Goal: Download file/media

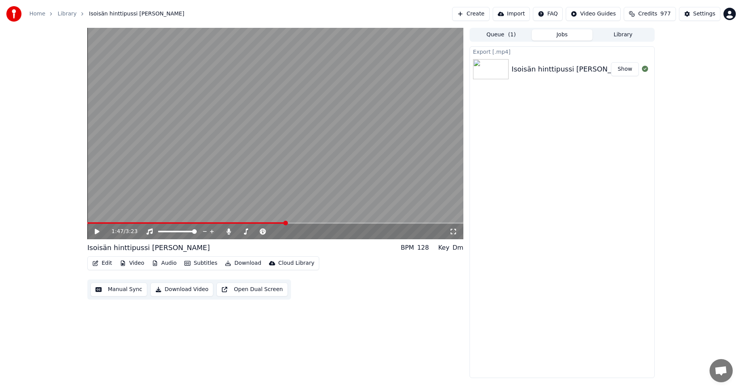
click at [96, 231] on icon at bounding box center [97, 231] width 5 height 5
click at [335, 223] on span at bounding box center [275, 223] width 376 height 2
click at [386, 223] on span at bounding box center [275, 223] width 376 height 2
click at [96, 232] on icon at bounding box center [97, 231] width 4 height 5
click at [110, 263] on button "Edit" at bounding box center [102, 263] width 26 height 11
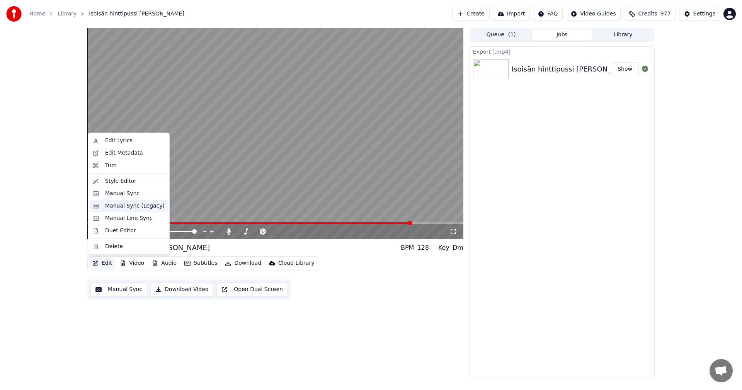
click at [136, 206] on div "Manual Sync (Legacy)" at bounding box center [135, 206] width 60 height 8
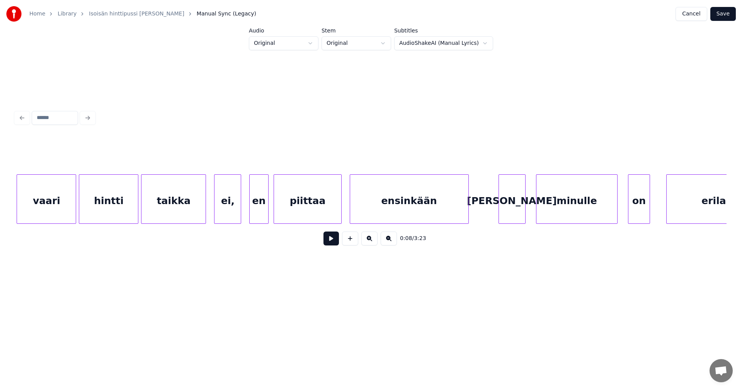
scroll to position [0, 22776]
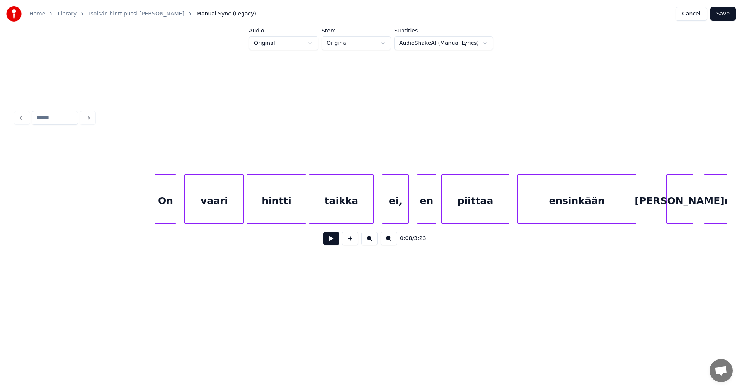
click at [389, 209] on div "ei," at bounding box center [395, 201] width 26 height 53
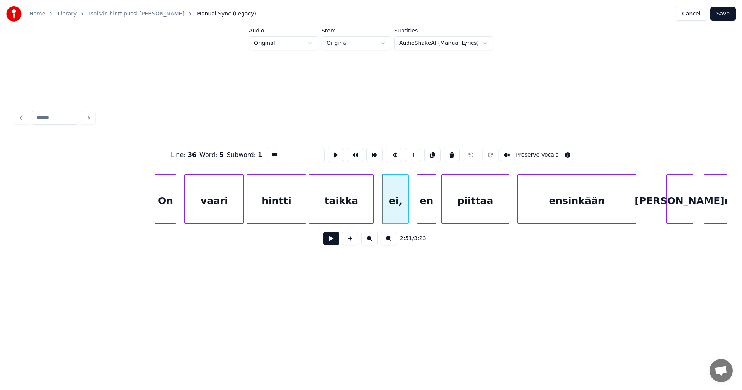
click at [281, 154] on input "***" at bounding box center [296, 155] width 58 height 14
click at [159, 205] on div "On" at bounding box center [161, 201] width 21 height 53
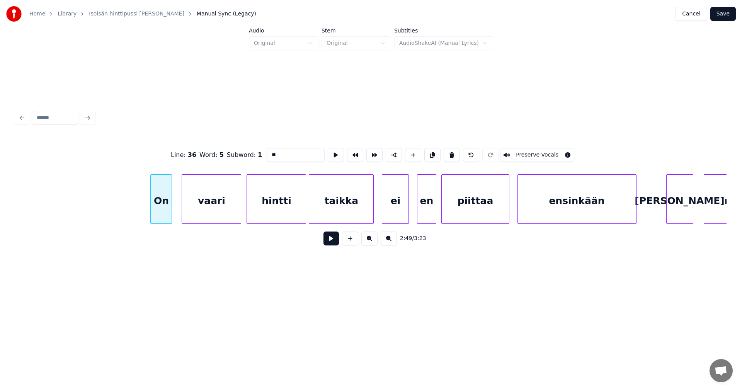
click at [196, 203] on div "vaari" at bounding box center [211, 201] width 59 height 53
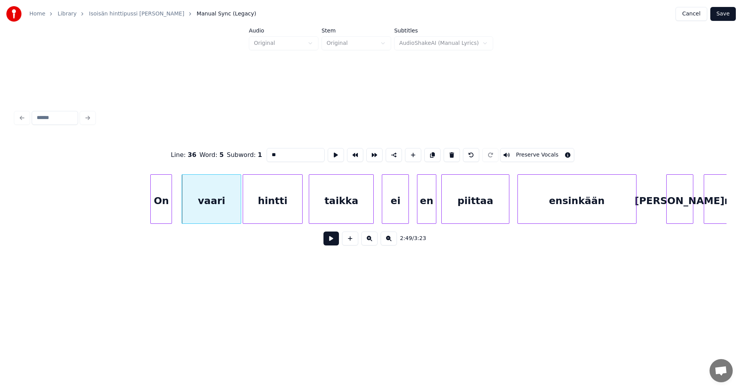
click at [278, 203] on div "hintti" at bounding box center [272, 201] width 59 height 53
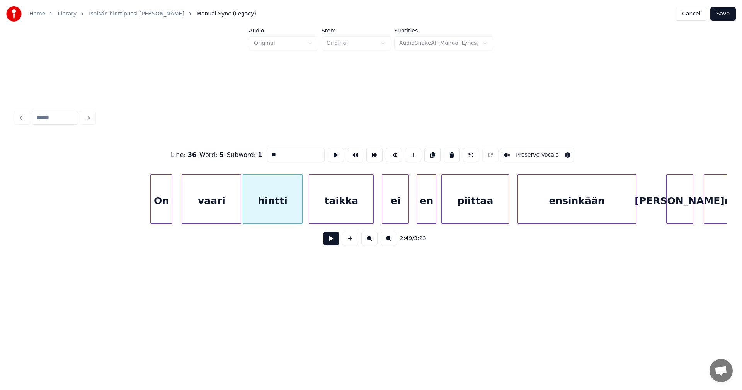
click at [236, 208] on div "vaari" at bounding box center [211, 201] width 59 height 53
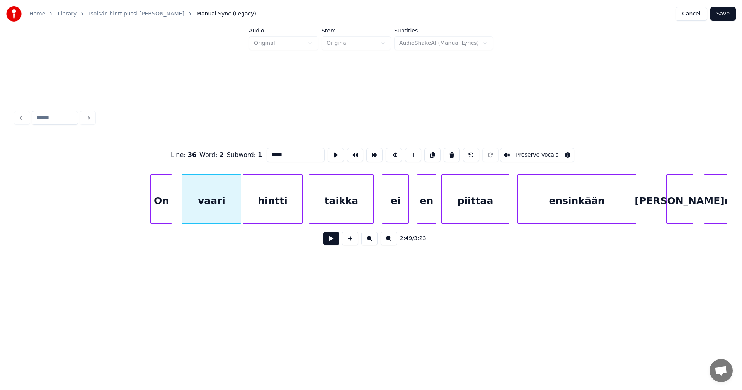
type input "*****"
click at [334, 238] on button at bounding box center [331, 239] width 15 height 14
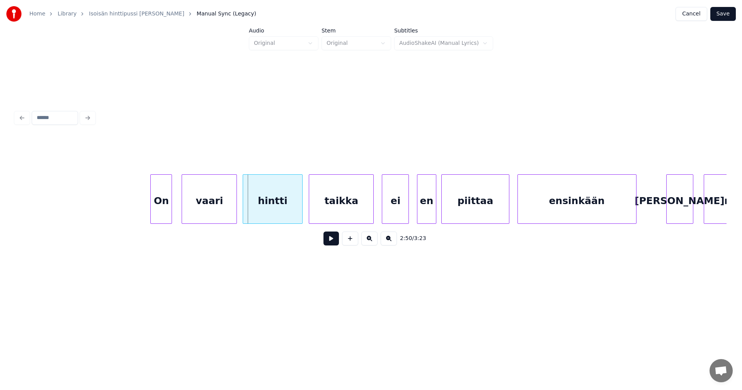
click at [236, 210] on div at bounding box center [235, 199] width 2 height 49
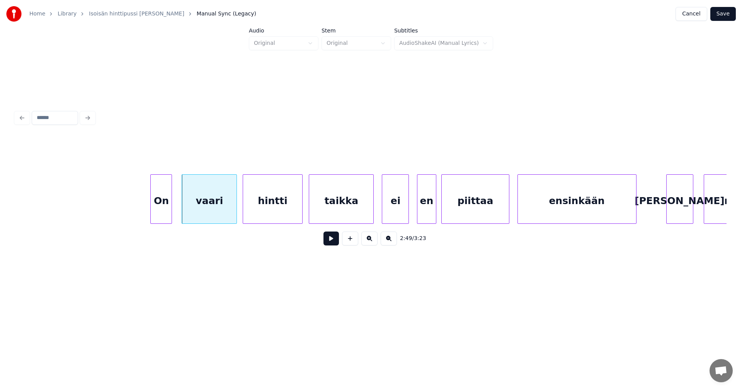
click at [222, 217] on div "vaari" at bounding box center [209, 201] width 55 height 53
click at [331, 239] on button at bounding box center [331, 239] width 15 height 14
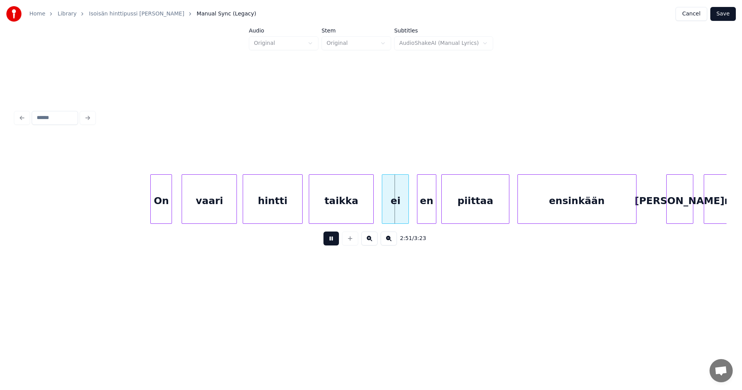
click at [331, 239] on button at bounding box center [331, 239] width 15 height 14
click at [404, 204] on div at bounding box center [405, 199] width 2 height 49
click at [420, 205] on div "en" at bounding box center [423, 201] width 18 height 53
click at [479, 206] on div "piittaa" at bounding box center [473, 201] width 67 height 53
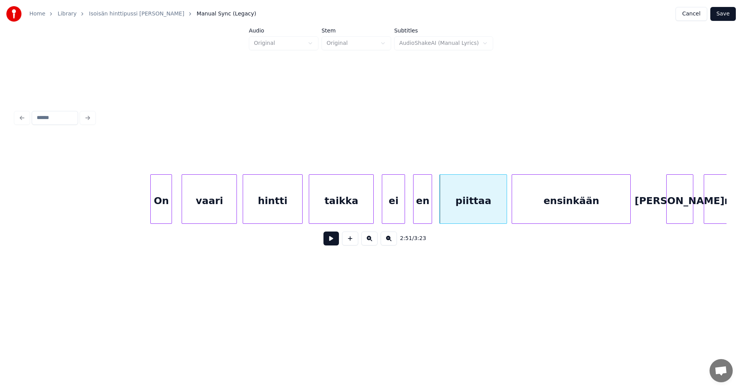
click at [563, 200] on div "ensinkään" at bounding box center [571, 201] width 118 height 53
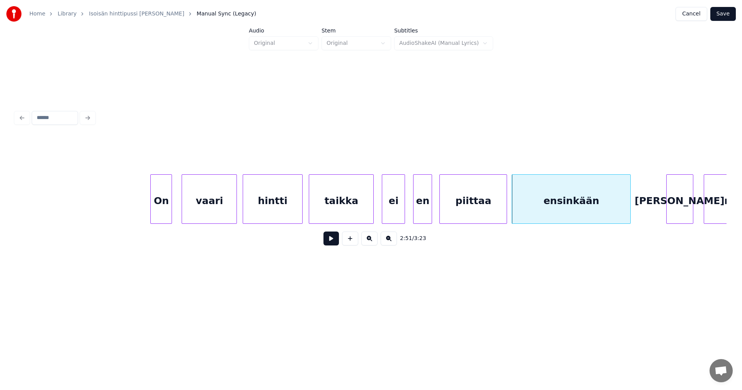
click at [159, 218] on div "On" at bounding box center [161, 201] width 21 height 53
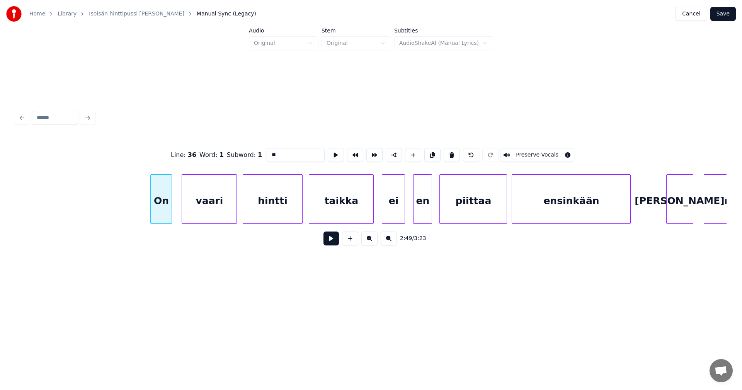
click at [337, 241] on button at bounding box center [331, 239] width 15 height 14
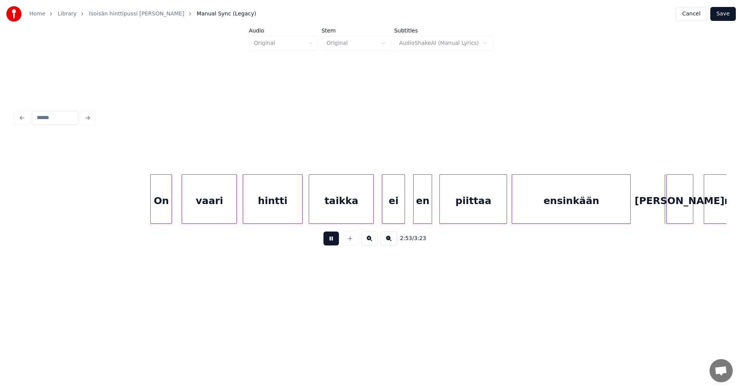
click at [335, 241] on button at bounding box center [331, 239] width 15 height 14
click at [618, 204] on div "ensinkään" at bounding box center [571, 201] width 118 height 53
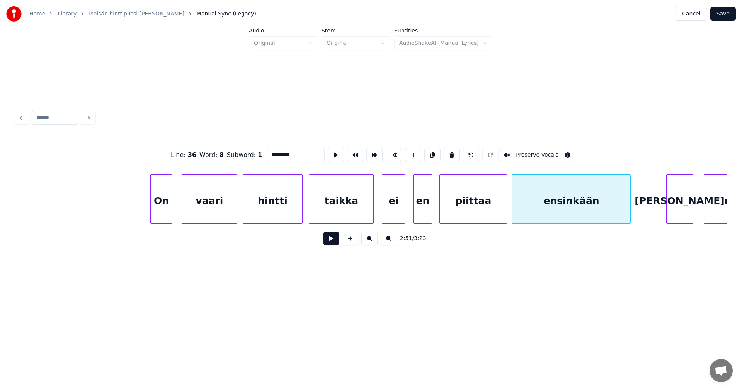
click at [678, 200] on div "[PERSON_NAME]" at bounding box center [680, 201] width 26 height 53
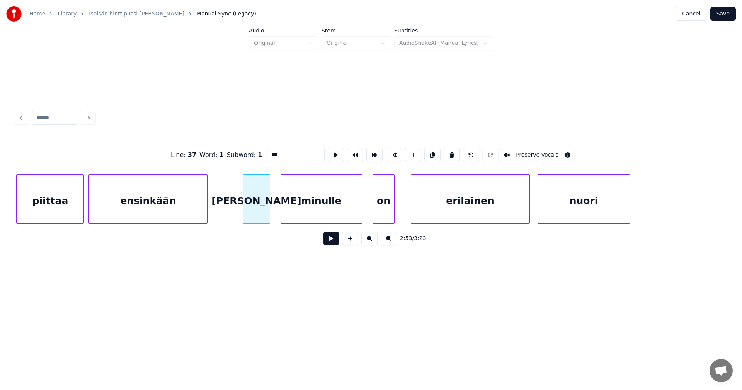
scroll to position [0, 23209]
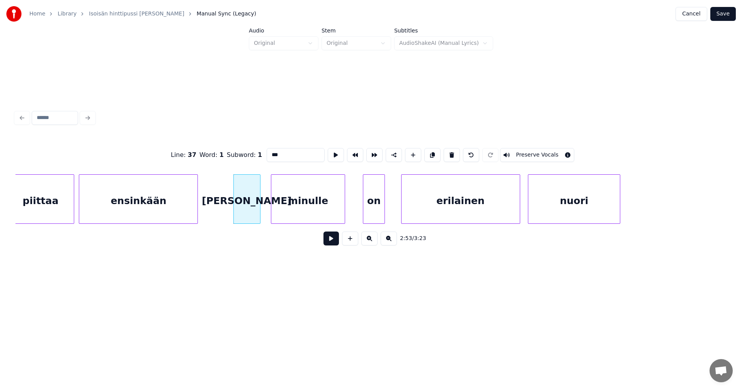
click at [343, 209] on div at bounding box center [344, 199] width 2 height 49
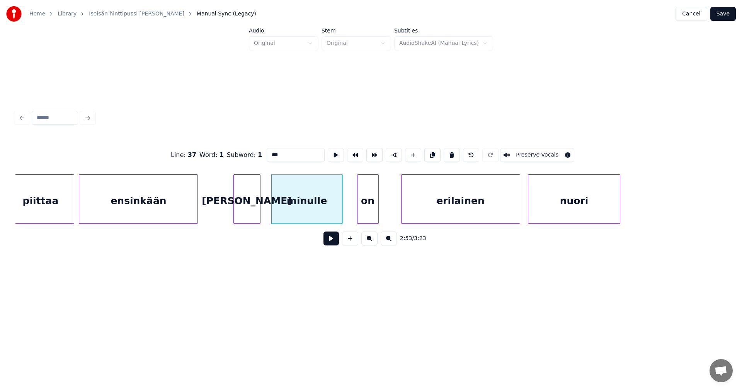
click at [371, 207] on div "on" at bounding box center [368, 201] width 21 height 53
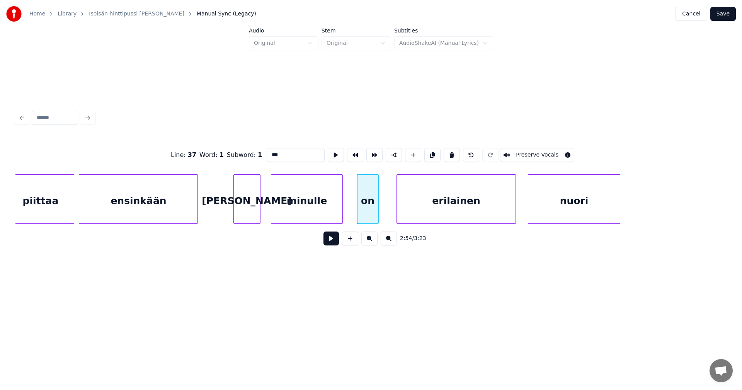
click at [415, 203] on div "erilainen" at bounding box center [456, 201] width 118 height 53
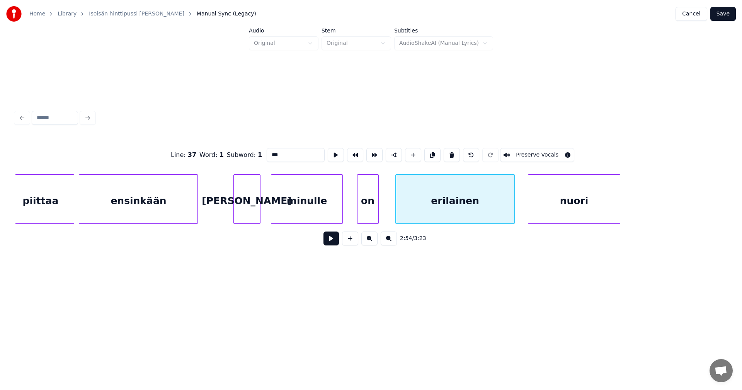
click at [551, 200] on div "nuori" at bounding box center [574, 201] width 91 height 53
type input "*****"
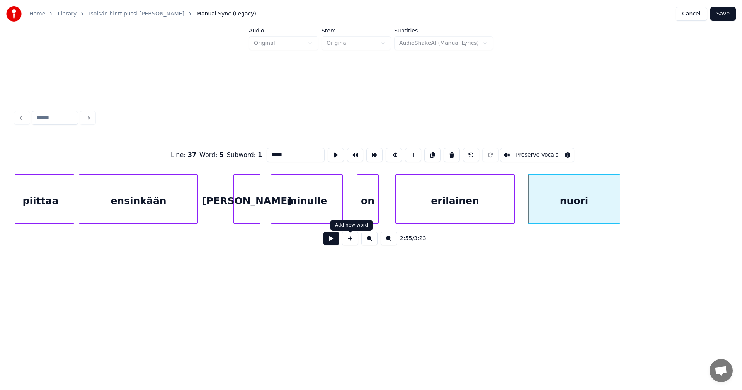
click at [334, 242] on button at bounding box center [331, 239] width 15 height 14
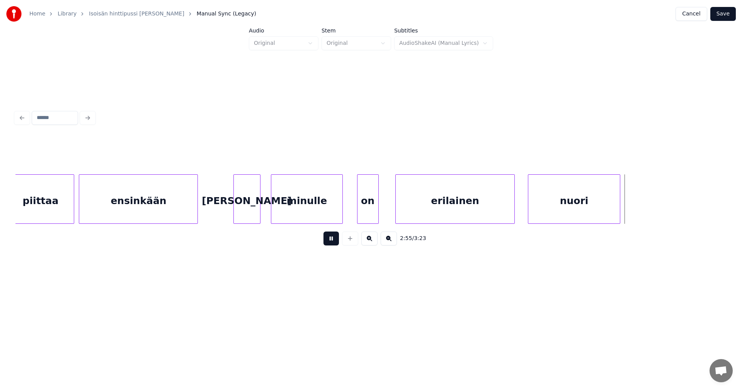
drag, startPoint x: 334, startPoint y: 242, endPoint x: 406, endPoint y: 206, distance: 80.6
click at [338, 240] on button at bounding box center [331, 239] width 15 height 14
click at [435, 190] on div "erilainen" at bounding box center [455, 201] width 118 height 53
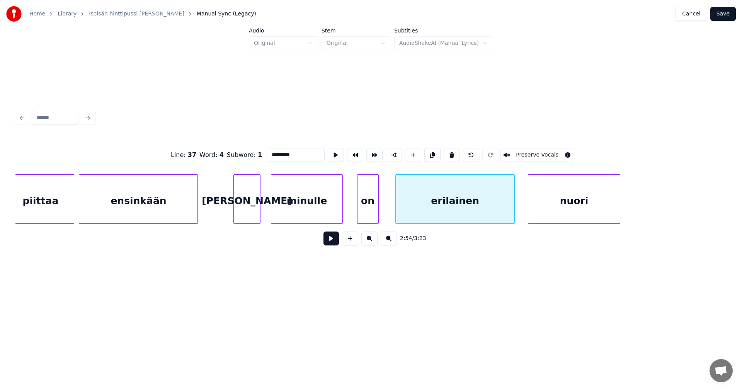
click at [333, 246] on button at bounding box center [331, 239] width 15 height 14
click at [335, 245] on button at bounding box center [331, 239] width 15 height 14
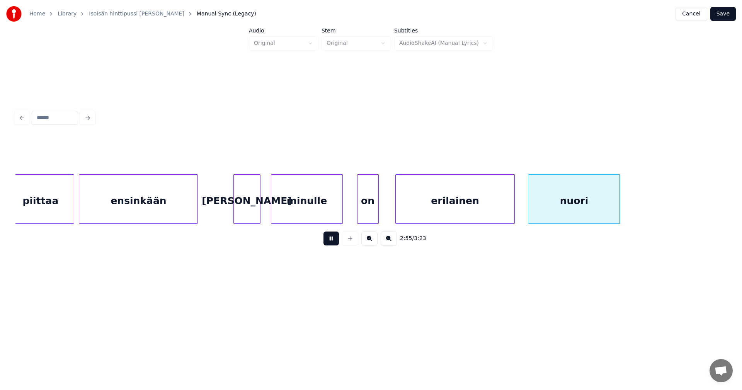
drag, startPoint x: 335, startPoint y: 245, endPoint x: 340, endPoint y: 245, distance: 5.4
click at [336, 245] on button at bounding box center [331, 239] width 15 height 14
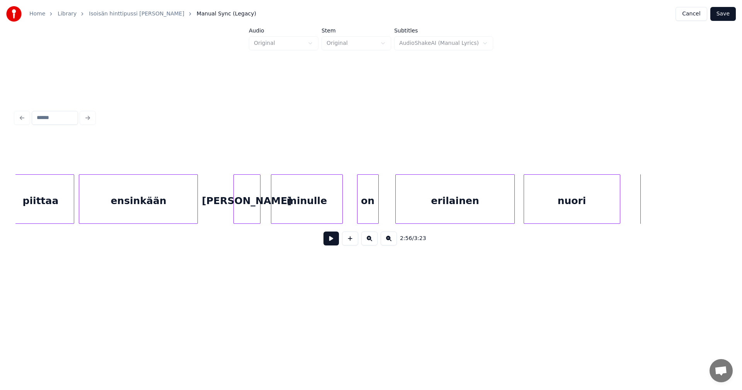
click at [527, 201] on div at bounding box center [525, 199] width 2 height 49
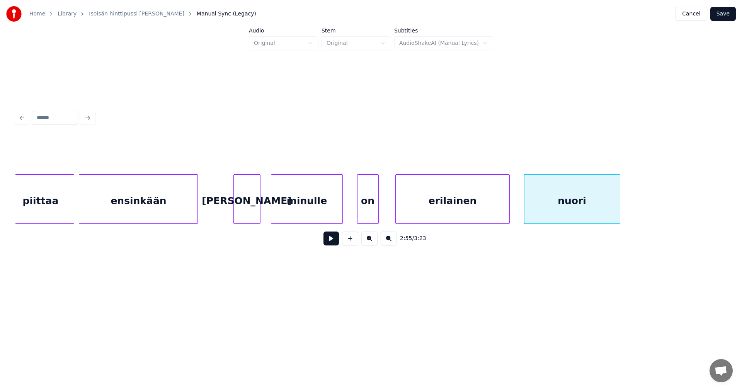
click at [507, 206] on div at bounding box center [508, 199] width 2 height 49
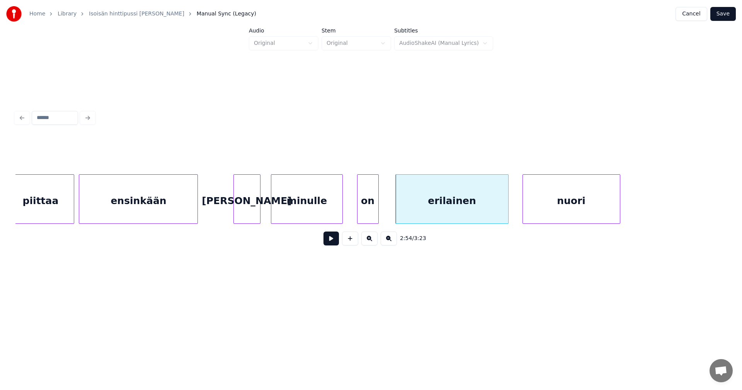
click at [524, 201] on div at bounding box center [524, 199] width 2 height 49
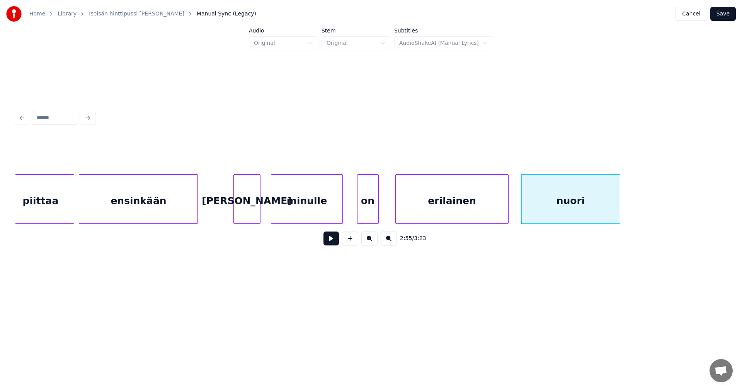
click at [487, 208] on div "erilainen" at bounding box center [452, 201] width 112 height 53
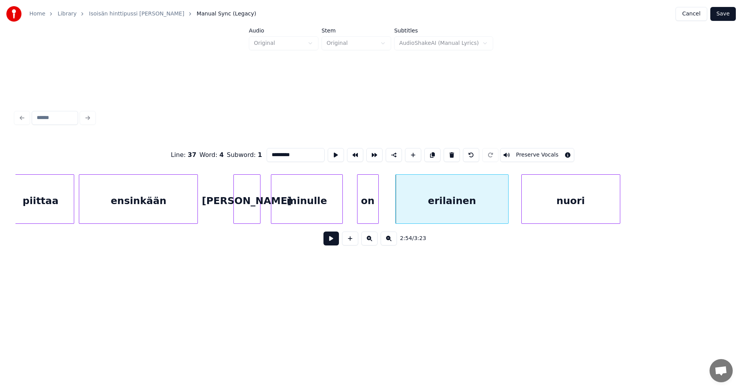
click at [335, 242] on button at bounding box center [331, 239] width 15 height 14
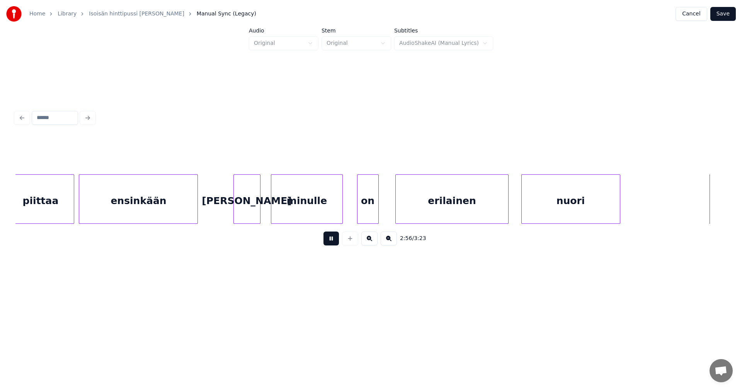
scroll to position [0, 23920]
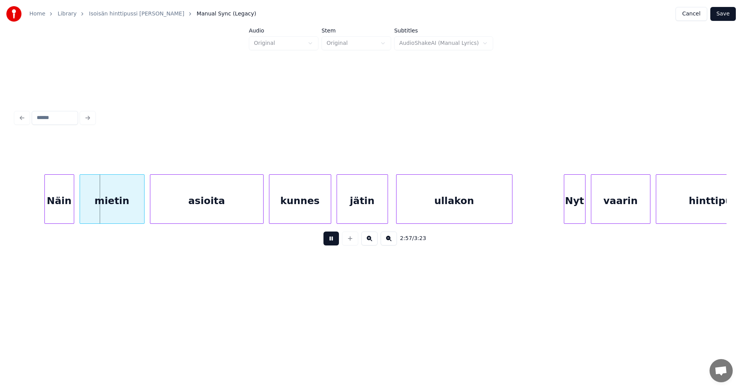
click at [335, 242] on button at bounding box center [331, 239] width 15 height 14
click at [62, 207] on div "Näin" at bounding box center [53, 201] width 29 height 53
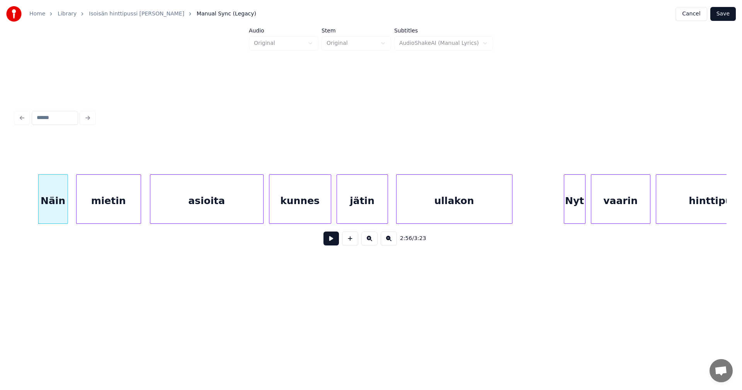
click at [104, 206] on div "mietin" at bounding box center [109, 201] width 64 height 53
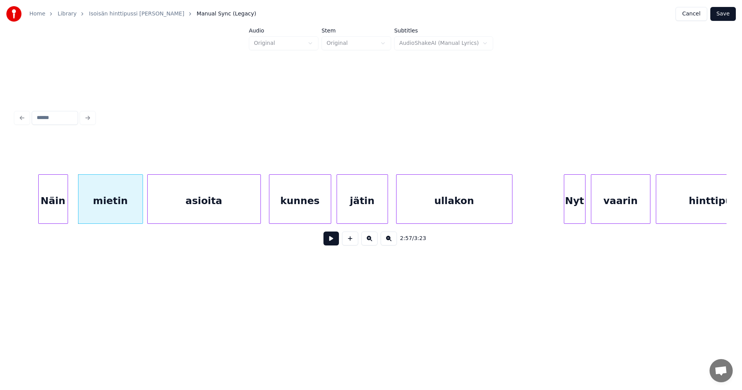
click at [175, 203] on div "asioita" at bounding box center [204, 201] width 113 height 53
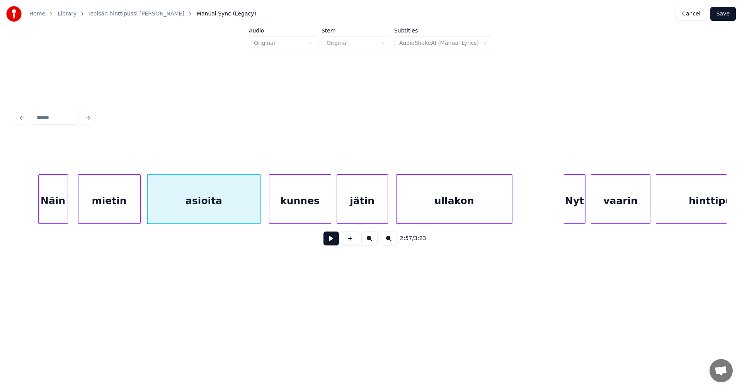
click at [138, 206] on div at bounding box center [139, 199] width 2 height 49
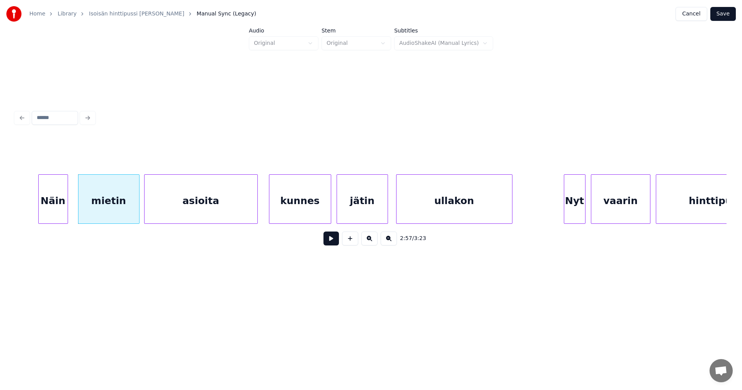
click at [179, 206] on div "asioita" at bounding box center [201, 201] width 113 height 53
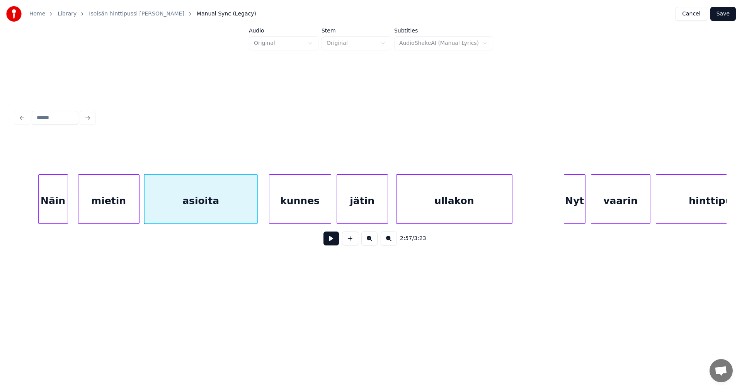
click at [331, 243] on button at bounding box center [331, 239] width 15 height 14
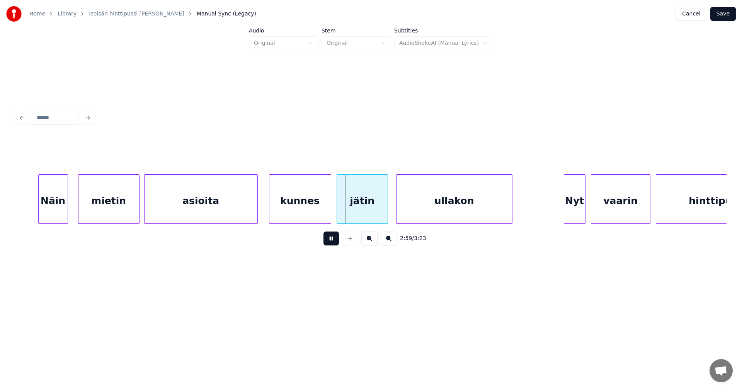
click at [330, 241] on button at bounding box center [331, 239] width 15 height 14
click at [314, 212] on div "kunnes" at bounding box center [300, 201] width 61 height 53
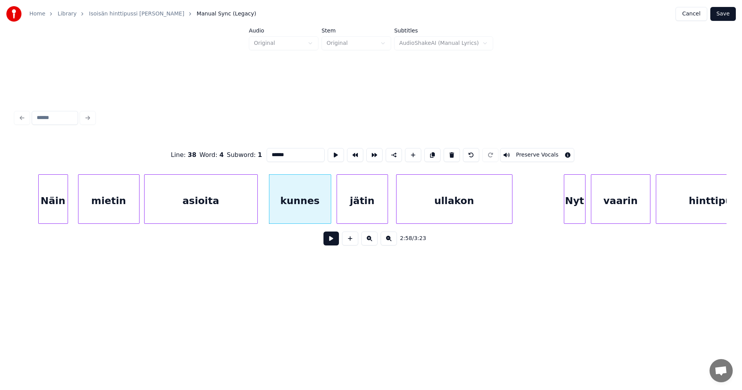
click at [336, 244] on button at bounding box center [331, 239] width 15 height 14
click at [335, 243] on button at bounding box center [331, 239] width 15 height 14
click at [355, 216] on div "jätin" at bounding box center [362, 201] width 51 height 53
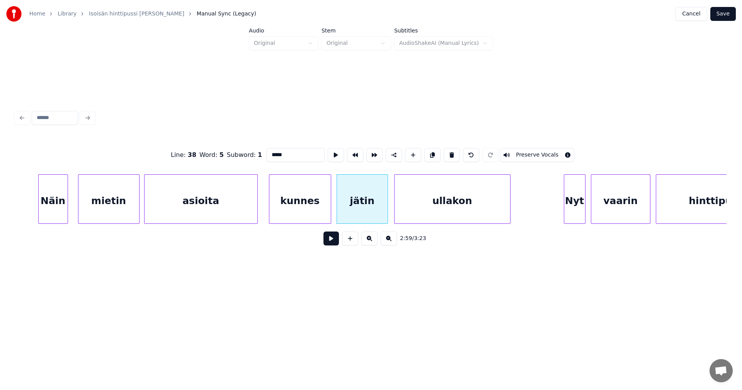
click at [417, 211] on div "ullakon" at bounding box center [453, 201] width 116 height 53
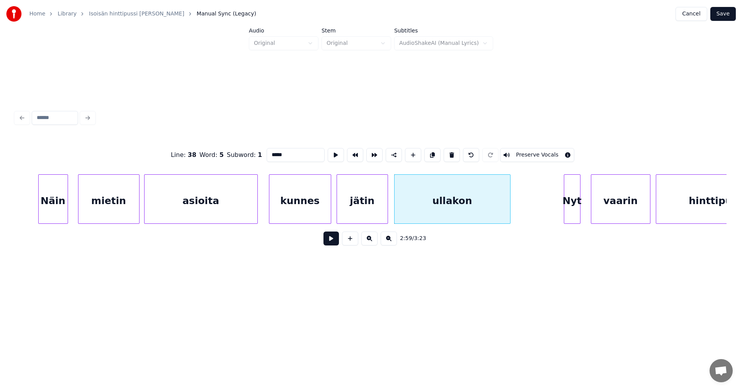
click at [579, 204] on div at bounding box center [579, 199] width 2 height 49
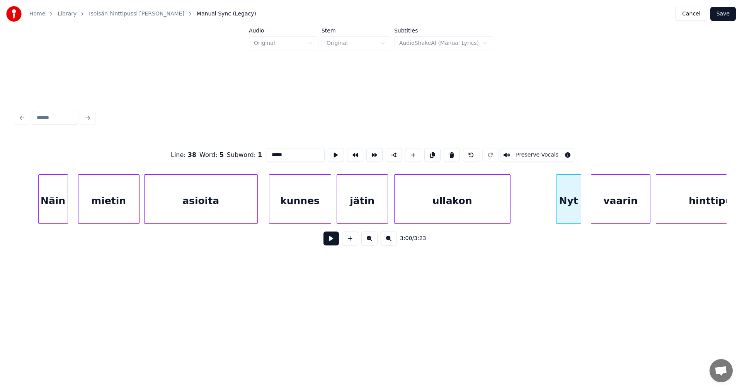
click at [558, 208] on div at bounding box center [558, 199] width 2 height 49
click at [563, 207] on div "Nyt" at bounding box center [562, 201] width 24 height 53
click at [556, 207] on div at bounding box center [557, 199] width 2 height 49
click at [572, 206] on div at bounding box center [572, 199] width 2 height 49
click at [555, 208] on div at bounding box center [556, 199] width 2 height 49
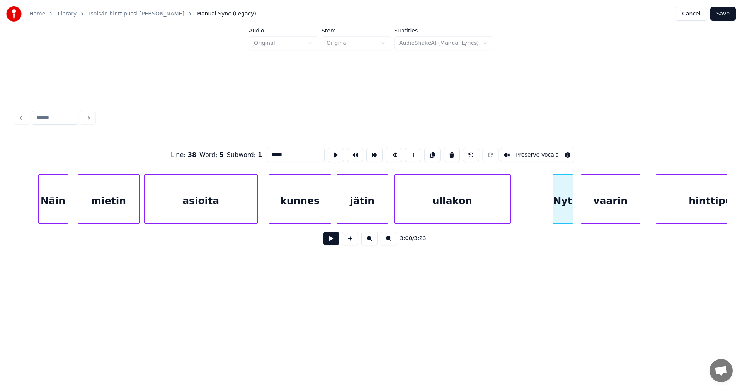
click at [590, 206] on div "vaarin" at bounding box center [611, 201] width 59 height 53
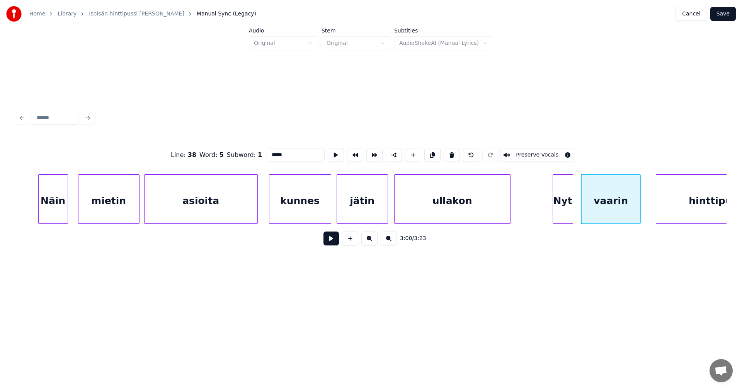
click at [336, 245] on button at bounding box center [331, 239] width 15 height 14
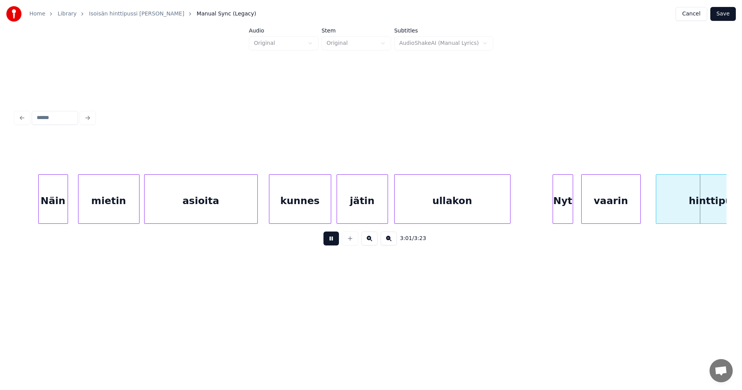
click at [336, 245] on button at bounding box center [331, 239] width 15 height 14
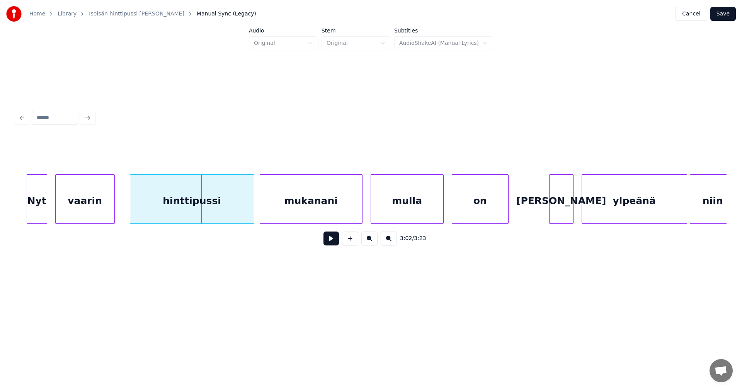
scroll to position [0, 24446]
click at [180, 206] on div "hinttipussi" at bounding box center [188, 201] width 124 height 53
click at [331, 239] on button at bounding box center [331, 239] width 15 height 14
click at [332, 238] on button at bounding box center [331, 239] width 15 height 14
click at [111, 213] on div "vaarin" at bounding box center [85, 201] width 59 height 53
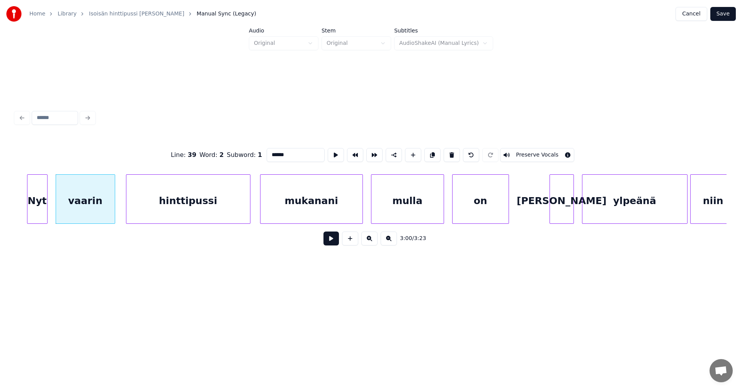
click at [329, 243] on button at bounding box center [331, 239] width 15 height 14
click at [335, 245] on button at bounding box center [331, 239] width 15 height 14
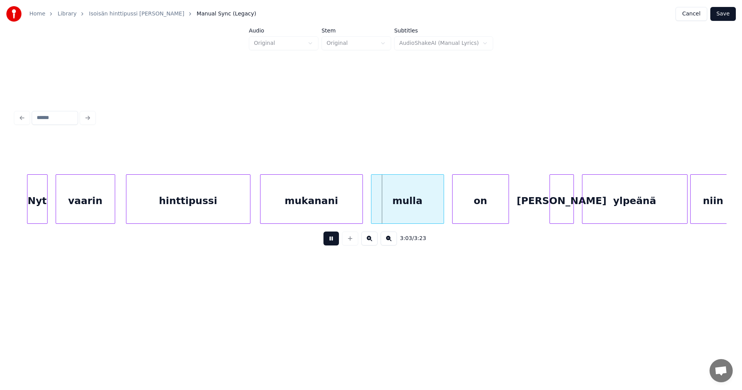
click at [334, 244] on button at bounding box center [331, 239] width 15 height 14
click at [437, 207] on div at bounding box center [438, 199] width 2 height 49
click at [473, 208] on div "on" at bounding box center [475, 201] width 56 height 53
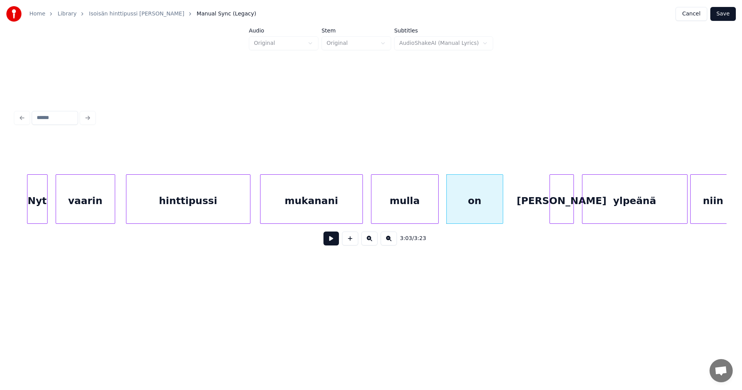
click at [336, 246] on button at bounding box center [331, 239] width 15 height 14
click at [336, 245] on button at bounding box center [331, 239] width 15 height 14
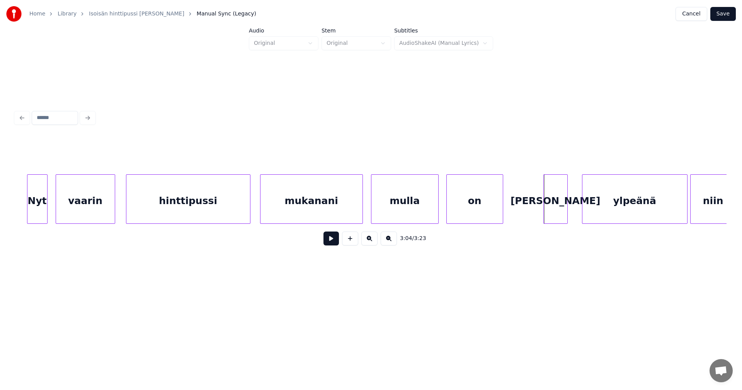
click at [558, 206] on div "[PERSON_NAME]" at bounding box center [556, 201] width 24 height 53
click at [583, 205] on div "ylpeänä" at bounding box center [627, 201] width 105 height 53
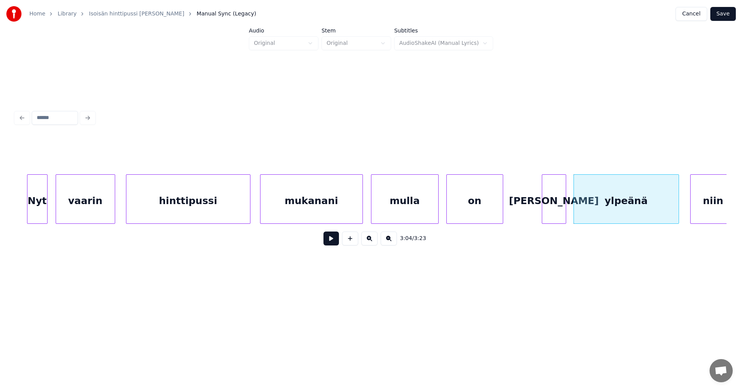
click at [559, 208] on div "[PERSON_NAME]" at bounding box center [554, 201] width 24 height 53
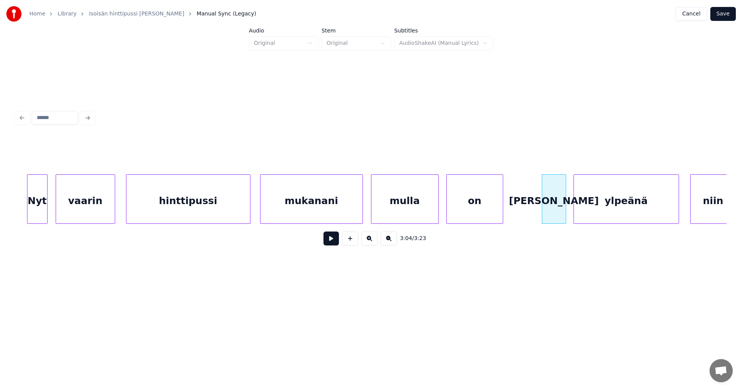
click at [611, 201] on div "ylpeänä" at bounding box center [626, 201] width 105 height 53
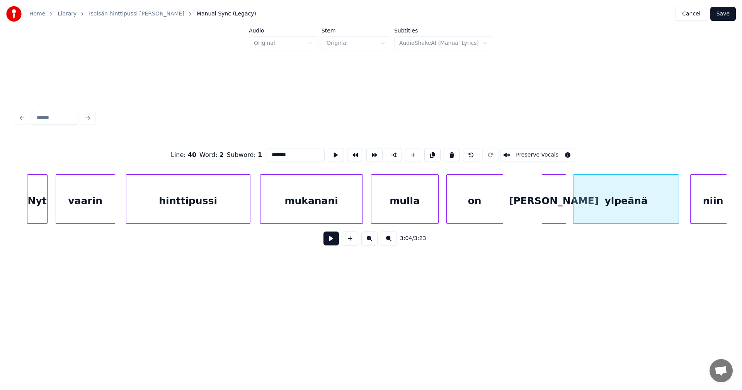
click at [332, 242] on button at bounding box center [331, 239] width 15 height 14
click at [333, 243] on button at bounding box center [331, 239] width 15 height 14
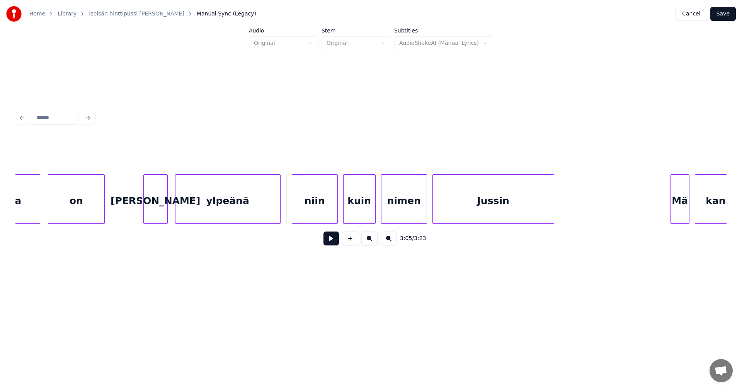
scroll to position [0, 24864]
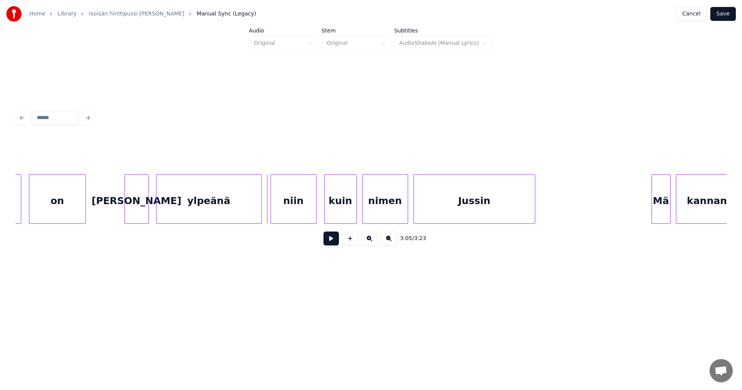
click at [296, 210] on div "niin" at bounding box center [293, 201] width 45 height 53
click at [340, 214] on div "kuin" at bounding box center [339, 201] width 32 height 53
click at [382, 214] on div "nimen" at bounding box center [382, 201] width 45 height 53
click at [304, 213] on div "niin" at bounding box center [293, 201] width 45 height 53
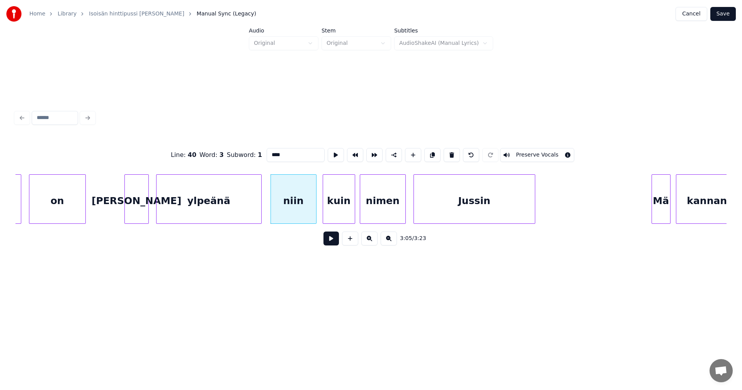
click at [336, 242] on button at bounding box center [331, 239] width 15 height 14
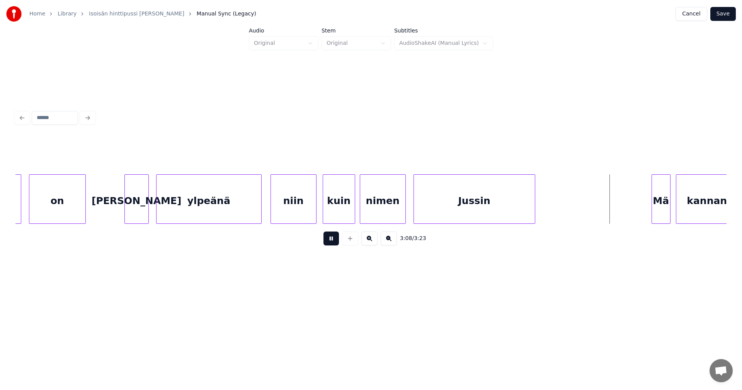
click at [336, 242] on button at bounding box center [331, 239] width 15 height 14
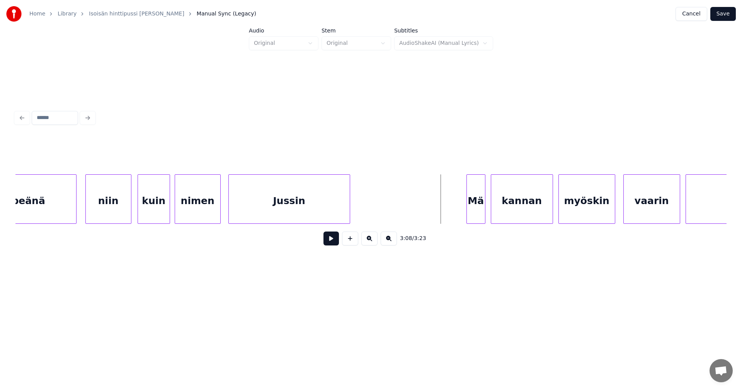
scroll to position [0, 25049]
click at [473, 205] on div "Mä" at bounding box center [468, 201] width 18 height 53
click at [465, 208] on div "Mä" at bounding box center [468, 201] width 18 height 53
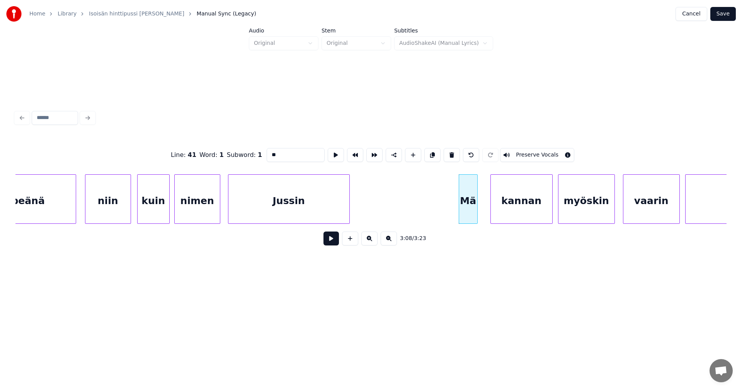
click at [272, 156] on input "**" at bounding box center [296, 155] width 58 height 14
click at [537, 210] on div "kannan" at bounding box center [519, 201] width 61 height 53
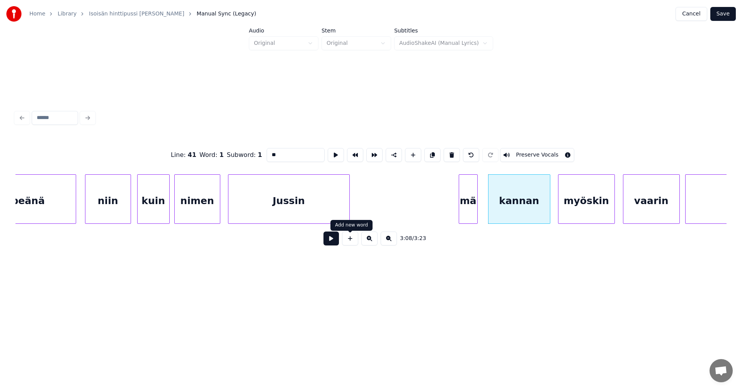
type input "**"
click at [336, 241] on button at bounding box center [331, 239] width 15 height 14
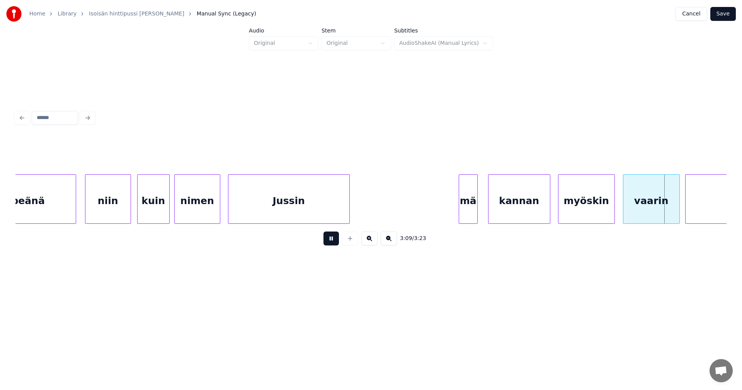
drag, startPoint x: 336, startPoint y: 241, endPoint x: 548, endPoint y: 218, distance: 213.6
click at [336, 241] on button at bounding box center [331, 239] width 15 height 14
click at [611, 212] on div at bounding box center [612, 199] width 2 height 49
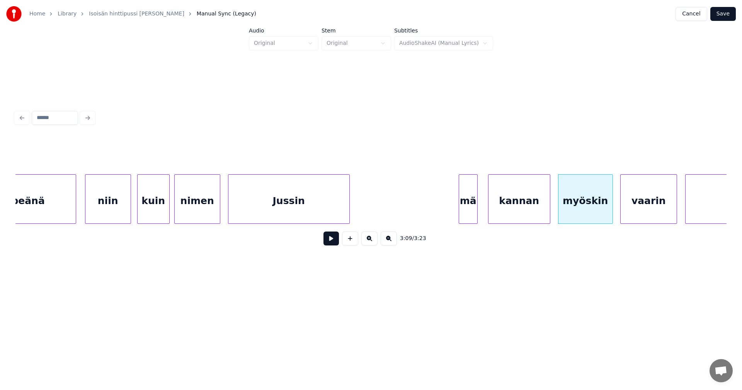
click at [640, 209] on div "vaarin" at bounding box center [649, 201] width 56 height 53
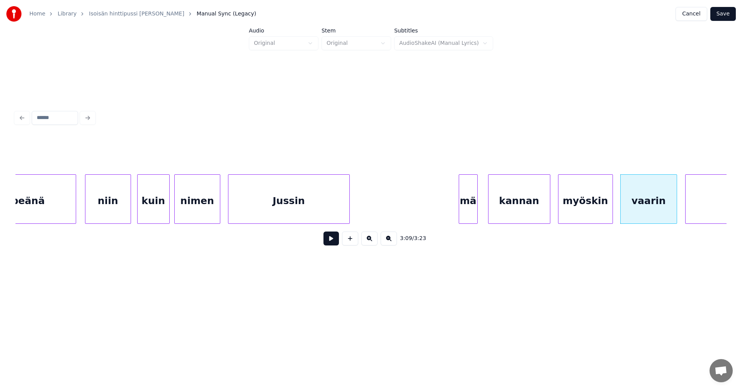
click at [337, 242] on button at bounding box center [331, 239] width 15 height 14
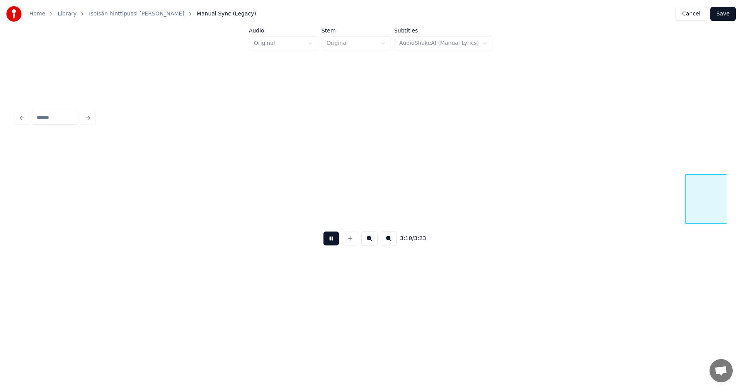
scroll to position [0, 25761]
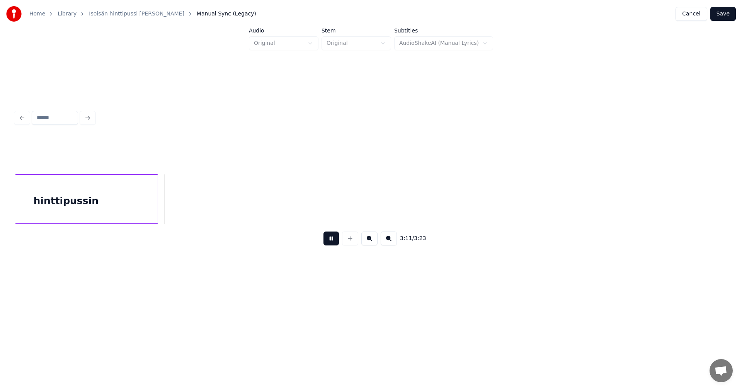
click at [337, 242] on button at bounding box center [331, 239] width 15 height 14
click at [732, 12] on button "Save" at bounding box center [724, 14] width 26 height 14
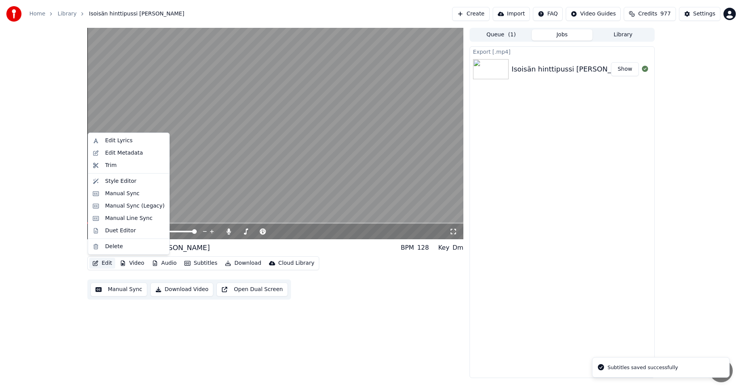
click at [109, 262] on button "Edit" at bounding box center [102, 263] width 26 height 11
click at [124, 208] on div "Manual Sync (Legacy)" at bounding box center [135, 206] width 60 height 8
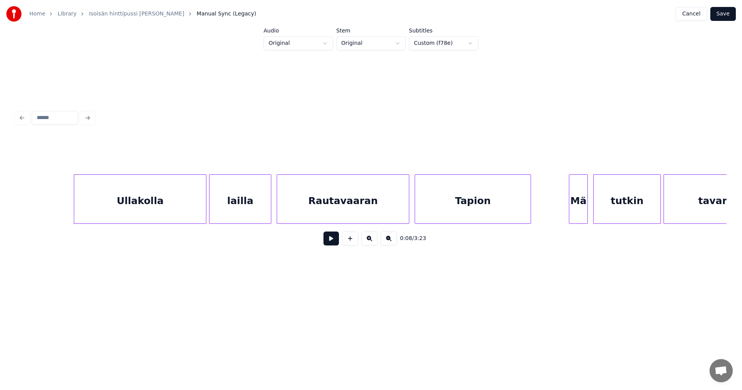
scroll to position [0, 1119]
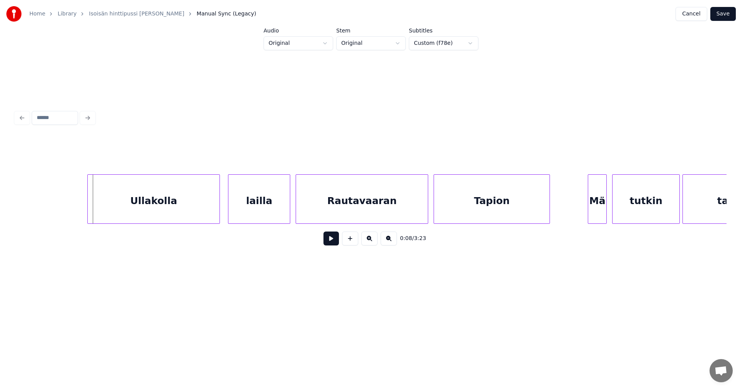
click at [161, 212] on div "Ullakolla" at bounding box center [154, 201] width 132 height 53
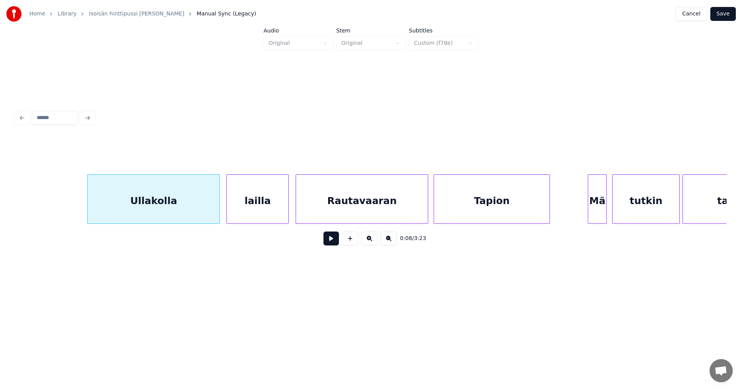
click at [256, 210] on div "lailla" at bounding box center [257, 201] width 61 height 53
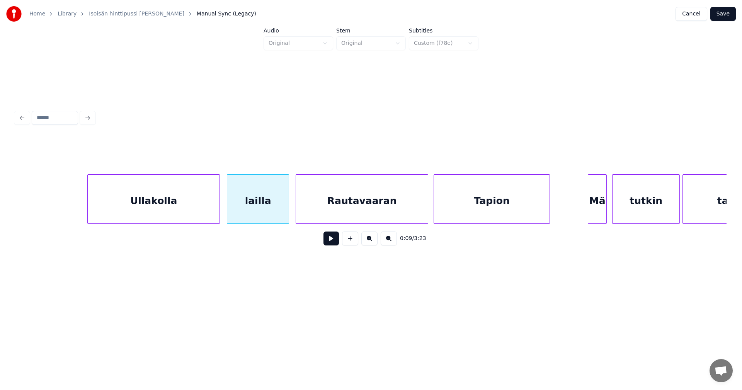
click at [204, 210] on div "Ullakolla" at bounding box center [154, 201] width 132 height 53
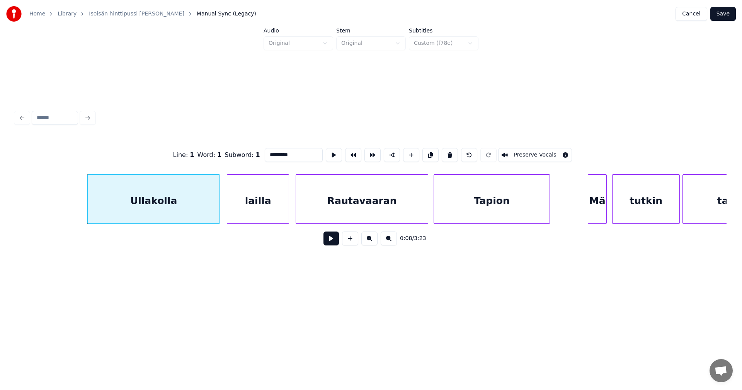
click at [331, 241] on button at bounding box center [331, 239] width 15 height 14
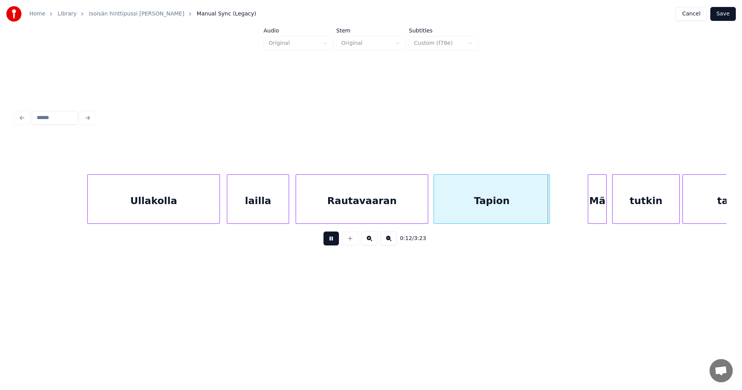
drag, startPoint x: 329, startPoint y: 238, endPoint x: 383, endPoint y: 231, distance: 53.8
click at [330, 238] on button at bounding box center [331, 239] width 15 height 14
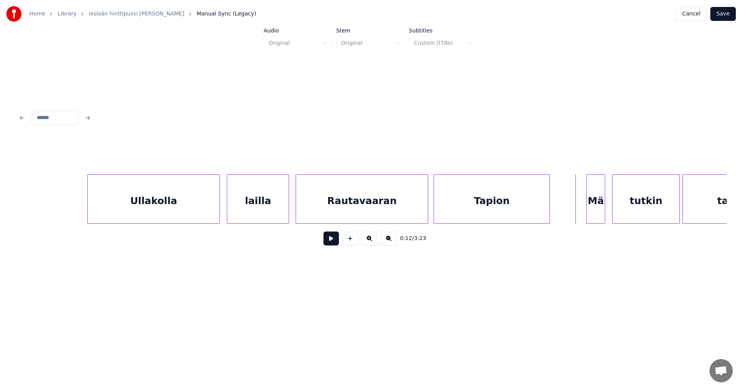
click at [598, 201] on div "Mä" at bounding box center [596, 201] width 18 height 53
click at [595, 203] on div "Mä" at bounding box center [596, 201] width 18 height 53
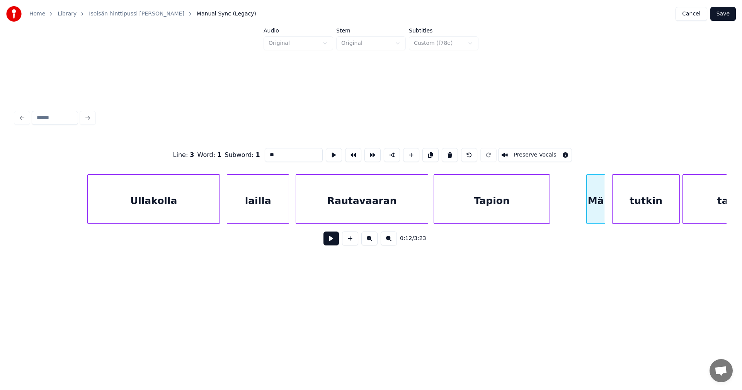
click at [272, 152] on input "**" at bounding box center [294, 155] width 58 height 14
click at [594, 210] on div "mä" at bounding box center [594, 201] width 18 height 53
type input "**"
click at [331, 241] on button at bounding box center [331, 239] width 15 height 14
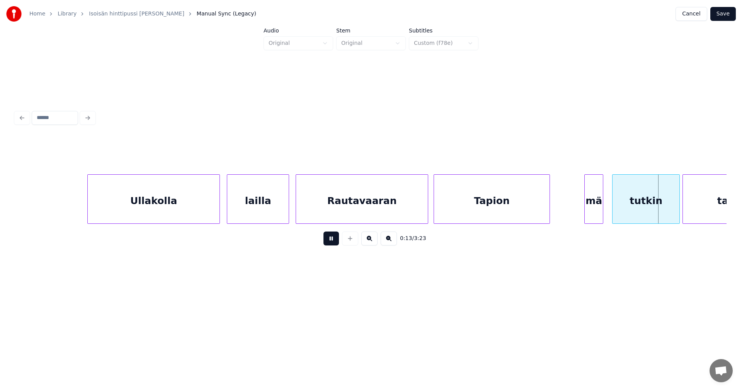
click at [331, 241] on button at bounding box center [331, 239] width 15 height 14
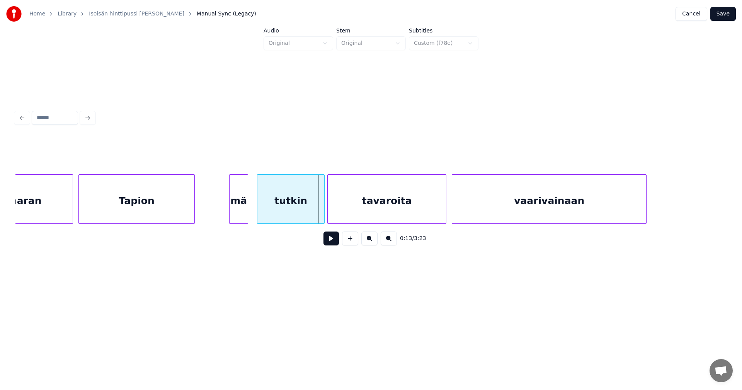
scroll to position [0, 1475]
click at [320, 206] on div at bounding box center [320, 199] width 2 height 49
click at [442, 213] on div at bounding box center [442, 199] width 2 height 49
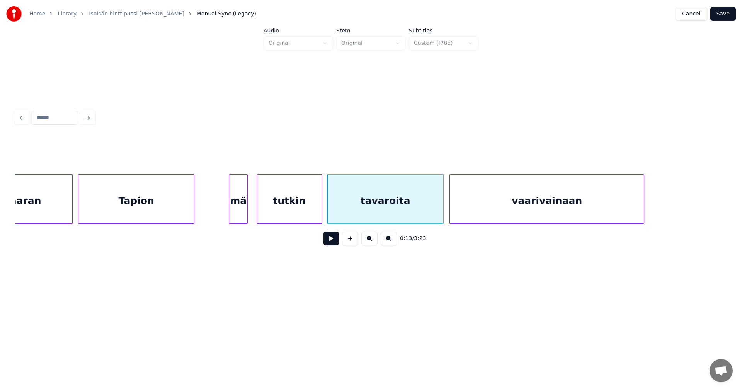
click at [476, 215] on div "vaarivainaan" at bounding box center [547, 201] width 194 height 53
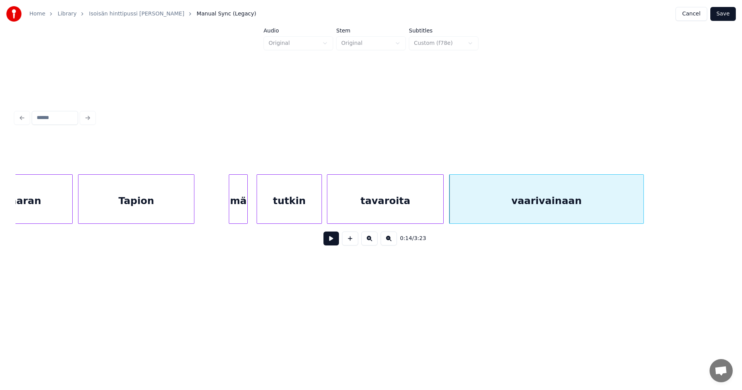
click at [403, 212] on div "tavaroita" at bounding box center [385, 201] width 116 height 53
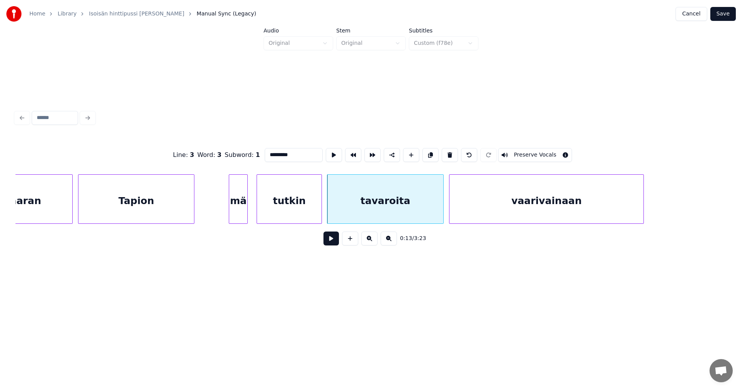
click at [337, 241] on button at bounding box center [331, 239] width 15 height 14
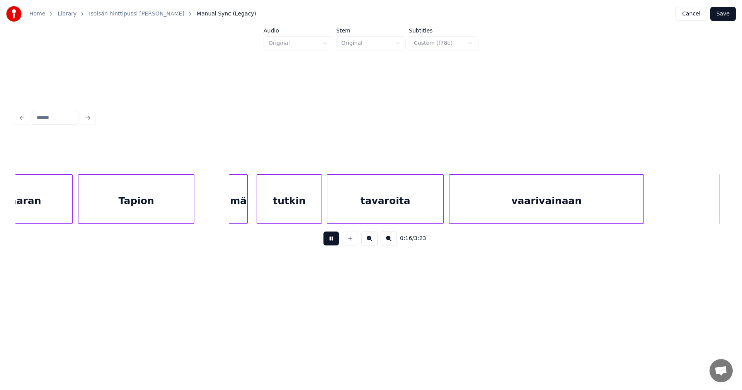
scroll to position [0, 2188]
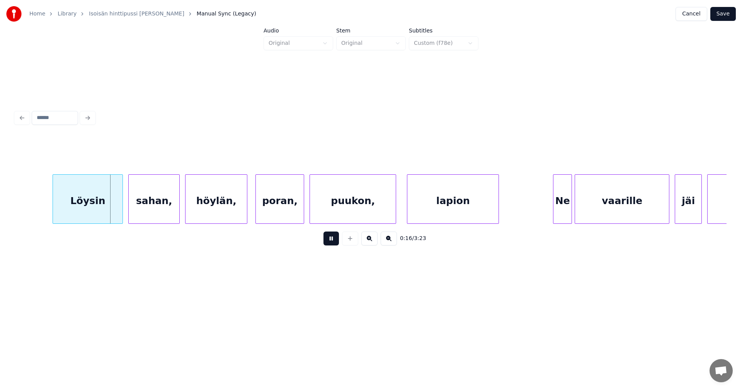
drag, startPoint x: 339, startPoint y: 239, endPoint x: 228, endPoint y: 231, distance: 111.6
click at [338, 238] on div "0:16 / 3:23" at bounding box center [371, 238] width 699 height 17
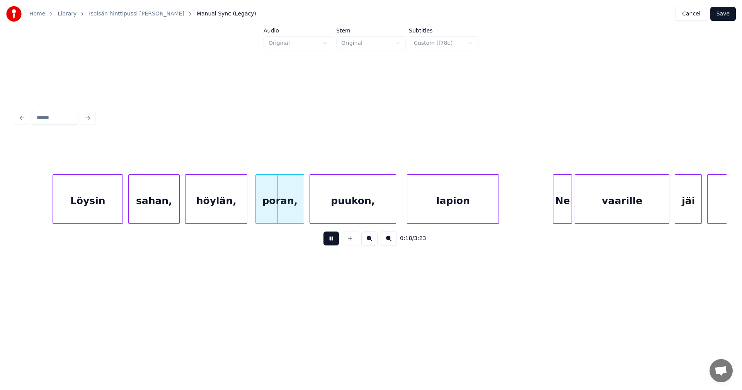
drag, startPoint x: 333, startPoint y: 241, endPoint x: 186, endPoint y: 229, distance: 147.8
click at [333, 241] on button at bounding box center [331, 239] width 15 height 14
click at [96, 213] on div "Löysin" at bounding box center [76, 201] width 70 height 53
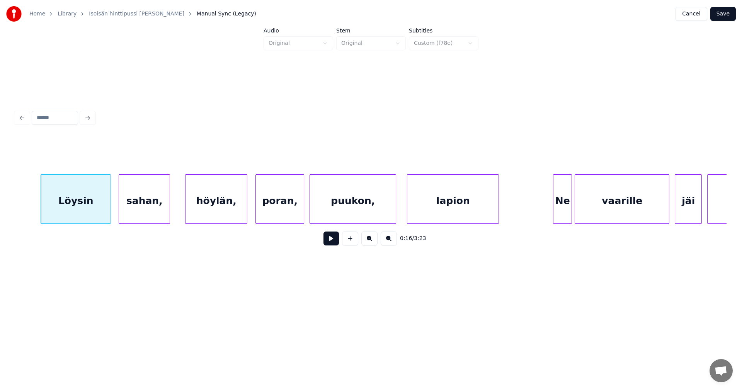
click at [142, 217] on div "sahan," at bounding box center [144, 201] width 51 height 53
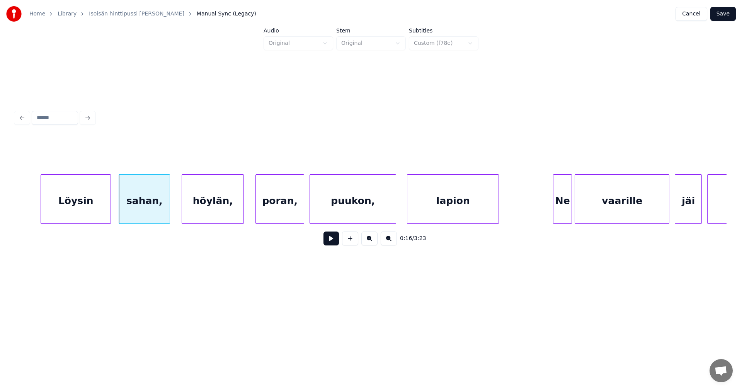
click at [205, 218] on div "höylän," at bounding box center [212, 201] width 61 height 53
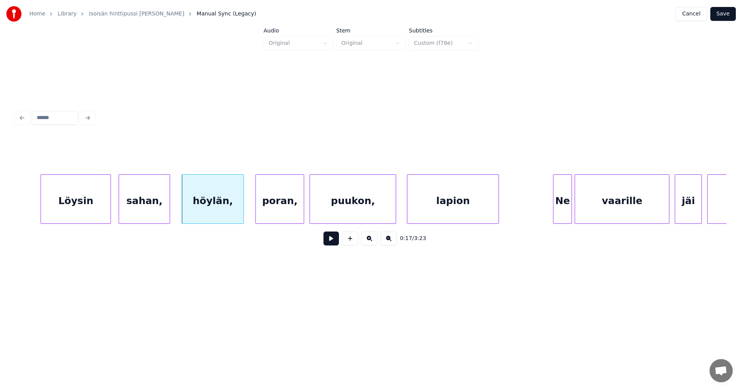
click at [81, 210] on div "Löysin" at bounding box center [76, 201] width 70 height 53
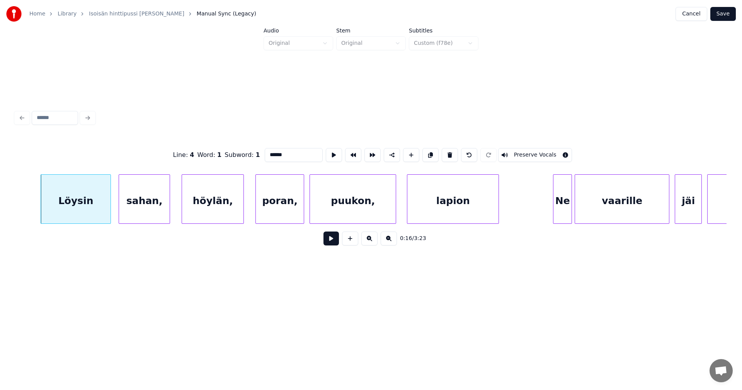
click at [335, 244] on button at bounding box center [331, 239] width 15 height 14
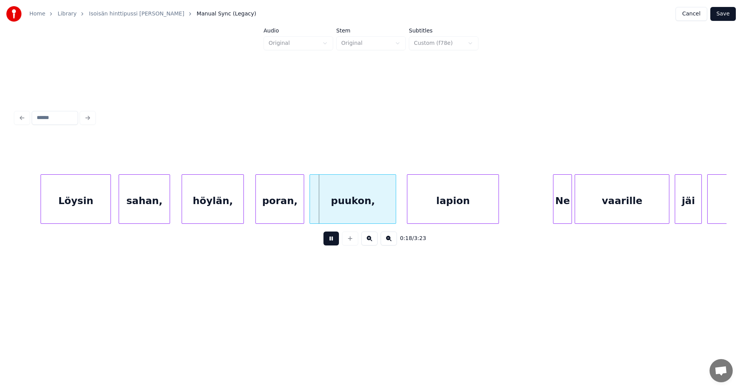
drag, startPoint x: 335, startPoint y: 244, endPoint x: 308, endPoint y: 237, distance: 27.9
click at [334, 242] on button at bounding box center [331, 239] width 15 height 14
click at [155, 194] on div "sahan," at bounding box center [144, 201] width 51 height 53
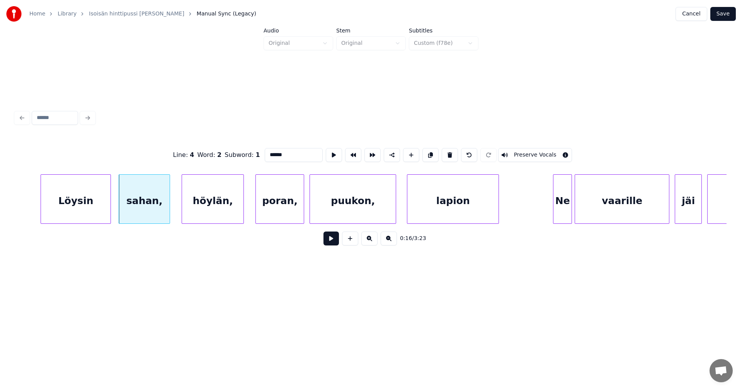
click at [295, 151] on input "******" at bounding box center [294, 155] width 58 height 14
click at [227, 202] on div "höylän," at bounding box center [212, 201] width 61 height 53
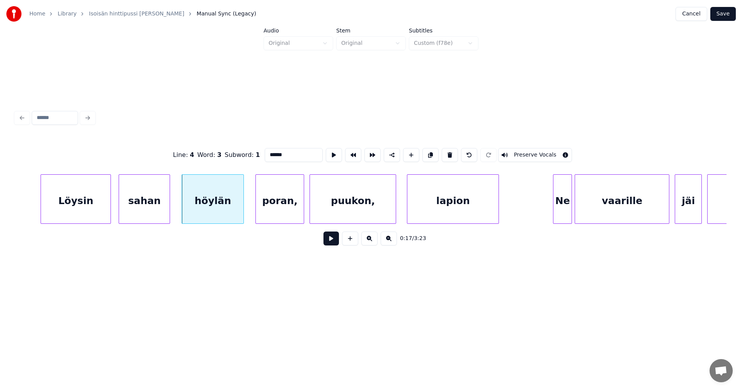
click at [294, 198] on div "poran," at bounding box center [280, 201] width 48 height 53
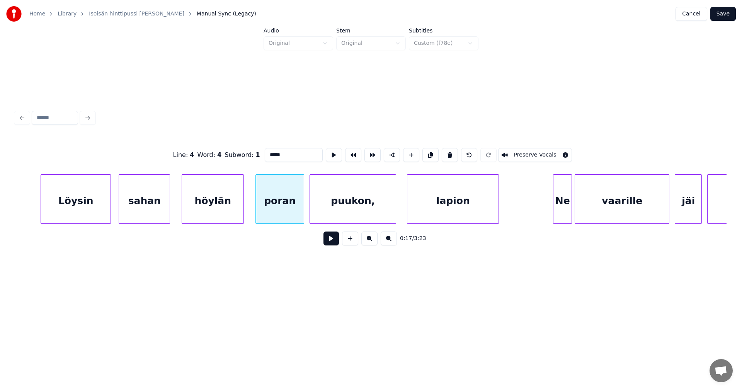
click at [360, 210] on div "puukon," at bounding box center [353, 201] width 86 height 53
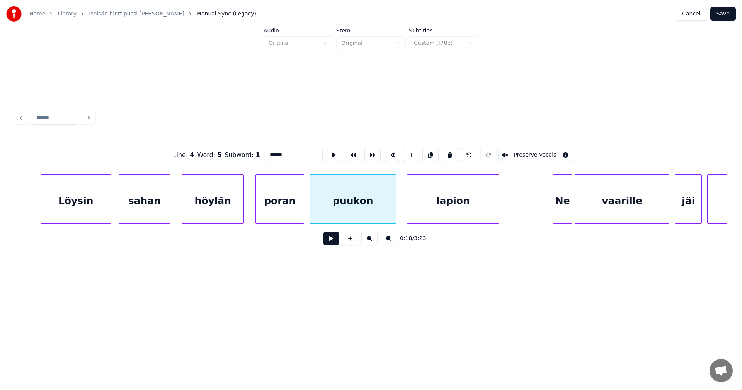
click at [367, 219] on div "puukon" at bounding box center [353, 201] width 86 height 53
type input "******"
click at [333, 241] on button at bounding box center [331, 239] width 15 height 14
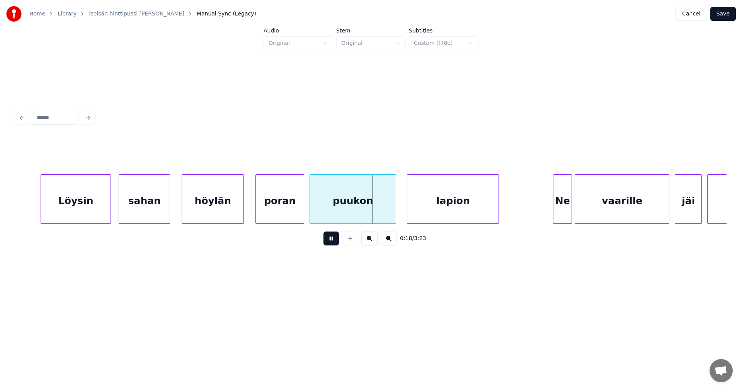
click at [333, 241] on button at bounding box center [331, 239] width 15 height 14
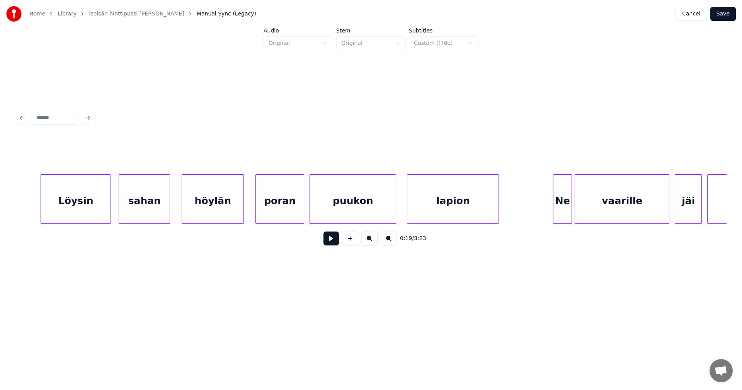
click at [443, 194] on div "lapion" at bounding box center [453, 201] width 91 height 53
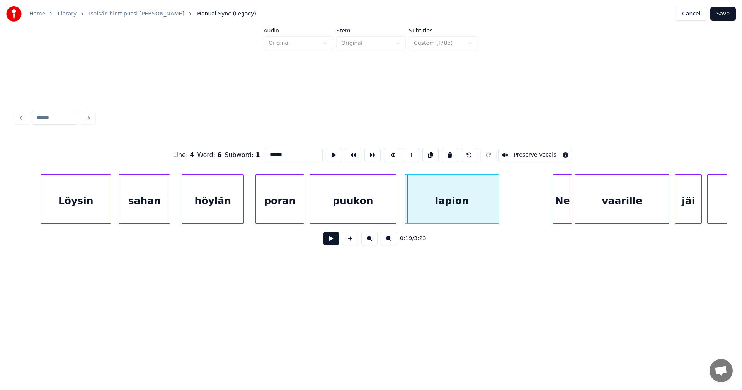
click at [407, 206] on div at bounding box center [406, 199] width 2 height 49
click at [333, 244] on button at bounding box center [331, 239] width 15 height 14
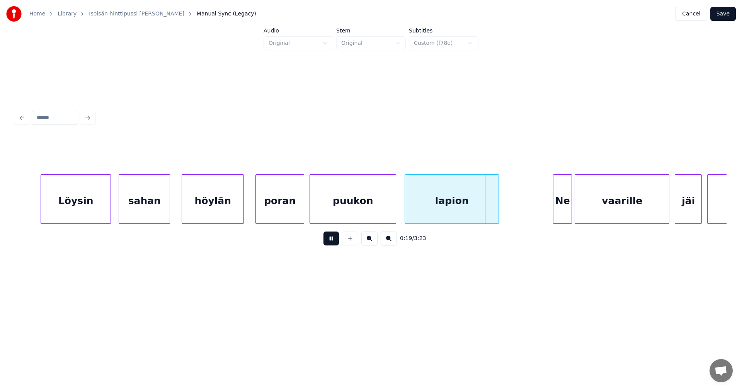
drag, startPoint x: 337, startPoint y: 241, endPoint x: 346, endPoint y: 238, distance: 9.3
click at [337, 240] on button at bounding box center [331, 239] width 15 height 14
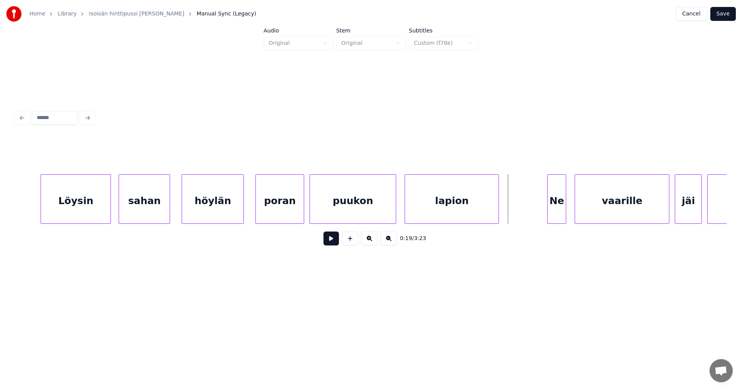
click at [558, 205] on div "Ne" at bounding box center [557, 201] width 18 height 53
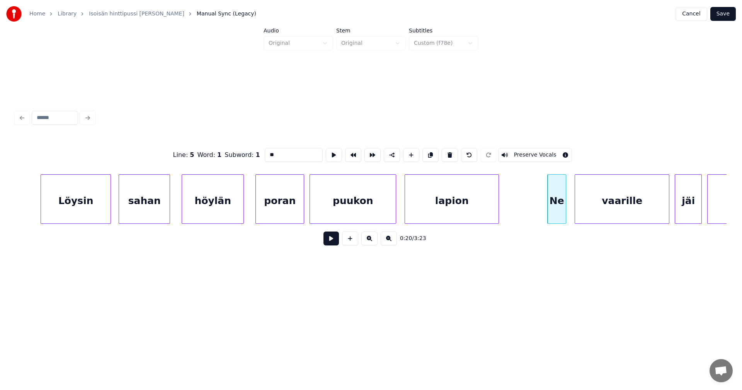
click at [271, 154] on input "**" at bounding box center [294, 155] width 58 height 14
type input "**"
click at [330, 241] on button at bounding box center [331, 239] width 15 height 14
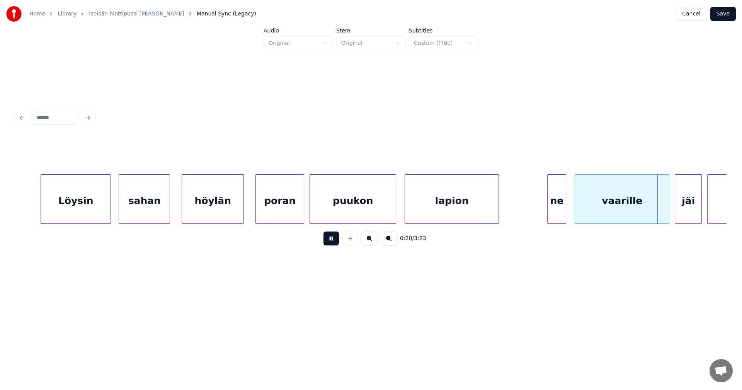
click at [339, 241] on div "0:20 / 3:23" at bounding box center [371, 238] width 699 height 17
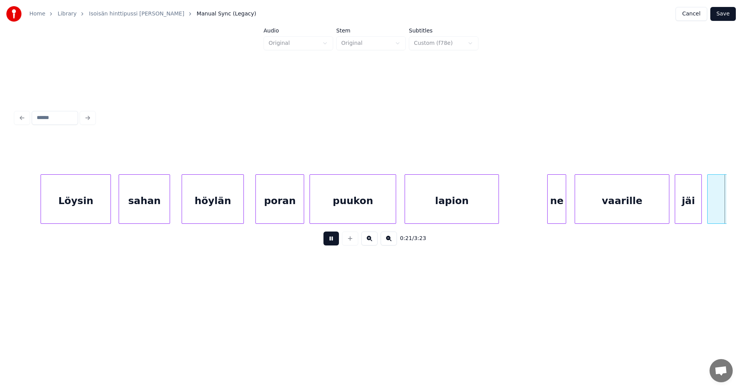
scroll to position [0, 2900]
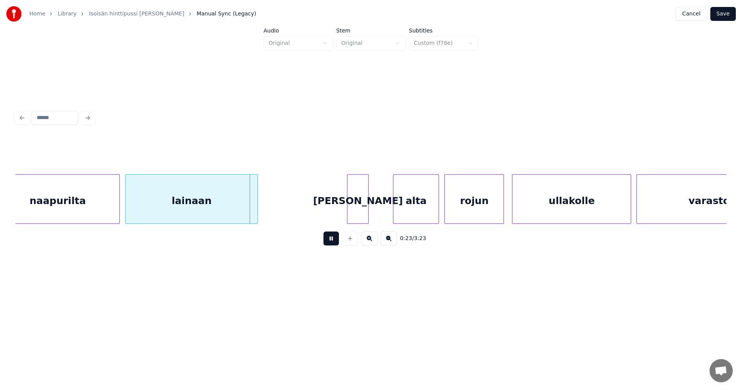
click at [340, 240] on div "0:23 / 3:23" at bounding box center [371, 238] width 699 height 17
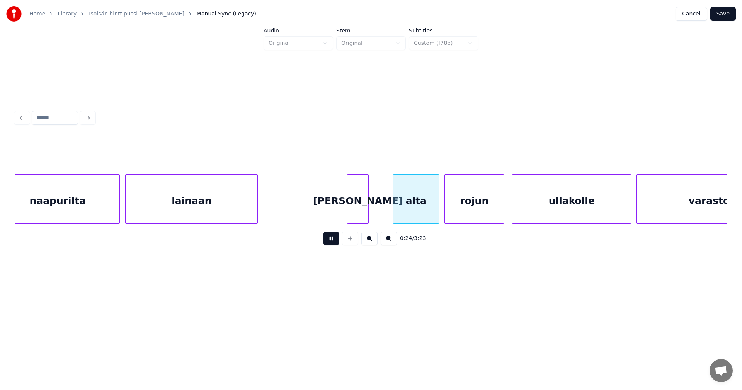
click at [333, 243] on button at bounding box center [331, 239] width 15 height 14
click at [350, 216] on div "[PERSON_NAME]" at bounding box center [354, 201] width 21 height 53
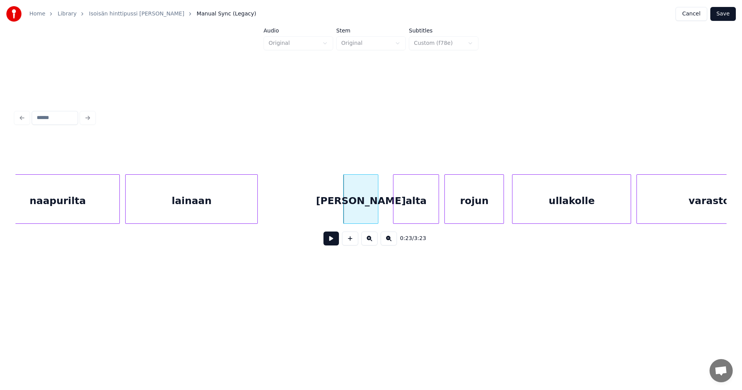
click at [378, 213] on div at bounding box center [377, 199] width 2 height 49
click at [411, 215] on div "alta" at bounding box center [411, 201] width 45 height 53
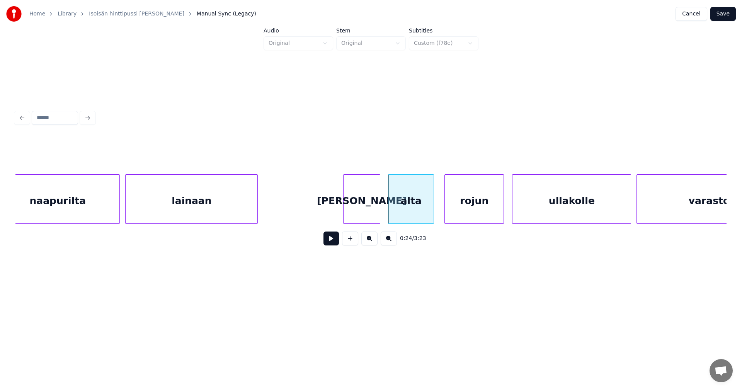
click at [365, 213] on div "[PERSON_NAME]" at bounding box center [362, 201] width 36 height 53
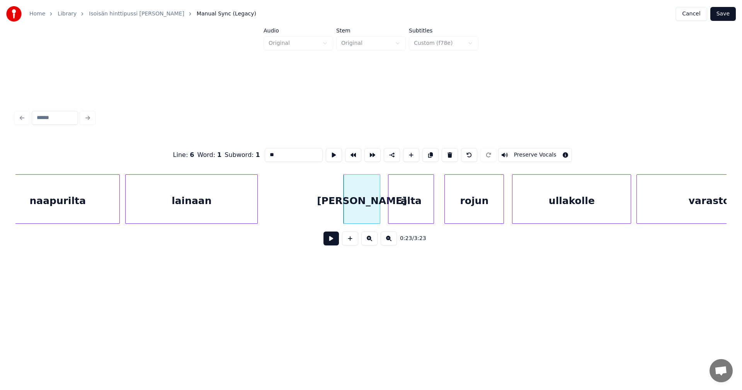
click at [336, 241] on button at bounding box center [331, 239] width 15 height 14
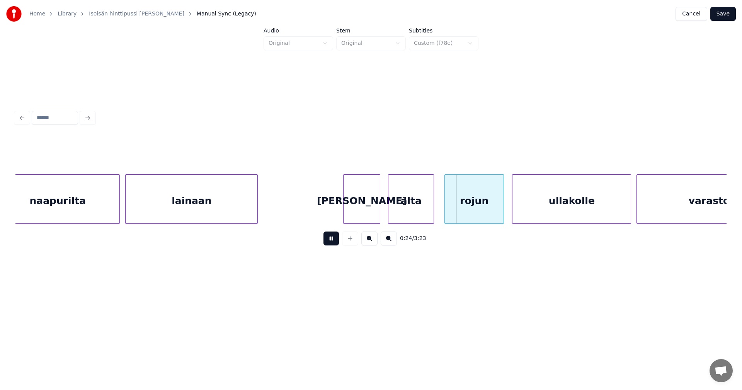
click at [336, 241] on button at bounding box center [331, 239] width 15 height 14
click at [461, 209] on div "rojun" at bounding box center [474, 201] width 59 height 53
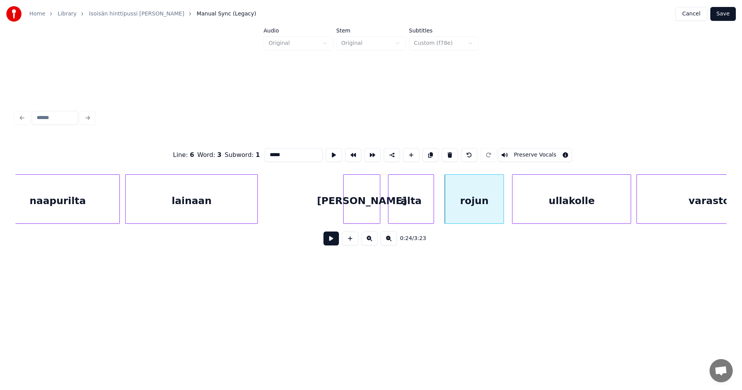
click at [331, 240] on button at bounding box center [331, 239] width 15 height 14
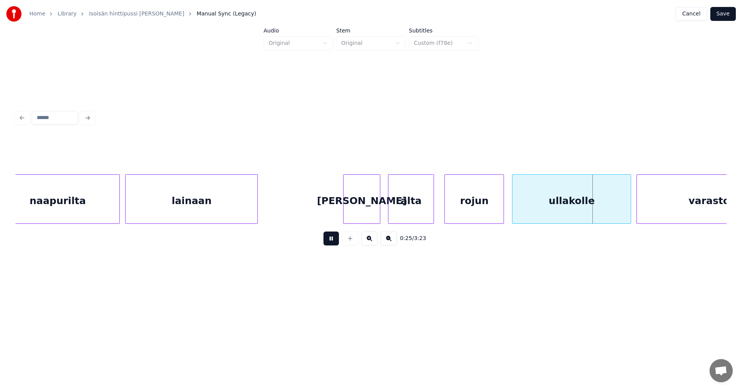
click at [333, 240] on button at bounding box center [331, 239] width 15 height 14
click at [624, 212] on div at bounding box center [623, 199] width 2 height 49
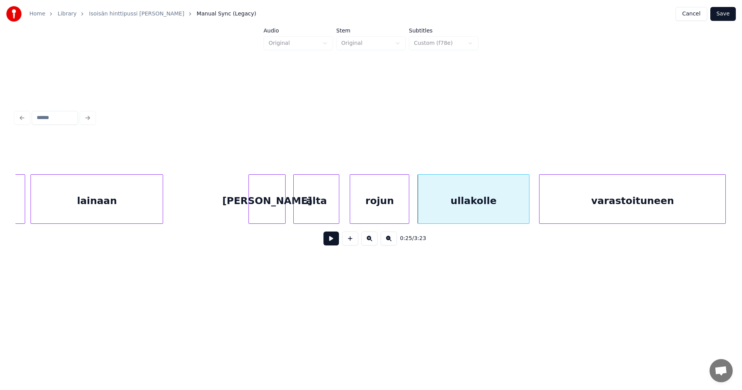
click at [665, 214] on div "varastoituneen" at bounding box center [633, 201] width 186 height 53
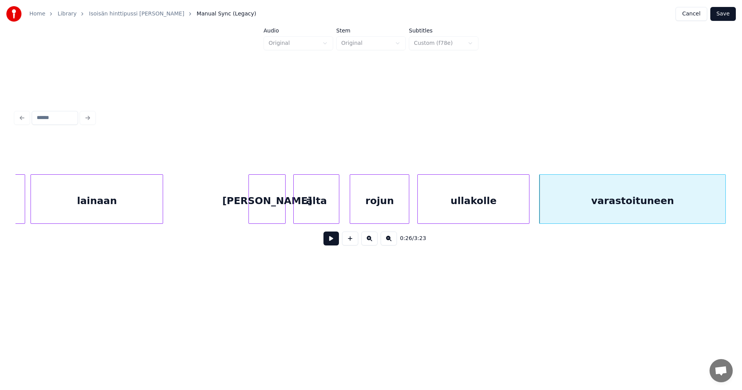
click at [338, 241] on button at bounding box center [331, 239] width 15 height 14
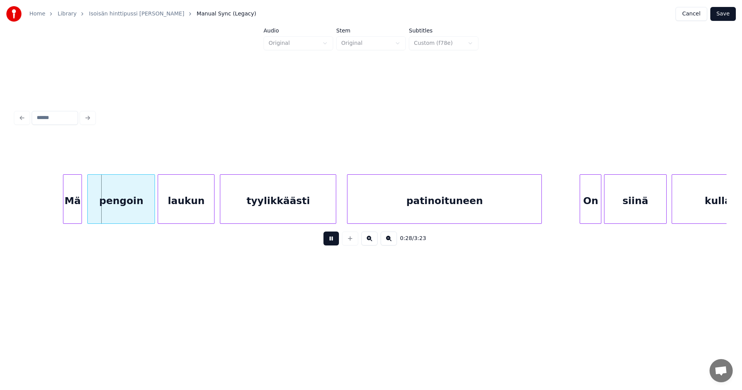
drag, startPoint x: 338, startPoint y: 241, endPoint x: 232, endPoint y: 241, distance: 106.3
click at [338, 241] on button at bounding box center [331, 239] width 15 height 14
click at [80, 206] on div at bounding box center [81, 199] width 2 height 49
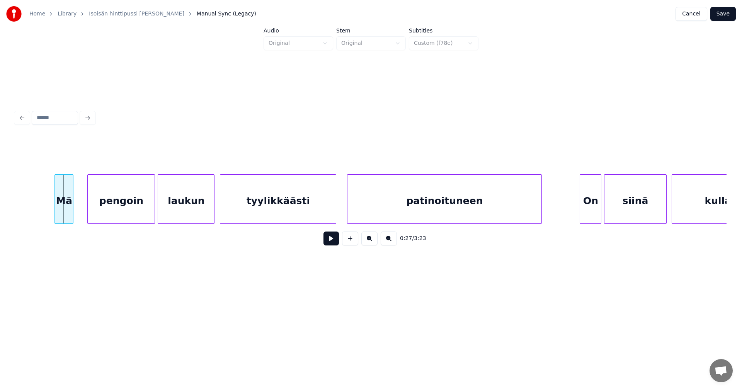
click at [64, 205] on div "Mä" at bounding box center [64, 201] width 18 height 53
click at [269, 151] on input "**" at bounding box center [294, 155] width 58 height 14
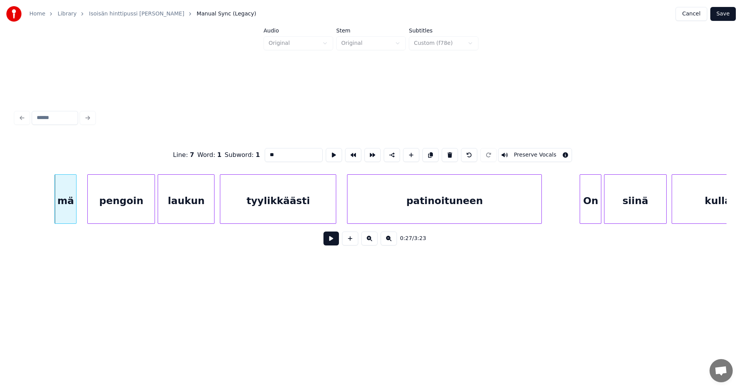
click at [76, 210] on div at bounding box center [75, 199] width 2 height 49
click at [106, 213] on div "pengoin" at bounding box center [119, 201] width 67 height 53
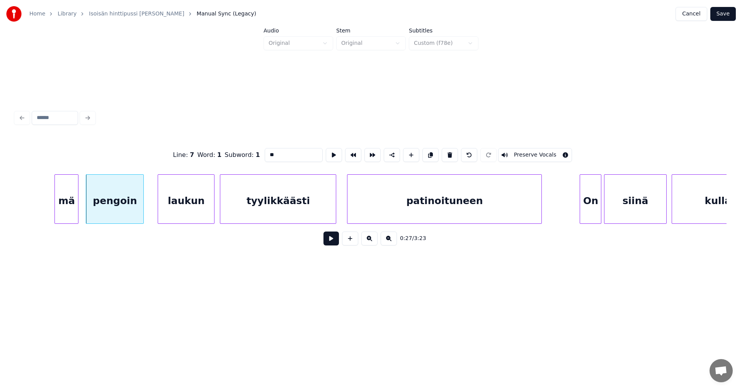
click at [143, 212] on div at bounding box center [142, 199] width 2 height 49
click at [196, 213] on div "laukun" at bounding box center [180, 201] width 56 height 53
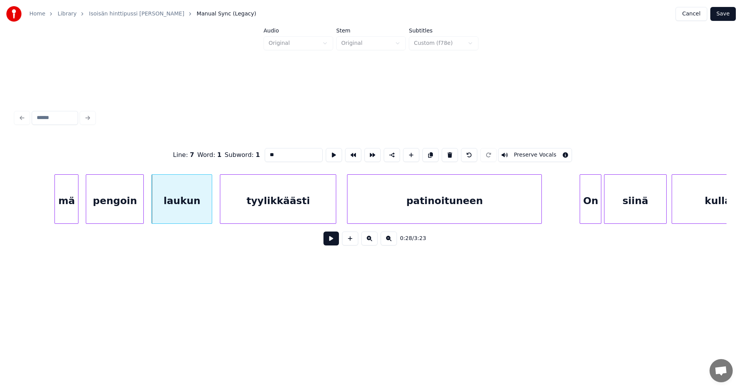
click at [212, 211] on div at bounding box center [211, 199] width 2 height 49
click at [112, 208] on div "pengoin" at bounding box center [114, 201] width 57 height 53
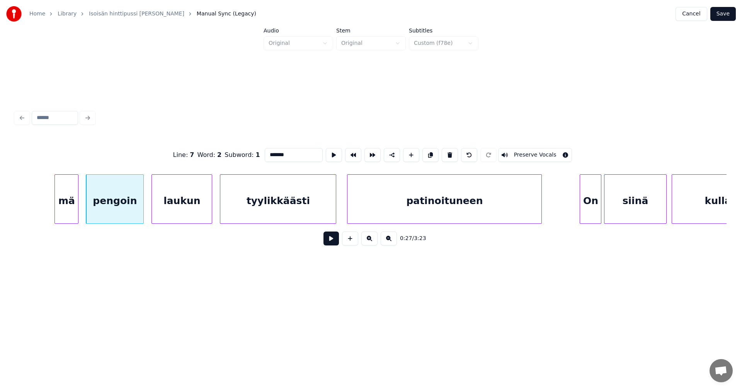
type input "*******"
click at [327, 243] on button at bounding box center [331, 239] width 15 height 14
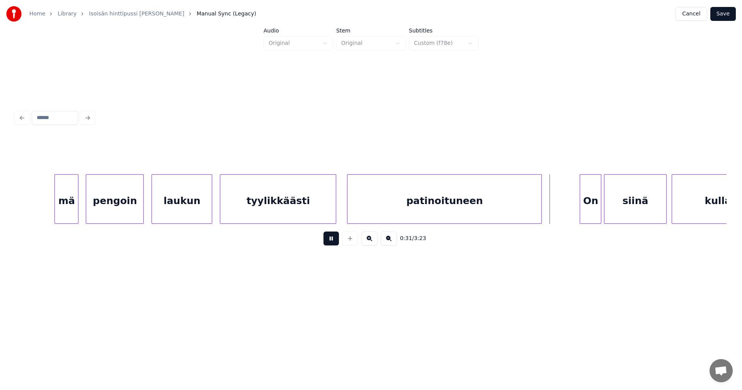
click at [332, 245] on button at bounding box center [331, 239] width 15 height 14
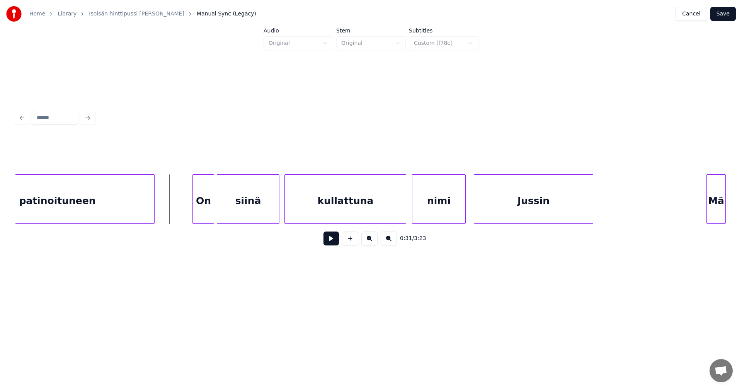
scroll to position [0, 4109]
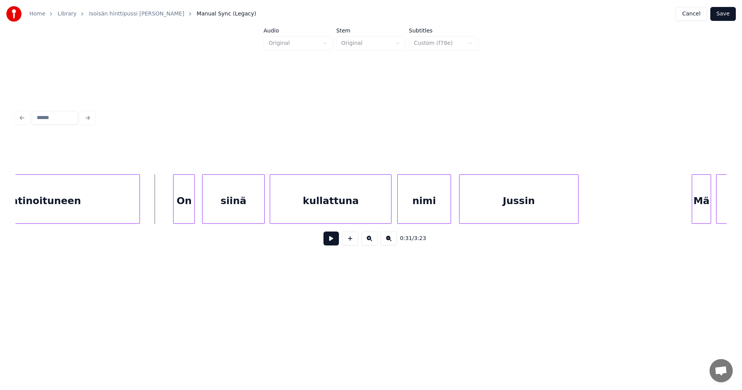
click at [189, 206] on div "On" at bounding box center [184, 201] width 21 height 53
click at [259, 208] on div at bounding box center [259, 199] width 2 height 49
click at [305, 209] on div "kullattuna" at bounding box center [330, 201] width 121 height 53
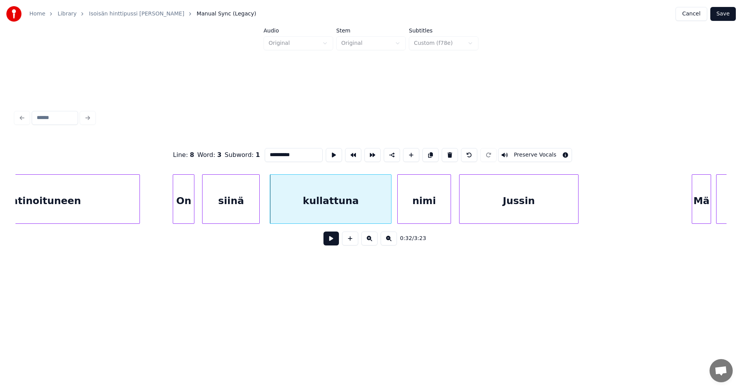
click at [178, 208] on div "On" at bounding box center [183, 201] width 21 height 53
type input "**"
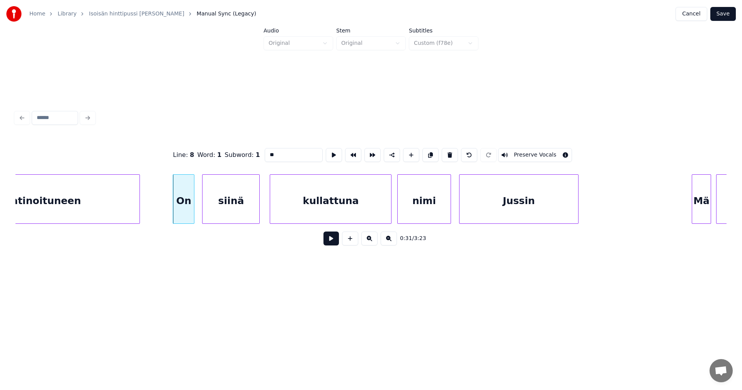
click at [328, 240] on button at bounding box center [331, 239] width 15 height 14
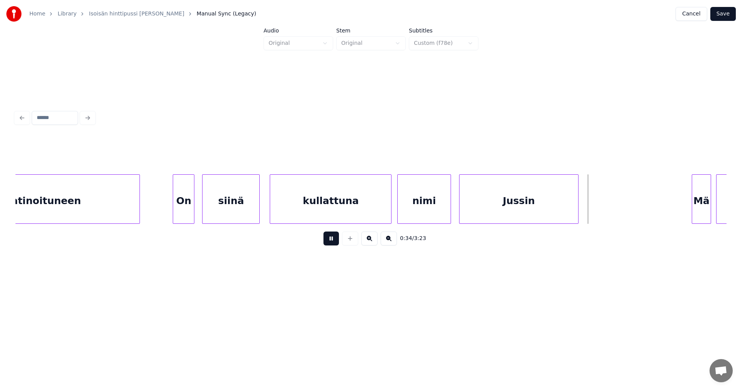
click at [329, 240] on button at bounding box center [331, 239] width 15 height 14
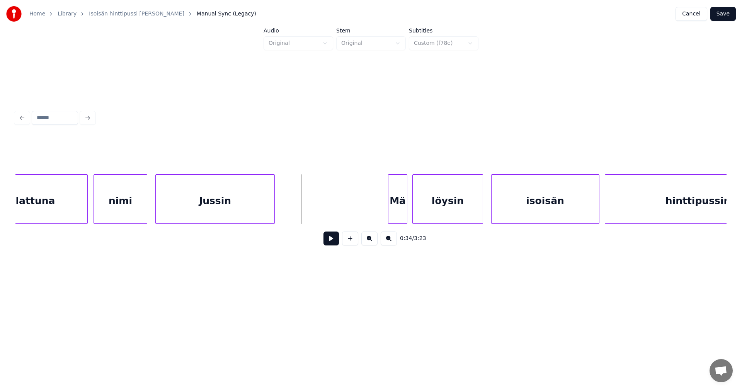
scroll to position [0, 4418]
click at [389, 208] on div "Mä" at bounding box center [386, 201] width 18 height 53
click at [399, 208] on div at bounding box center [400, 199] width 2 height 49
click at [392, 211] on div "Mä" at bounding box center [389, 201] width 24 height 53
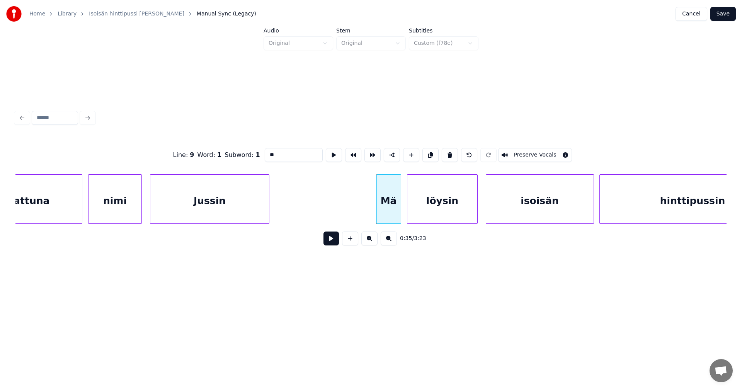
click at [389, 204] on div "Mä" at bounding box center [389, 201] width 24 height 53
click at [272, 151] on input "**" at bounding box center [294, 155] width 58 height 14
type input "**"
click at [333, 245] on button at bounding box center [331, 239] width 15 height 14
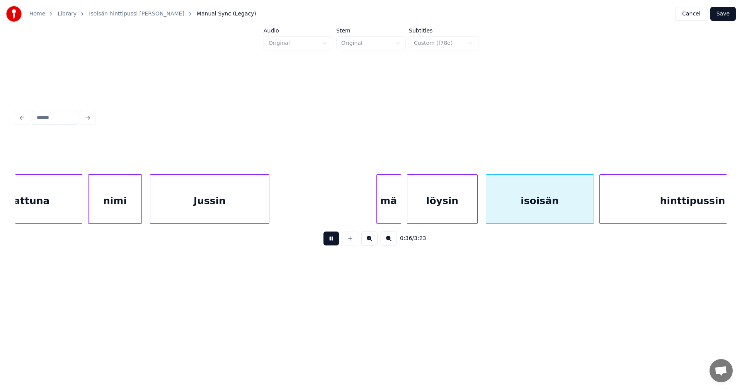
click at [333, 244] on button at bounding box center [331, 239] width 15 height 14
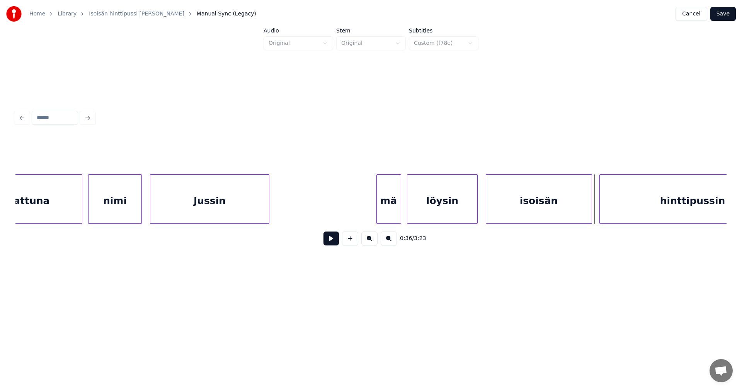
click at [591, 212] on div at bounding box center [591, 199] width 2 height 49
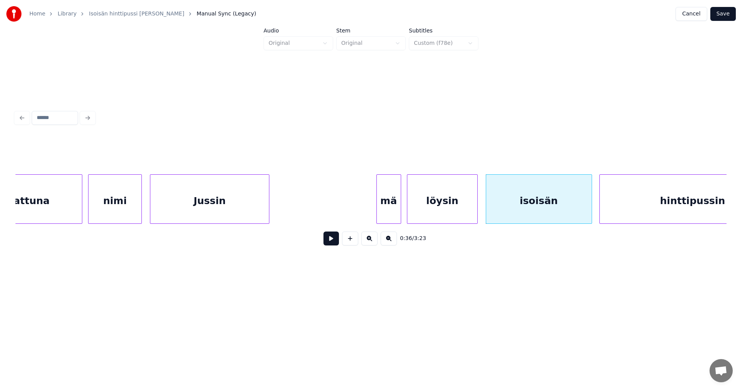
click at [331, 244] on button at bounding box center [331, 239] width 15 height 14
click at [334, 242] on button at bounding box center [331, 239] width 15 height 14
click at [588, 209] on div at bounding box center [589, 199] width 2 height 49
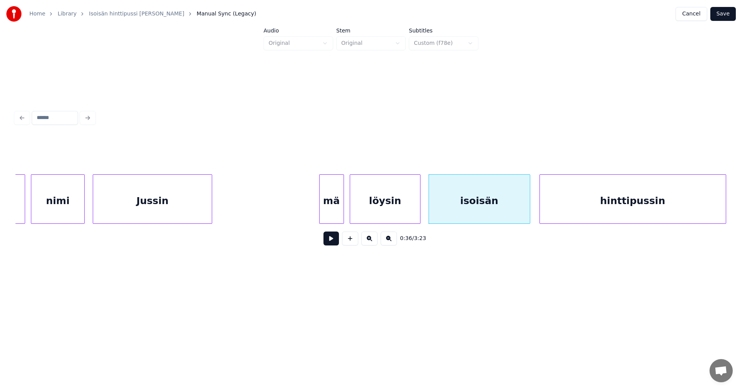
click at [600, 211] on div "hinttipussin" at bounding box center [633, 201] width 186 height 53
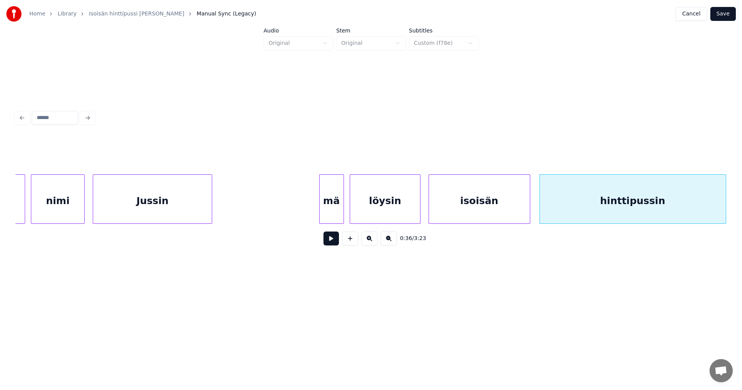
click at [329, 241] on button at bounding box center [331, 239] width 15 height 14
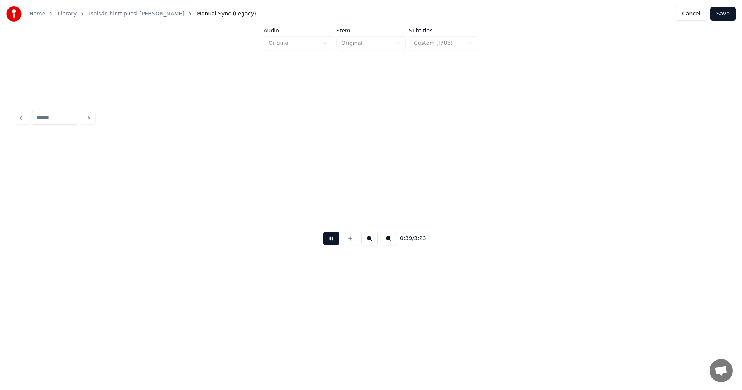
click at [329, 241] on button at bounding box center [331, 239] width 15 height 14
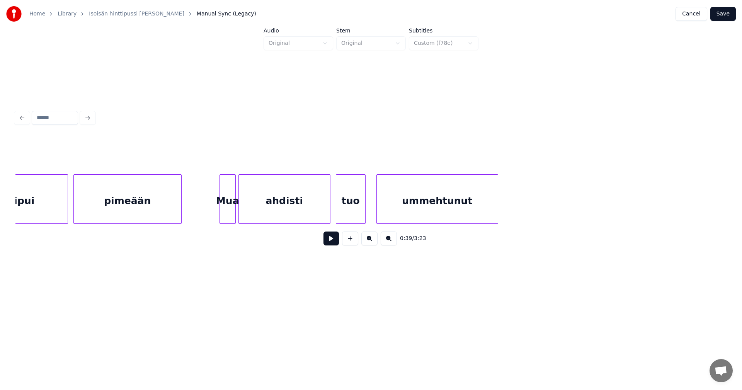
scroll to position [0, 6235]
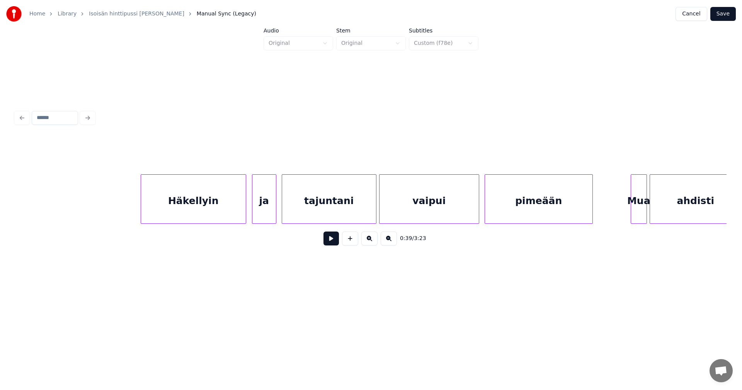
click at [196, 211] on div "Häkellyin" at bounding box center [193, 201] width 105 height 53
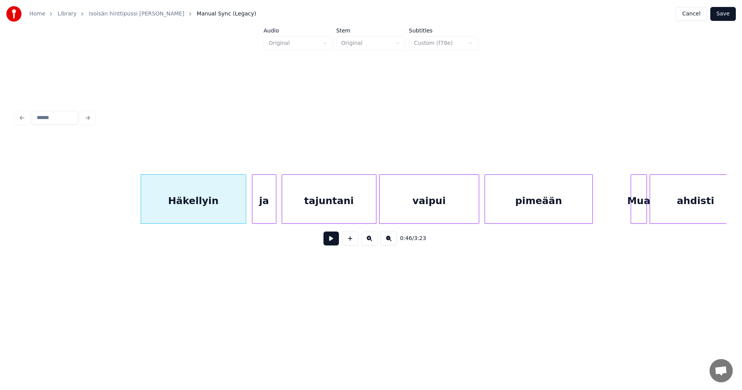
click at [333, 243] on button at bounding box center [331, 239] width 15 height 14
click at [331, 241] on button at bounding box center [331, 239] width 15 height 14
click at [245, 208] on div at bounding box center [245, 199] width 2 height 49
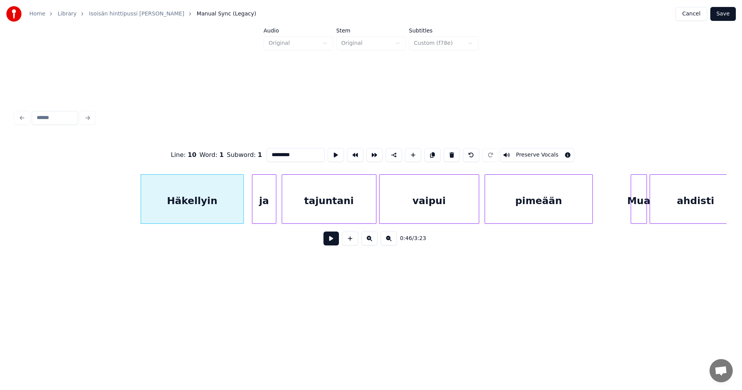
click at [242, 208] on div at bounding box center [242, 199] width 2 height 49
click at [258, 209] on div "ja" at bounding box center [259, 201] width 24 height 53
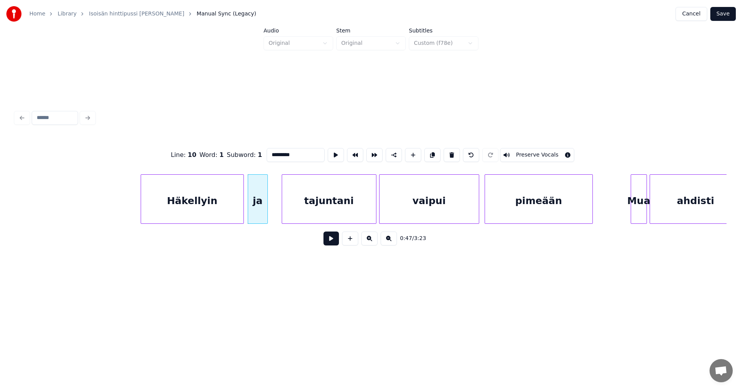
click at [265, 210] on div at bounding box center [266, 199] width 2 height 49
click at [302, 212] on div "tajuntani" at bounding box center [329, 201] width 94 height 53
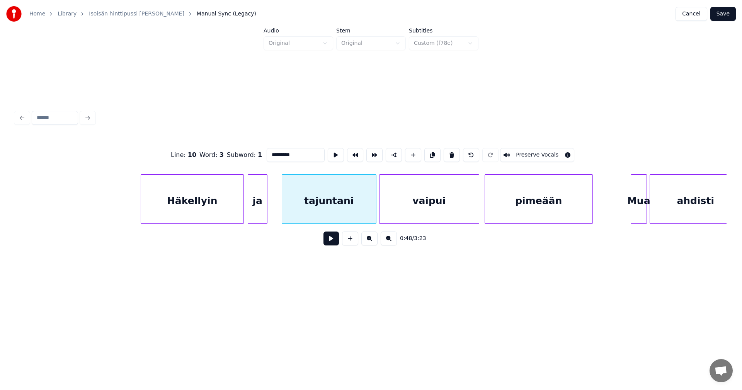
click at [230, 210] on div "Häkellyin" at bounding box center [192, 201] width 102 height 53
type input "*********"
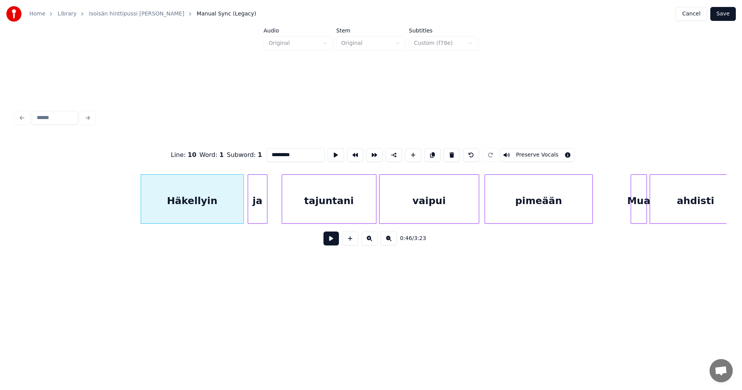
click at [328, 242] on button at bounding box center [331, 239] width 15 height 14
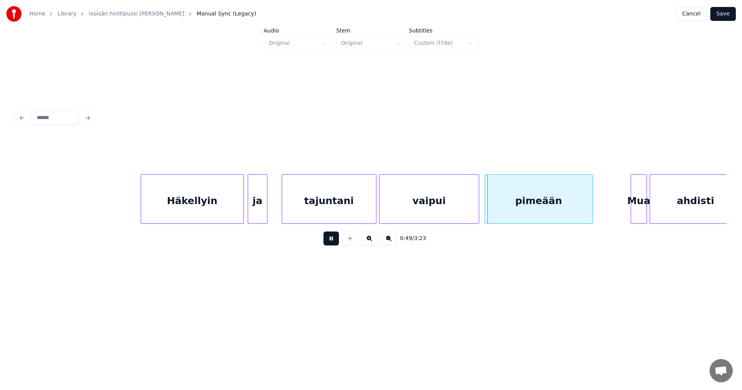
drag, startPoint x: 328, startPoint y: 242, endPoint x: 332, endPoint y: 237, distance: 6.3
click at [328, 242] on button at bounding box center [331, 239] width 15 height 14
click at [373, 214] on div at bounding box center [373, 199] width 2 height 49
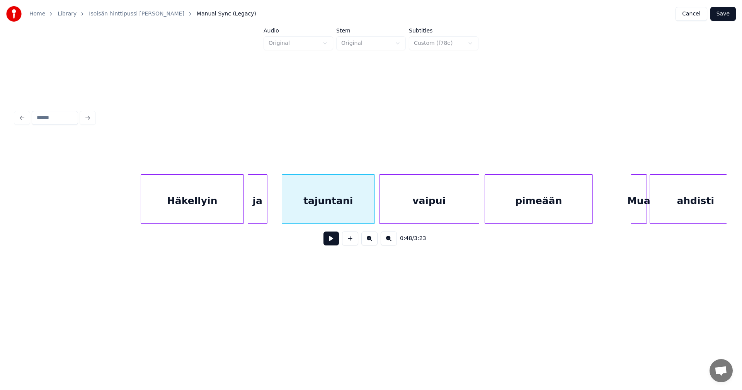
click at [336, 243] on button at bounding box center [331, 239] width 15 height 14
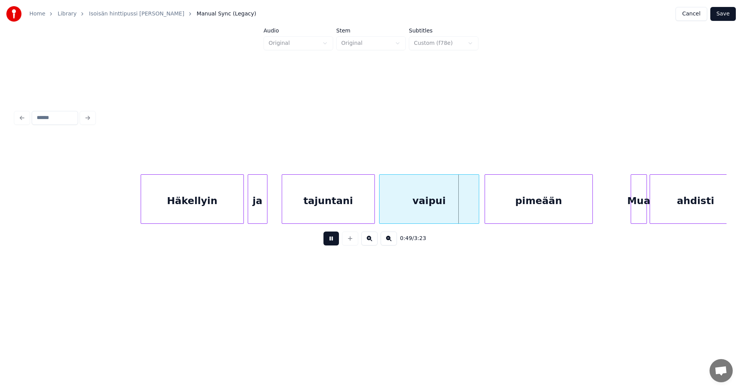
click at [335, 242] on button at bounding box center [331, 239] width 15 height 14
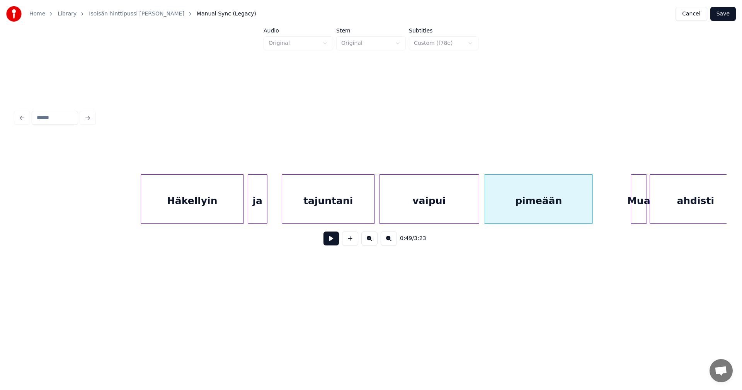
click at [335, 242] on button at bounding box center [331, 239] width 15 height 14
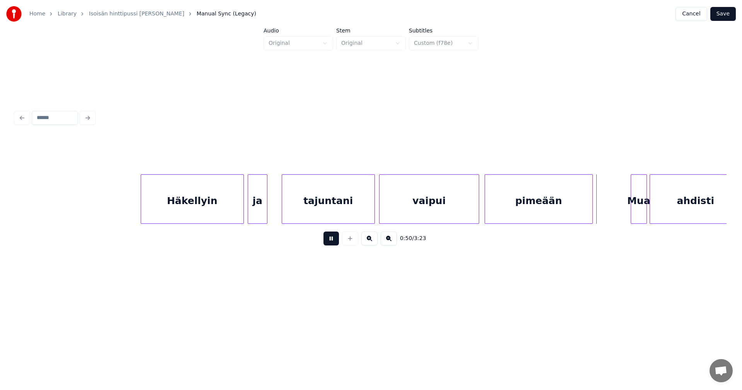
click at [335, 242] on button at bounding box center [331, 239] width 15 height 14
click at [635, 208] on div "Mua" at bounding box center [633, 201] width 15 height 53
click at [633, 208] on div "Mua" at bounding box center [634, 201] width 15 height 53
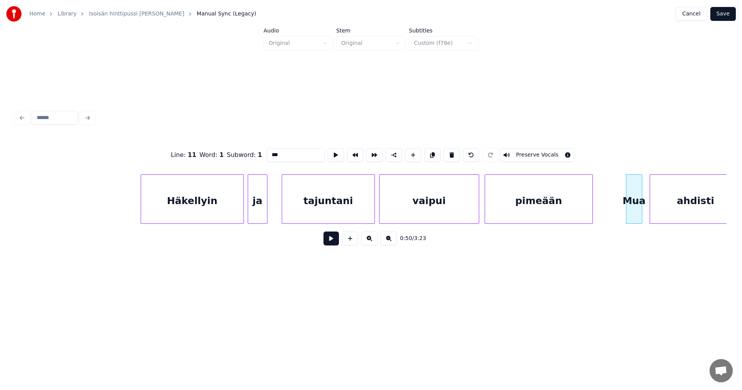
click at [274, 153] on input "***" at bounding box center [296, 155] width 58 height 14
type input "***"
click at [336, 242] on button at bounding box center [331, 239] width 15 height 14
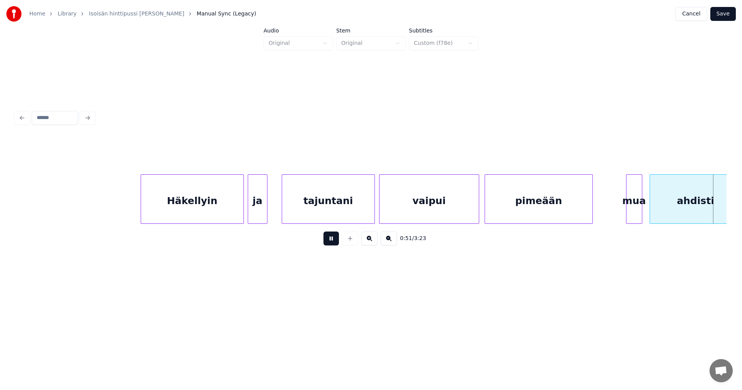
scroll to position [0, 6948]
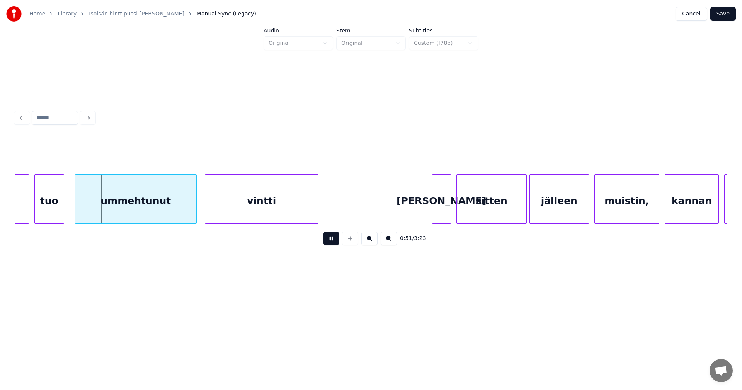
click at [334, 242] on button at bounding box center [331, 239] width 15 height 14
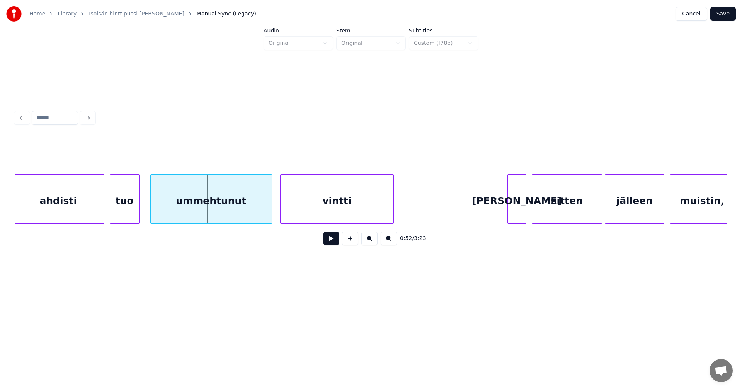
scroll to position [0, 6871]
click at [104, 211] on div at bounding box center [104, 199] width 2 height 49
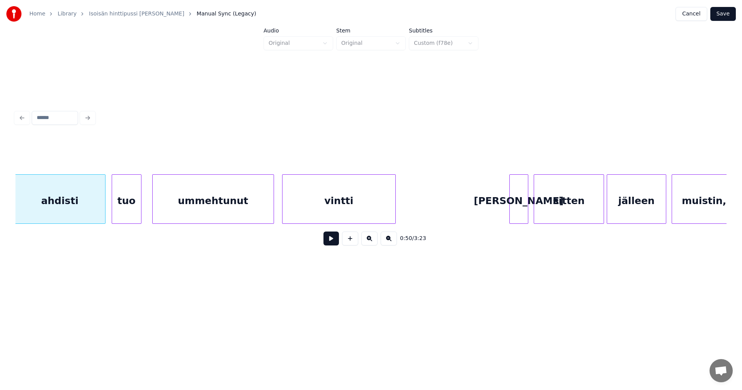
scroll to position [0, 6870]
click at [119, 212] on div "tuo" at bounding box center [125, 201] width 29 height 53
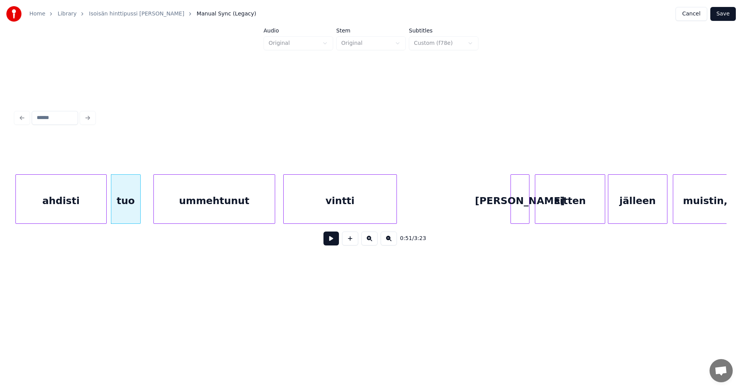
click at [137, 211] on div "tuo" at bounding box center [125, 201] width 29 height 53
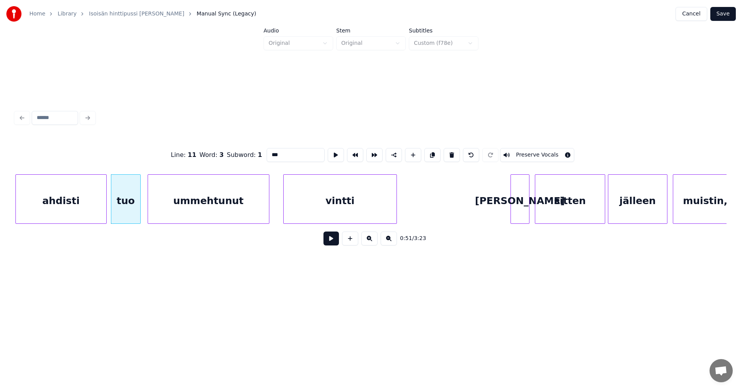
click at [162, 209] on div "ummehtunut" at bounding box center [208, 201] width 121 height 53
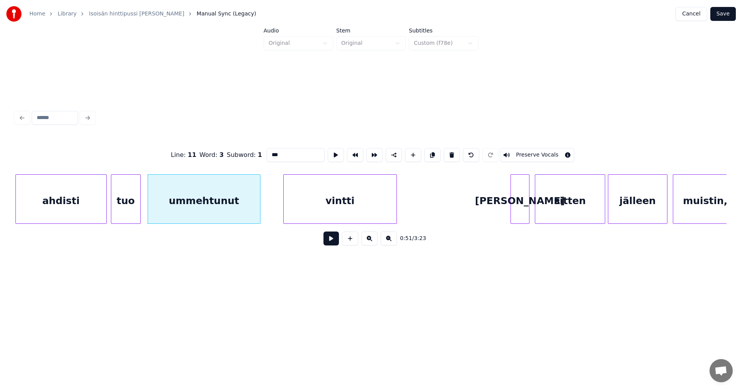
click at [258, 211] on div at bounding box center [259, 199] width 2 height 49
click at [297, 212] on div "vintti" at bounding box center [325, 201] width 113 height 53
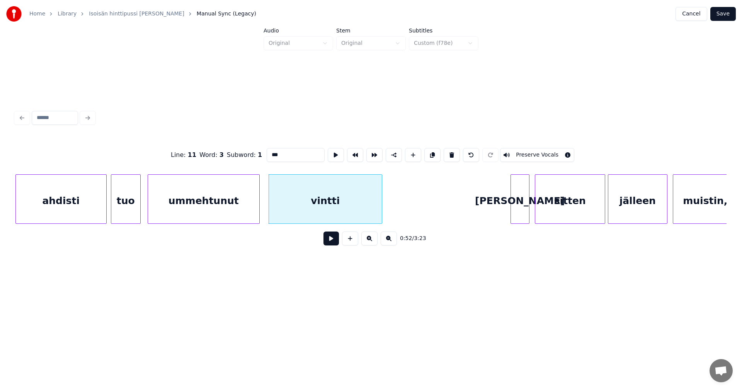
click at [382, 213] on div "vintti" at bounding box center [326, 198] width 114 height 49
click at [365, 212] on div at bounding box center [365, 199] width 2 height 49
click at [188, 202] on div "ummehtunut" at bounding box center [203, 201] width 111 height 53
type input "**********"
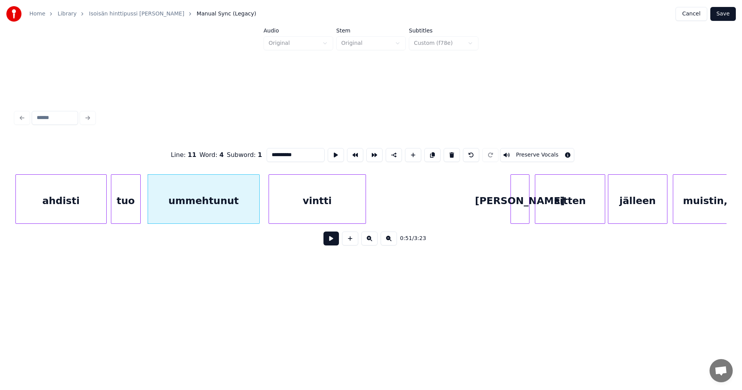
click at [327, 244] on button at bounding box center [331, 239] width 15 height 14
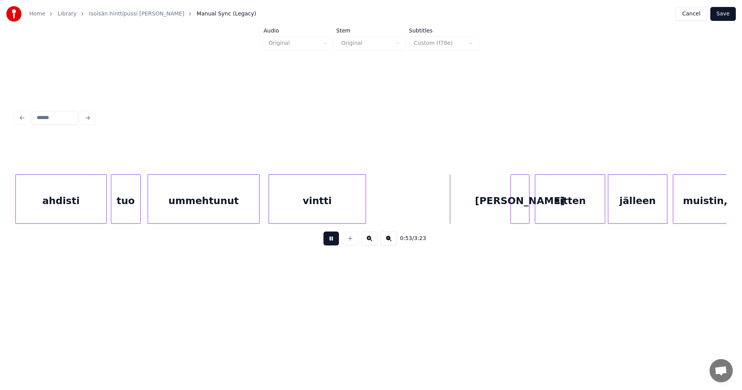
click at [329, 242] on button at bounding box center [331, 239] width 15 height 14
click at [517, 210] on div "[PERSON_NAME]" at bounding box center [517, 201] width 18 height 53
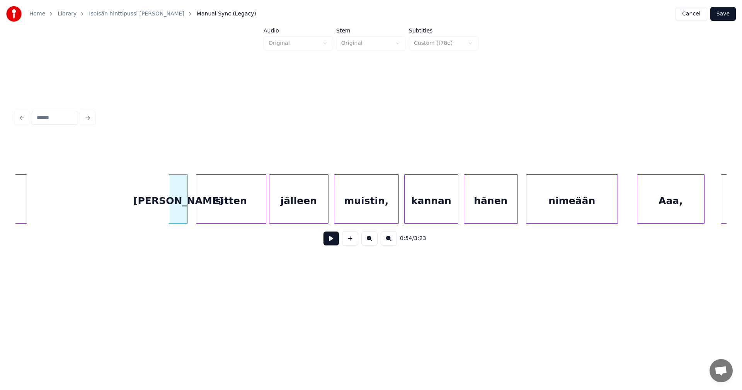
scroll to position [0, 7210]
click at [253, 204] on div at bounding box center [254, 199] width 2 height 49
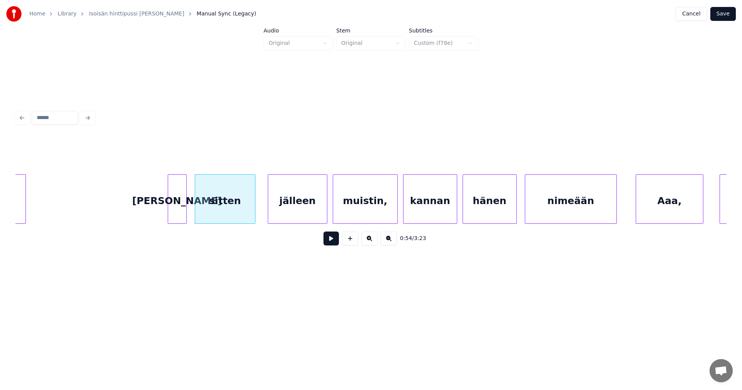
click at [186, 210] on div at bounding box center [185, 199] width 2 height 49
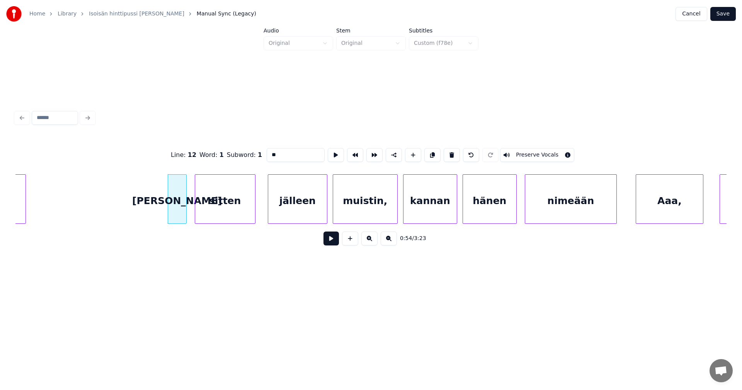
click at [332, 240] on button at bounding box center [331, 239] width 15 height 14
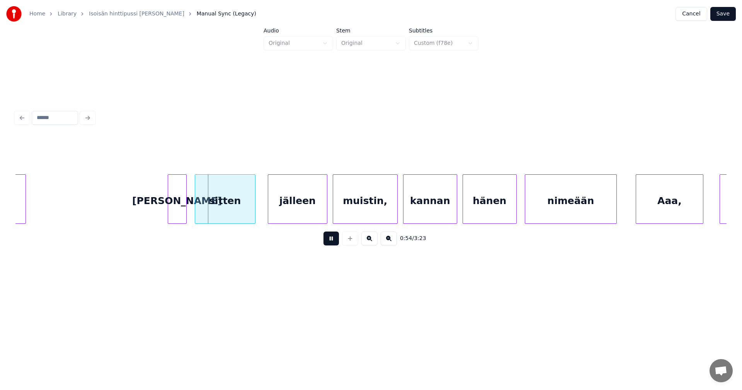
click at [333, 240] on button at bounding box center [331, 239] width 15 height 14
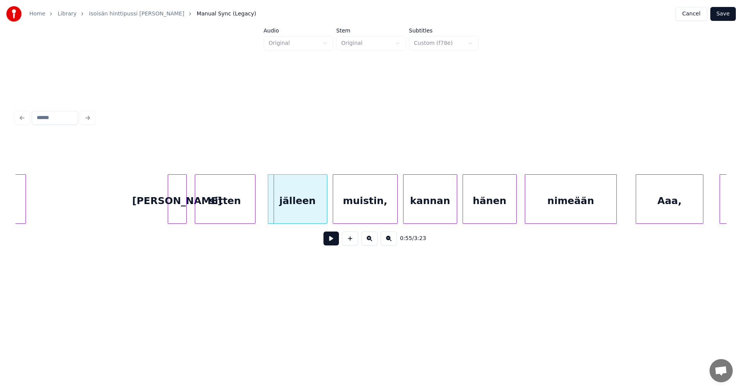
click at [333, 241] on button at bounding box center [331, 239] width 15 height 14
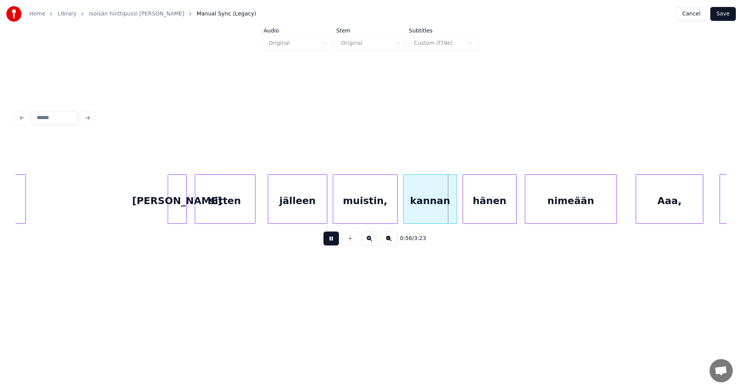
drag, startPoint x: 333, startPoint y: 240, endPoint x: 350, endPoint y: 202, distance: 42.0
click at [333, 239] on button at bounding box center [331, 239] width 15 height 14
click at [351, 201] on div "muistin," at bounding box center [365, 201] width 64 height 53
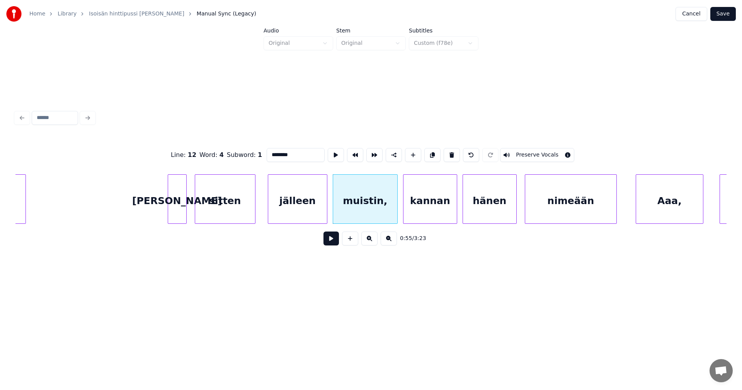
click at [291, 152] on input "********" at bounding box center [296, 155] width 58 height 14
click at [310, 212] on div "jälleen" at bounding box center [293, 201] width 59 height 53
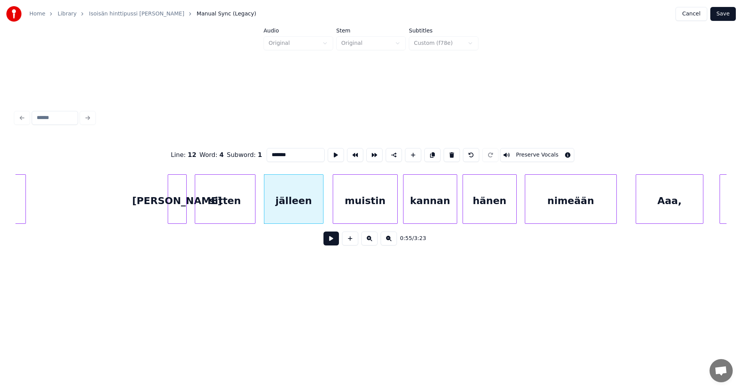
type input "*******"
click at [330, 244] on button at bounding box center [331, 239] width 15 height 14
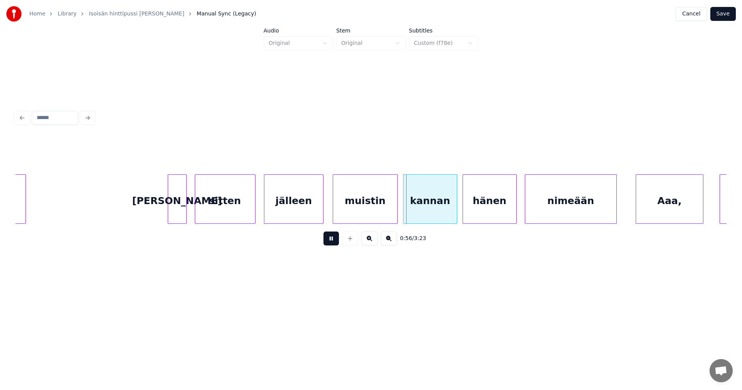
drag, startPoint x: 330, startPoint y: 244, endPoint x: 352, endPoint y: 222, distance: 31.5
click at [331, 243] on button at bounding box center [331, 239] width 15 height 14
click at [394, 210] on div at bounding box center [395, 199] width 2 height 49
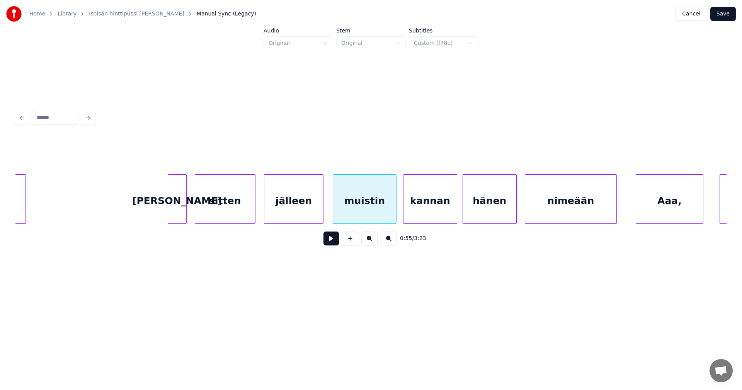
click at [417, 213] on div "kannan" at bounding box center [430, 201] width 53 height 53
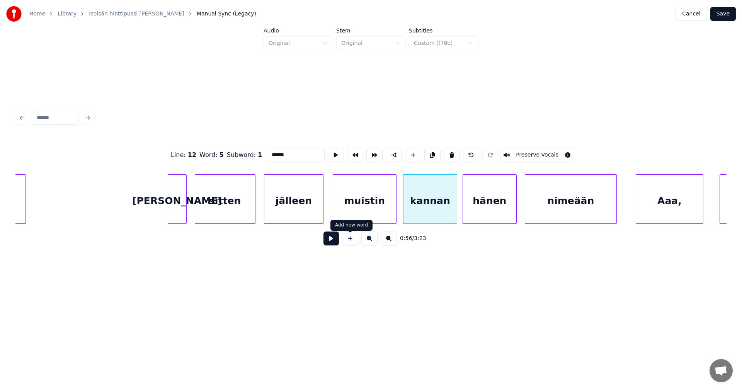
click at [330, 238] on button at bounding box center [331, 239] width 15 height 14
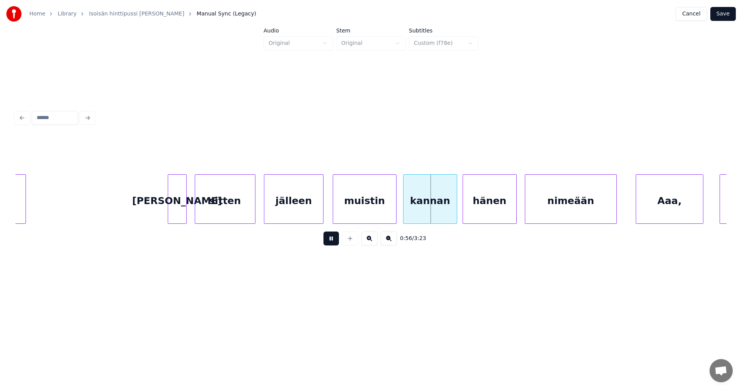
click at [332, 238] on button at bounding box center [331, 239] width 15 height 14
click at [333, 238] on button at bounding box center [331, 239] width 15 height 14
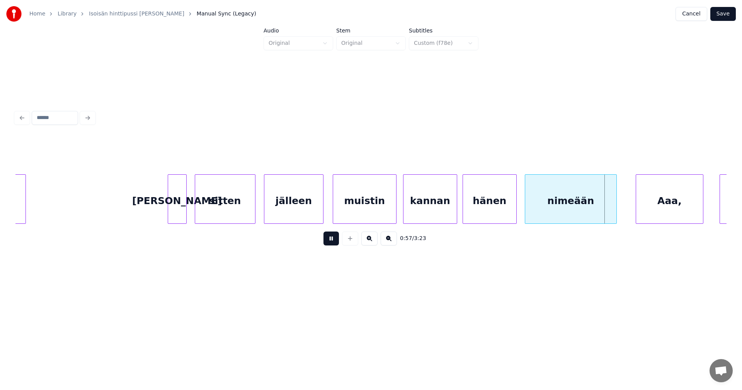
click at [333, 238] on button at bounding box center [331, 239] width 15 height 14
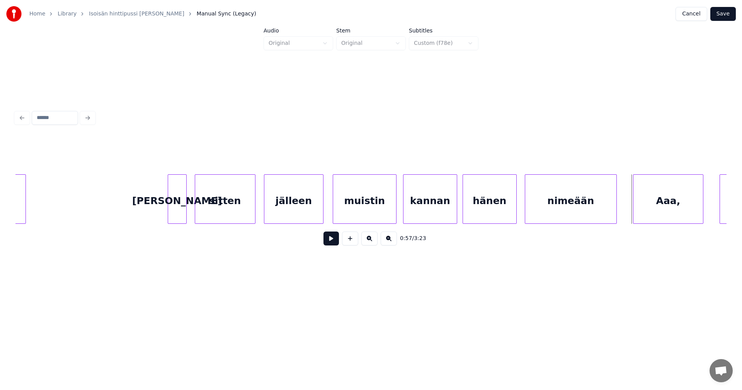
click at [634, 211] on div at bounding box center [635, 199] width 2 height 49
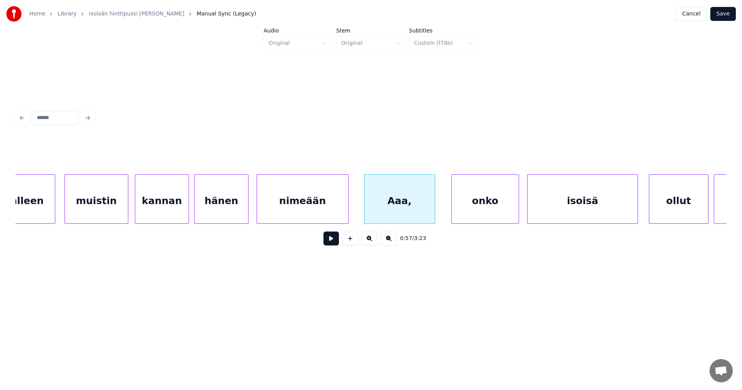
scroll to position [0, 7488]
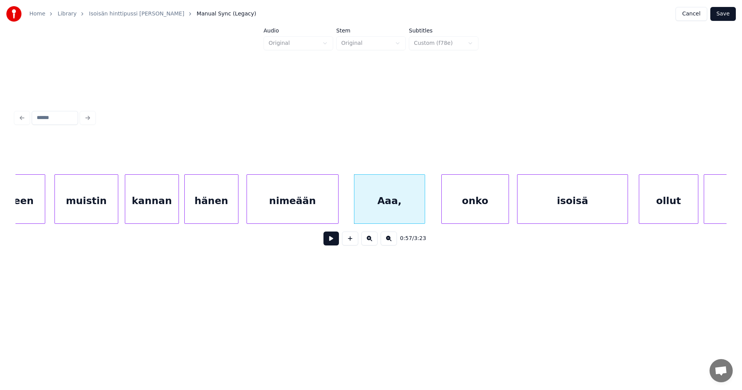
click at [403, 205] on div "Aaa," at bounding box center [390, 201] width 70 height 53
click at [271, 152] on input "****" at bounding box center [296, 155] width 58 height 14
click at [382, 218] on div "aa," at bounding box center [390, 201] width 70 height 53
type input "***"
click at [333, 246] on button at bounding box center [331, 239] width 15 height 14
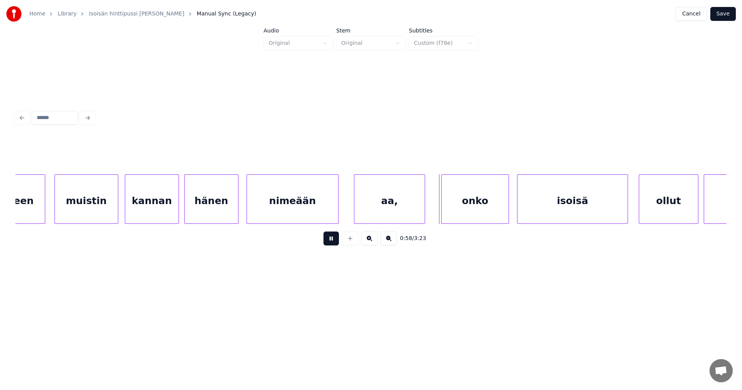
click at [333, 246] on button at bounding box center [331, 239] width 15 height 14
click at [476, 215] on div "onko" at bounding box center [470, 201] width 67 height 53
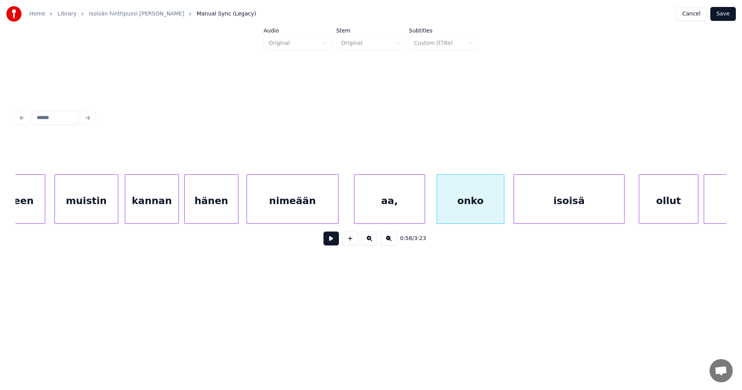
click at [541, 212] on div "isoisä" at bounding box center [569, 201] width 110 height 53
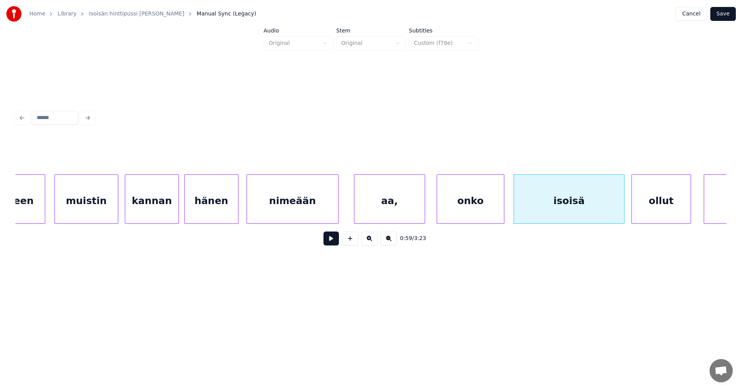
click at [649, 210] on div "ollut" at bounding box center [661, 201] width 59 height 53
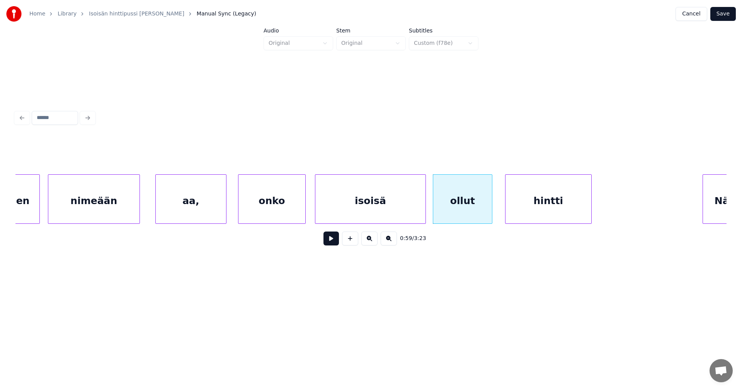
scroll to position [0, 7689]
click at [566, 216] on div "hintti" at bounding box center [543, 201] width 86 height 53
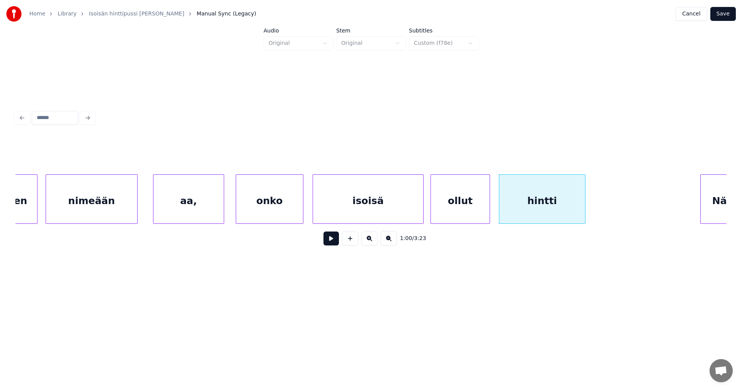
click at [176, 209] on div "aa," at bounding box center [189, 201] width 70 height 53
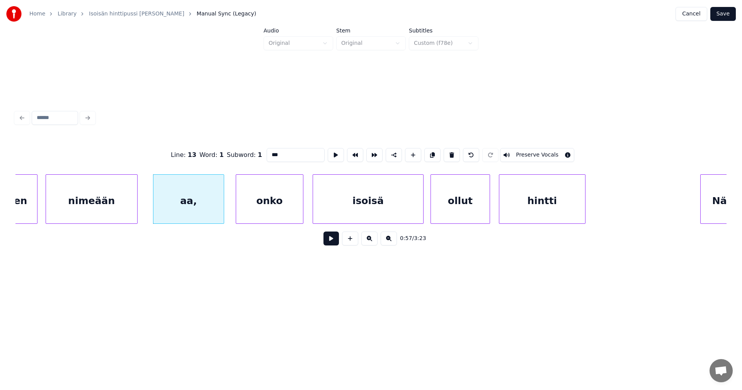
click at [329, 241] on button at bounding box center [331, 239] width 15 height 14
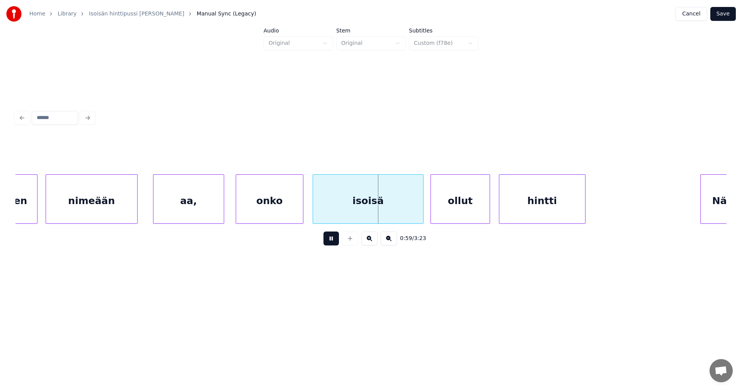
drag, startPoint x: 329, startPoint y: 241, endPoint x: 274, endPoint y: 233, distance: 55.8
click at [328, 241] on button at bounding box center [331, 239] width 15 height 14
click at [219, 205] on div at bounding box center [219, 199] width 2 height 49
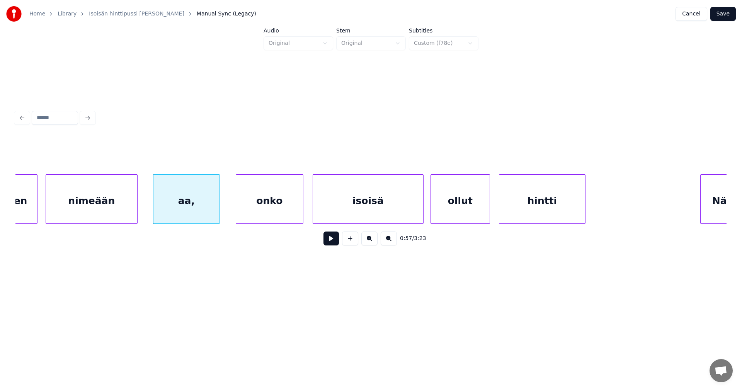
click at [328, 243] on button at bounding box center [331, 239] width 15 height 14
click at [331, 243] on button at bounding box center [331, 239] width 15 height 14
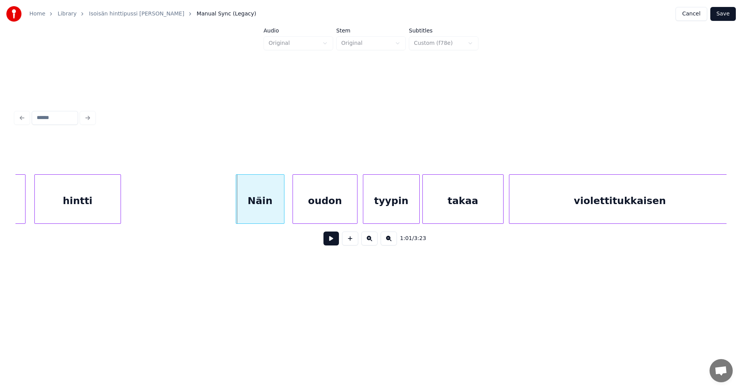
scroll to position [0, 8169]
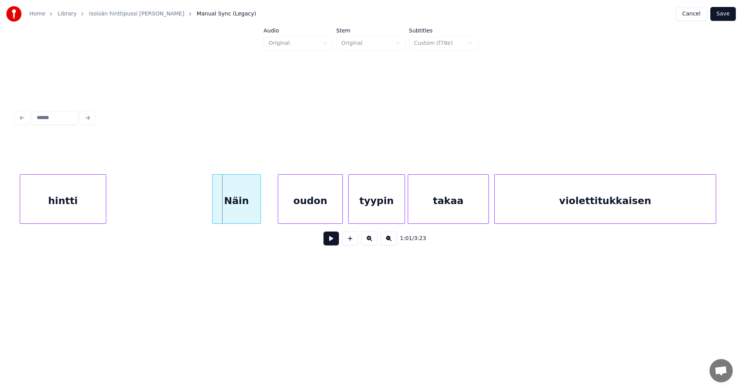
click at [245, 207] on div "Näin" at bounding box center [237, 201] width 48 height 53
click at [312, 213] on div "oudon" at bounding box center [307, 201] width 64 height 53
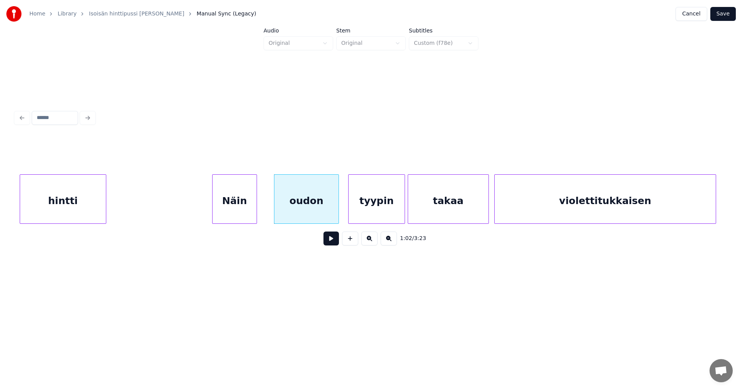
click at [255, 210] on div at bounding box center [255, 199] width 2 height 49
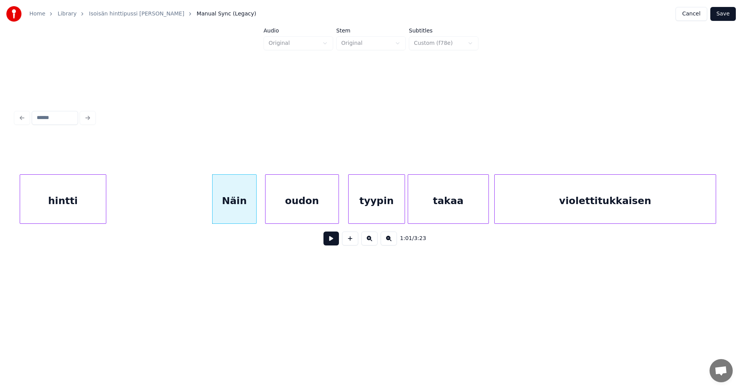
click at [268, 208] on div at bounding box center [267, 199] width 2 height 49
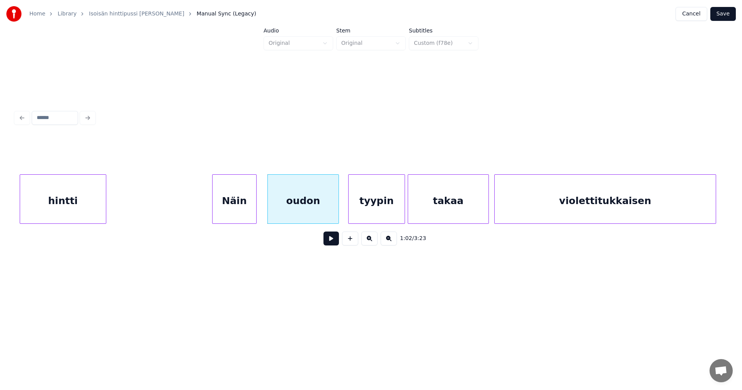
click at [247, 210] on div "Näin" at bounding box center [235, 201] width 44 height 53
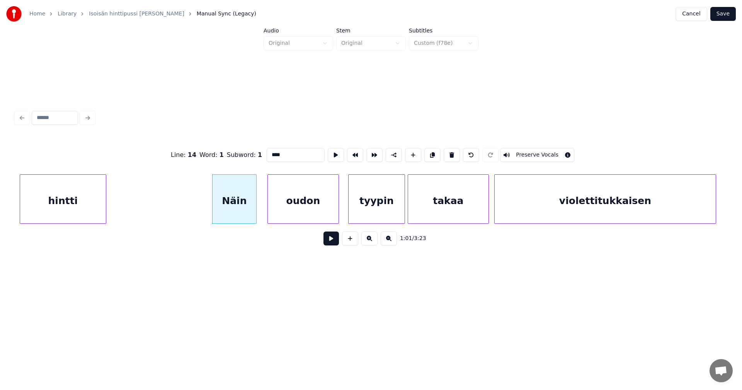
click at [331, 245] on button at bounding box center [331, 239] width 15 height 14
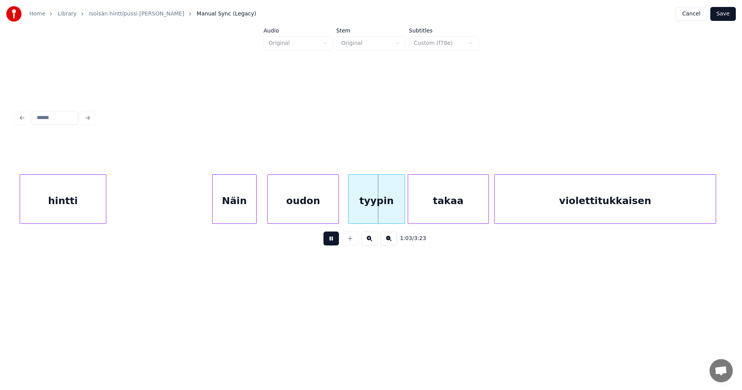
drag, startPoint x: 331, startPoint y: 243, endPoint x: 348, endPoint y: 220, distance: 29.1
click at [331, 242] on button at bounding box center [331, 239] width 15 height 14
click at [401, 209] on div at bounding box center [402, 199] width 2 height 49
click at [440, 210] on div "takaa" at bounding box center [448, 201] width 80 height 53
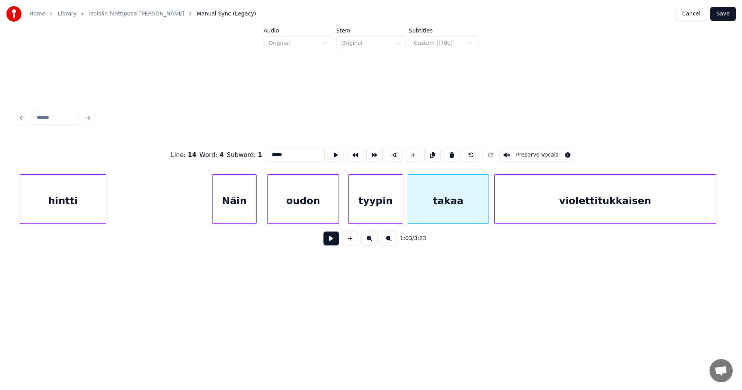
click at [336, 246] on button at bounding box center [331, 239] width 15 height 14
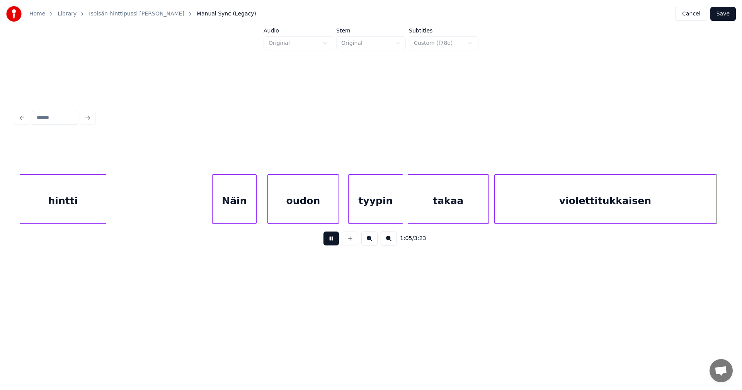
scroll to position [0, 8882]
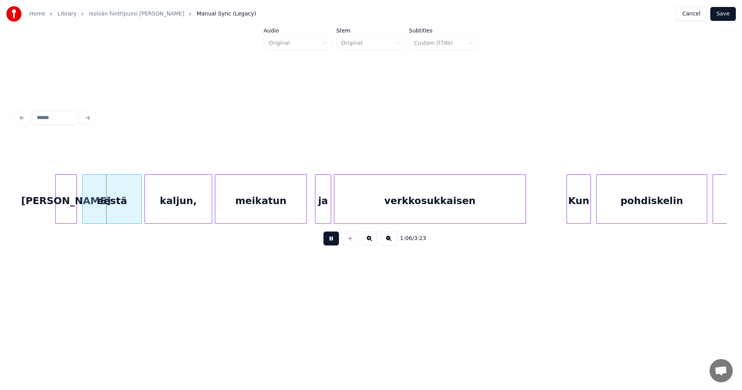
click at [336, 245] on button at bounding box center [331, 239] width 15 height 14
click at [62, 212] on div "[PERSON_NAME]" at bounding box center [60, 201] width 21 height 53
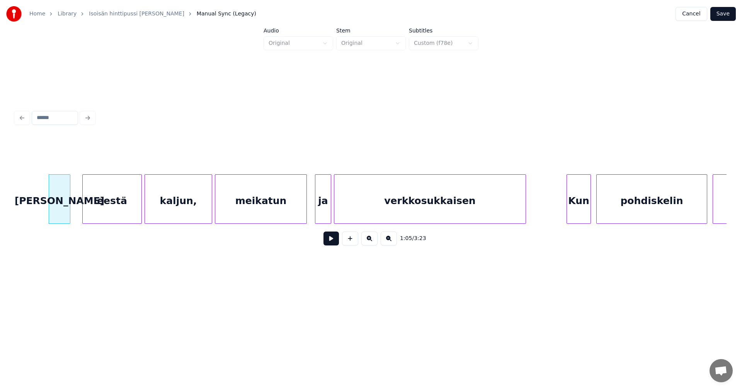
click at [61, 212] on div "[PERSON_NAME]" at bounding box center [59, 201] width 21 height 53
click at [271, 152] on input "**" at bounding box center [296, 155] width 58 height 14
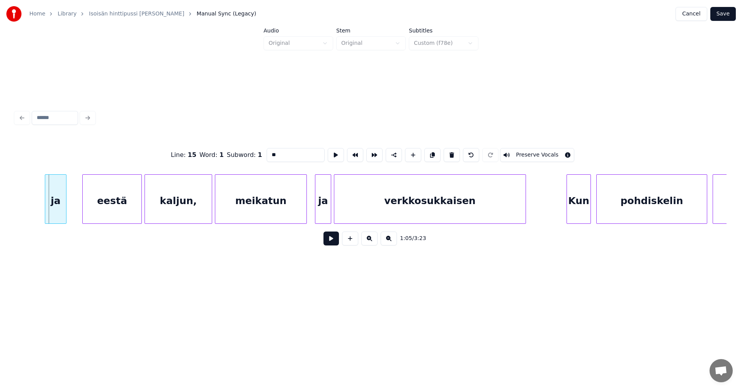
click at [61, 203] on div "ja" at bounding box center [55, 201] width 21 height 53
click at [104, 204] on div "eestä" at bounding box center [106, 201] width 59 height 53
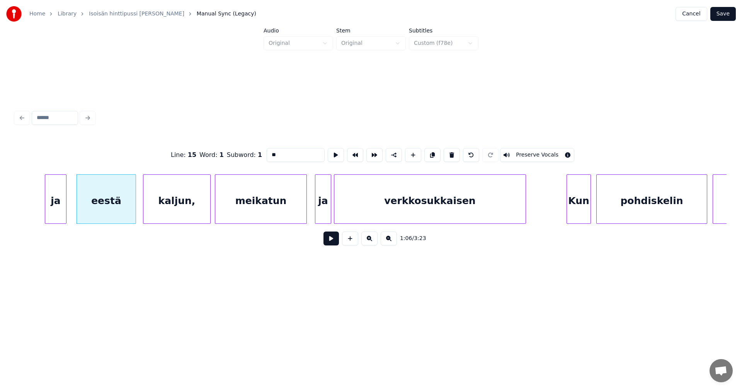
click at [169, 206] on div "kaljun," at bounding box center [176, 201] width 67 height 53
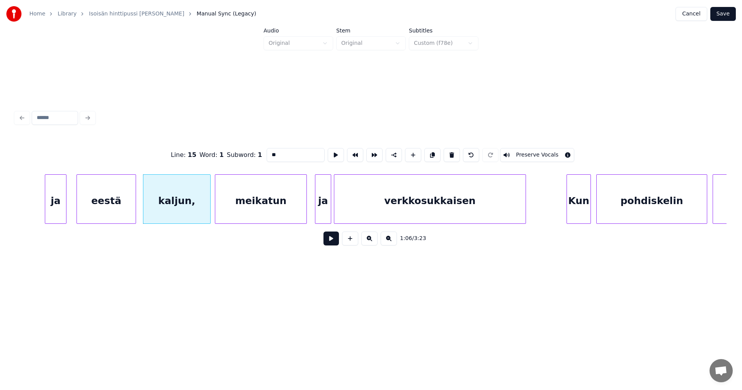
click at [181, 206] on div "kaljun," at bounding box center [176, 201] width 67 height 53
click at [206, 208] on div at bounding box center [207, 199] width 2 height 49
click at [200, 209] on div "kaljun" at bounding box center [175, 201] width 64 height 53
type input "******"
click at [334, 240] on button at bounding box center [331, 239] width 15 height 14
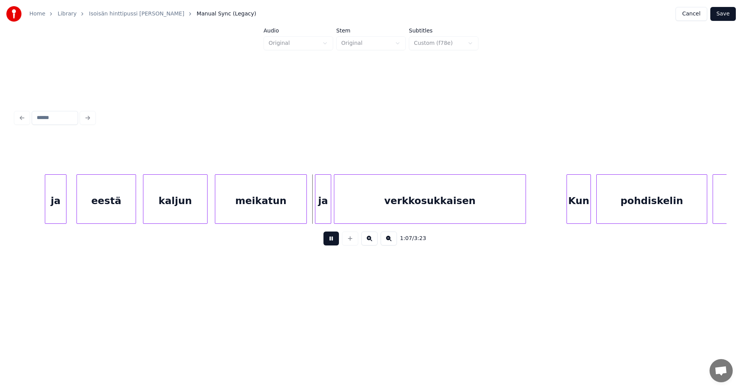
click at [333, 241] on button at bounding box center [331, 239] width 15 height 14
click at [324, 211] on div "ja" at bounding box center [320, 201] width 15 height 53
click at [328, 242] on button at bounding box center [331, 239] width 15 height 14
click at [332, 242] on button at bounding box center [331, 239] width 15 height 14
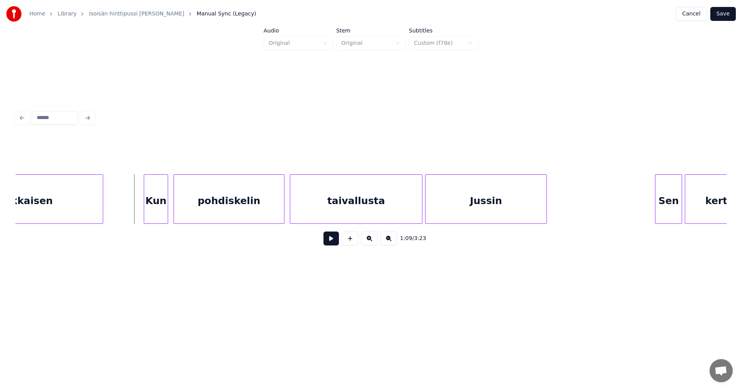
scroll to position [0, 9315]
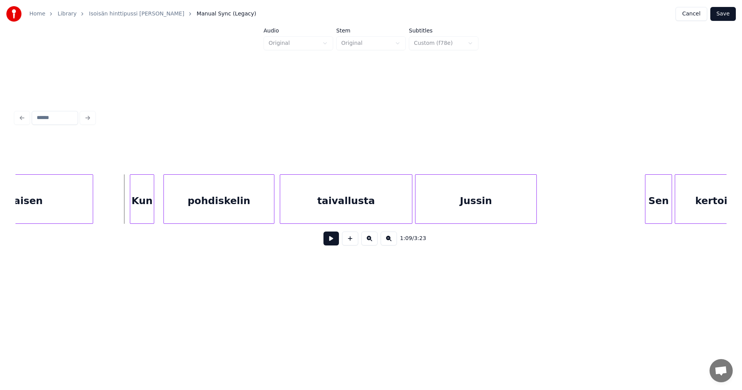
click at [147, 199] on div "Kun" at bounding box center [142, 201] width 24 height 53
click at [195, 208] on div "pohdiskelin" at bounding box center [219, 201] width 110 height 53
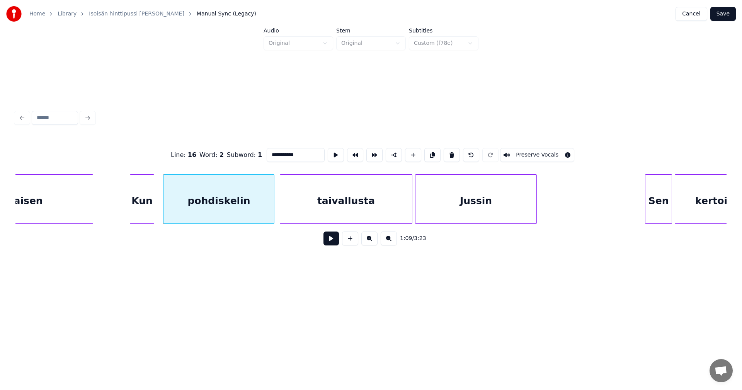
click at [329, 237] on button at bounding box center [331, 239] width 15 height 14
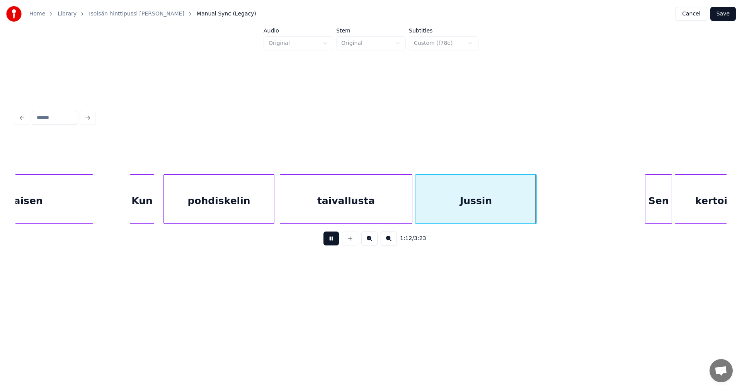
click at [330, 239] on button at bounding box center [331, 239] width 15 height 14
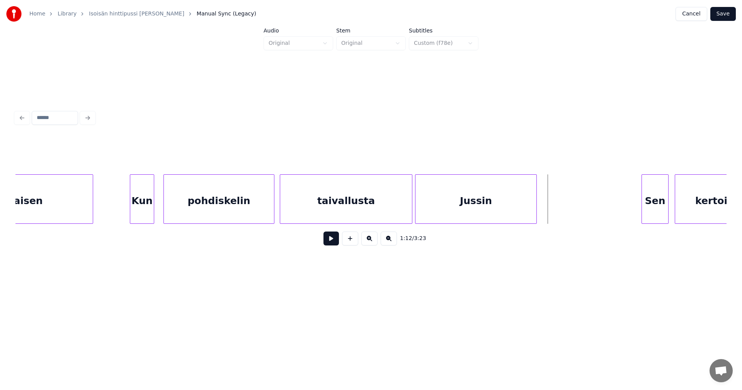
click at [650, 210] on div "Sen" at bounding box center [655, 201] width 26 height 53
click at [650, 209] on div "Sen" at bounding box center [653, 201] width 26 height 53
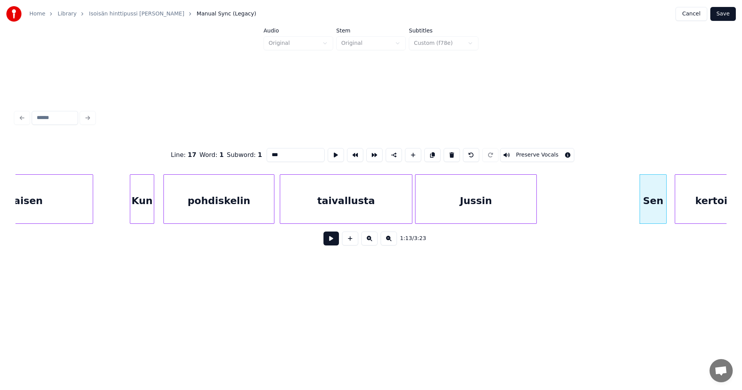
click at [272, 151] on input "***" at bounding box center [296, 155] width 58 height 14
type input "***"
drag, startPoint x: 727, startPoint y: 225, endPoint x: 723, endPoint y: 223, distance: 4.2
click at [725, 225] on div "Line : 17 Word : 1 Subword : 1 *** Preserve Vocals 1:13 / 3:23" at bounding box center [371, 179] width 718 height 153
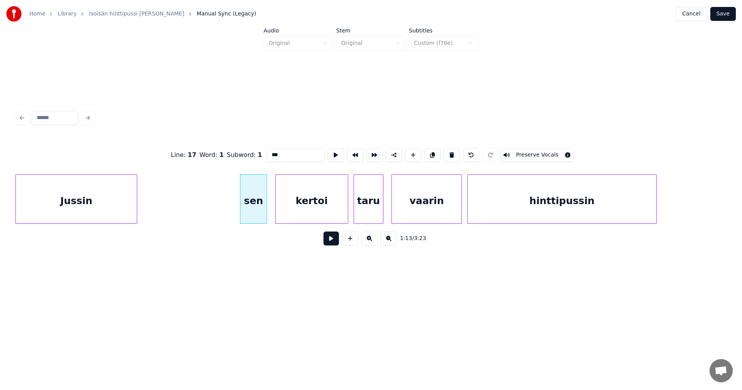
scroll to position [0, 9717]
click at [252, 198] on div "sen" at bounding box center [251, 201] width 26 height 53
click at [330, 238] on button at bounding box center [331, 239] width 15 height 14
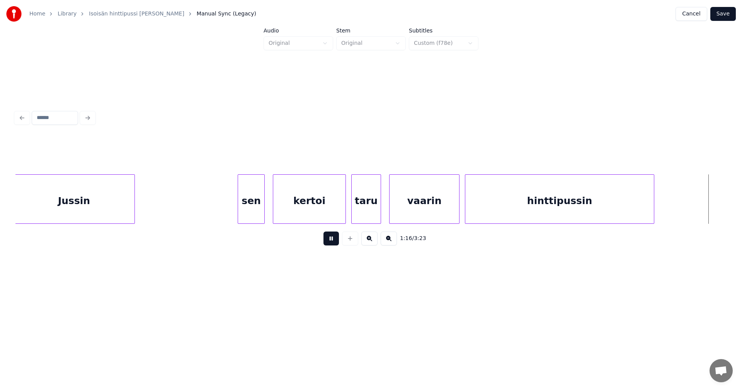
scroll to position [0, 10429]
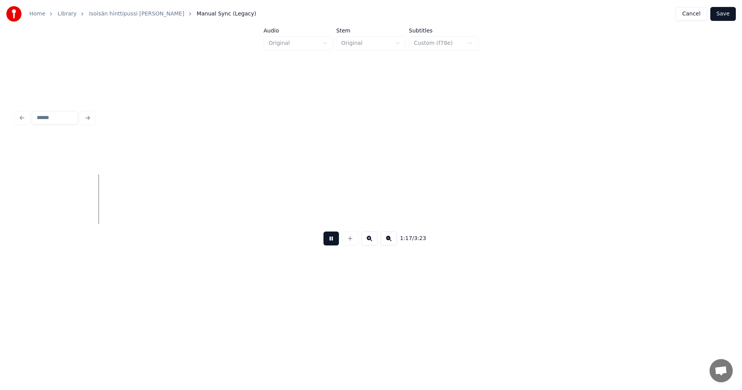
click at [333, 241] on button at bounding box center [331, 239] width 15 height 14
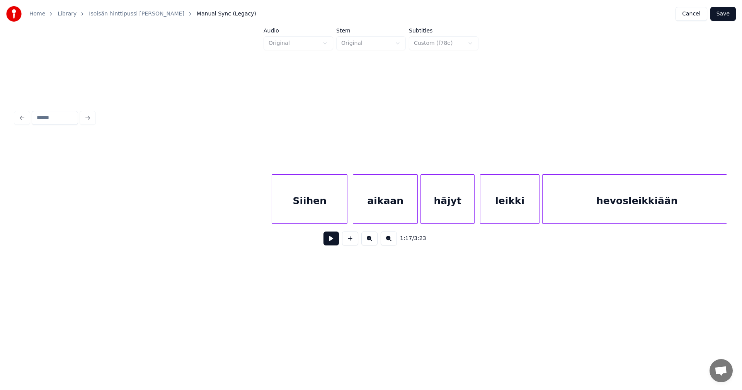
scroll to position [0, 11419]
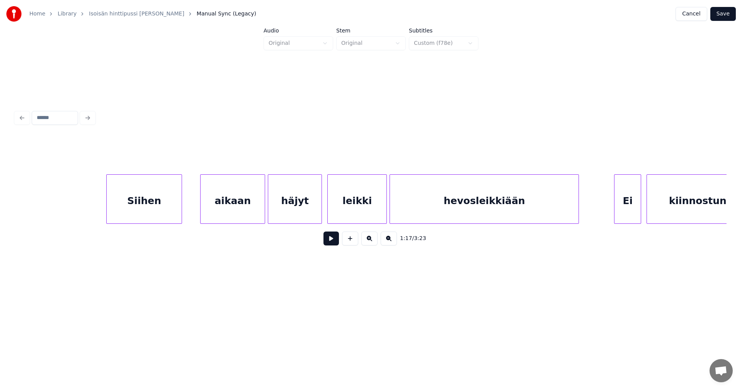
click at [162, 204] on div "Siihen" at bounding box center [144, 201] width 75 height 53
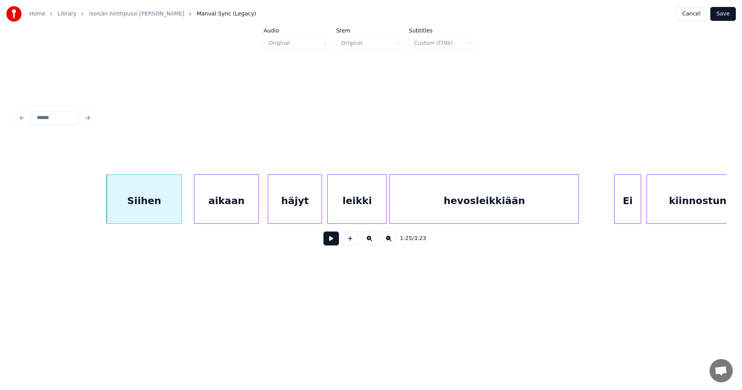
click at [212, 206] on div "aikaan" at bounding box center [226, 201] width 64 height 53
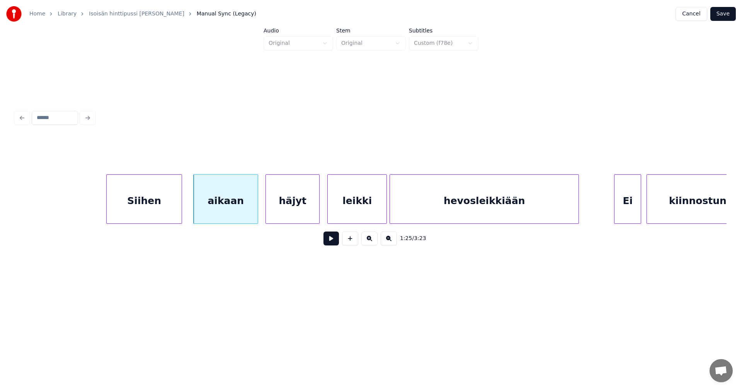
click at [291, 208] on div "häjyt" at bounding box center [292, 201] width 53 height 53
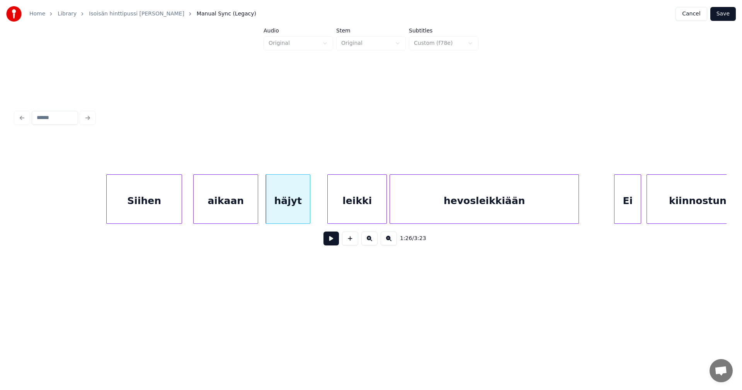
click at [310, 206] on div at bounding box center [309, 199] width 2 height 49
click at [331, 211] on div "leikki" at bounding box center [345, 201] width 59 height 53
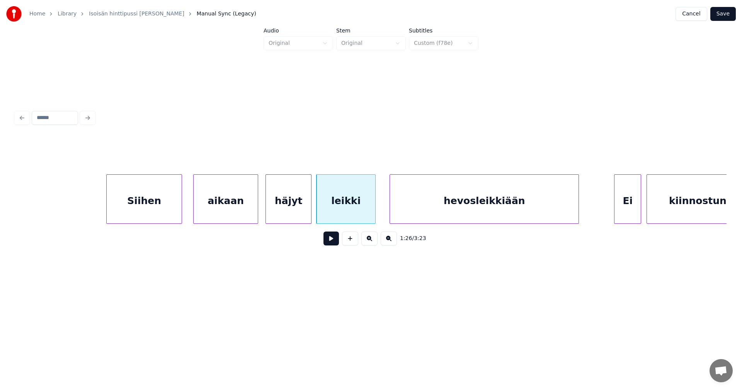
click at [157, 207] on div "Siihen" at bounding box center [144, 201] width 75 height 53
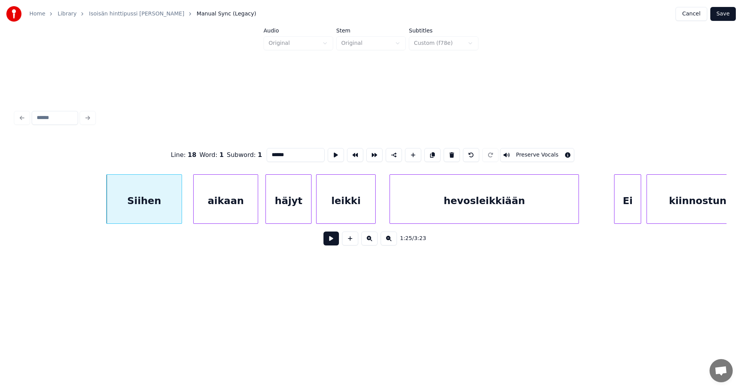
click at [330, 237] on button at bounding box center [331, 239] width 15 height 14
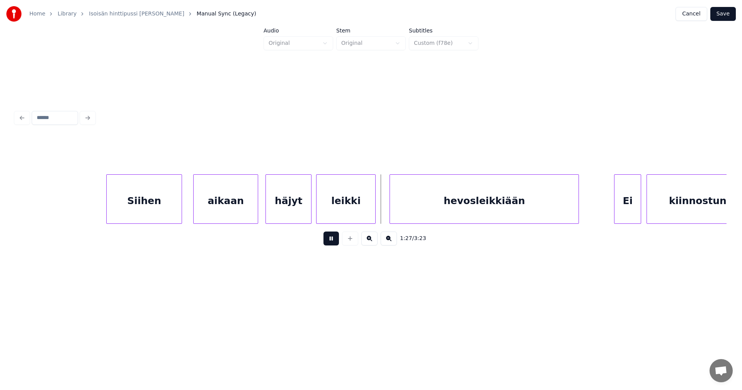
click at [331, 237] on button at bounding box center [331, 239] width 15 height 14
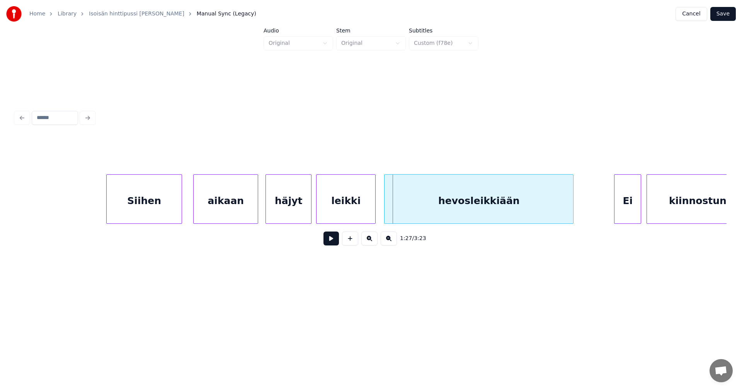
click at [408, 208] on div "hevosleikkiään" at bounding box center [479, 201] width 189 height 53
click at [332, 240] on button at bounding box center [331, 239] width 15 height 14
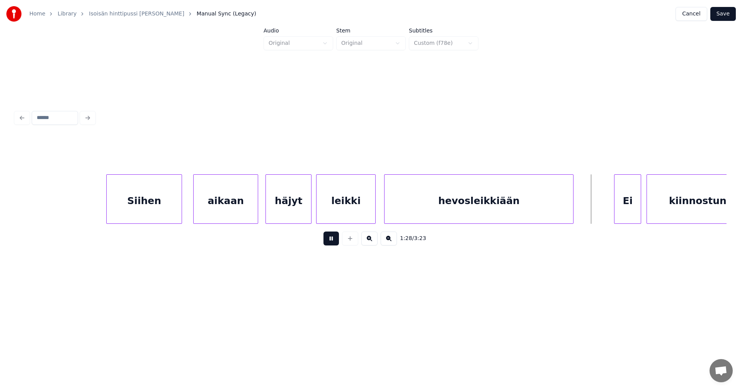
drag, startPoint x: 333, startPoint y: 241, endPoint x: 340, endPoint y: 241, distance: 7.3
click at [333, 241] on button at bounding box center [331, 239] width 15 height 14
click at [629, 215] on div "Ei" at bounding box center [622, 201] width 26 height 53
click at [629, 214] on div "Ei" at bounding box center [622, 201] width 26 height 53
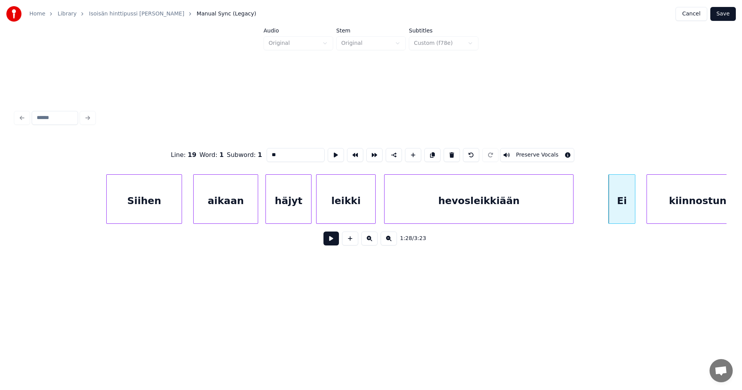
click at [271, 152] on input "**" at bounding box center [296, 155] width 58 height 14
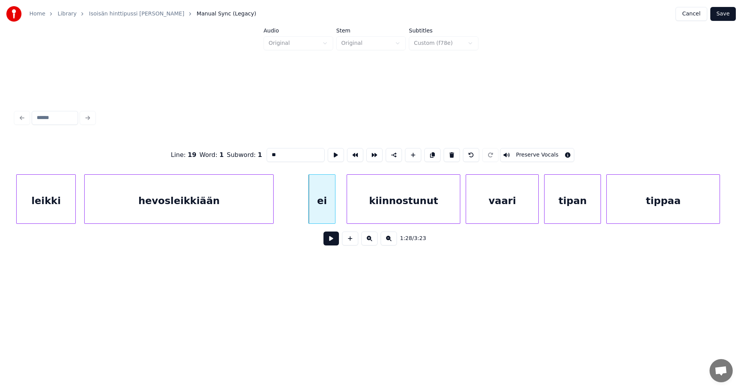
scroll to position [0, 11728]
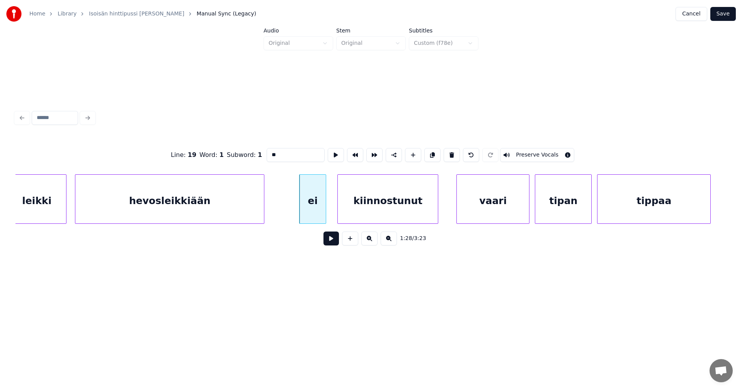
click at [438, 206] on div at bounding box center [437, 199] width 2 height 49
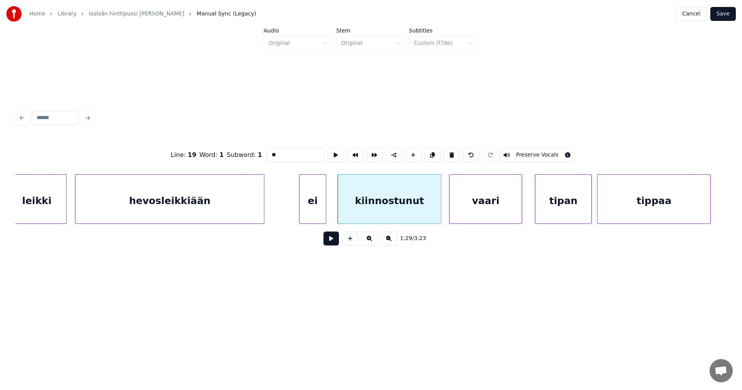
click at [466, 208] on div "vaari" at bounding box center [486, 201] width 72 height 53
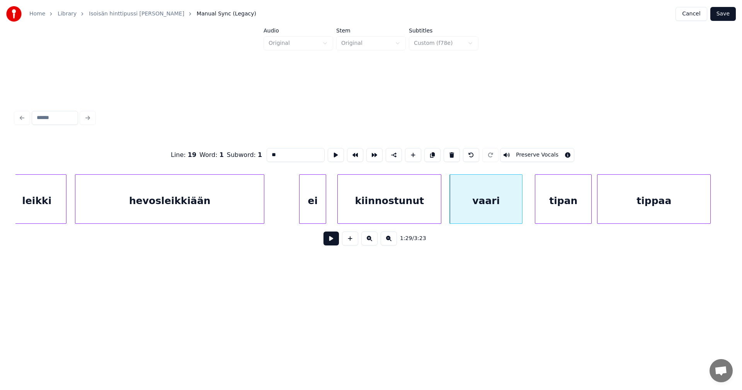
click at [318, 208] on div "ei" at bounding box center [313, 201] width 26 height 53
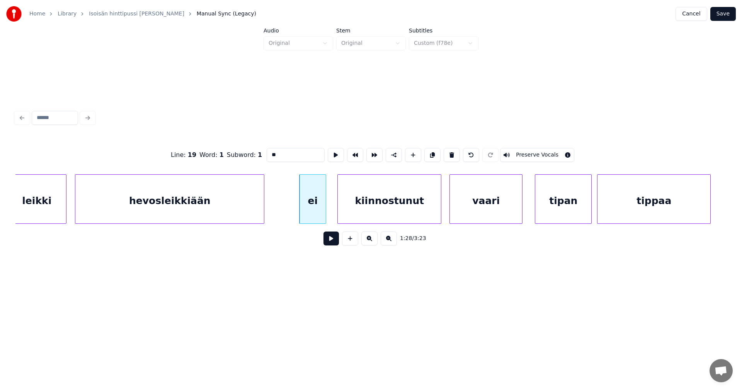
type input "**"
click at [335, 243] on button at bounding box center [331, 239] width 15 height 14
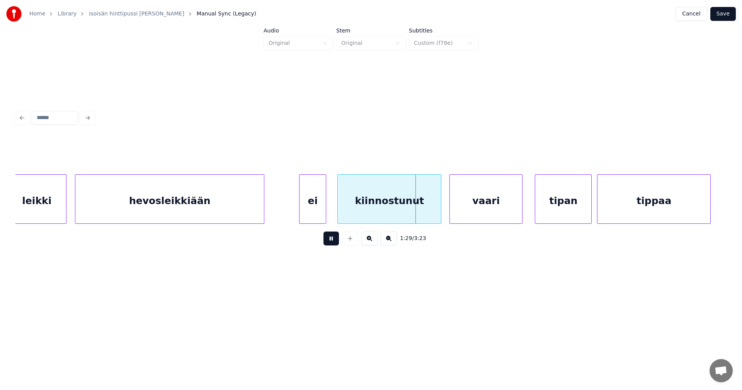
click at [335, 242] on button at bounding box center [331, 239] width 15 height 14
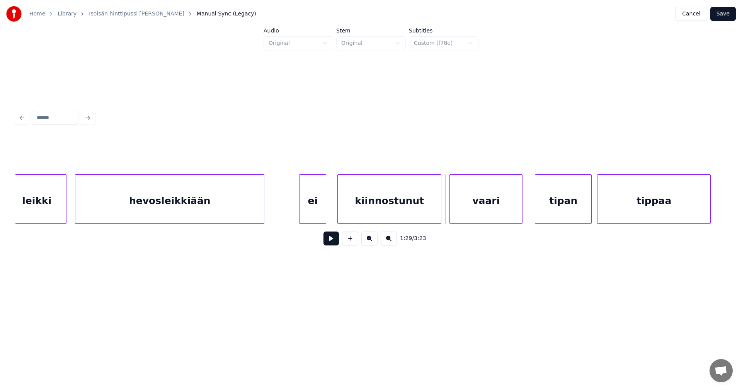
click at [440, 214] on div at bounding box center [440, 199] width 2 height 49
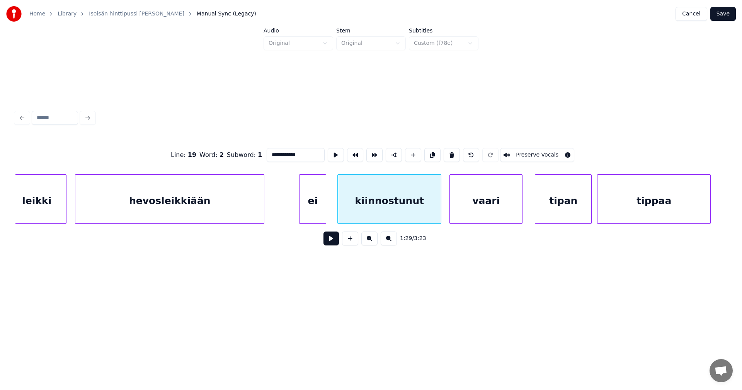
click at [338, 242] on button at bounding box center [331, 239] width 15 height 14
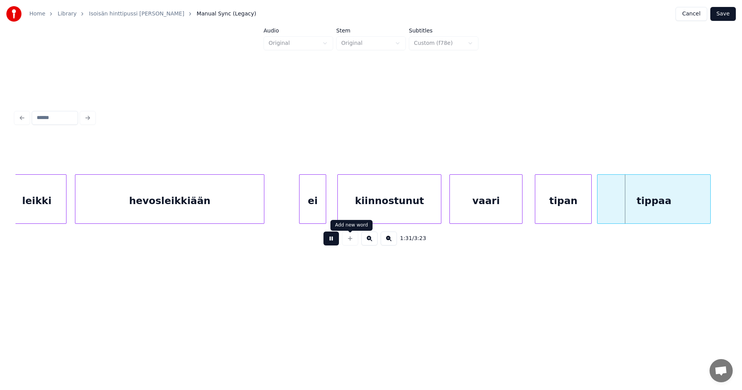
click at [341, 241] on div at bounding box center [350, 239] width 19 height 14
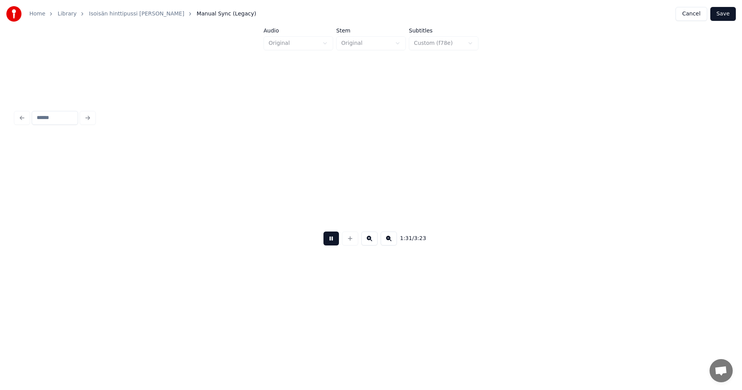
scroll to position [0, 12440]
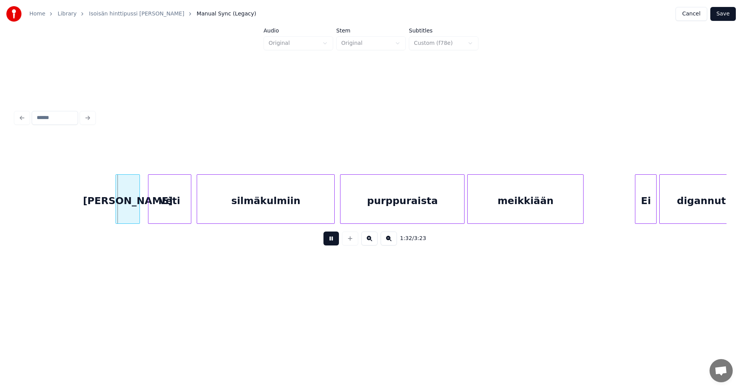
click at [341, 241] on div at bounding box center [350, 239] width 19 height 14
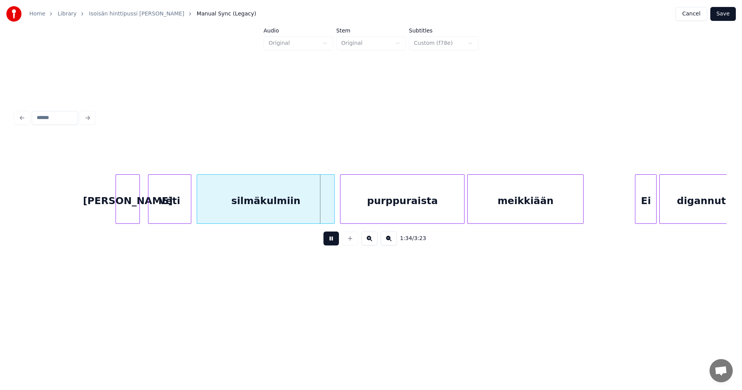
drag, startPoint x: 336, startPoint y: 243, endPoint x: 326, endPoint y: 241, distance: 11.1
click at [337, 242] on button at bounding box center [331, 239] width 15 height 14
click at [135, 210] on div "[PERSON_NAME]" at bounding box center [126, 201] width 24 height 53
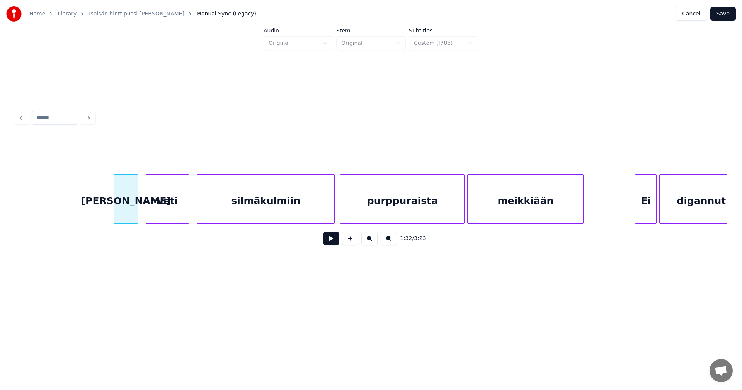
click at [167, 212] on div "veti" at bounding box center [167, 201] width 43 height 53
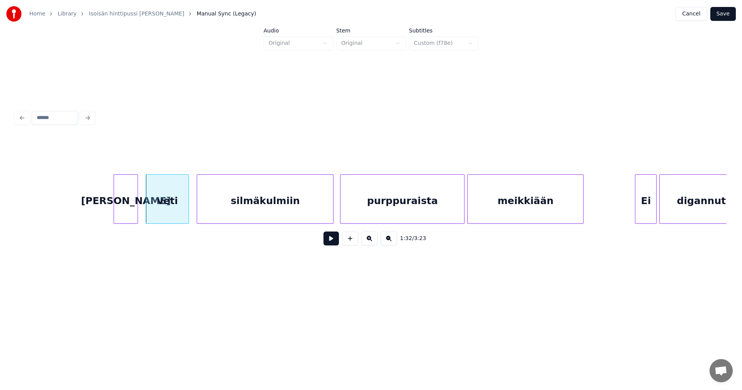
click at [333, 215] on div at bounding box center [332, 199] width 2 height 49
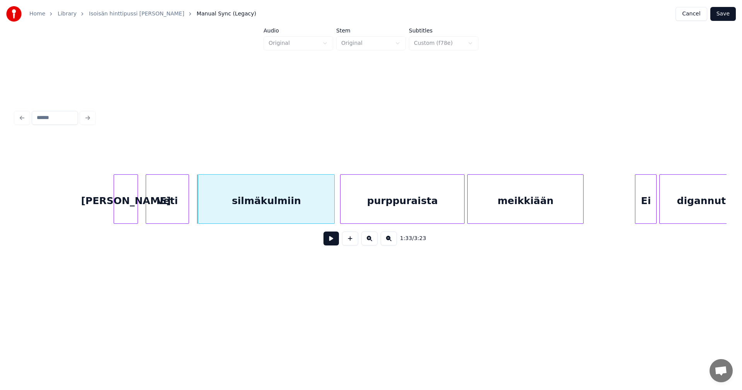
click at [319, 219] on div "silmäkulmiin" at bounding box center [266, 201] width 136 height 53
click at [333, 244] on button at bounding box center [331, 239] width 15 height 14
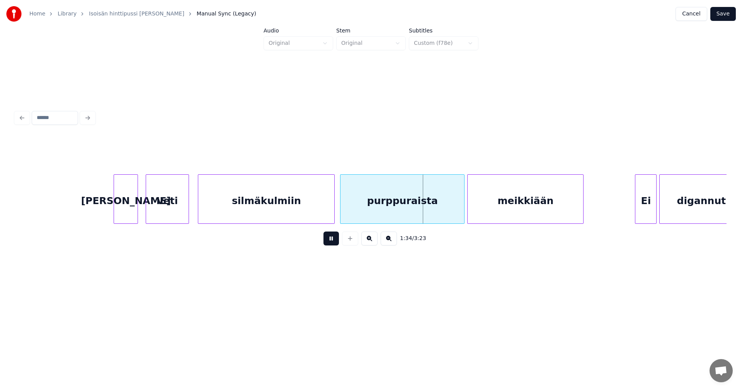
click at [336, 243] on button at bounding box center [331, 239] width 15 height 14
click at [458, 212] on div at bounding box center [458, 199] width 2 height 49
click at [484, 214] on div "meikkiään" at bounding box center [522, 201] width 116 height 53
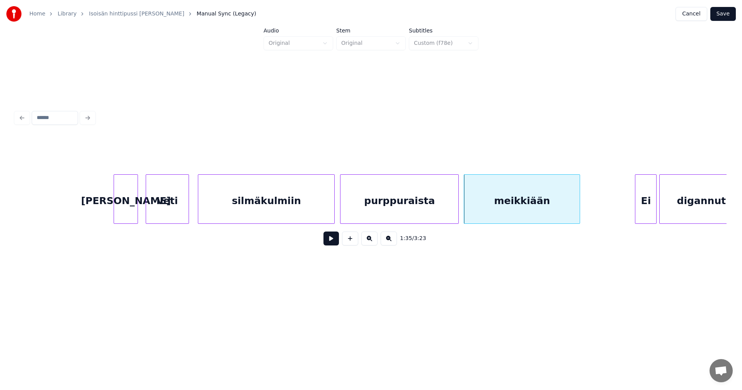
click at [334, 241] on button at bounding box center [331, 239] width 15 height 14
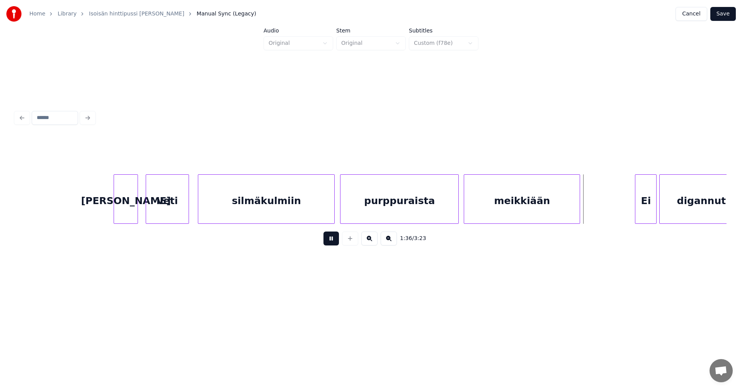
drag, startPoint x: 334, startPoint y: 239, endPoint x: 446, endPoint y: 235, distance: 111.8
click at [335, 239] on button at bounding box center [331, 239] width 15 height 14
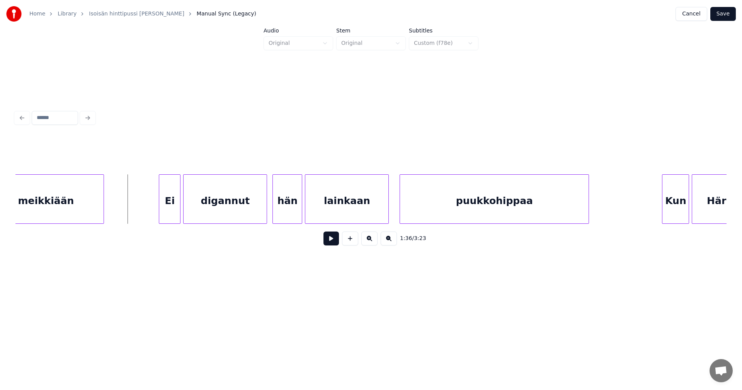
scroll to position [0, 12919]
click at [163, 201] on div "Ei" at bounding box center [162, 201] width 21 height 53
click at [163, 203] on div "Ei" at bounding box center [162, 201] width 21 height 53
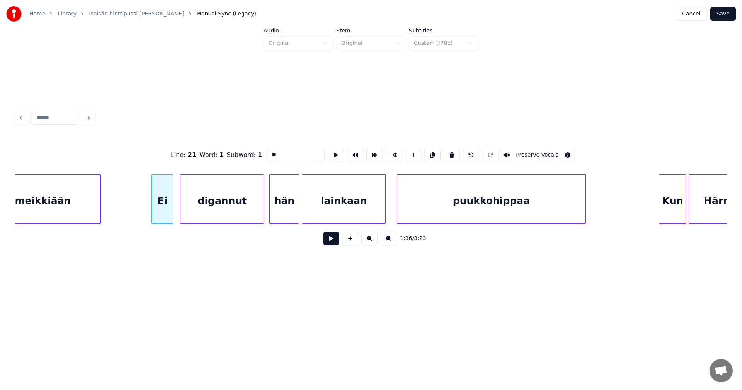
click at [271, 153] on input "**" at bounding box center [296, 155] width 58 height 14
type input "**"
click at [328, 242] on button at bounding box center [331, 239] width 15 height 14
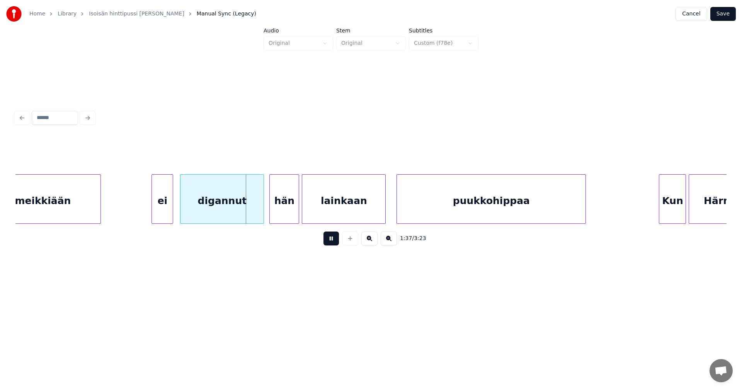
click at [332, 243] on button at bounding box center [331, 239] width 15 height 14
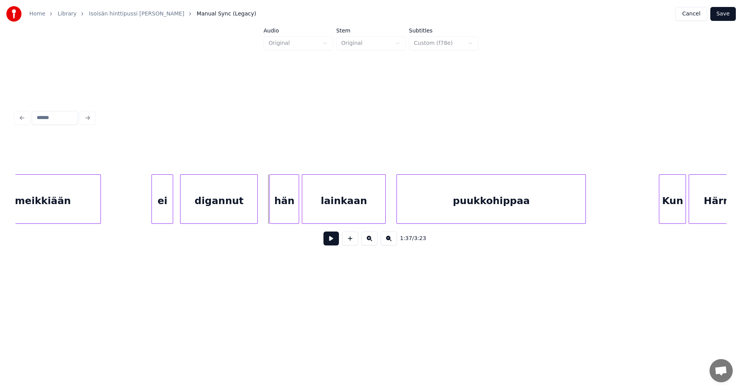
click at [257, 210] on div at bounding box center [256, 199] width 2 height 49
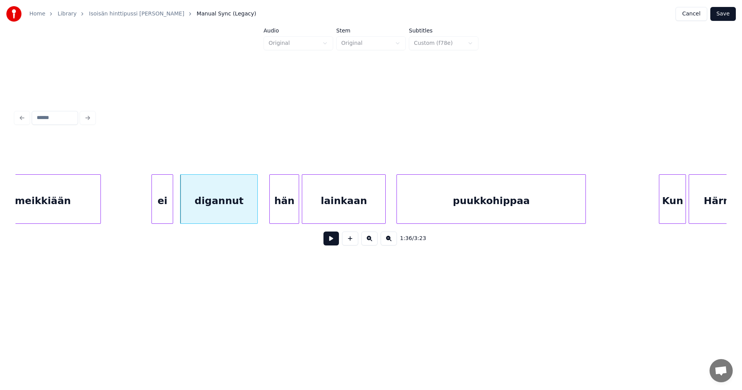
click at [328, 240] on button at bounding box center [331, 239] width 15 height 14
click at [328, 238] on button at bounding box center [331, 239] width 15 height 14
click at [331, 241] on button at bounding box center [331, 239] width 15 height 14
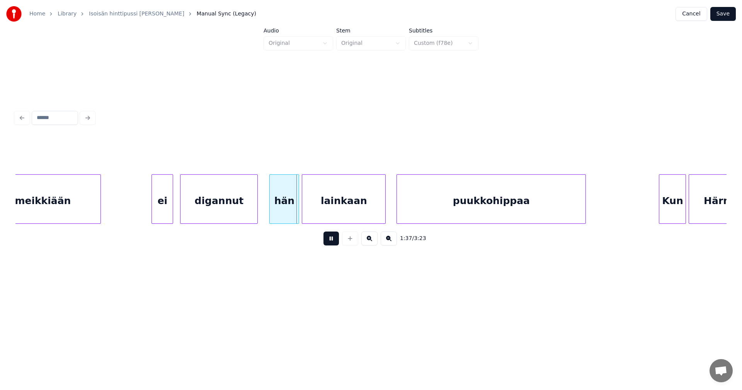
click at [328, 239] on button at bounding box center [331, 239] width 15 height 14
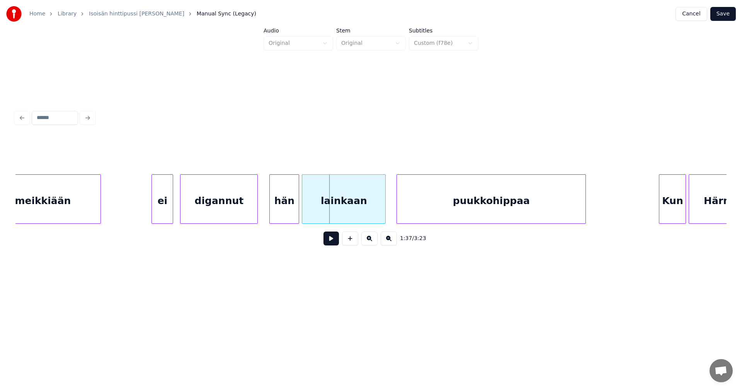
click at [283, 211] on div "hän" at bounding box center [284, 201] width 29 height 53
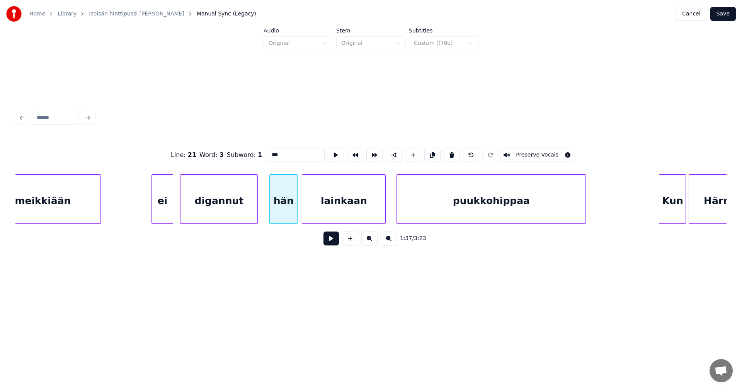
click at [295, 212] on div at bounding box center [296, 199] width 2 height 49
click at [326, 242] on button at bounding box center [331, 239] width 15 height 14
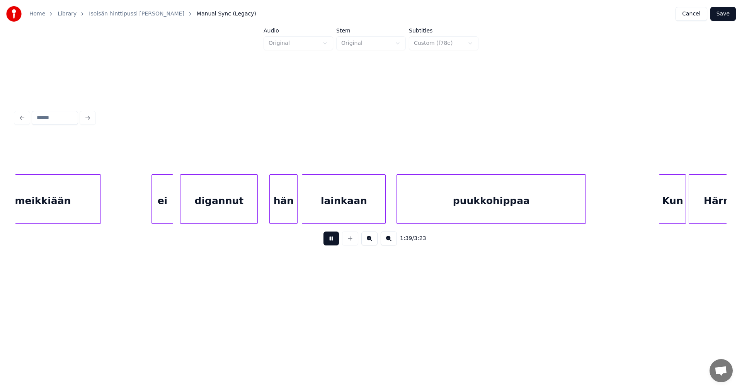
click at [328, 241] on button at bounding box center [331, 239] width 15 height 14
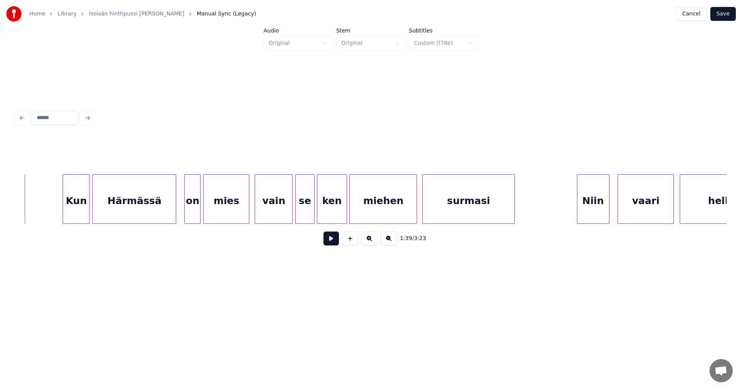
scroll to position [0, 13523]
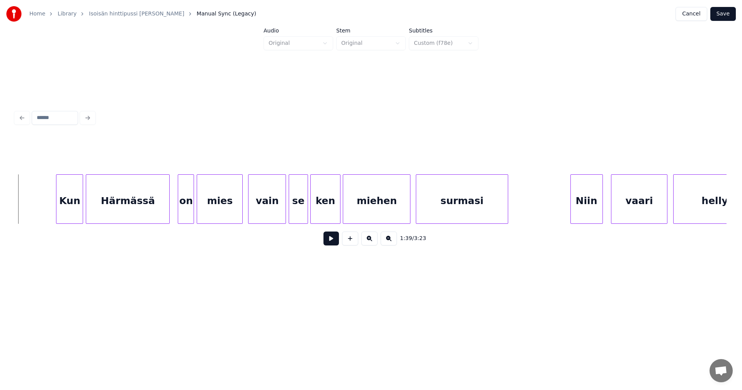
click at [81, 210] on div at bounding box center [81, 199] width 2 height 49
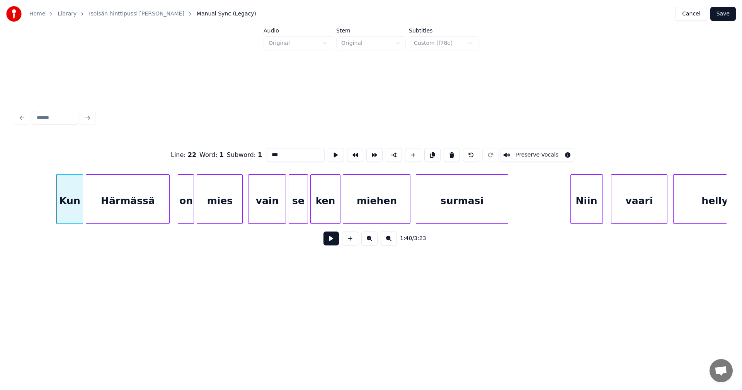
click at [332, 241] on button at bounding box center [331, 239] width 15 height 14
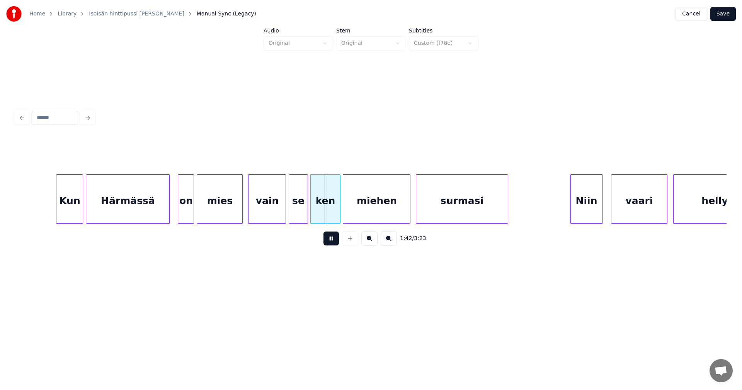
click at [332, 240] on button at bounding box center [331, 239] width 15 height 14
click at [283, 213] on div at bounding box center [282, 199] width 2 height 49
click at [299, 214] on div "se" at bounding box center [298, 201] width 18 height 53
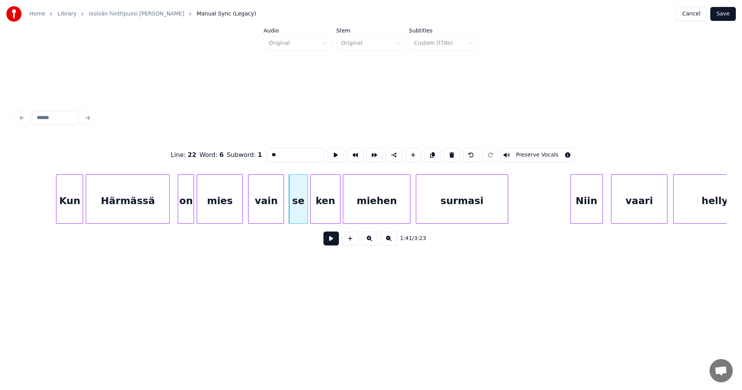
click at [333, 244] on button at bounding box center [331, 239] width 15 height 14
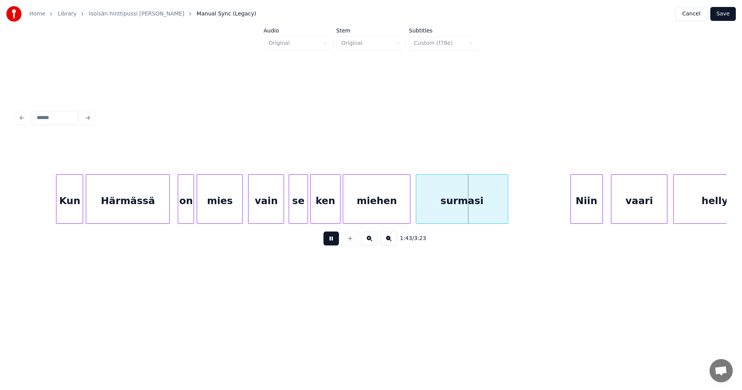
click at [333, 244] on button at bounding box center [331, 239] width 15 height 14
click at [587, 214] on div "Niin" at bounding box center [576, 201] width 32 height 53
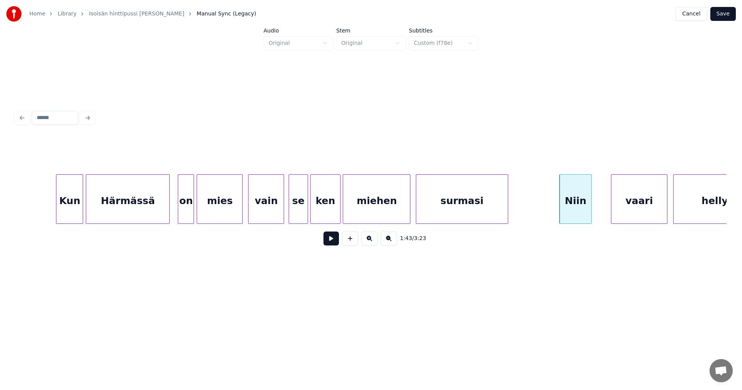
click at [583, 215] on div "Niin" at bounding box center [576, 201] width 32 height 53
click at [271, 152] on input "****" at bounding box center [296, 155] width 58 height 14
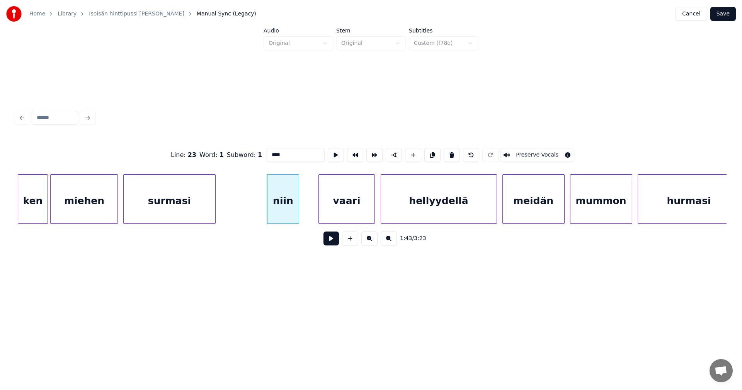
scroll to position [0, 13816]
click at [341, 201] on div "vaari" at bounding box center [340, 201] width 56 height 53
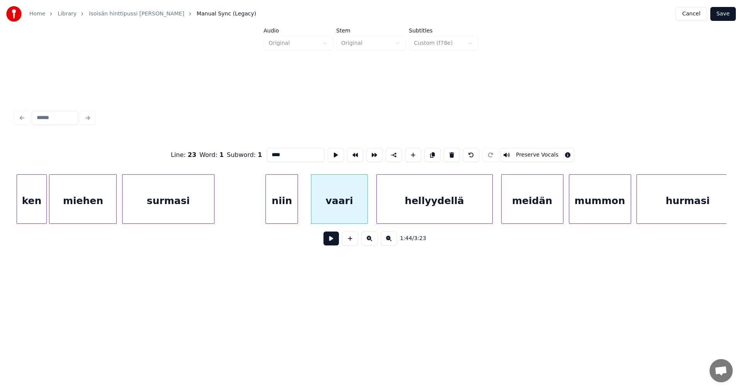
click at [407, 213] on div "hellyydellä" at bounding box center [435, 201] width 116 height 53
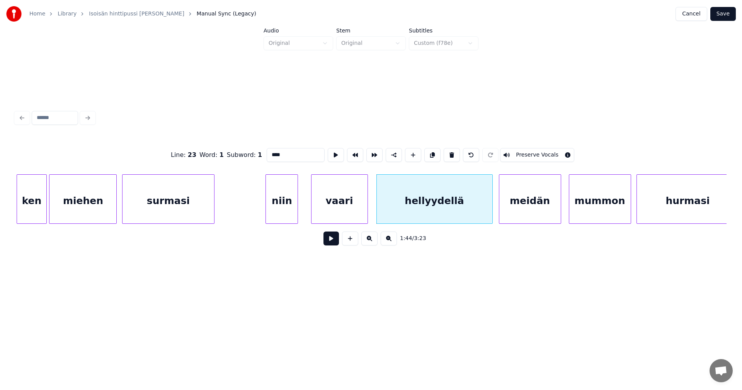
click at [514, 212] on div "meidän" at bounding box center [530, 201] width 61 height 53
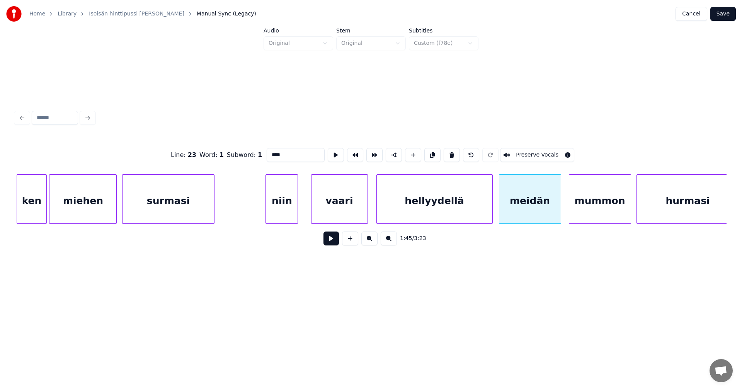
click at [289, 200] on div "niin" at bounding box center [282, 201] width 32 height 53
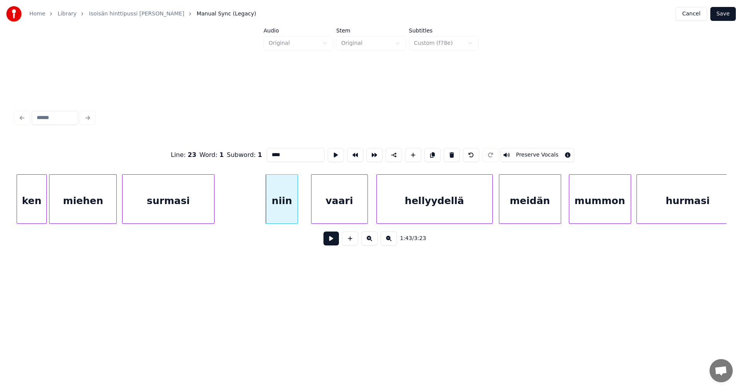
type input "****"
click at [333, 243] on button at bounding box center [331, 239] width 15 height 14
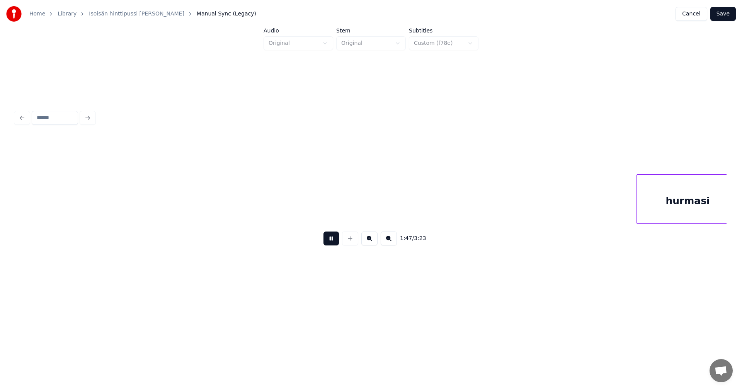
scroll to position [0, 14528]
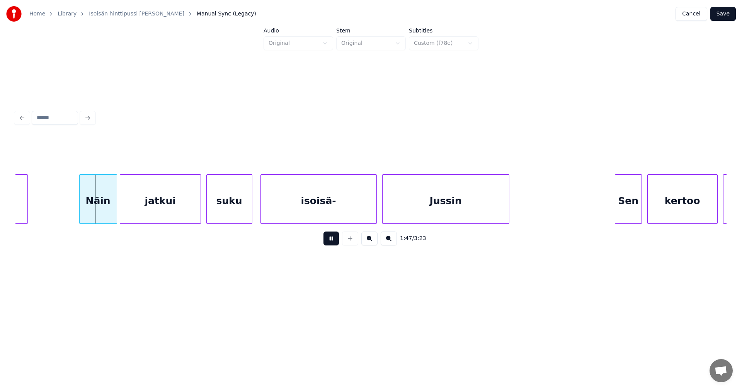
drag, startPoint x: 335, startPoint y: 241, endPoint x: 297, endPoint y: 238, distance: 38.1
click at [336, 241] on button at bounding box center [331, 239] width 15 height 14
click at [102, 205] on div "Näin" at bounding box center [92, 201] width 37 height 53
click at [94, 204] on div "Näin" at bounding box center [91, 201] width 37 height 53
click at [142, 207] on div "jatkui" at bounding box center [159, 201] width 80 height 53
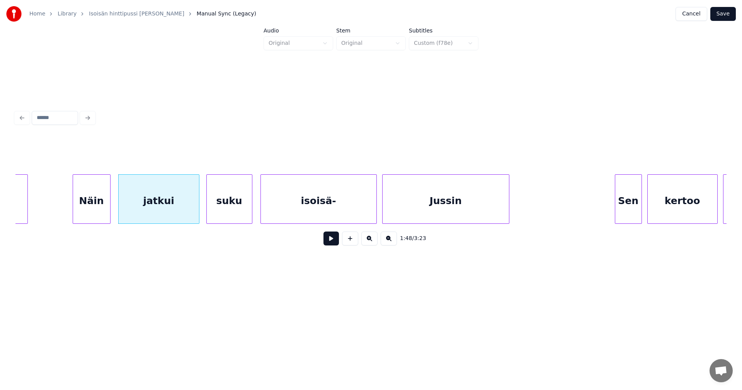
click at [332, 245] on button at bounding box center [331, 239] width 15 height 14
click at [334, 244] on button at bounding box center [331, 239] width 15 height 14
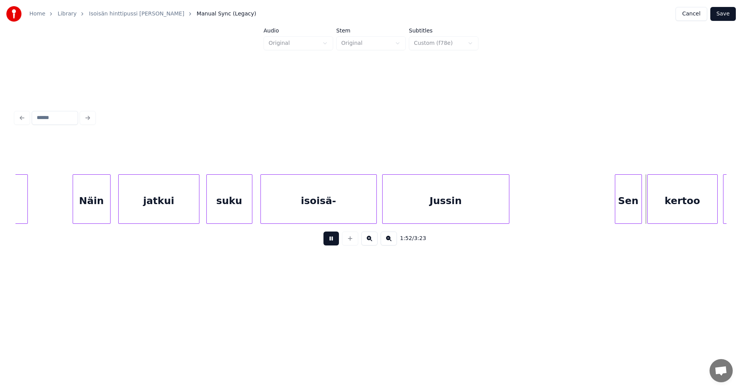
click at [336, 243] on button at bounding box center [331, 239] width 15 height 14
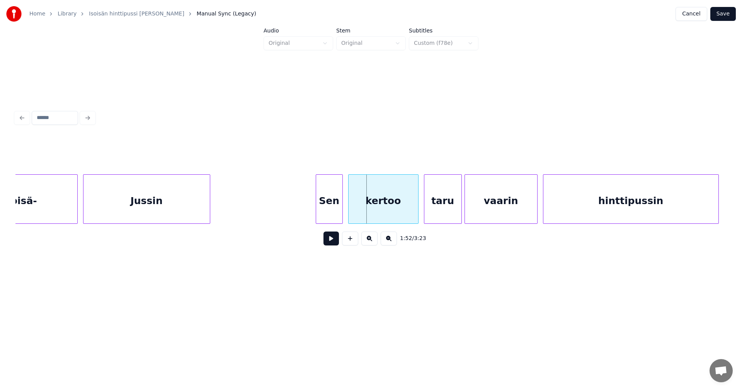
scroll to position [0, 14838]
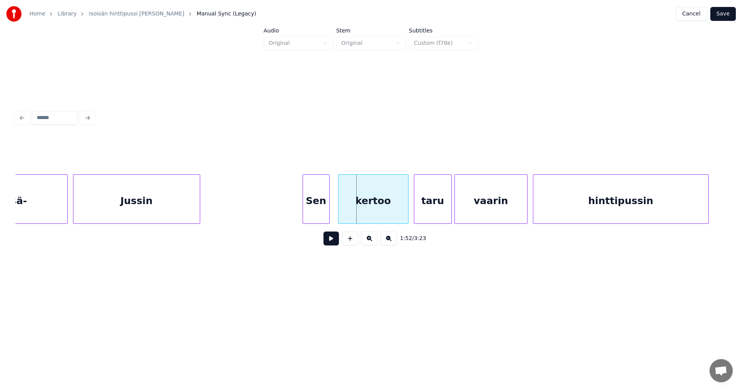
click at [321, 200] on div "Sen" at bounding box center [316, 201] width 26 height 53
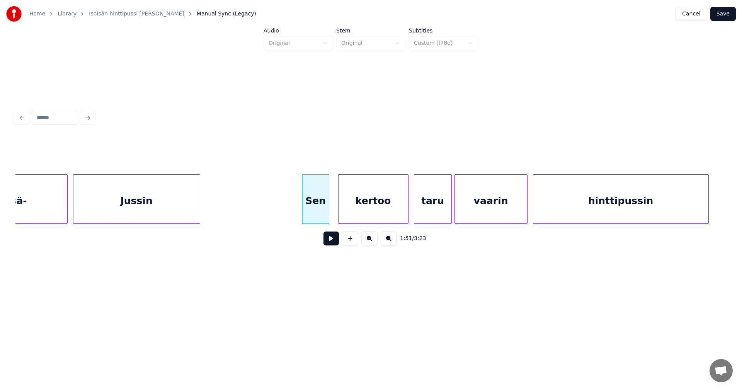
click at [321, 203] on div "Sen" at bounding box center [316, 201] width 26 height 53
click at [271, 152] on input "***" at bounding box center [296, 155] width 58 height 14
click at [395, 206] on div "kertoo" at bounding box center [373, 201] width 70 height 53
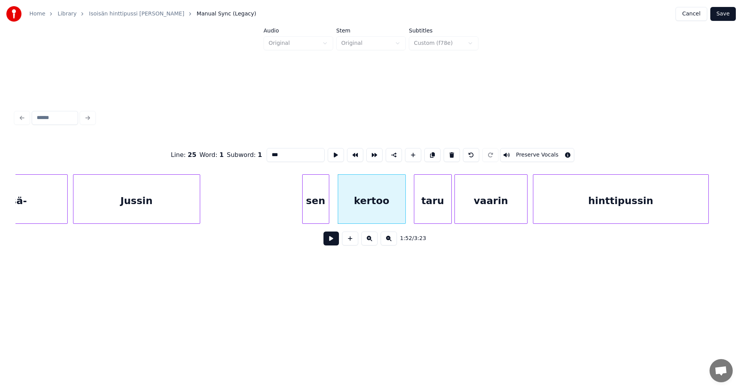
click at [405, 210] on div at bounding box center [404, 199] width 2 height 49
click at [430, 212] on div "taru" at bounding box center [432, 201] width 37 height 53
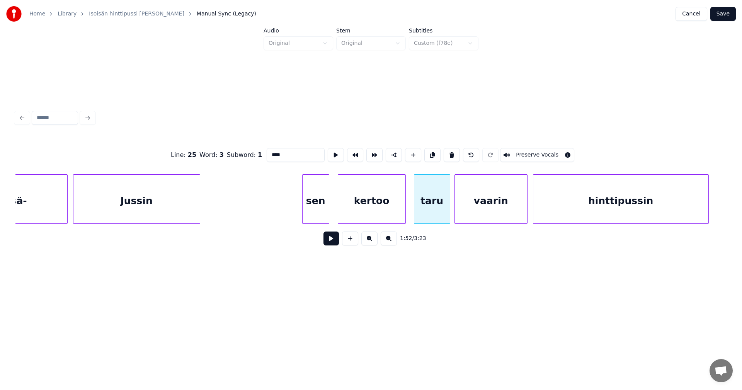
click at [448, 209] on div at bounding box center [449, 199] width 2 height 49
click at [482, 212] on div "vaarin" at bounding box center [491, 201] width 72 height 53
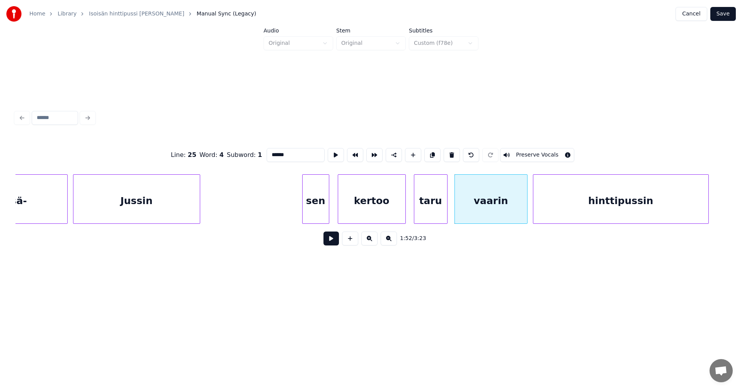
type input "******"
click at [336, 241] on button at bounding box center [331, 239] width 15 height 14
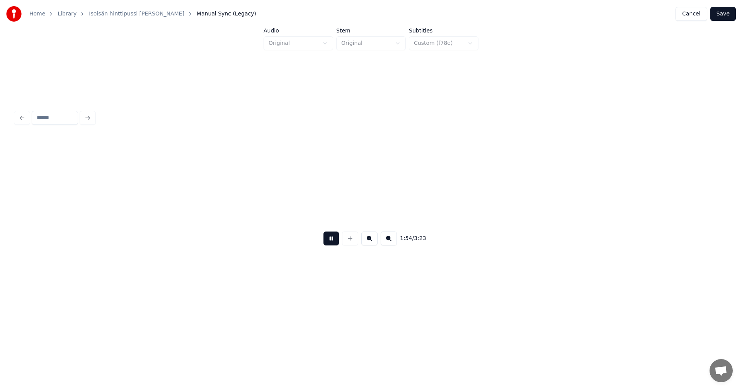
scroll to position [0, 15550]
click at [337, 240] on button at bounding box center [331, 239] width 15 height 14
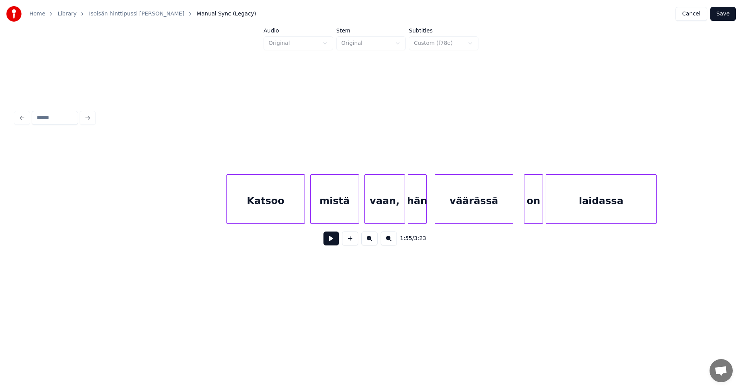
scroll to position [0, 16526]
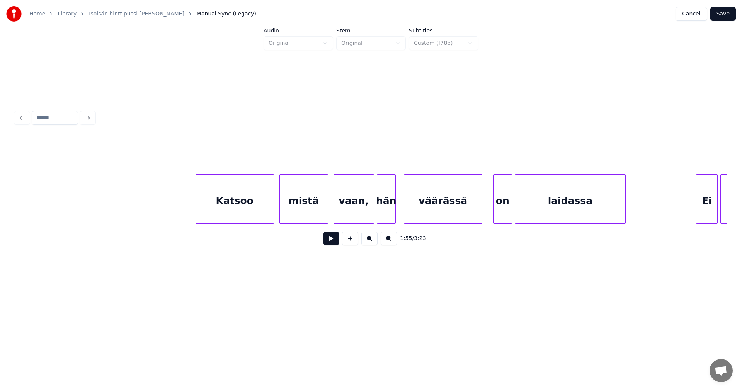
click at [259, 208] on div "Katsoo" at bounding box center [235, 201] width 78 height 53
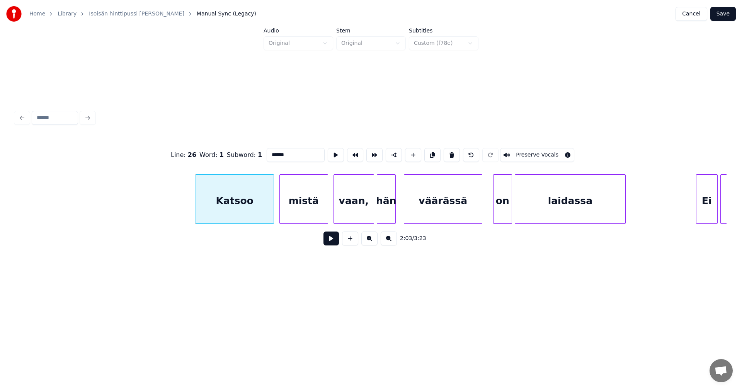
click at [334, 244] on button at bounding box center [331, 239] width 15 height 14
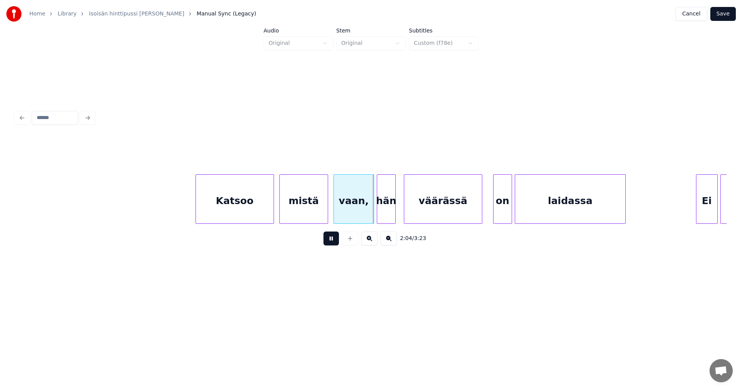
click at [337, 240] on button at bounding box center [331, 239] width 15 height 14
click at [349, 218] on div "vaan," at bounding box center [354, 201] width 40 height 53
drag, startPoint x: 294, startPoint y: 151, endPoint x: 321, endPoint y: 185, distance: 43.5
click at [294, 151] on input "*****" at bounding box center [296, 155] width 58 height 14
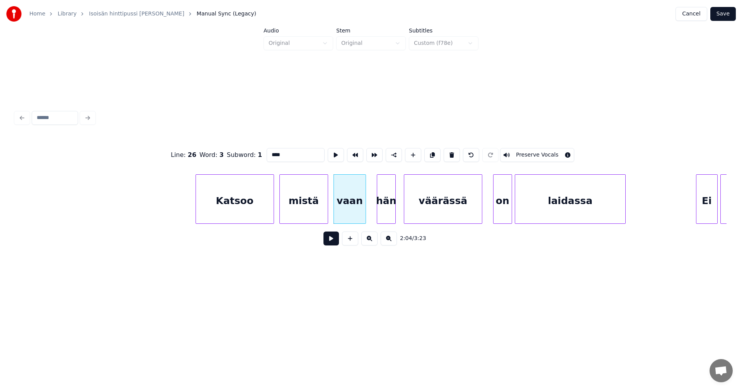
click at [363, 212] on div at bounding box center [364, 199] width 2 height 49
click at [377, 212] on div at bounding box center [377, 199] width 2 height 49
click at [259, 205] on div "Katsoo" at bounding box center [235, 201] width 78 height 53
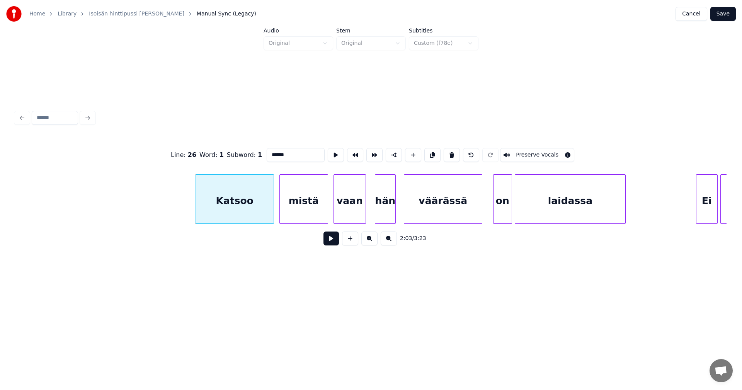
type input "******"
click at [333, 242] on button at bounding box center [331, 239] width 15 height 14
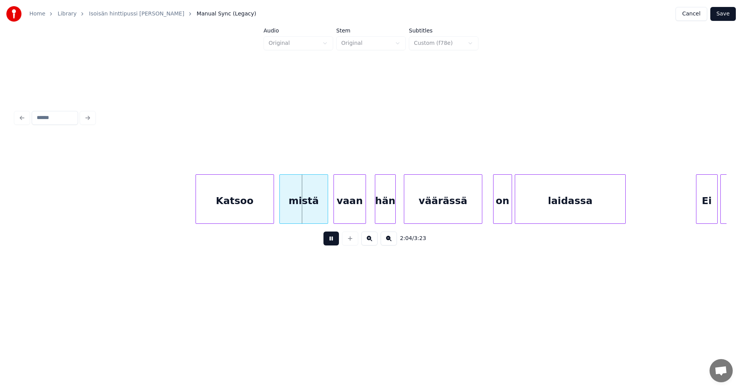
click at [331, 242] on button at bounding box center [331, 239] width 15 height 14
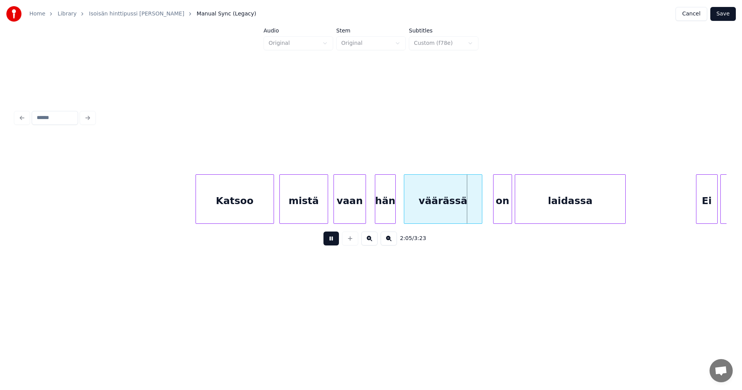
click at [332, 241] on button at bounding box center [331, 239] width 15 height 14
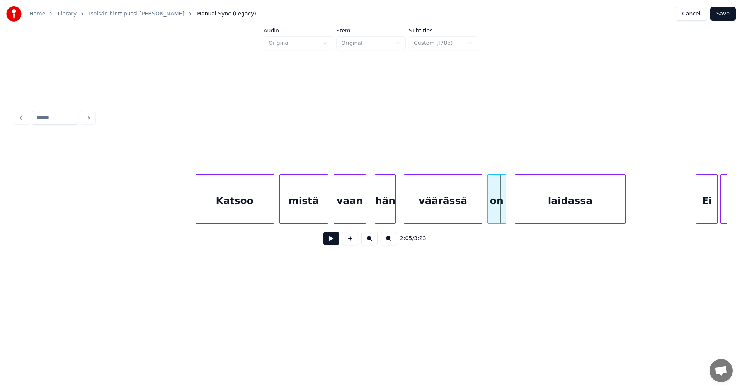
click at [493, 210] on div "on" at bounding box center [497, 201] width 18 height 53
click at [514, 212] on div at bounding box center [513, 199] width 2 height 49
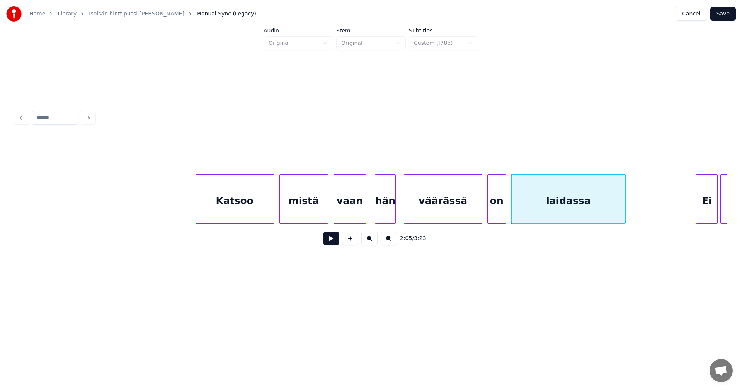
click at [331, 241] on button at bounding box center [331, 239] width 15 height 14
click at [333, 241] on button at bounding box center [331, 239] width 15 height 14
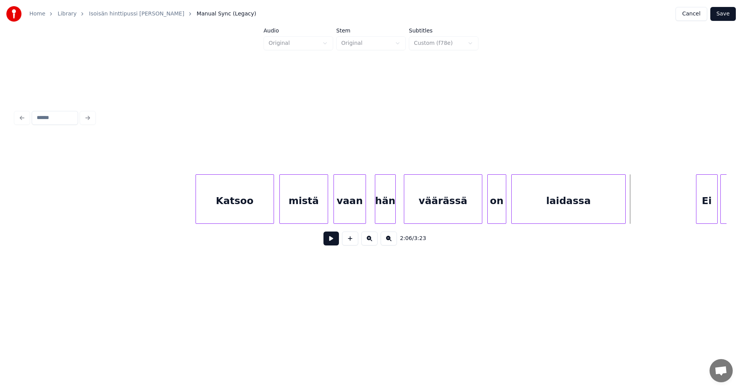
click at [333, 241] on button at bounding box center [331, 239] width 15 height 14
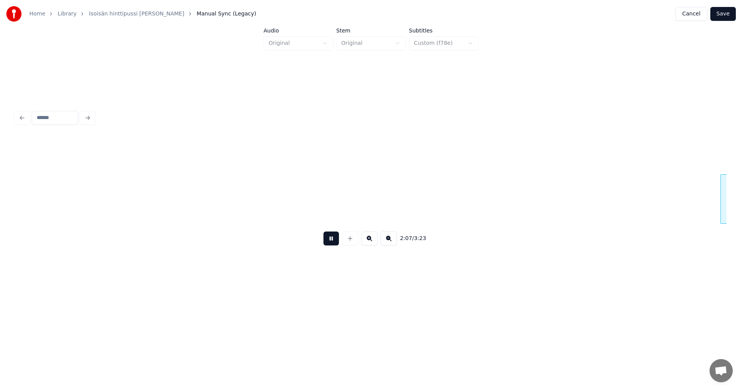
scroll to position [0, 17240]
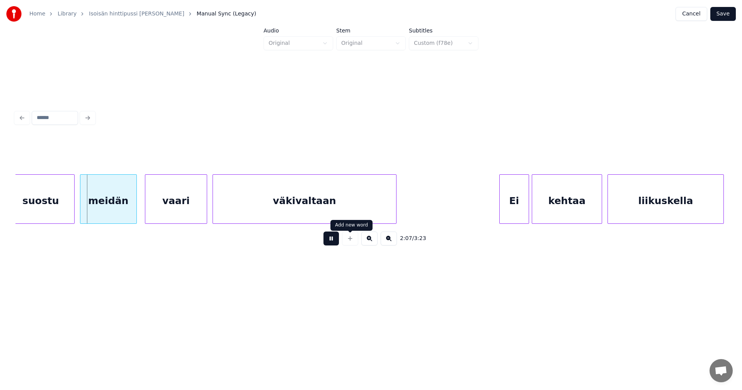
click at [335, 244] on button at bounding box center [331, 239] width 15 height 14
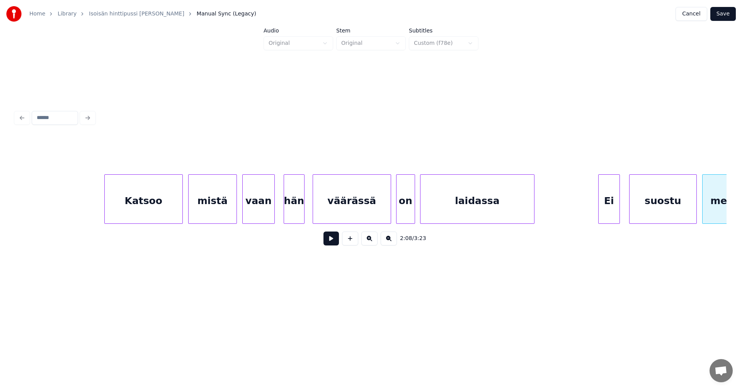
click at [613, 213] on div "Ei" at bounding box center [609, 201] width 21 height 53
click at [612, 213] on div "Ei" at bounding box center [609, 201] width 21 height 53
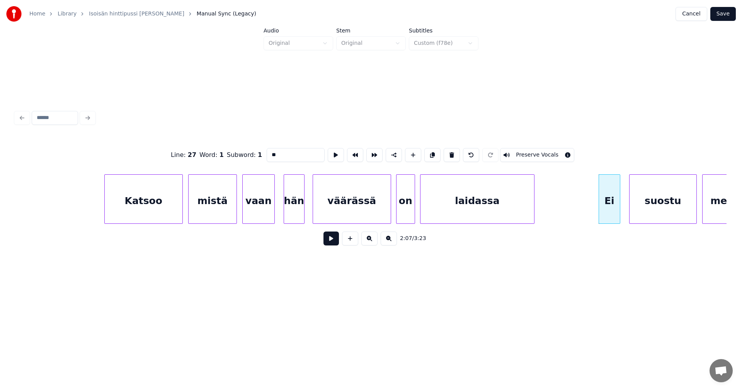
click at [271, 153] on input "**" at bounding box center [296, 155] width 58 height 14
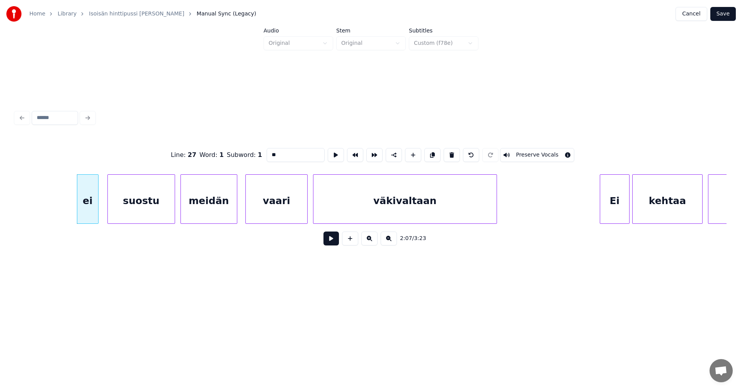
scroll to position [0, 17143]
click at [299, 212] on div at bounding box center [299, 199] width 2 height 49
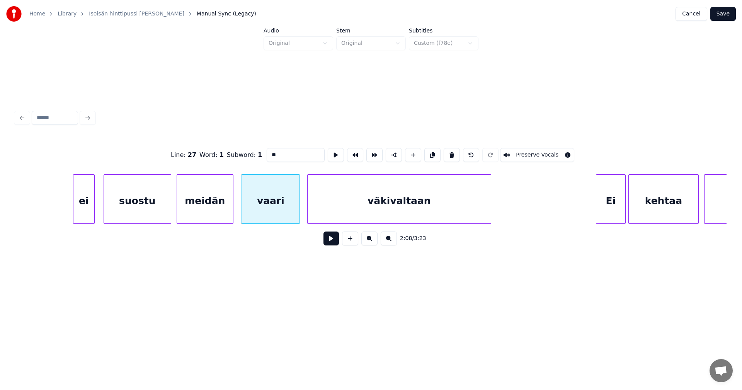
click at [325, 211] on div "väkivaltaan" at bounding box center [399, 201] width 183 height 53
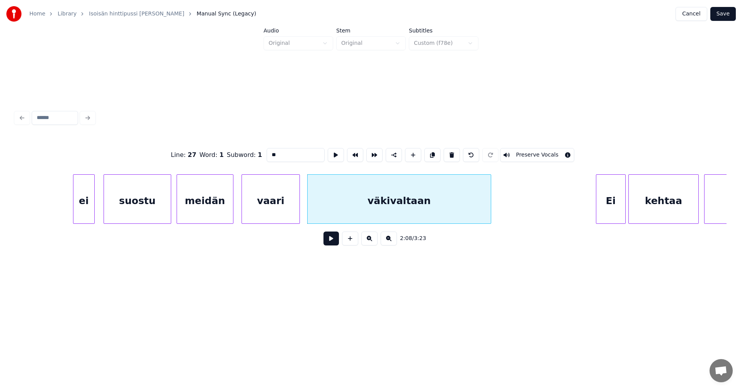
click at [164, 214] on div "suostu" at bounding box center [137, 201] width 67 height 53
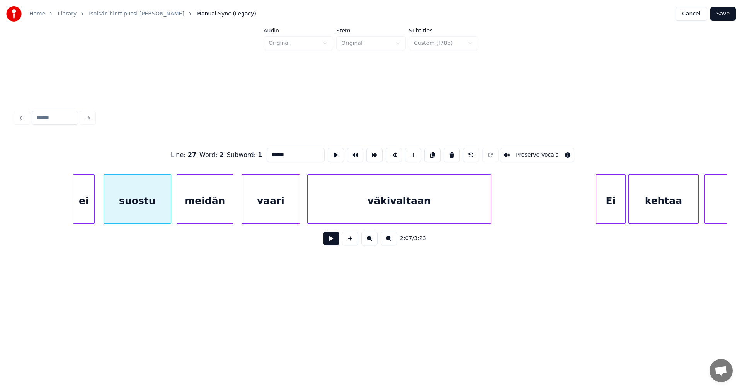
type input "******"
click at [331, 242] on button at bounding box center [331, 239] width 15 height 14
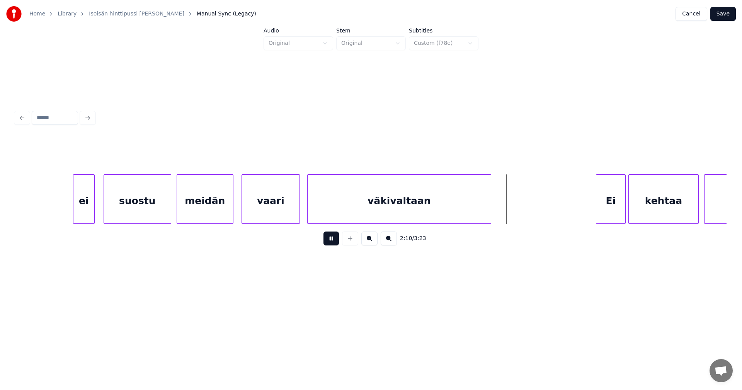
click at [330, 242] on button at bounding box center [331, 239] width 15 height 14
click at [613, 205] on div "Ei" at bounding box center [605, 201] width 29 height 53
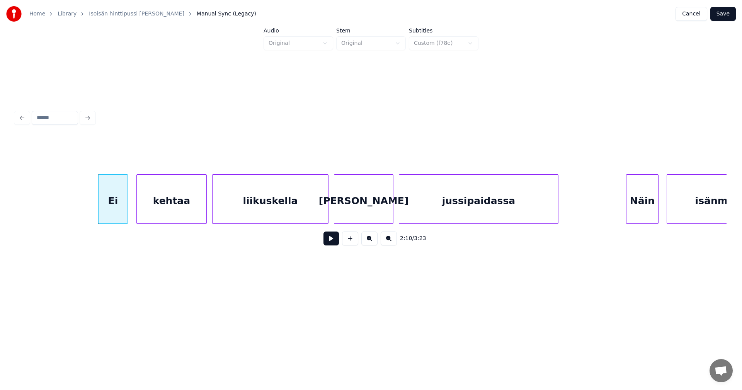
scroll to position [0, 17638]
click at [196, 214] on div "kehtaa" at bounding box center [169, 201] width 70 height 53
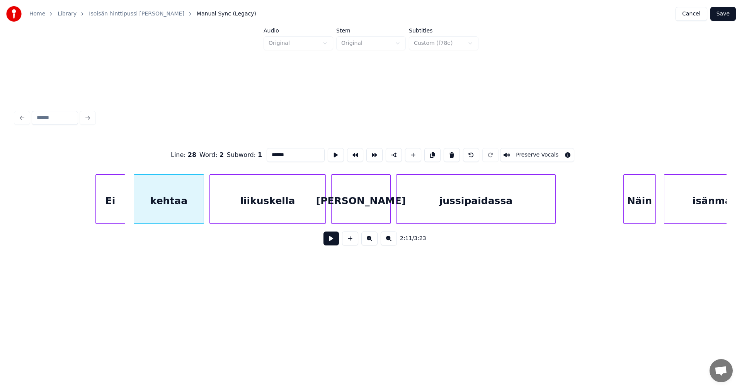
click at [329, 242] on button at bounding box center [331, 239] width 15 height 14
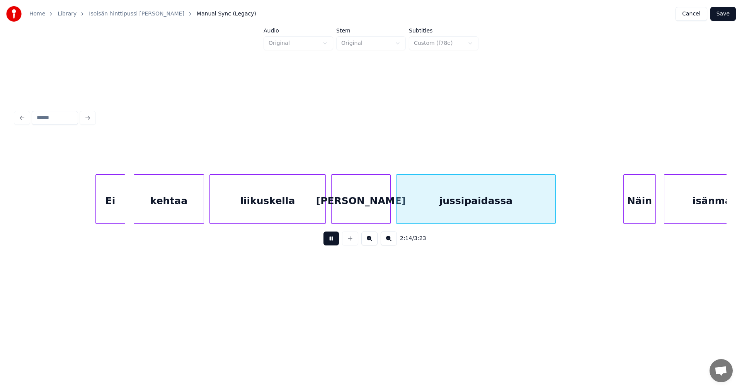
click at [329, 242] on button at bounding box center [331, 239] width 15 height 14
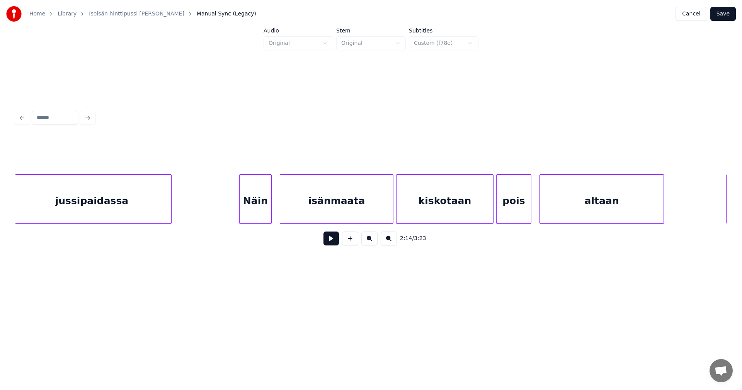
scroll to position [0, 18024]
click at [260, 204] on div "Näin" at bounding box center [250, 201] width 32 height 53
click at [256, 206] on div "Näin" at bounding box center [249, 201] width 32 height 53
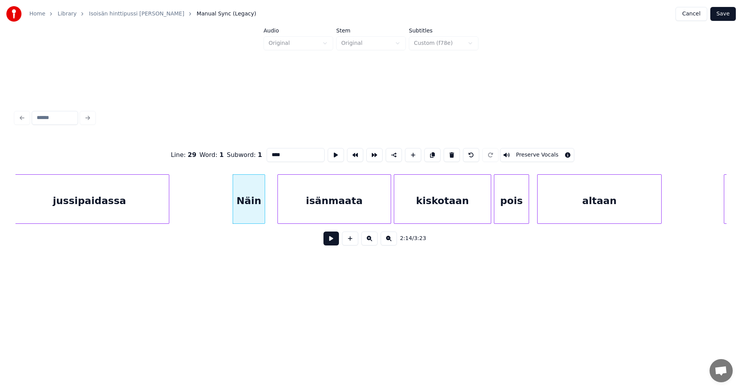
click at [270, 155] on input "****" at bounding box center [296, 155] width 58 height 14
click at [249, 206] on div "näin" at bounding box center [246, 201] width 32 height 53
click at [317, 209] on div "isänmaata" at bounding box center [332, 201] width 113 height 53
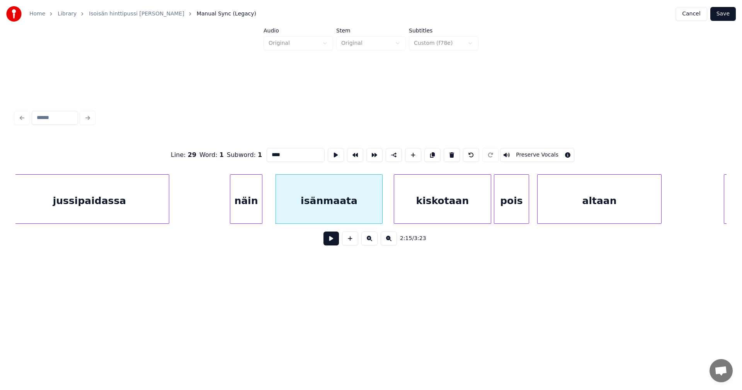
click at [381, 210] on div at bounding box center [381, 199] width 2 height 49
click at [485, 211] on div at bounding box center [486, 199] width 2 height 49
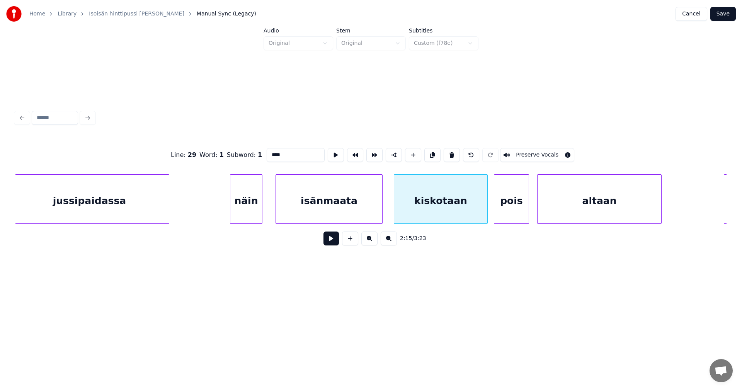
click at [245, 210] on div "näin" at bounding box center [246, 201] width 32 height 53
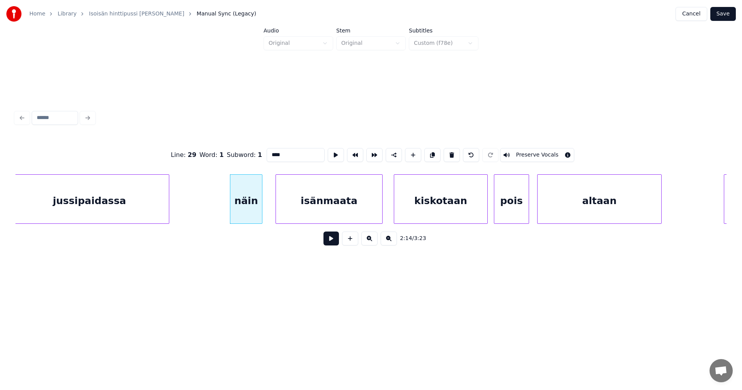
type input "****"
click at [330, 242] on button at bounding box center [331, 239] width 15 height 14
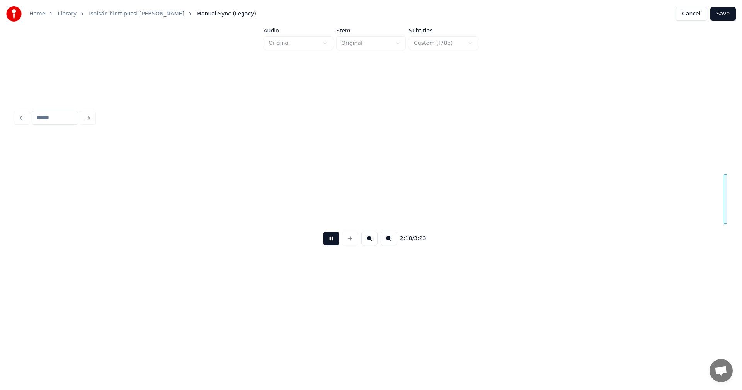
scroll to position [0, 18737]
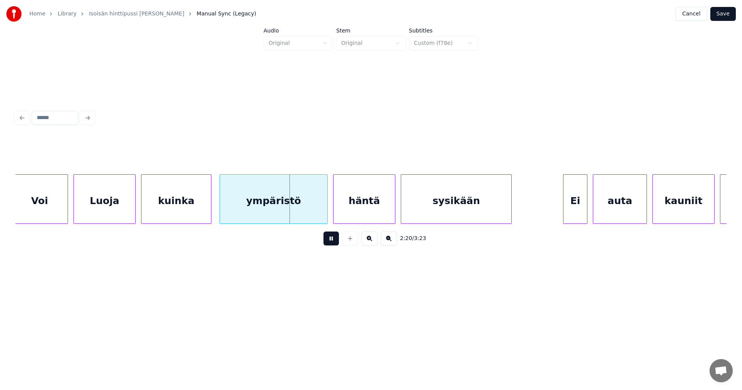
click at [330, 242] on button at bounding box center [331, 239] width 15 height 14
click at [189, 217] on div "kuinka" at bounding box center [177, 201] width 70 height 53
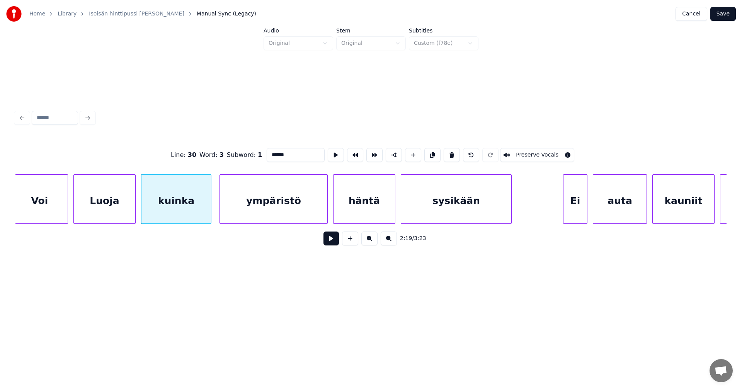
click at [331, 241] on button at bounding box center [331, 239] width 15 height 14
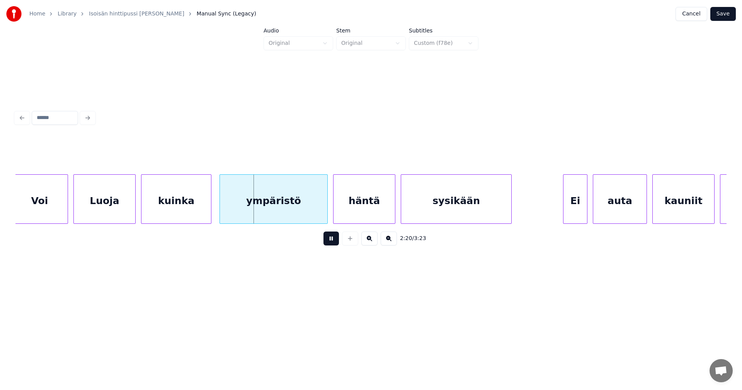
click at [331, 241] on button at bounding box center [331, 239] width 15 height 14
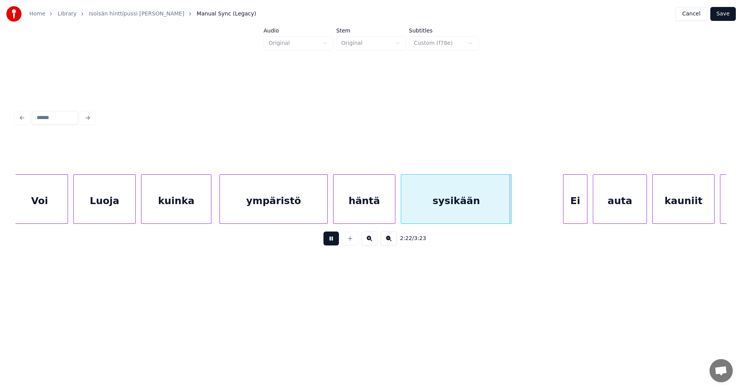
click at [331, 241] on button at bounding box center [331, 239] width 15 height 14
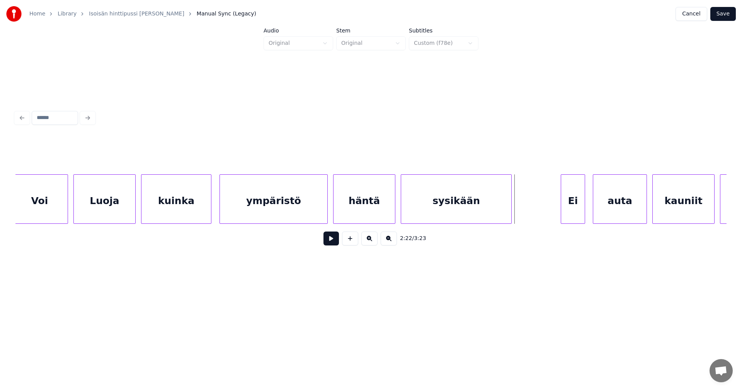
click at [571, 210] on div "Ei" at bounding box center [573, 201] width 24 height 53
click at [571, 212] on div "Ei" at bounding box center [573, 201] width 24 height 53
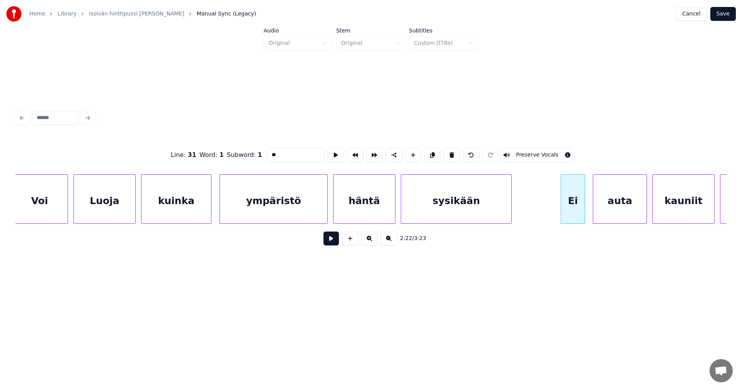
click at [271, 153] on input "**" at bounding box center [296, 155] width 58 height 14
click at [574, 207] on div "ei" at bounding box center [571, 201] width 24 height 53
click at [639, 209] on div at bounding box center [638, 199] width 2 height 49
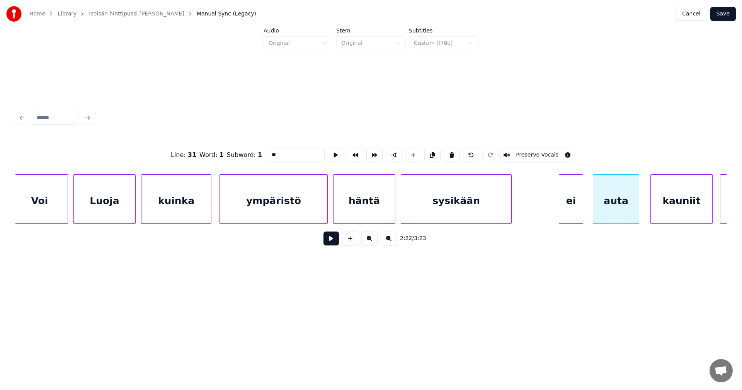
click at [668, 212] on div "kauniit" at bounding box center [681, 201] width 61 height 53
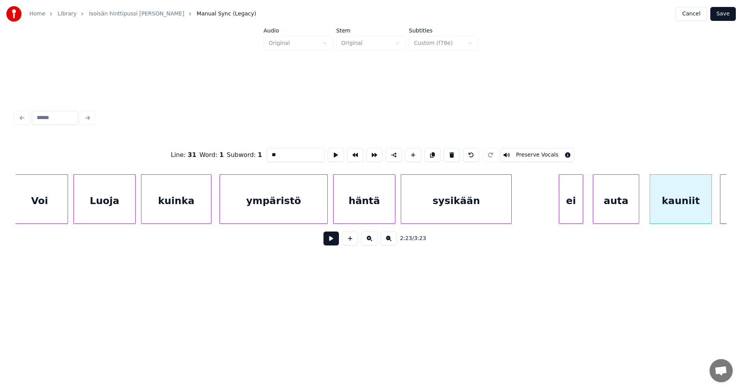
click at [567, 214] on div "ei" at bounding box center [571, 201] width 24 height 53
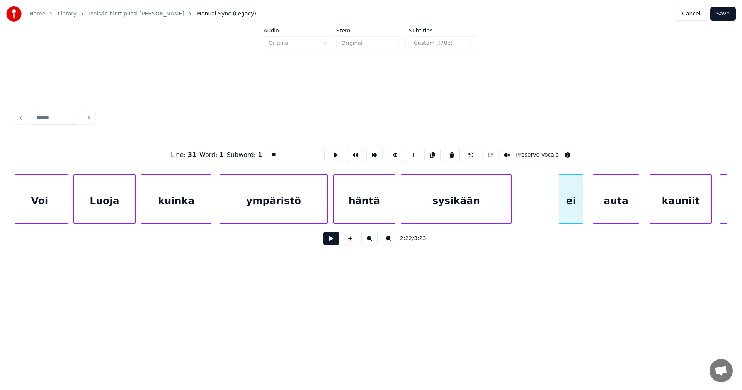
type input "**"
click at [328, 246] on button at bounding box center [331, 239] width 15 height 14
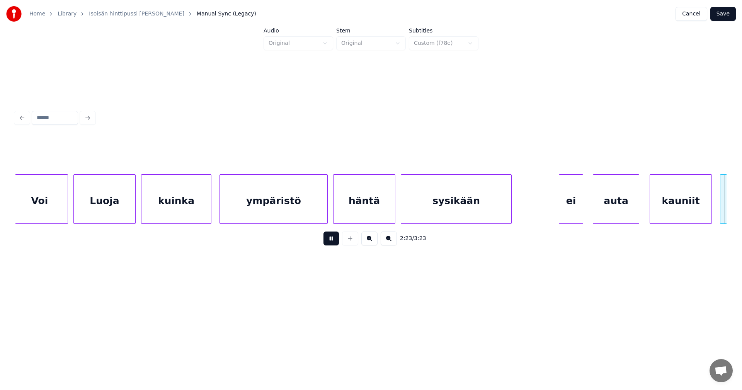
scroll to position [0, 19450]
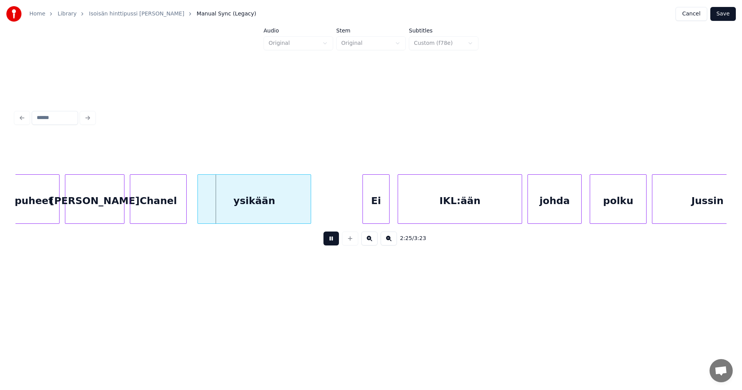
click at [327, 246] on button at bounding box center [331, 239] width 15 height 14
click at [53, 208] on div at bounding box center [53, 199] width 2 height 49
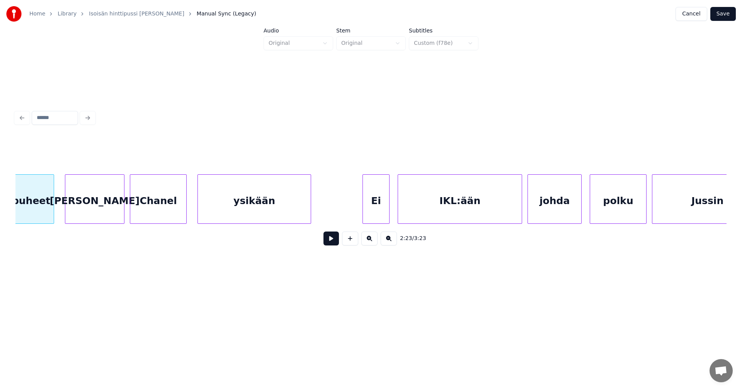
scroll to position [0, 19442]
click at [92, 211] on div "[PERSON_NAME]" at bounding box center [98, 201] width 59 height 53
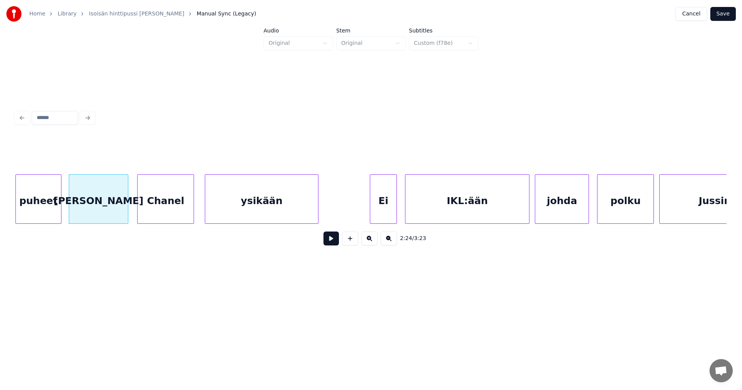
click at [254, 218] on div "ysikään" at bounding box center [261, 201] width 113 height 53
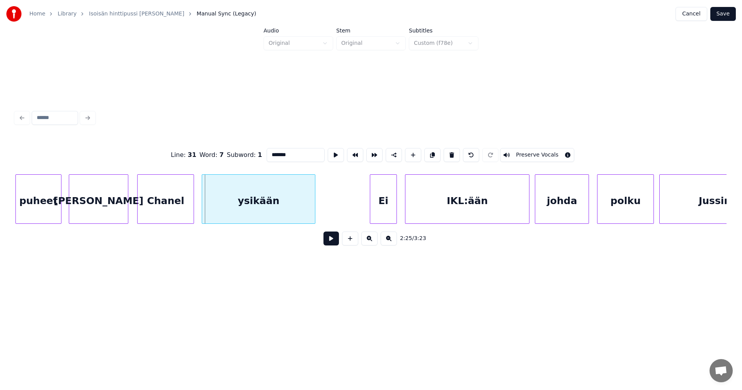
click at [251, 219] on div "ysikään" at bounding box center [258, 201] width 113 height 53
click at [328, 244] on button at bounding box center [331, 239] width 15 height 14
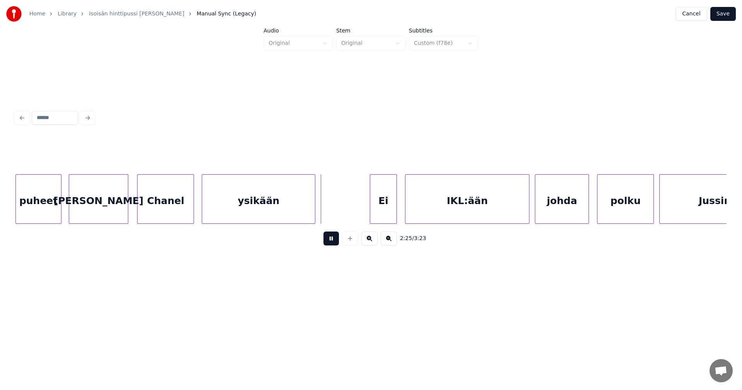
click at [329, 244] on button at bounding box center [331, 239] width 15 height 14
click at [389, 218] on div "Ei" at bounding box center [380, 201] width 26 height 53
click at [446, 217] on div "IKL:ään" at bounding box center [465, 201] width 124 height 53
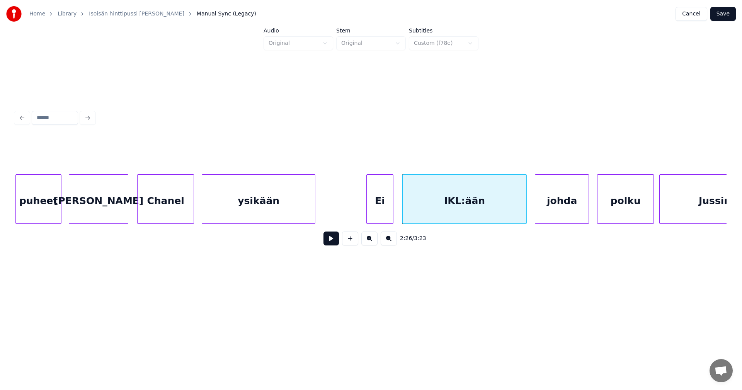
click at [382, 213] on div "Ei" at bounding box center [380, 201] width 26 height 53
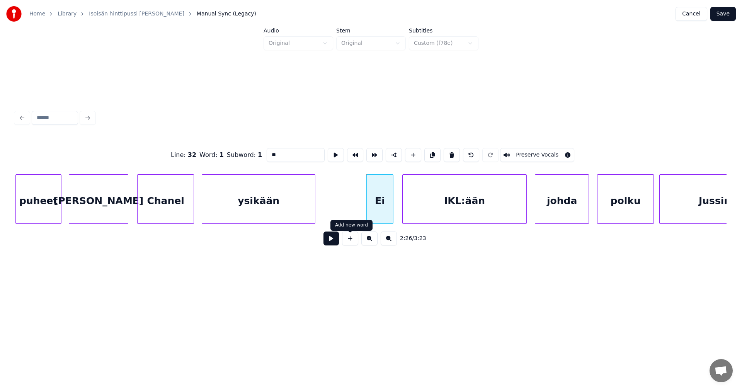
click at [333, 239] on button at bounding box center [331, 239] width 15 height 14
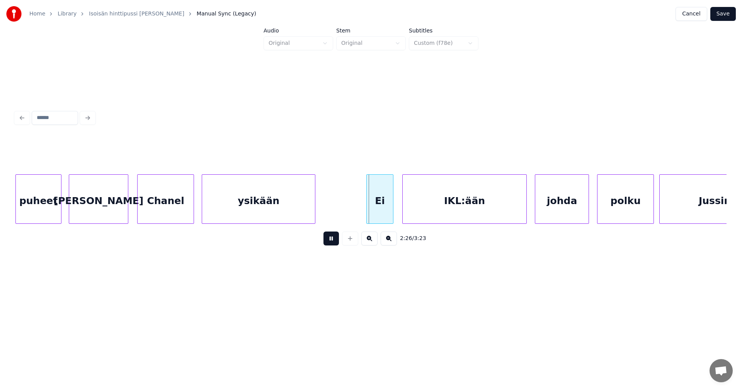
click at [333, 239] on button at bounding box center [331, 239] width 15 height 14
click at [524, 213] on div at bounding box center [525, 199] width 2 height 49
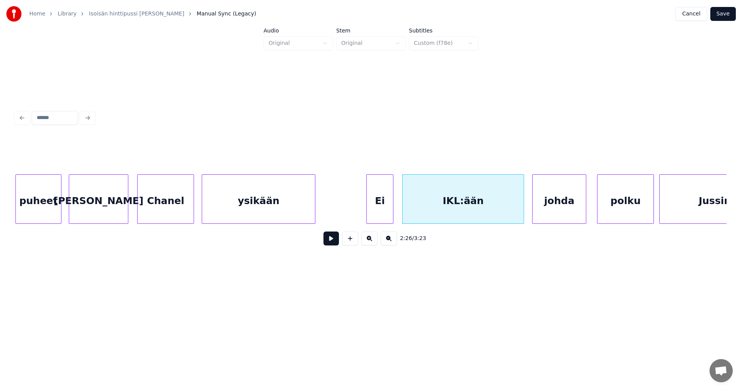
click at [559, 213] on div "johda" at bounding box center [559, 201] width 53 height 53
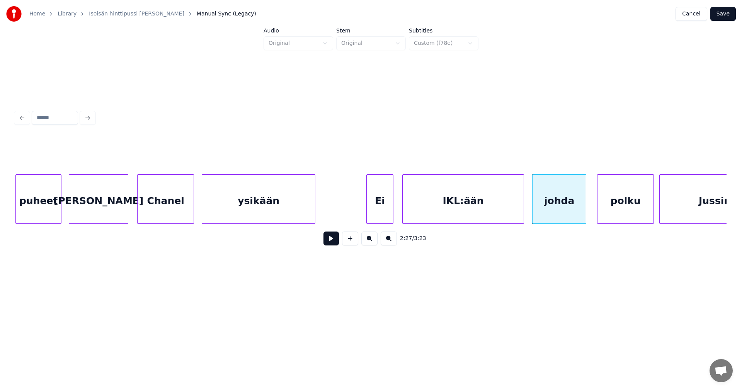
click at [506, 213] on div "IKL:ään" at bounding box center [463, 201] width 121 height 53
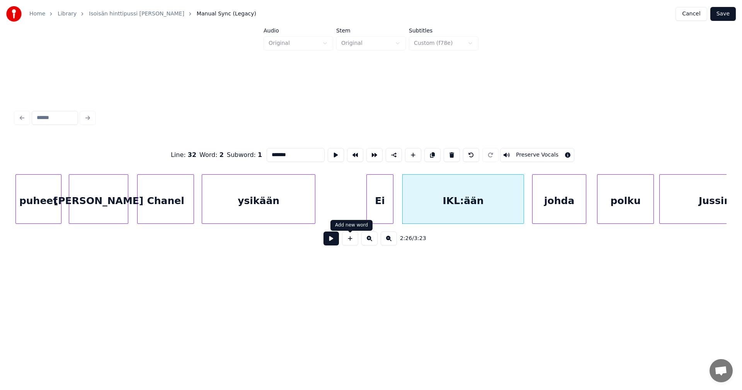
click at [338, 242] on button at bounding box center [331, 239] width 15 height 14
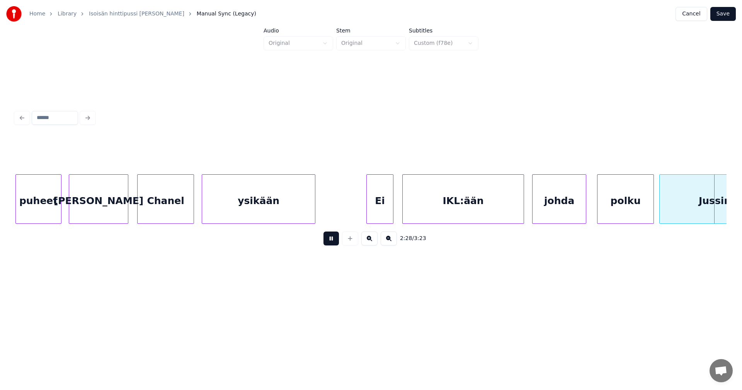
scroll to position [0, 20154]
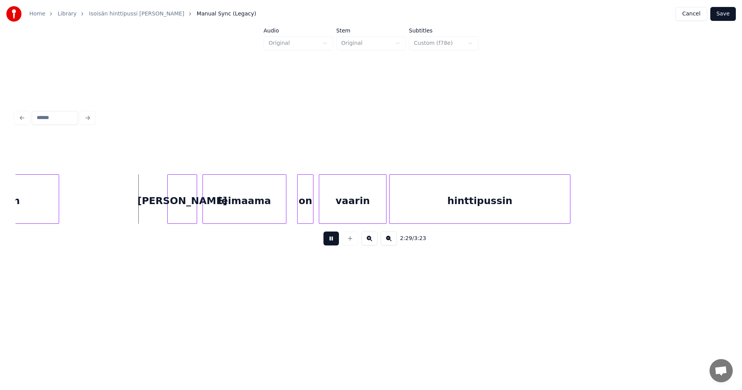
click at [334, 242] on button at bounding box center [331, 239] width 15 height 14
click at [189, 213] on div "[PERSON_NAME]" at bounding box center [182, 201] width 29 height 53
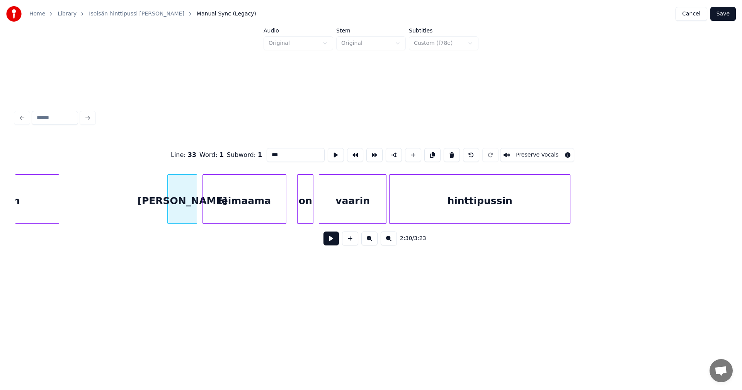
click at [272, 151] on input "***" at bounding box center [296, 155] width 58 height 14
click at [226, 211] on div "leimaama" at bounding box center [244, 201] width 83 height 53
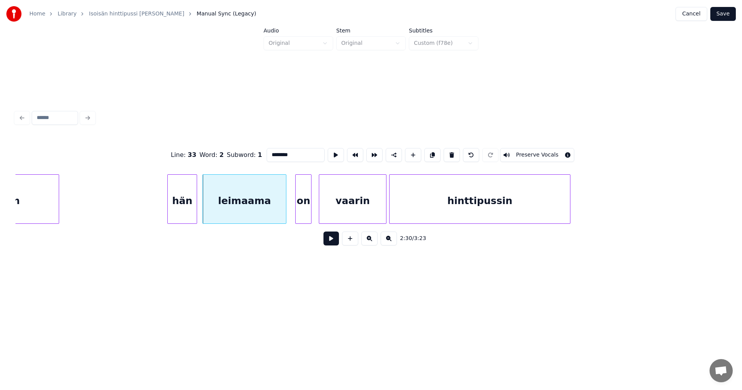
click at [302, 207] on div "on" at bounding box center [303, 201] width 15 height 53
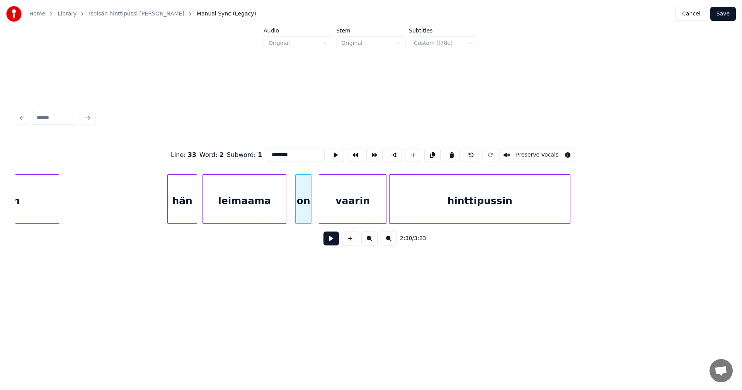
click at [194, 203] on div "hän" at bounding box center [182, 201] width 29 height 53
type input "***"
click at [326, 238] on button at bounding box center [331, 239] width 15 height 14
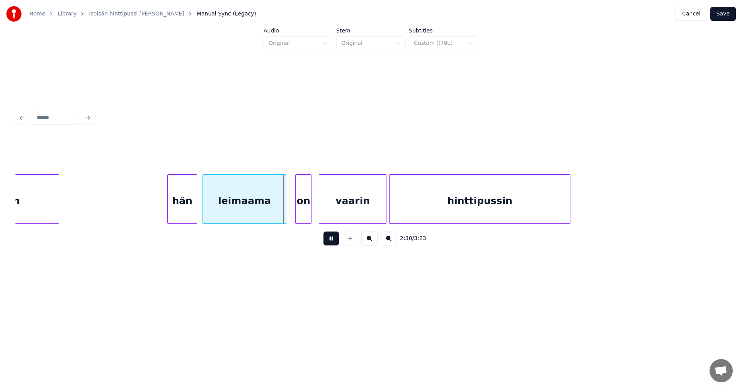
click at [326, 238] on button at bounding box center [331, 239] width 15 height 14
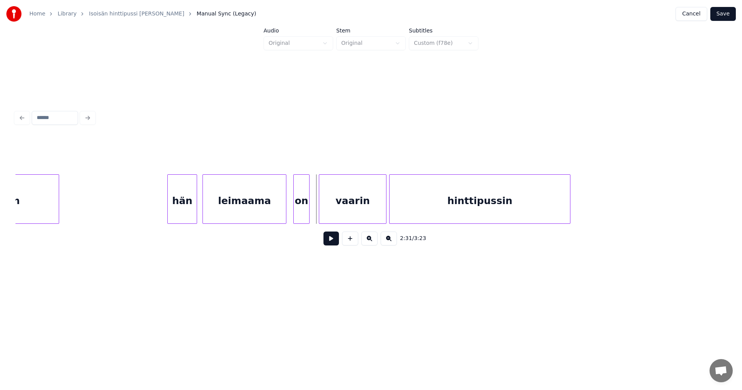
click at [297, 206] on div "on" at bounding box center [301, 201] width 15 height 53
click at [294, 206] on div at bounding box center [293, 199] width 2 height 49
click at [329, 241] on button at bounding box center [331, 239] width 15 height 14
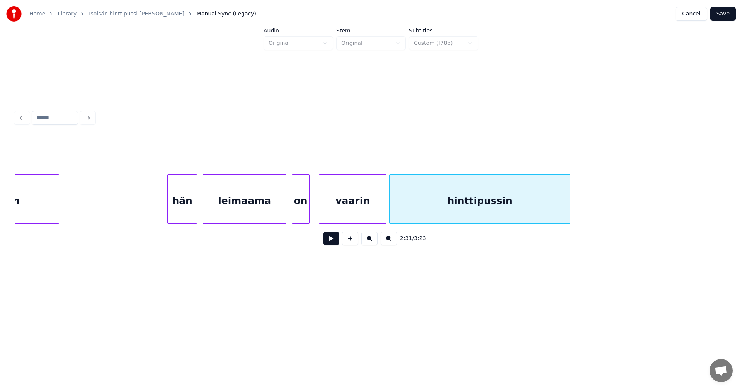
click at [329, 241] on button at bounding box center [331, 239] width 15 height 14
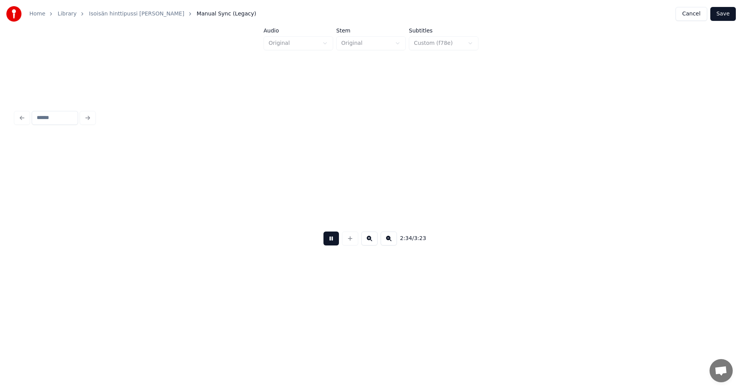
scroll to position [0, 20866]
click at [329, 241] on button at bounding box center [331, 239] width 15 height 14
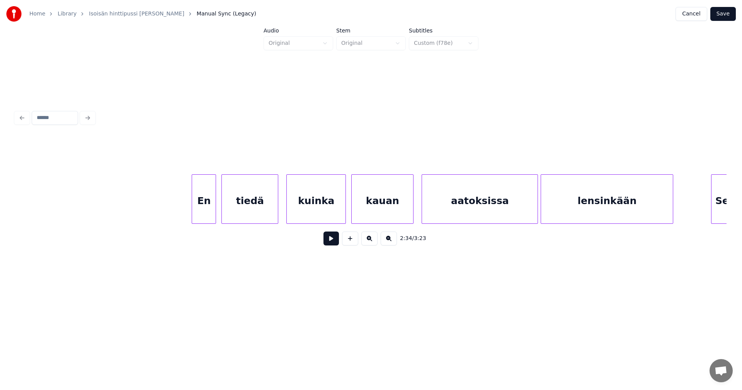
scroll to position [0, 21724]
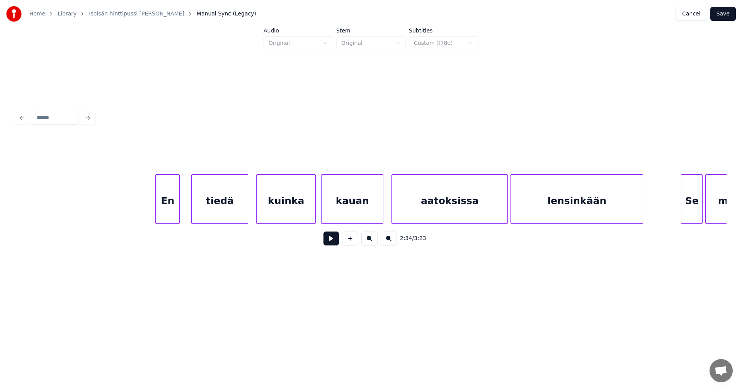
click at [176, 204] on div "En" at bounding box center [168, 201] width 24 height 53
click at [210, 205] on div "tiedä" at bounding box center [216, 201] width 56 height 53
click at [244, 205] on div "tiedä" at bounding box center [216, 198] width 57 height 49
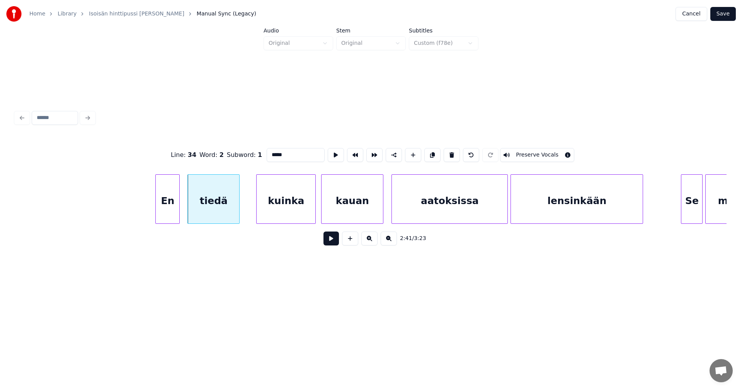
click at [239, 206] on div at bounding box center [238, 199] width 2 height 49
click at [263, 208] on div "kuinka" at bounding box center [280, 201] width 59 height 53
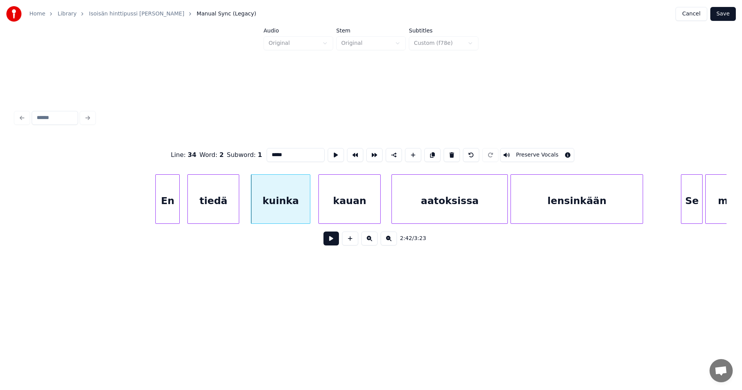
click at [335, 209] on div "kauan" at bounding box center [349, 201] width 61 height 53
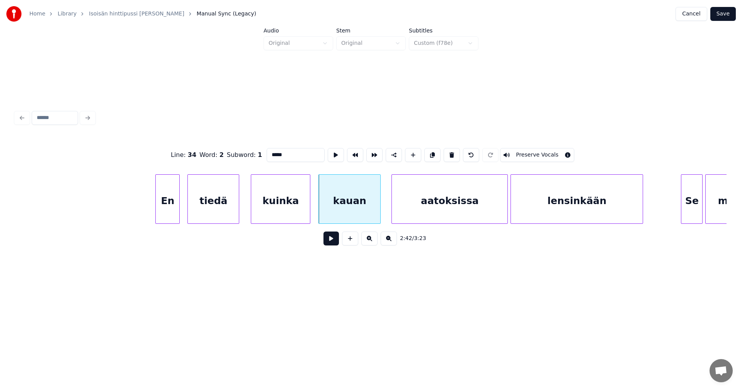
click at [377, 208] on div "kauan" at bounding box center [349, 201] width 61 height 53
click at [420, 208] on div "aatoksissa" at bounding box center [445, 201] width 116 height 53
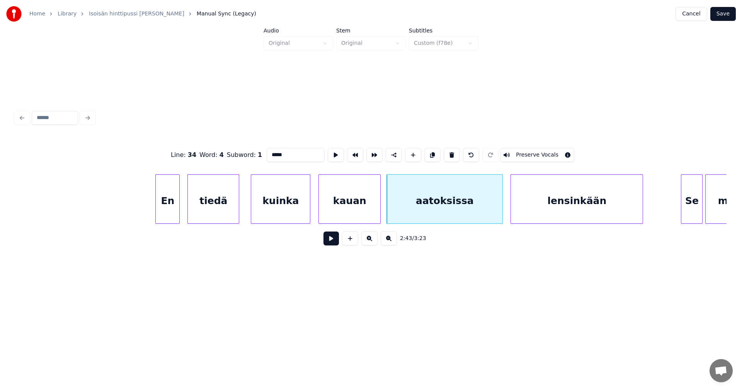
click at [557, 201] on div "lensinkään" at bounding box center [577, 201] width 132 height 53
type input "**********"
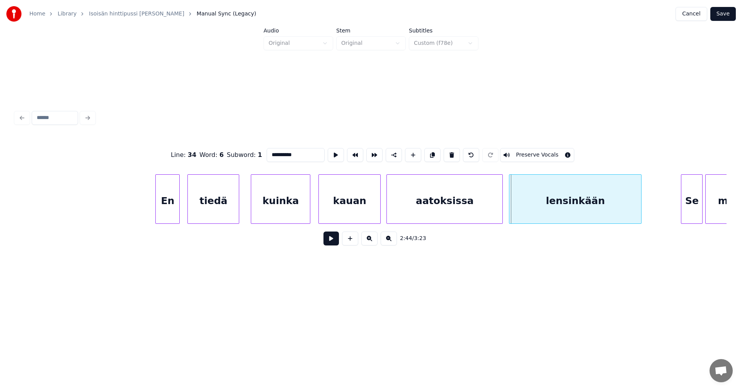
click at [548, 202] on div "lensinkään" at bounding box center [576, 201] width 132 height 53
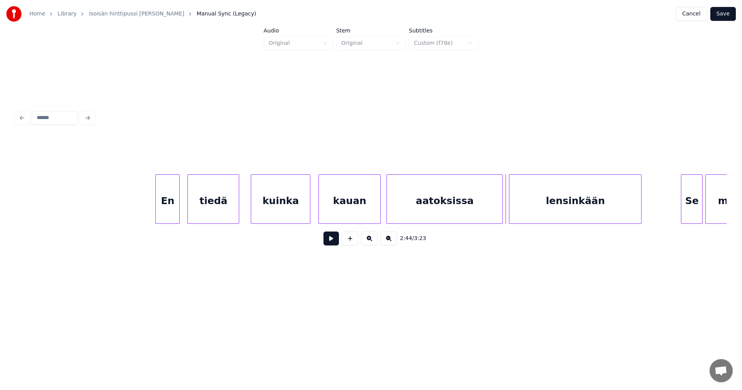
click at [336, 239] on button at bounding box center [331, 239] width 15 height 14
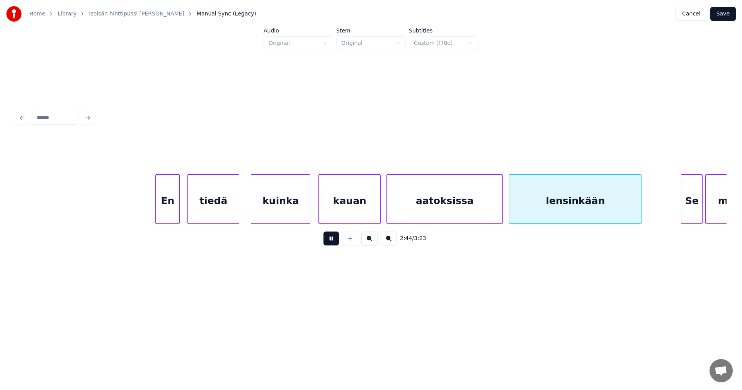
drag, startPoint x: 336, startPoint y: 239, endPoint x: 408, endPoint y: 204, distance: 80.1
click at [345, 235] on div "2:44 / 3:23" at bounding box center [371, 238] width 699 height 17
click at [409, 204] on div "aatoksissa" at bounding box center [445, 201] width 116 height 53
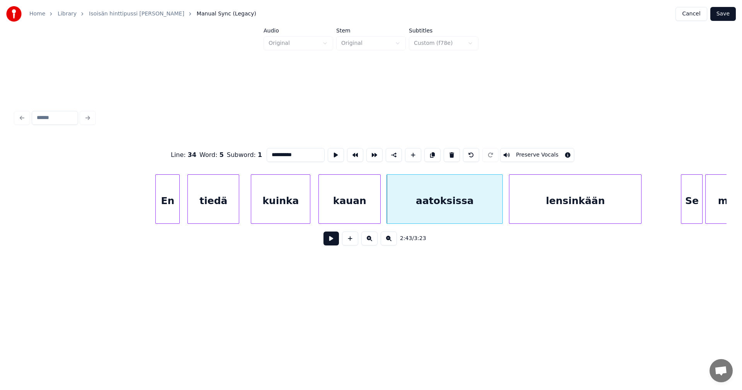
click at [334, 242] on button at bounding box center [331, 239] width 15 height 14
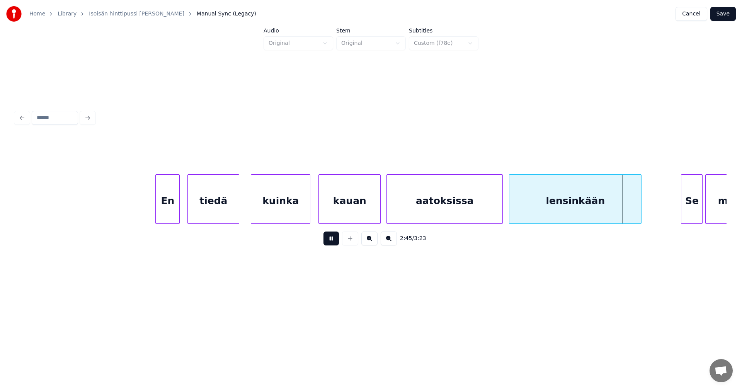
drag, startPoint x: 334, startPoint y: 242, endPoint x: 596, endPoint y: 237, distance: 261.8
click at [336, 242] on button at bounding box center [331, 239] width 15 height 14
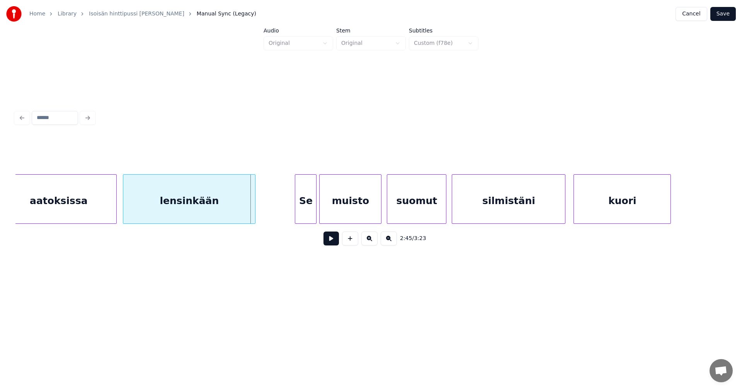
scroll to position [0, 22111]
click at [304, 206] on div "Se" at bounding box center [300, 201] width 21 height 53
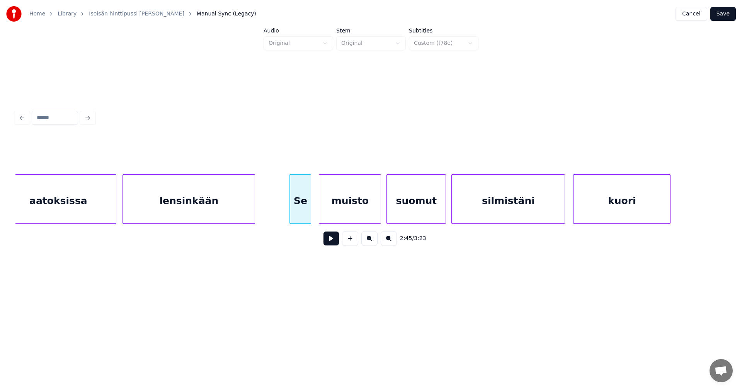
click at [304, 207] on div "Se" at bounding box center [300, 201] width 21 height 53
click at [271, 152] on input "**" at bounding box center [296, 155] width 58 height 14
click at [373, 207] on div at bounding box center [373, 199] width 2 height 49
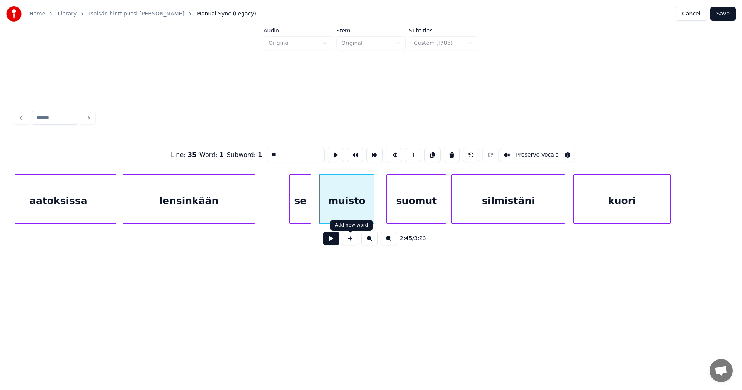
type input "**"
click at [334, 239] on button at bounding box center [331, 239] width 15 height 14
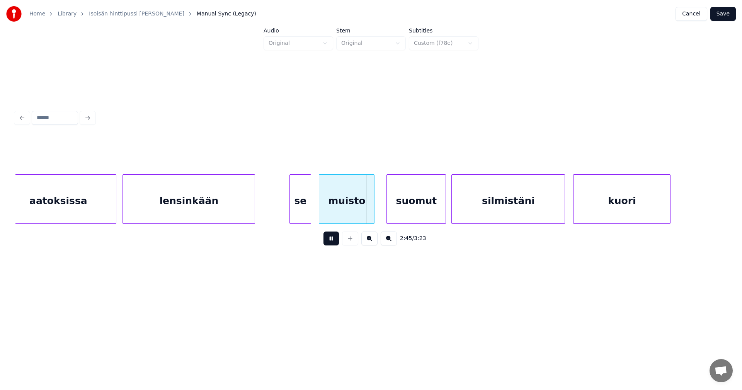
click at [334, 239] on button at bounding box center [331, 239] width 15 height 14
click at [403, 210] on div "suomut" at bounding box center [411, 201] width 59 height 53
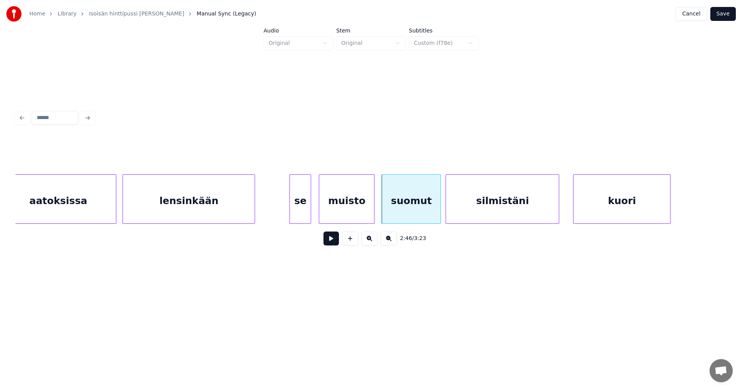
click at [467, 210] on div "silmistäni" at bounding box center [502, 201] width 113 height 53
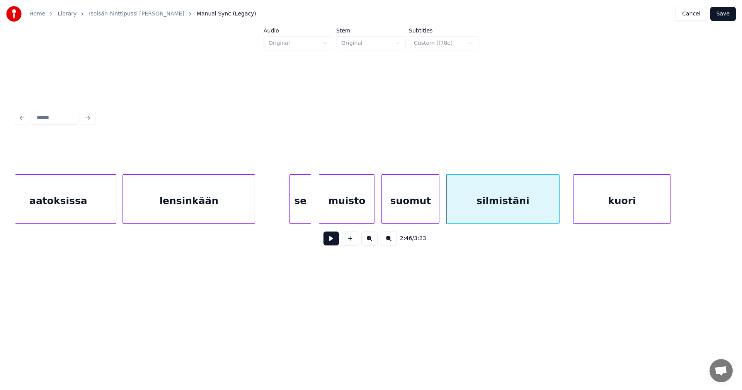
click at [439, 208] on div at bounding box center [438, 199] width 2 height 49
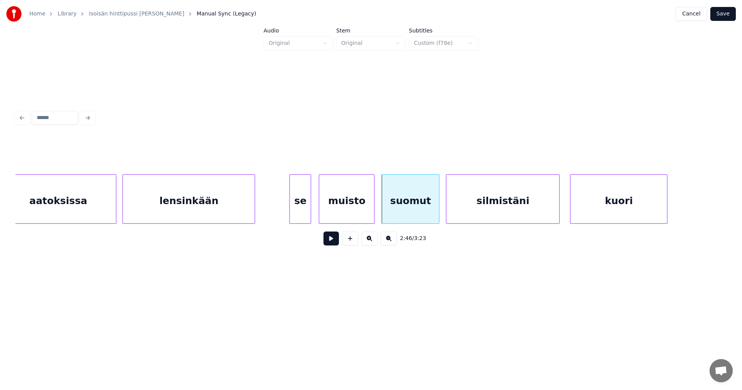
click at [593, 208] on div "kuori" at bounding box center [619, 201] width 97 height 53
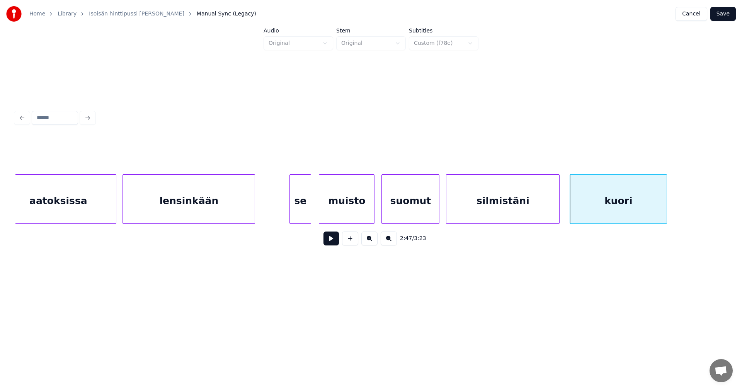
click at [305, 210] on div "se" at bounding box center [300, 201] width 21 height 53
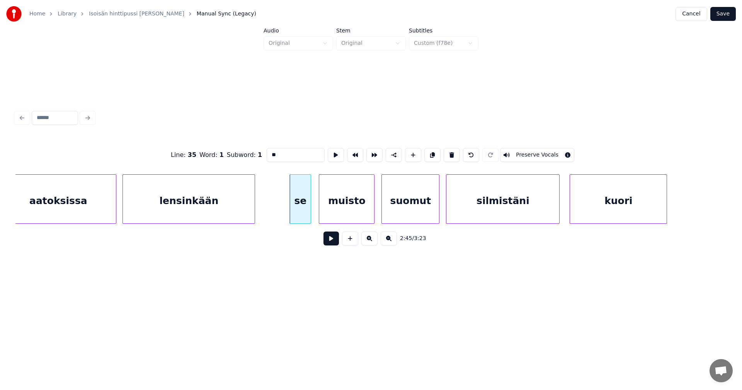
click at [333, 239] on button at bounding box center [331, 239] width 15 height 14
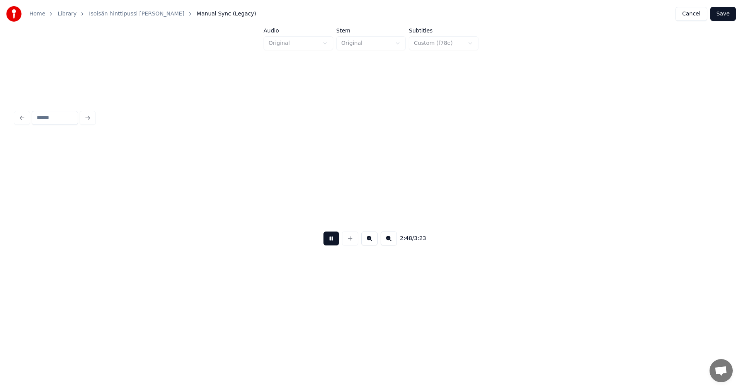
scroll to position [0, 22824]
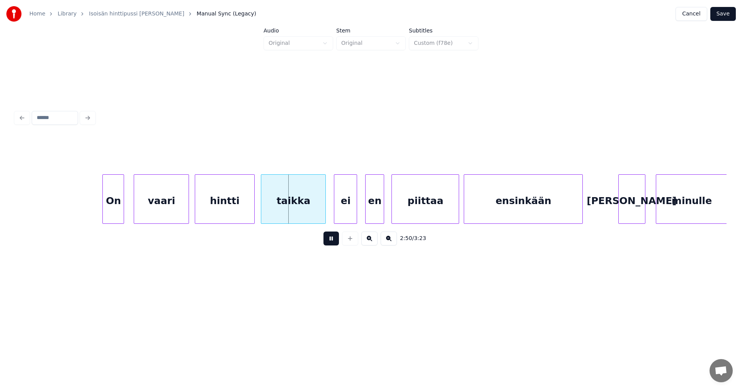
click at [334, 238] on button at bounding box center [331, 239] width 15 height 14
click at [251, 209] on div at bounding box center [251, 199] width 2 height 49
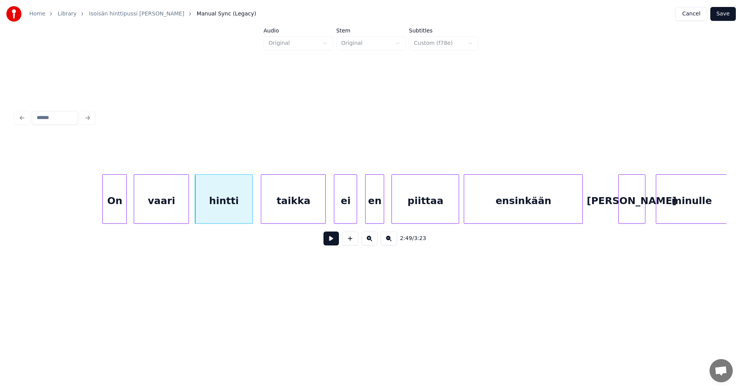
click at [126, 207] on div at bounding box center [125, 199] width 2 height 49
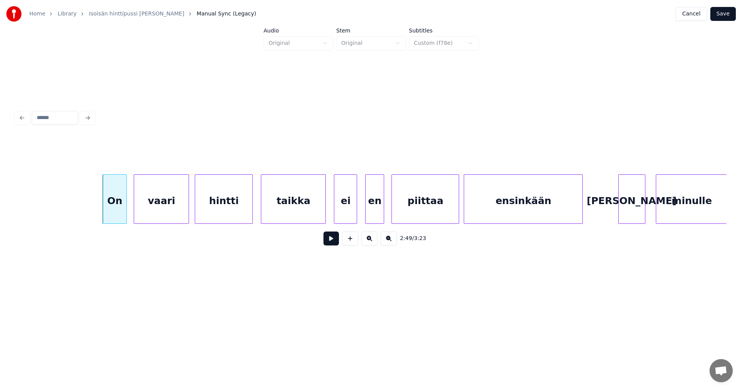
click at [343, 212] on div "ei" at bounding box center [345, 201] width 22 height 53
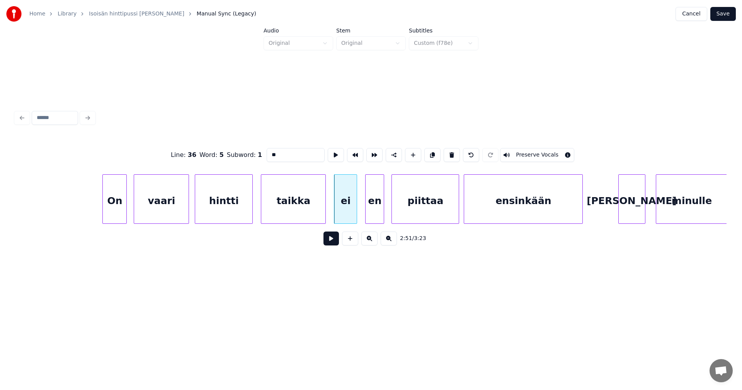
click at [331, 242] on button at bounding box center [331, 239] width 15 height 14
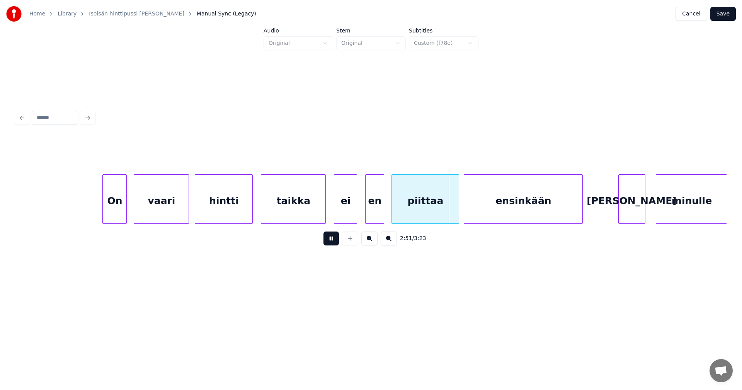
click at [331, 242] on button at bounding box center [331, 239] width 15 height 14
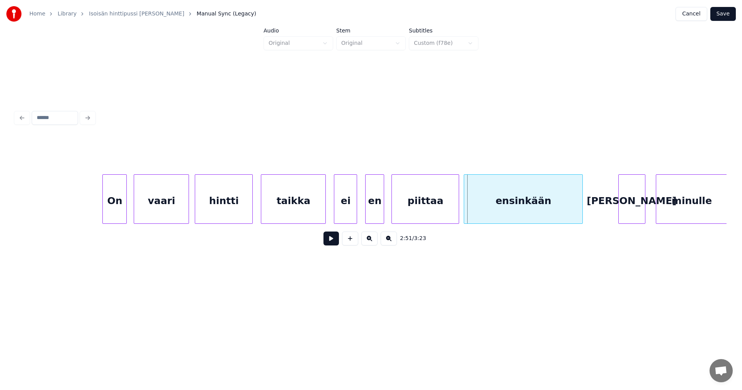
click at [336, 241] on button at bounding box center [331, 239] width 15 height 14
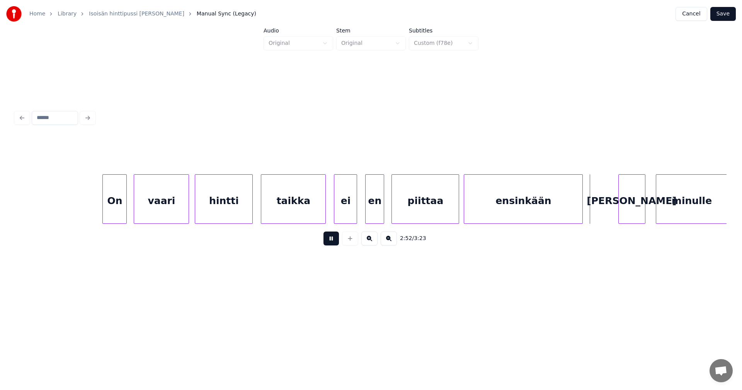
click at [336, 240] on button at bounding box center [331, 239] width 15 height 14
click at [632, 206] on div "[PERSON_NAME]" at bounding box center [632, 201] width 26 height 53
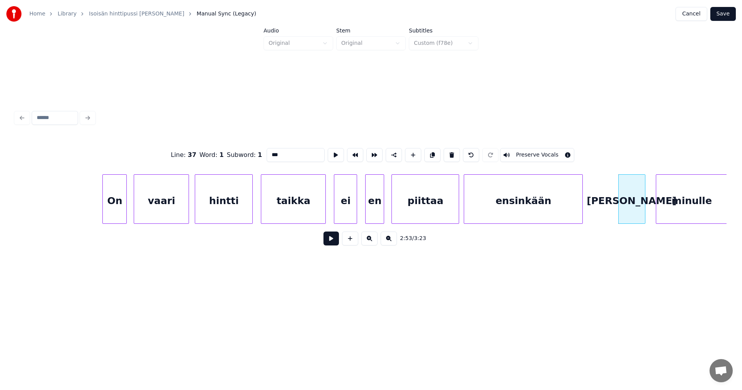
click at [274, 152] on input "***" at bounding box center [296, 155] width 58 height 14
click at [272, 152] on input "***" at bounding box center [296, 155] width 58 height 14
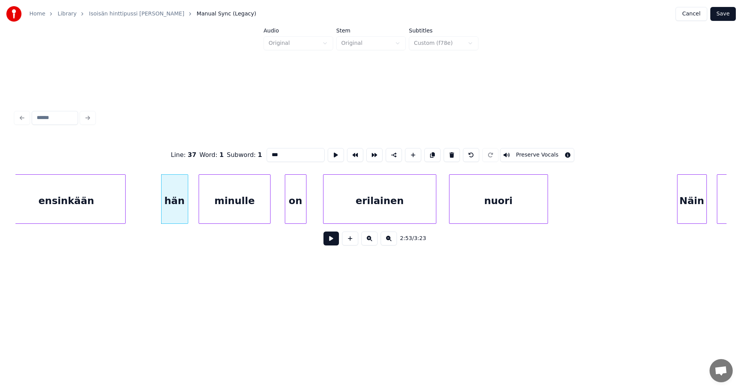
scroll to position [0, 23288]
click at [166, 198] on div "hän" at bounding box center [168, 201] width 26 height 53
type input "***"
click at [333, 243] on button at bounding box center [331, 239] width 15 height 14
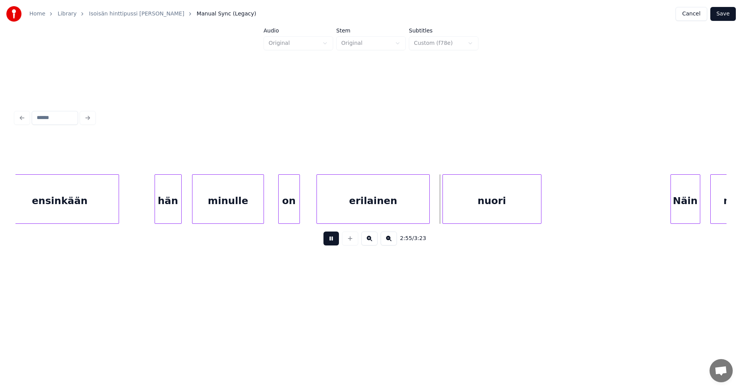
click at [334, 241] on button at bounding box center [331, 239] width 15 height 14
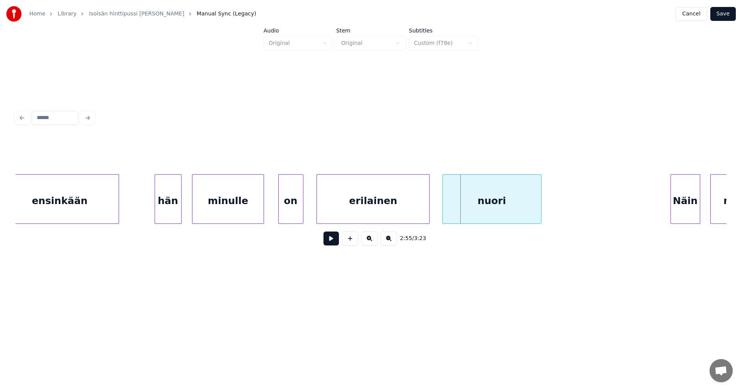
click at [301, 212] on div at bounding box center [302, 199] width 2 height 49
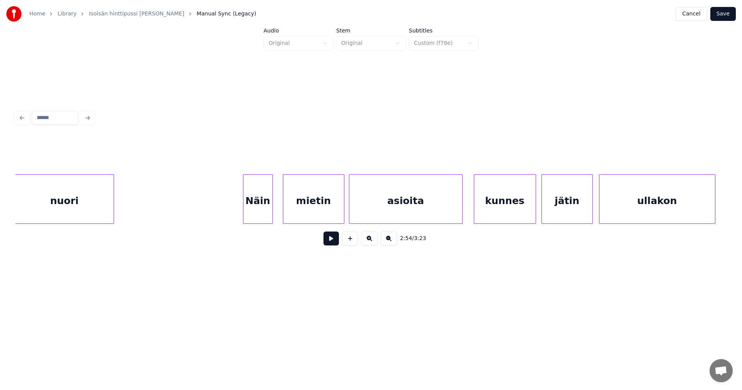
scroll to position [0, 23721]
click at [256, 210] on div "Näin" at bounding box center [250, 201] width 29 height 53
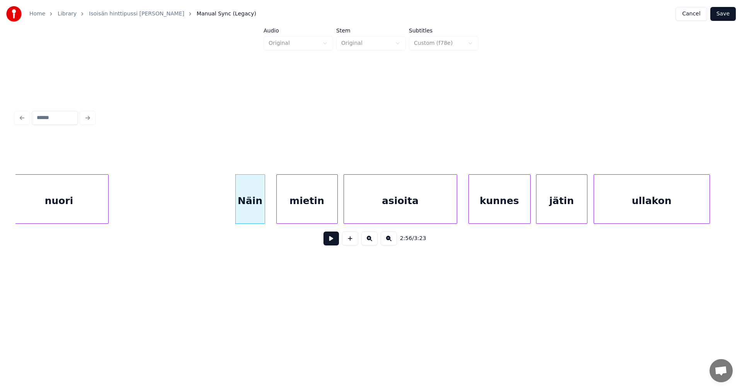
click at [301, 212] on div "mietin" at bounding box center [307, 201] width 61 height 53
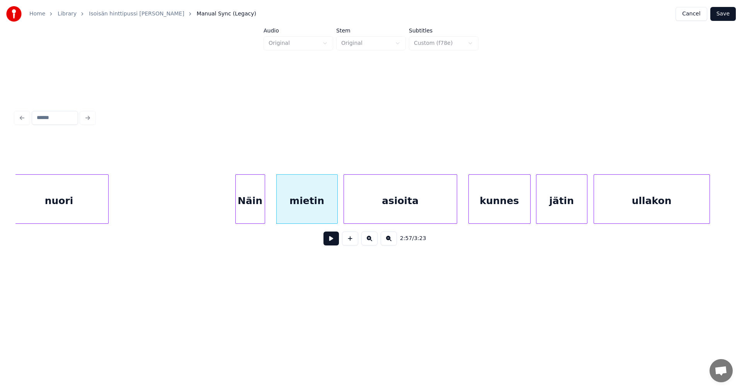
click at [489, 212] on div "kunnes" at bounding box center [499, 201] width 61 height 53
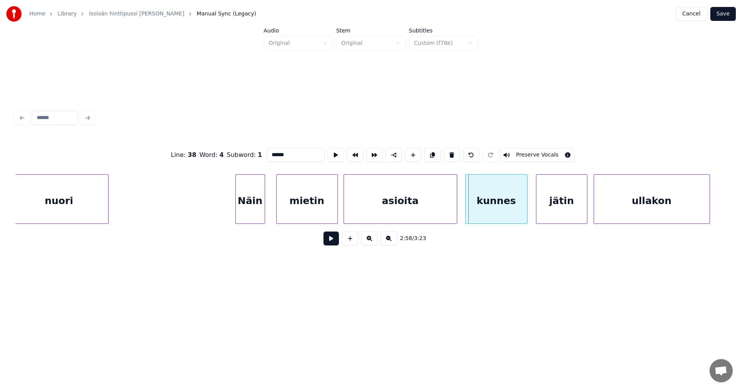
click at [484, 212] on div "kunnes" at bounding box center [496, 201] width 61 height 53
click at [335, 240] on button at bounding box center [331, 239] width 15 height 14
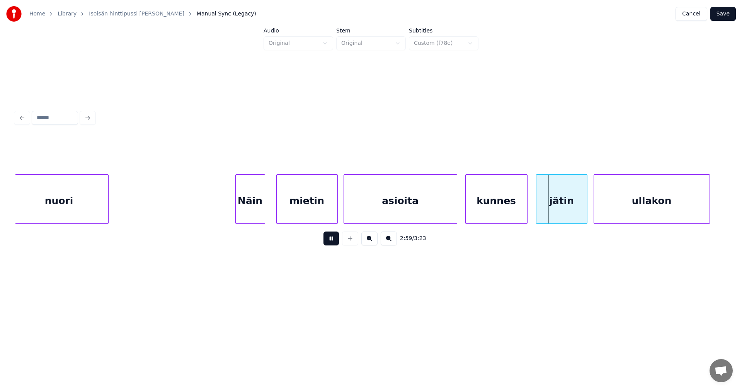
click at [335, 240] on button at bounding box center [331, 239] width 15 height 14
click at [550, 215] on div "jätin" at bounding box center [559, 201] width 51 height 53
click at [333, 244] on button at bounding box center [331, 239] width 15 height 14
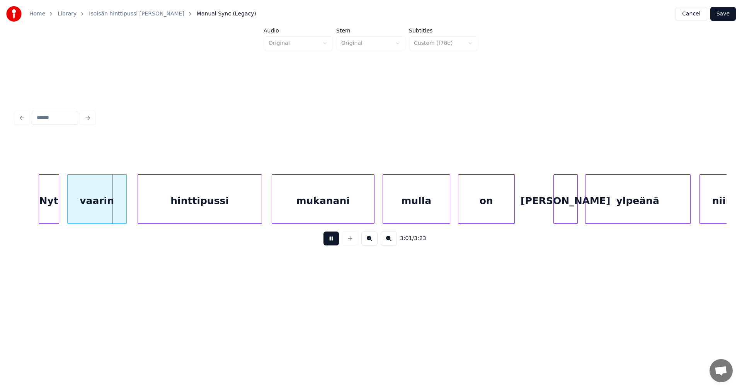
click at [333, 244] on button at bounding box center [331, 239] width 15 height 14
click at [44, 205] on div "Nyt" at bounding box center [49, 201] width 20 height 53
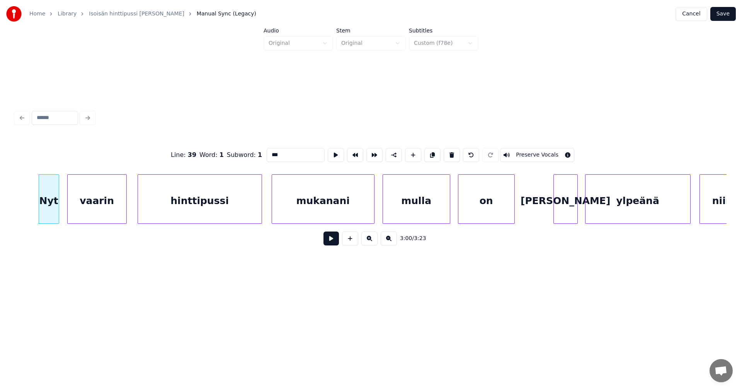
scroll to position [0, 23812]
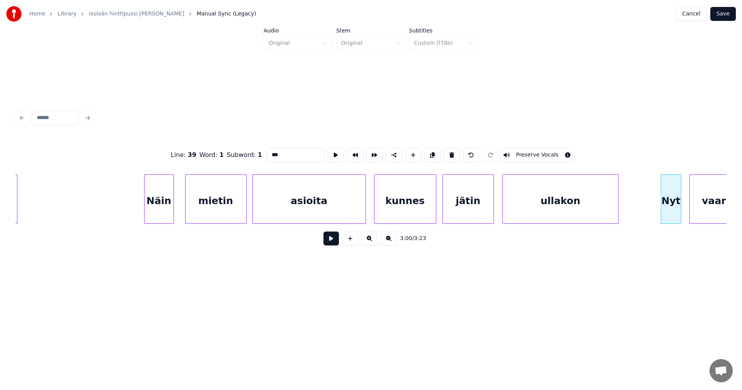
click at [677, 213] on div "Nyt" at bounding box center [672, 201] width 20 height 53
click at [273, 154] on input "***" at bounding box center [296, 155] width 58 height 14
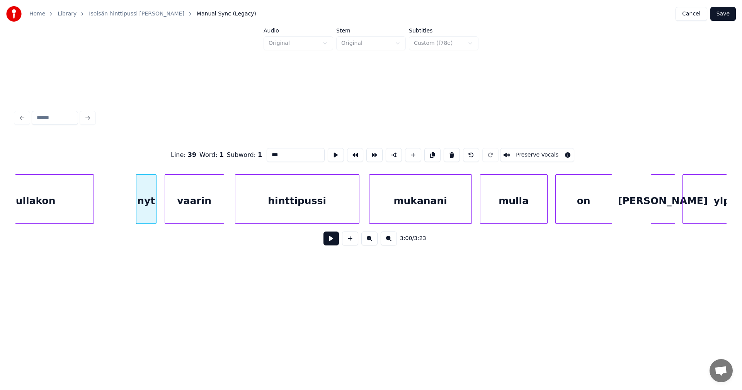
scroll to position [0, 24338]
click at [208, 210] on div "vaarin" at bounding box center [193, 201] width 59 height 53
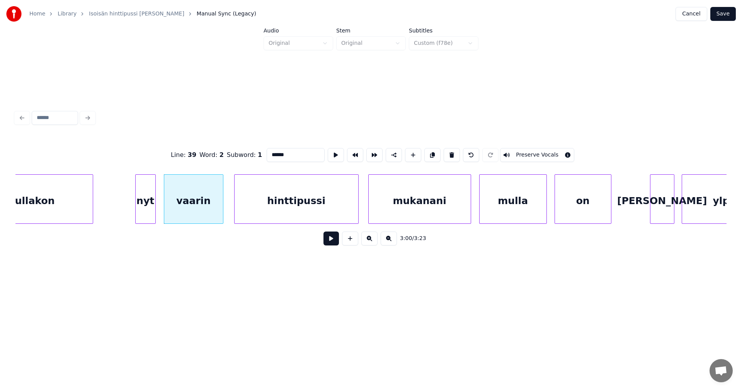
type input "******"
click at [331, 246] on button at bounding box center [331, 239] width 15 height 14
click at [330, 244] on button at bounding box center [331, 239] width 15 height 14
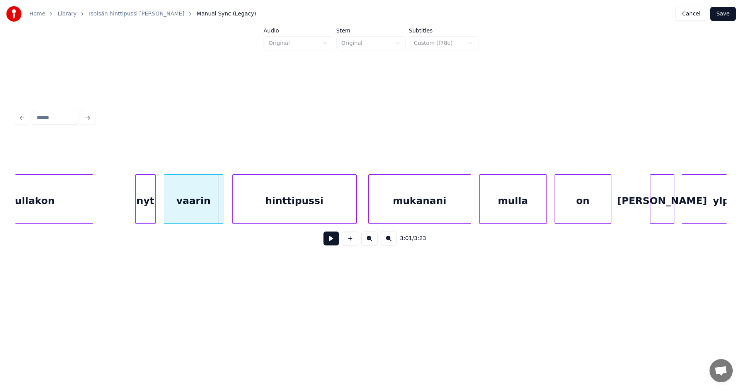
click at [286, 217] on div "hinttipussi" at bounding box center [295, 201] width 124 height 53
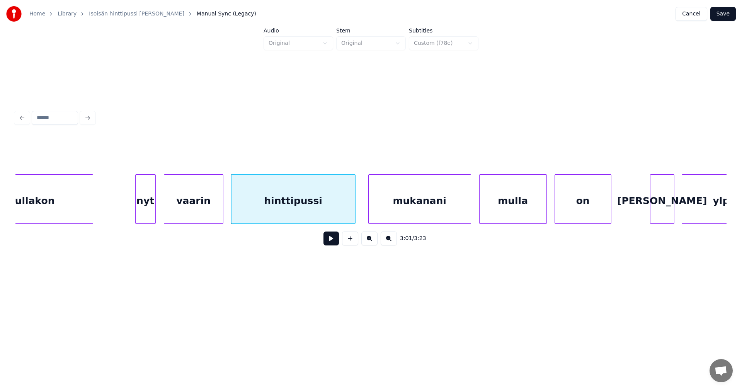
click at [331, 244] on button at bounding box center [331, 239] width 15 height 14
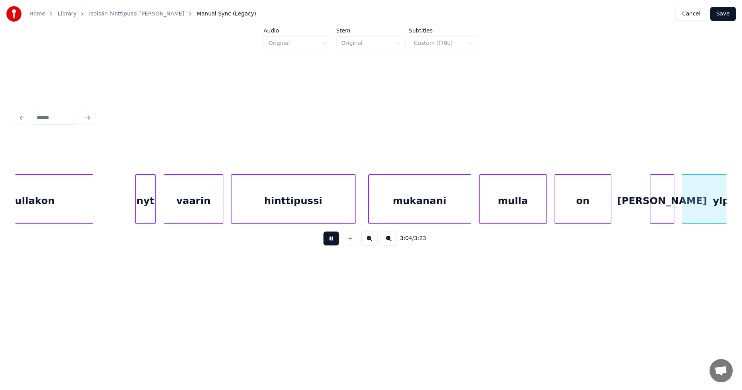
scroll to position [0, 25051]
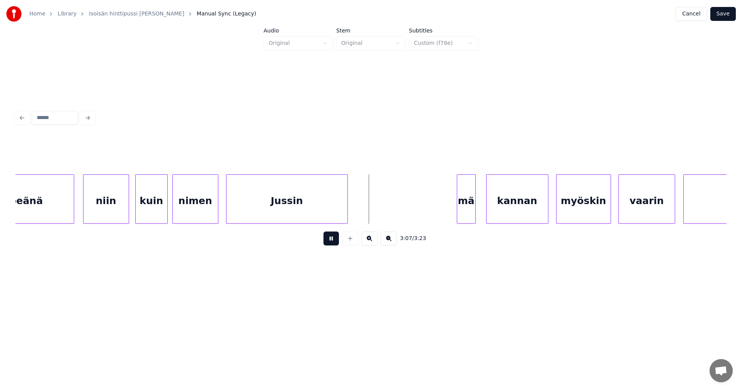
click at [331, 243] on button at bounding box center [331, 239] width 15 height 14
click at [330, 239] on button at bounding box center [331, 239] width 15 height 14
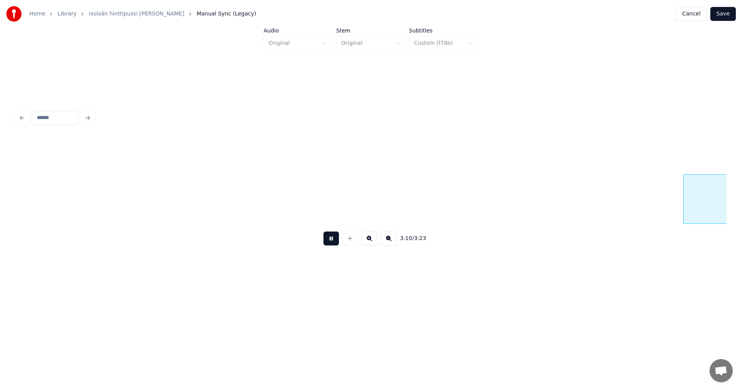
scroll to position [0, 25765]
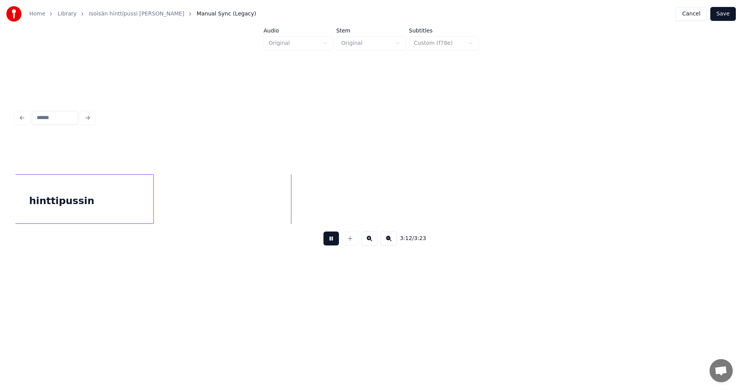
click at [330, 238] on button at bounding box center [331, 239] width 15 height 14
click at [729, 9] on button "Save" at bounding box center [724, 14] width 26 height 14
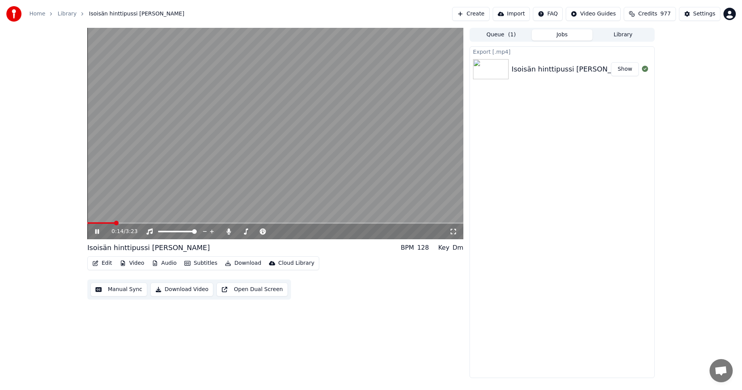
click at [96, 233] on icon at bounding box center [97, 231] width 4 height 5
click at [110, 265] on button "Edit" at bounding box center [102, 263] width 26 height 11
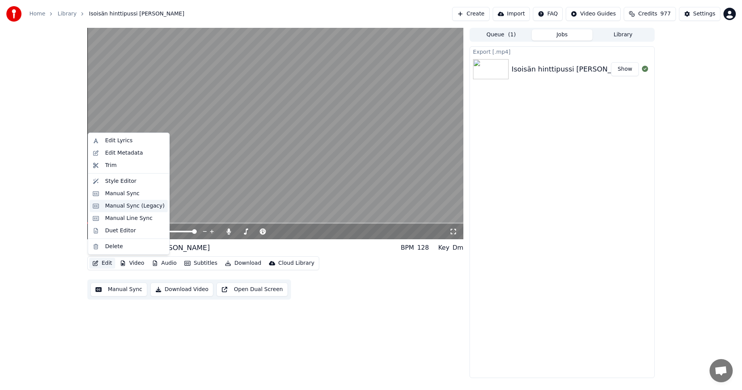
click at [121, 203] on div "Manual Sync (Legacy)" at bounding box center [135, 206] width 60 height 8
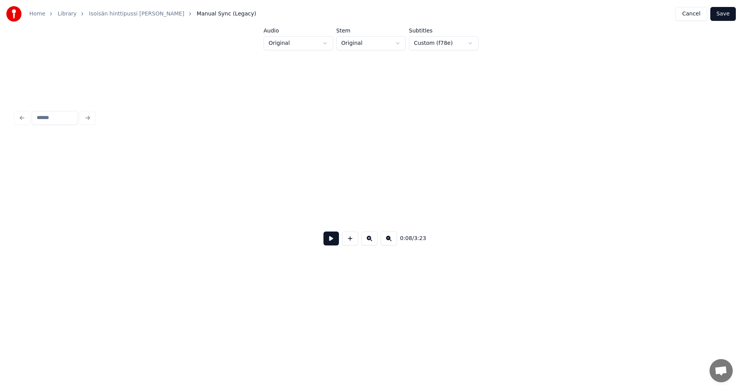
scroll to position [0, 1191]
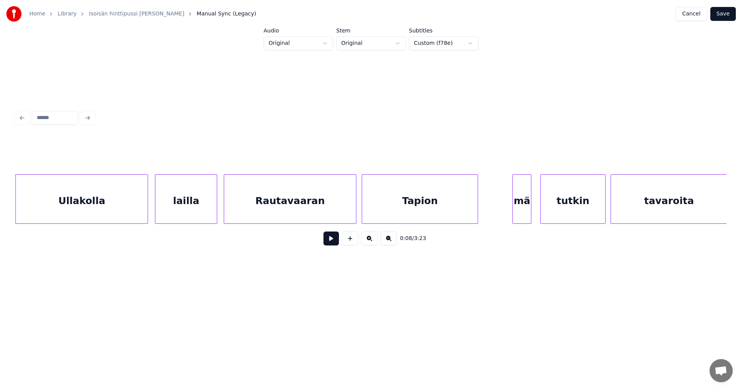
click at [131, 205] on div "Ullakolla" at bounding box center [82, 201] width 132 height 53
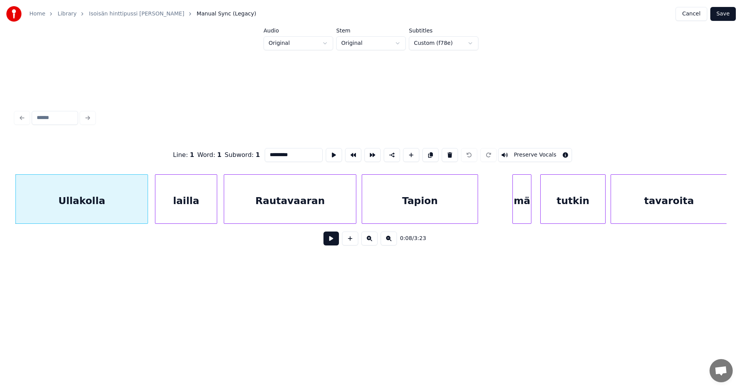
click at [182, 204] on div "lailla" at bounding box center [185, 201] width 61 height 53
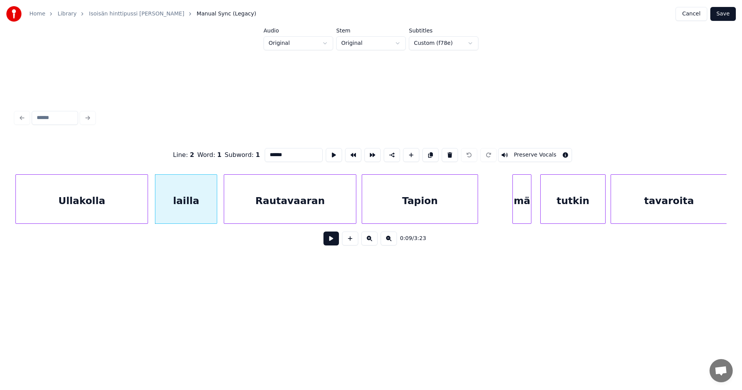
click at [453, 154] on button at bounding box center [450, 155] width 16 height 14
type input "*********"
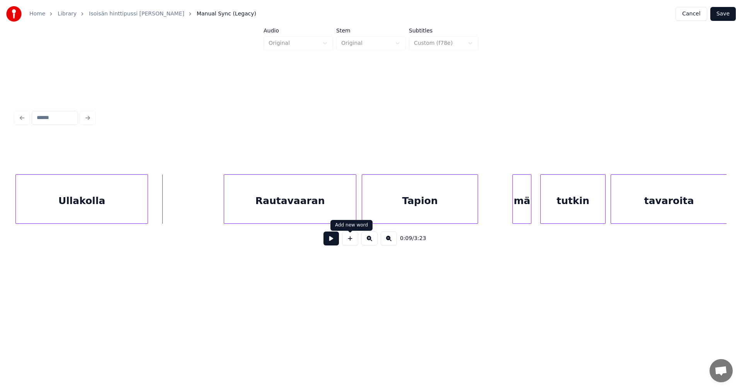
click at [354, 242] on button at bounding box center [350, 239] width 16 height 14
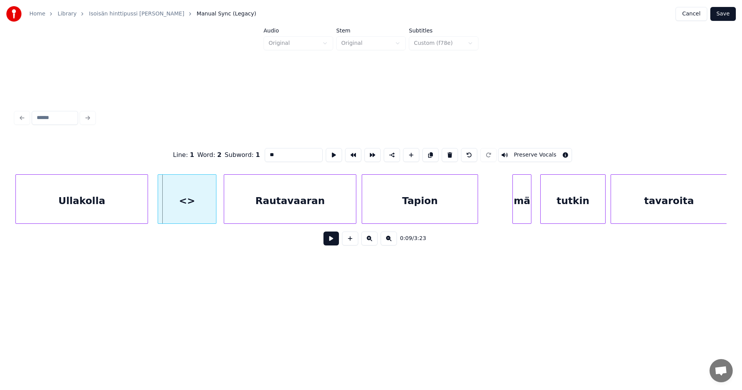
click at [159, 205] on div at bounding box center [159, 199] width 2 height 49
click at [170, 205] on div "<>" at bounding box center [187, 201] width 58 height 53
drag, startPoint x: 275, startPoint y: 152, endPoint x: 263, endPoint y: 153, distance: 11.2
click at [265, 153] on input "**" at bounding box center [294, 155] width 58 height 14
click at [321, 196] on div "Rautavaaran" at bounding box center [290, 201] width 132 height 53
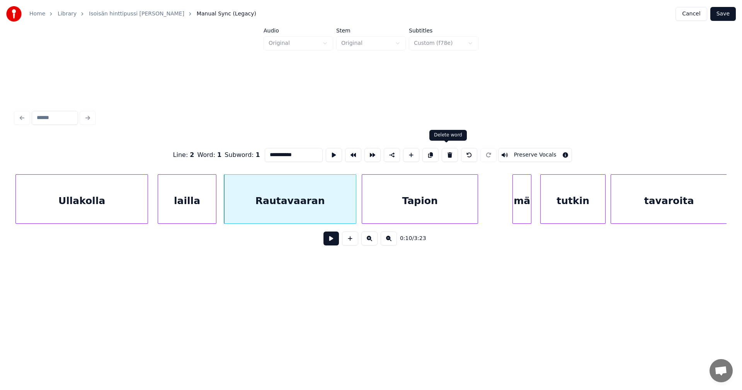
click at [447, 154] on button at bounding box center [450, 155] width 16 height 14
type input "******"
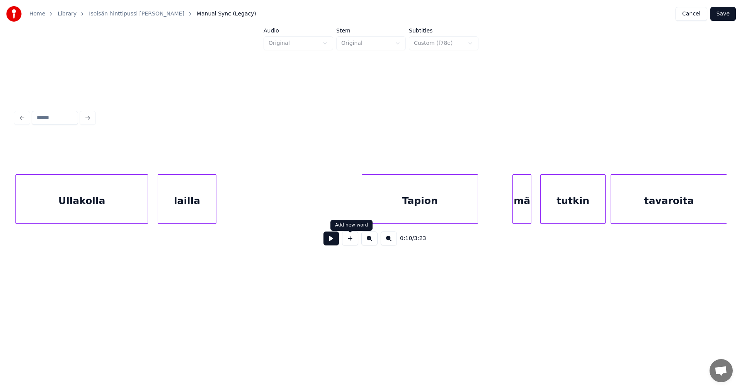
click at [348, 242] on button at bounding box center [350, 239] width 16 height 14
click at [351, 202] on div at bounding box center [351, 199] width 2 height 49
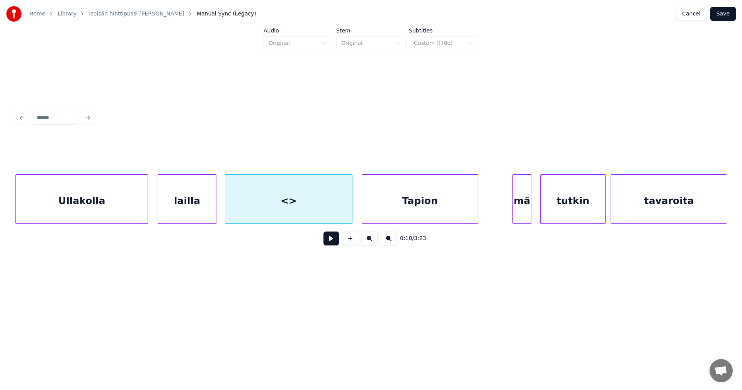
click at [314, 201] on div "<>" at bounding box center [288, 201] width 127 height 53
drag, startPoint x: 275, startPoint y: 155, endPoint x: 259, endPoint y: 156, distance: 16.7
click at [259, 156] on div "Line : 1 Word : 3 Subword : 1 ** Preserve Vocals" at bounding box center [370, 155] width 711 height 39
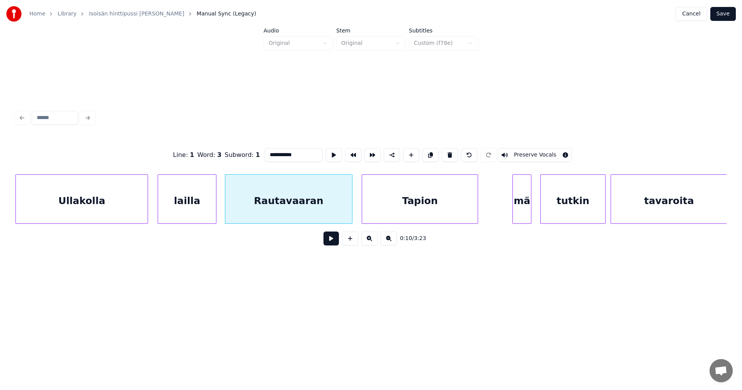
click at [426, 207] on div "Tapion" at bounding box center [420, 201] width 116 height 53
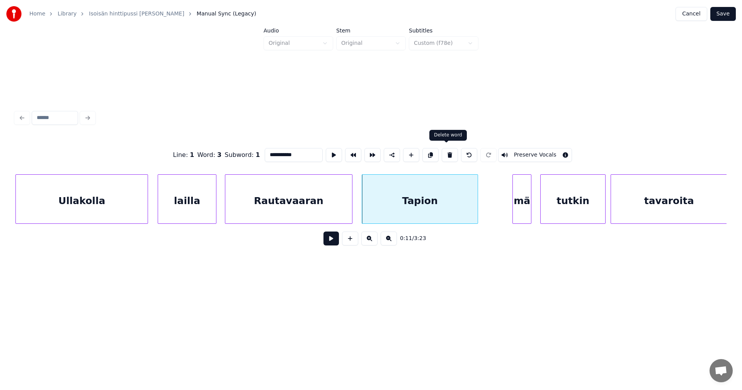
click at [449, 154] on button at bounding box center [450, 155] width 16 height 14
click at [447, 155] on button at bounding box center [450, 155] width 16 height 14
type input "******"
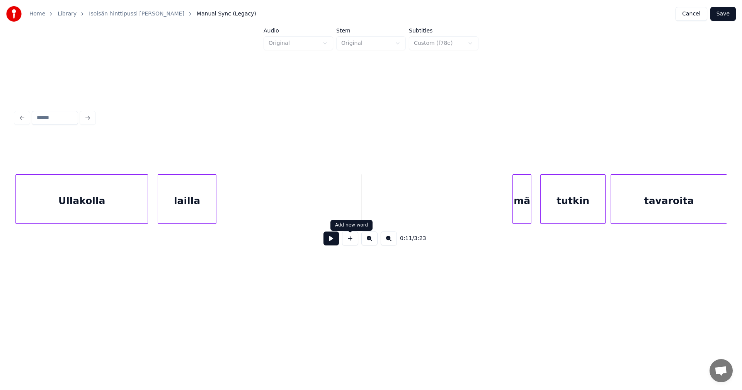
click at [353, 241] on button at bounding box center [350, 239] width 16 height 14
click at [475, 206] on div at bounding box center [474, 199] width 2 height 49
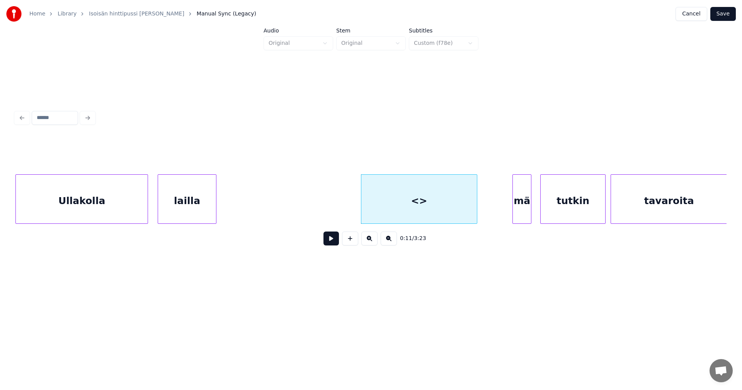
click at [422, 208] on div "<>" at bounding box center [420, 201] width 116 height 53
drag, startPoint x: 277, startPoint y: 154, endPoint x: 252, endPoint y: 156, distance: 25.6
click at [252, 156] on div "Line : 1 Word : 3 Subword : 1 ** Preserve Vocals" at bounding box center [370, 155] width 711 height 39
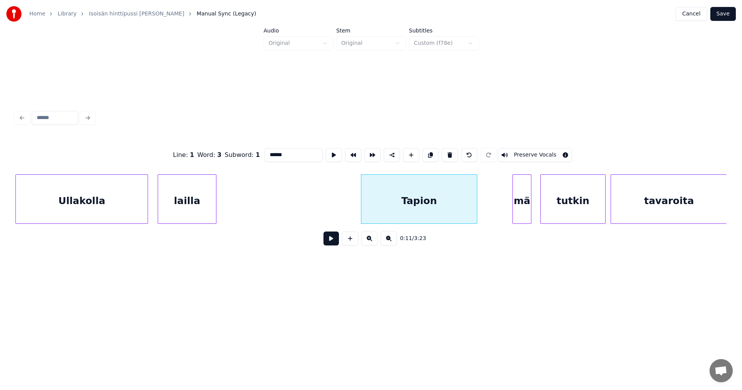
type input "******"
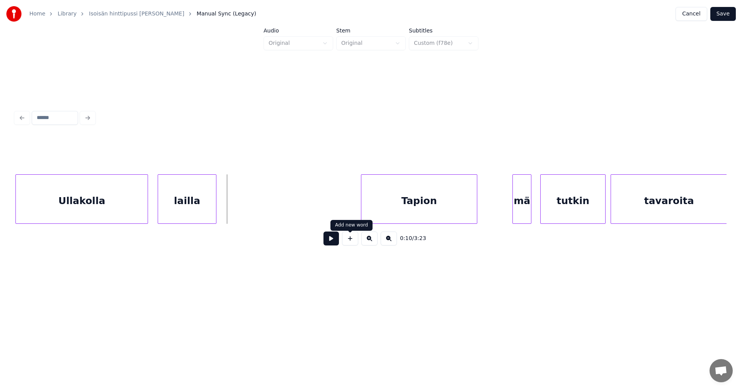
click at [345, 242] on button at bounding box center [350, 239] width 16 height 14
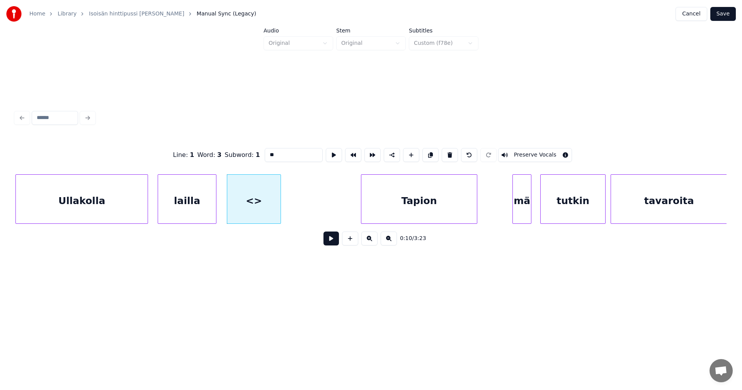
click at [377, 206] on div "Tapion" at bounding box center [420, 201] width 116 height 53
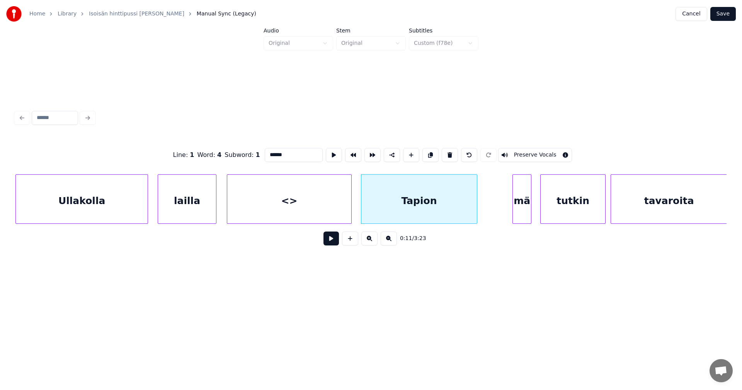
click at [350, 206] on div at bounding box center [350, 199] width 2 height 49
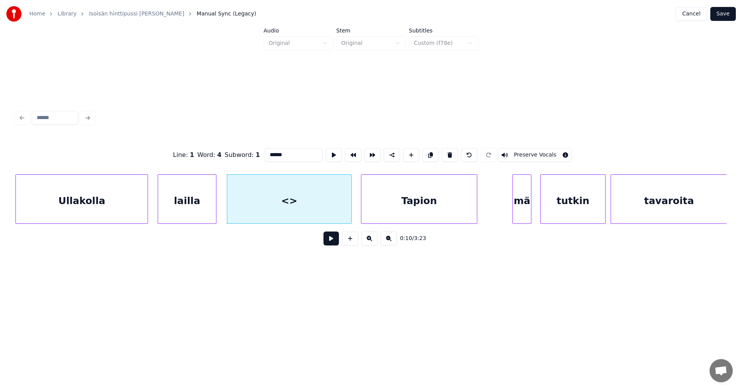
click at [303, 206] on div "<>" at bounding box center [289, 201] width 124 height 53
type input "**"
drag, startPoint x: 282, startPoint y: 153, endPoint x: 259, endPoint y: 152, distance: 23.6
click at [259, 152] on div "Line : 1 Word : 3 Subword : 1 ** Preserve Vocals" at bounding box center [370, 155] width 711 height 39
click at [136, 210] on div "Ullakolla" at bounding box center [82, 201] width 132 height 53
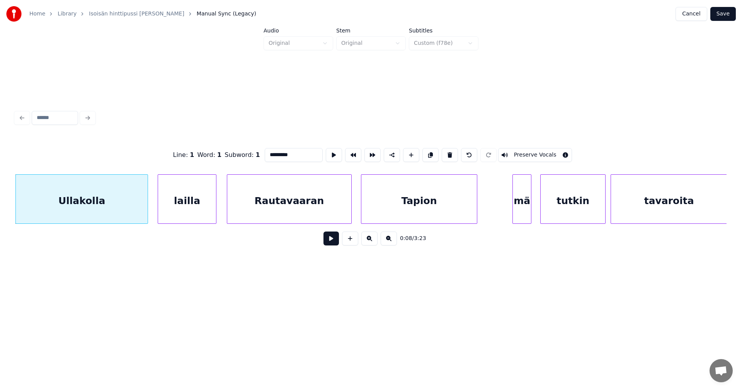
type input "*********"
click at [329, 242] on button at bounding box center [331, 239] width 15 height 14
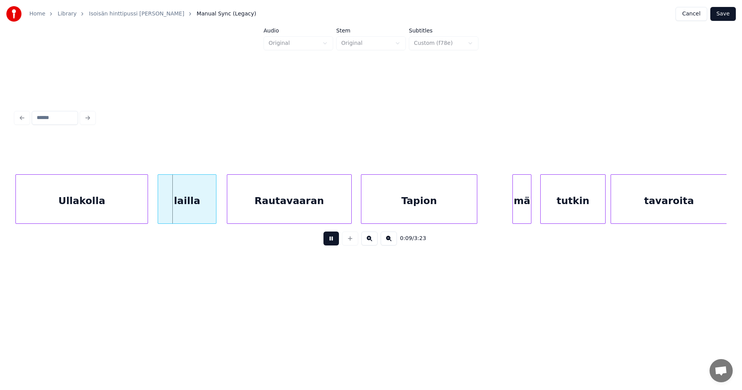
click at [329, 242] on button at bounding box center [331, 239] width 15 height 14
click at [234, 219] on div "Rautavaaran" at bounding box center [289, 201] width 124 height 53
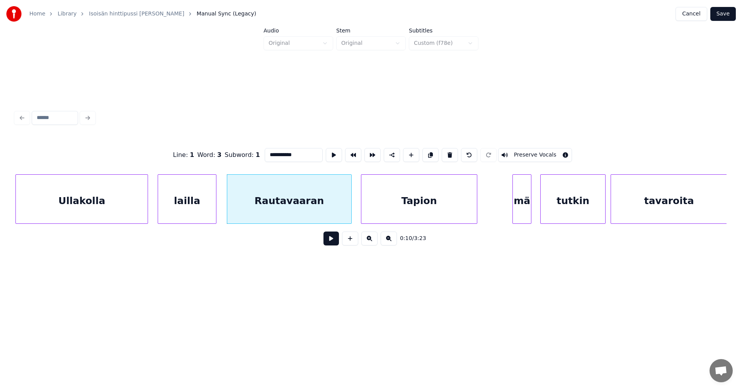
click at [215, 216] on div at bounding box center [215, 199] width 2 height 49
type input "******"
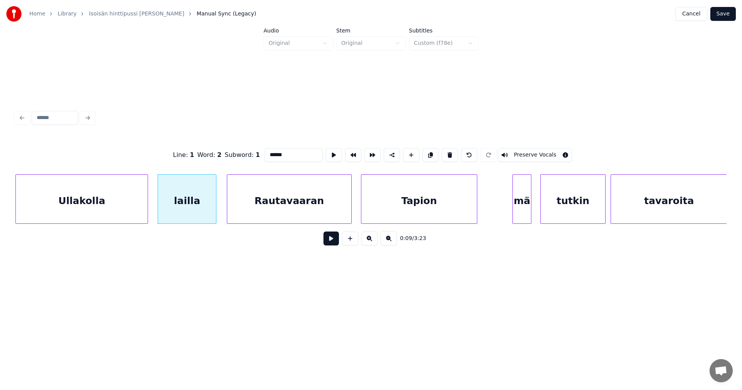
click at [324, 242] on button at bounding box center [331, 239] width 15 height 14
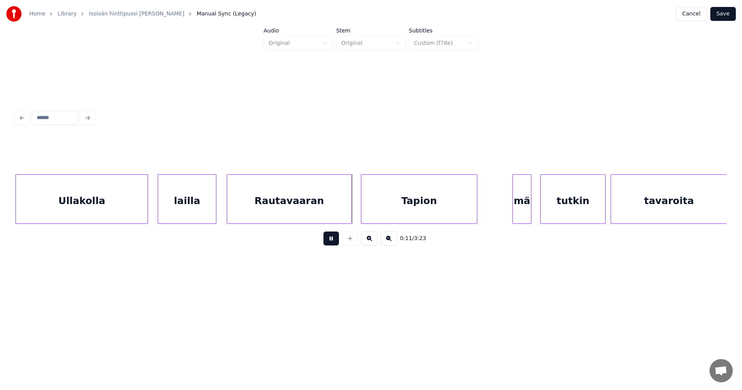
click at [324, 240] on button at bounding box center [331, 239] width 15 height 14
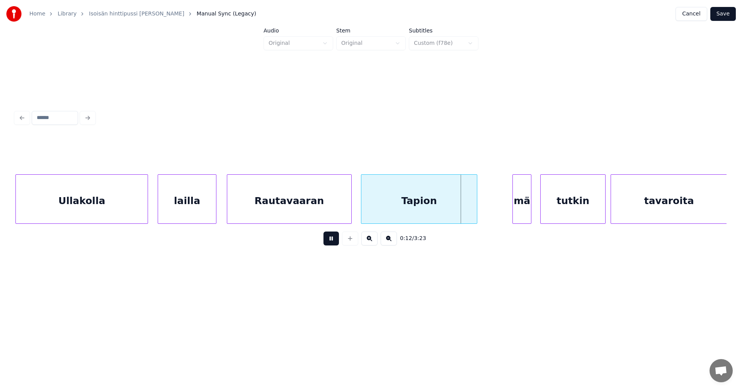
click at [325, 240] on button at bounding box center [331, 239] width 15 height 14
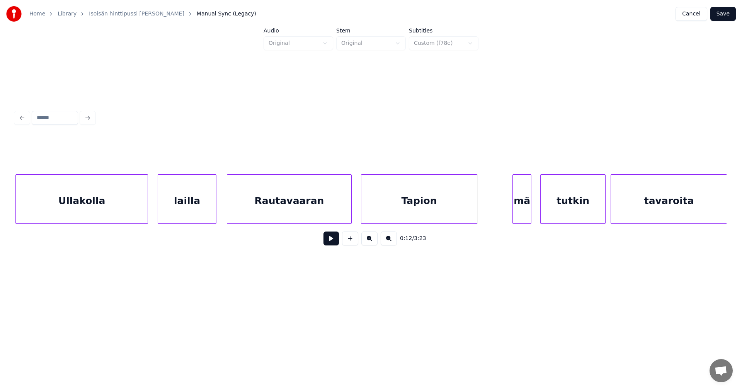
click at [517, 207] on div "mä" at bounding box center [522, 201] width 18 height 53
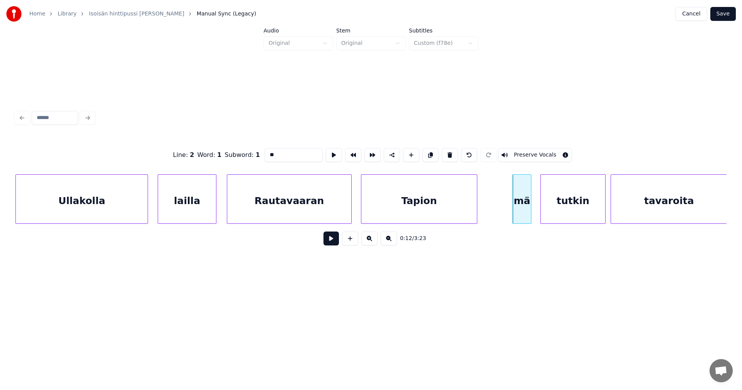
click at [457, 205] on div "Tapion" at bounding box center [420, 201] width 116 height 53
type input "******"
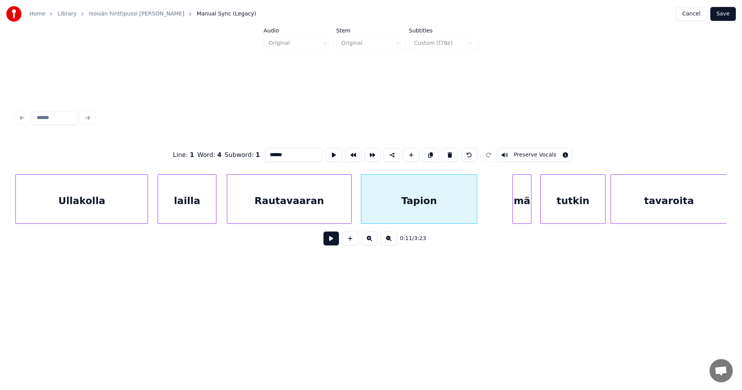
click at [727, 15] on button "Save" at bounding box center [724, 14] width 26 height 14
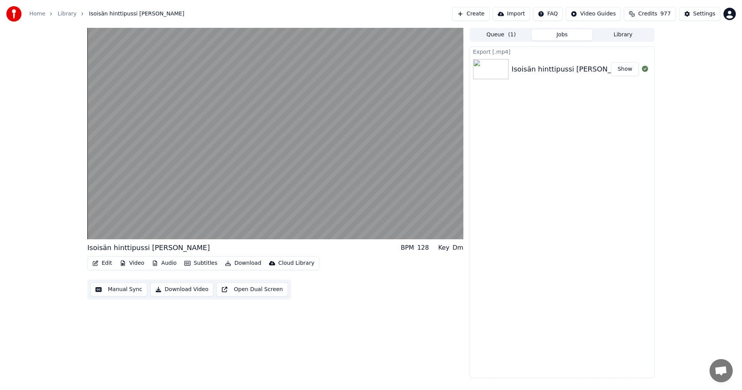
click at [63, 205] on div "Isoisän hinttipussi [PERSON_NAME] BPM 128 Key Dm Edit Video Audio Subtitles Dow…" at bounding box center [371, 203] width 742 height 350
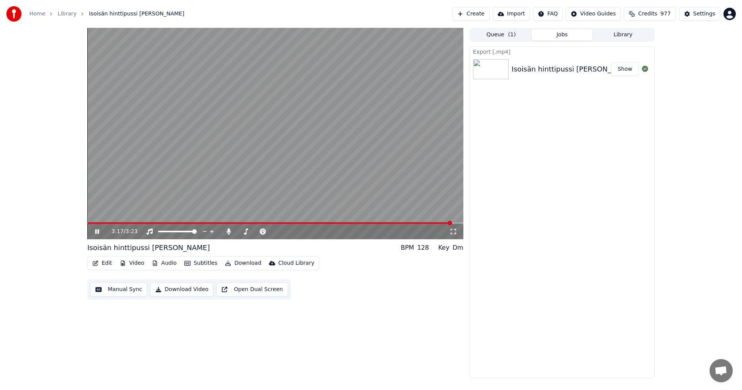
click at [98, 232] on icon at bounding box center [97, 231] width 4 height 5
click at [135, 264] on button "Video" at bounding box center [132, 263] width 31 height 11
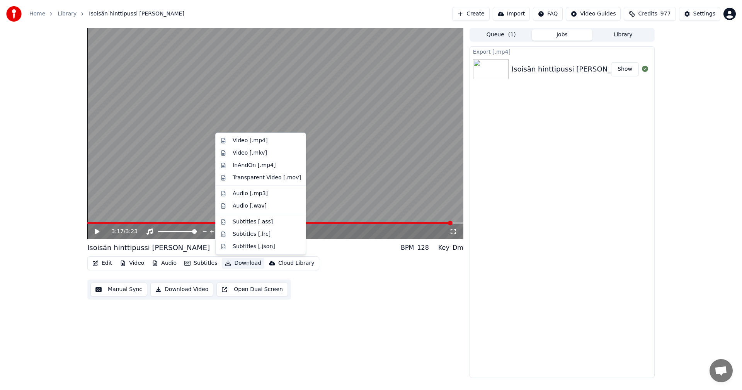
click at [614, 216] on div "Export [.mp4] Isoisän hinttipussi [PERSON_NAME] Show" at bounding box center [562, 212] width 185 height 332
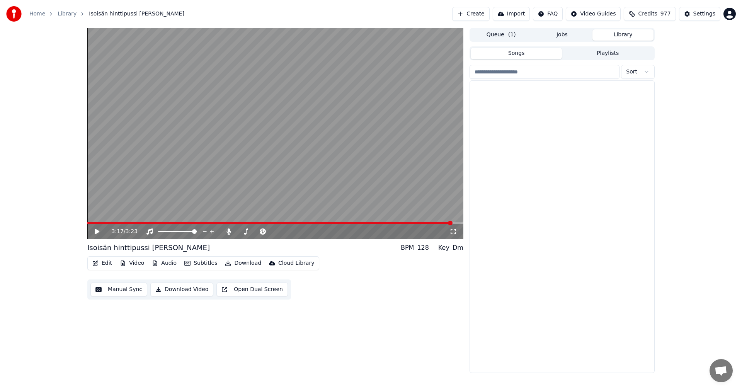
click at [636, 34] on button "Library" at bounding box center [623, 34] width 61 height 11
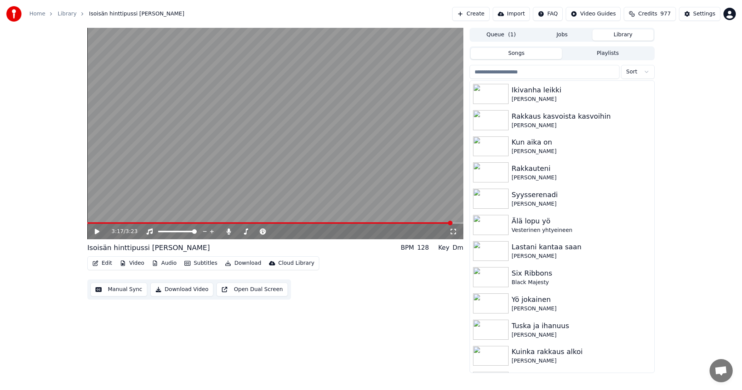
click at [539, 72] on input "search" at bounding box center [545, 72] width 150 height 14
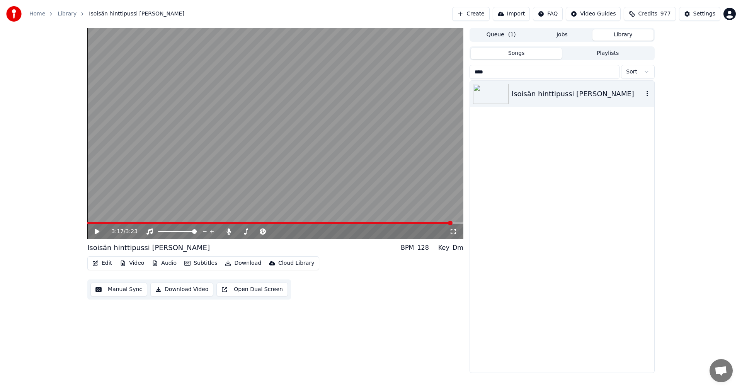
type input "****"
click at [648, 91] on icon "button" at bounding box center [648, 93] width 8 height 6
click at [649, 131] on div "Open Directory" at bounding box center [650, 133] width 60 height 12
click at [137, 264] on button "Video" at bounding box center [132, 263] width 31 height 11
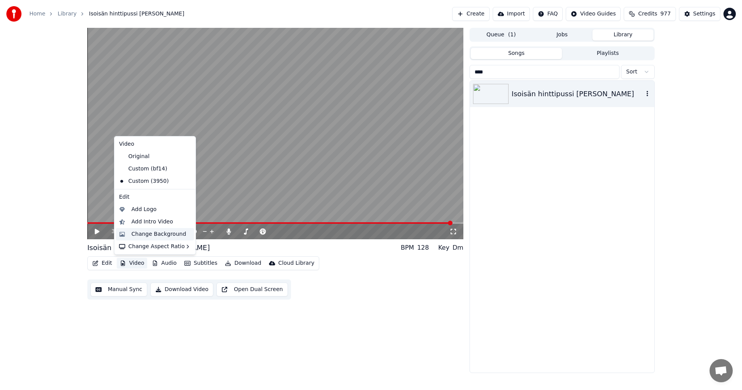
click at [158, 232] on div "Change Background" at bounding box center [158, 234] width 55 height 8
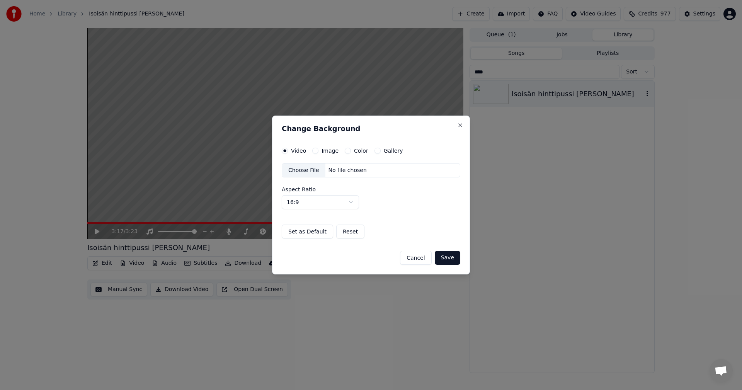
click at [315, 150] on button "Image" at bounding box center [315, 151] width 6 height 6
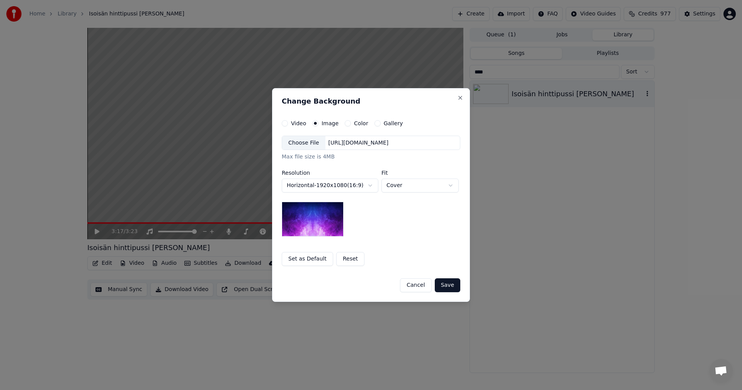
click at [309, 145] on div "Choose File" at bounding box center [303, 143] width 43 height 14
drag, startPoint x: 455, startPoint y: 288, endPoint x: 517, endPoint y: 259, distance: 68.2
click at [455, 288] on button "Save" at bounding box center [448, 285] width 26 height 14
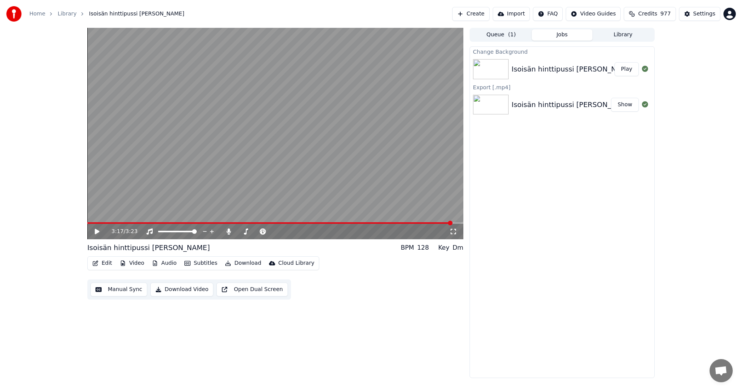
click at [630, 71] on button "Play" at bounding box center [627, 69] width 24 height 14
click at [454, 232] on icon at bounding box center [454, 232] width 8 height 6
click at [96, 232] on icon at bounding box center [97, 231] width 4 height 5
click at [229, 233] on icon at bounding box center [229, 232] width 4 height 6
click at [249, 264] on button "Download" at bounding box center [243, 263] width 43 height 11
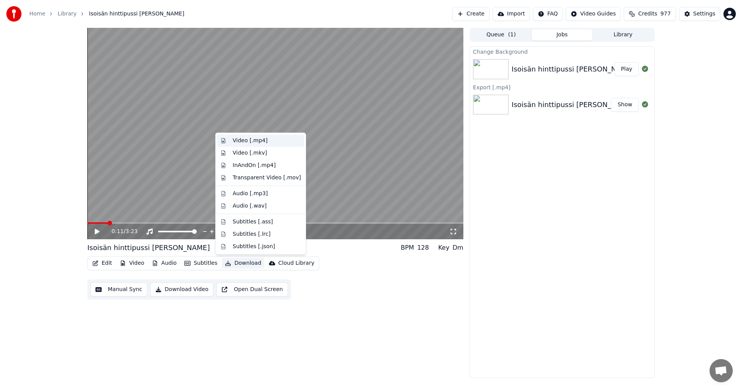
click at [260, 142] on div "Video [.mp4]" at bounding box center [250, 141] width 35 height 8
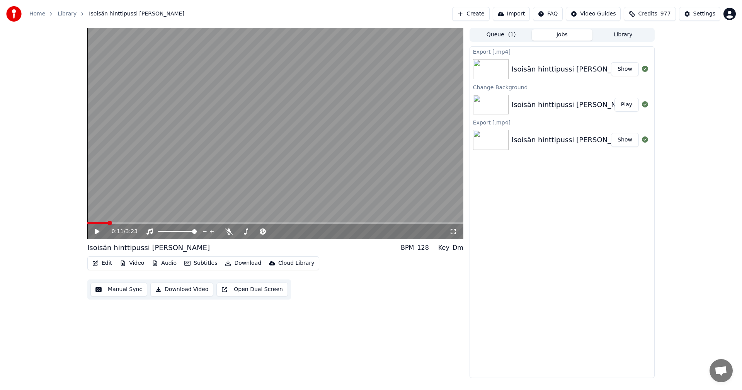
click at [628, 34] on button "Library" at bounding box center [623, 34] width 61 height 11
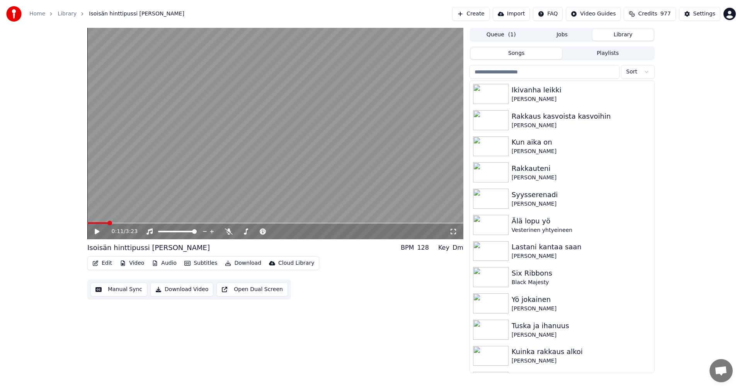
click at [493, 75] on input "search" at bounding box center [545, 72] width 150 height 14
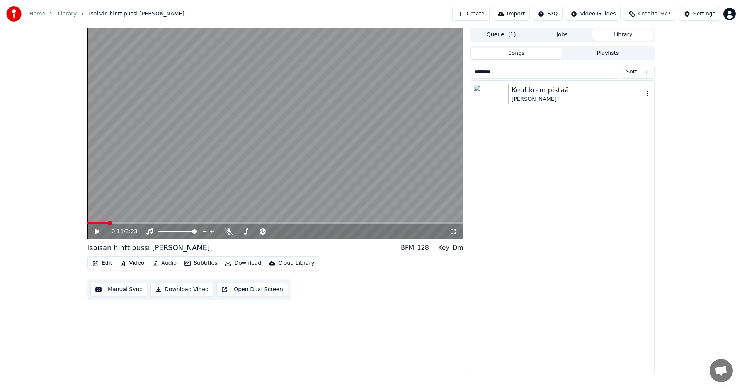
type input "********"
click at [491, 95] on img at bounding box center [491, 94] width 36 height 20
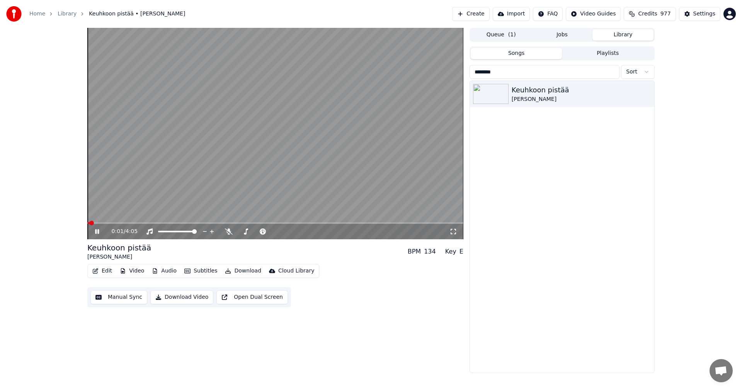
click at [114, 271] on button "Edit" at bounding box center [102, 271] width 26 height 11
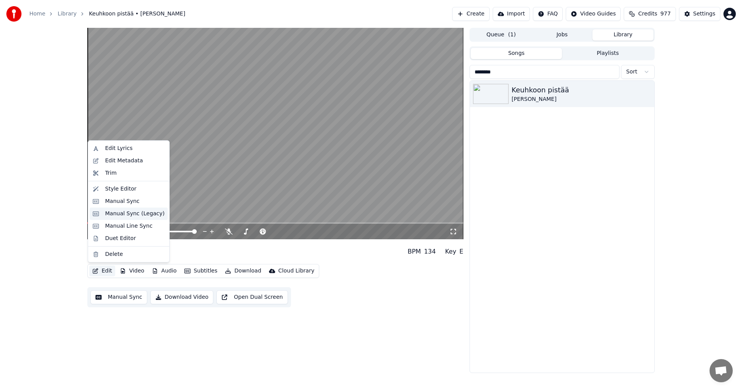
click at [138, 216] on div "Manual Sync (Legacy)" at bounding box center [135, 214] width 60 height 8
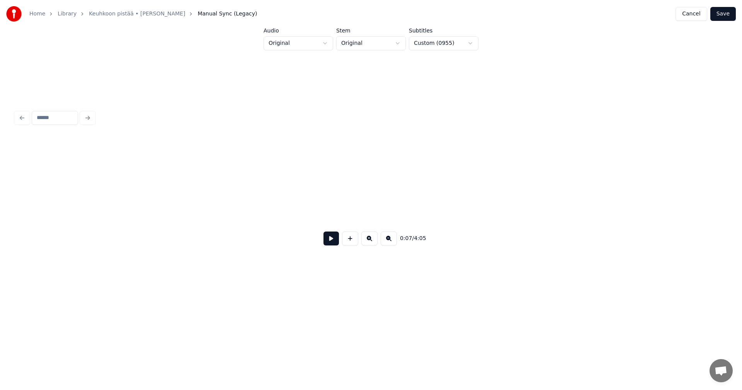
scroll to position [0, 948]
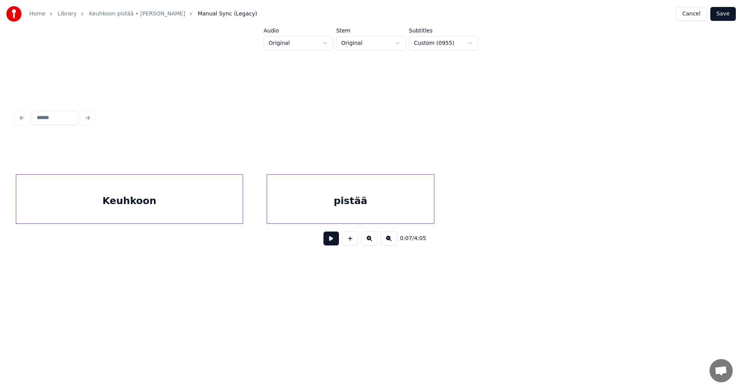
click at [333, 241] on button at bounding box center [331, 239] width 15 height 14
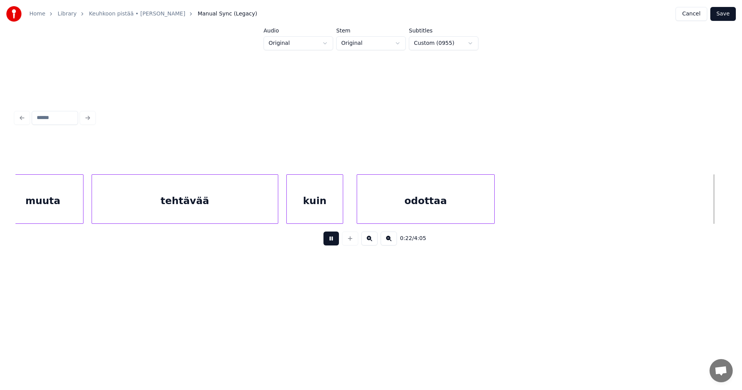
scroll to position [0, 3086]
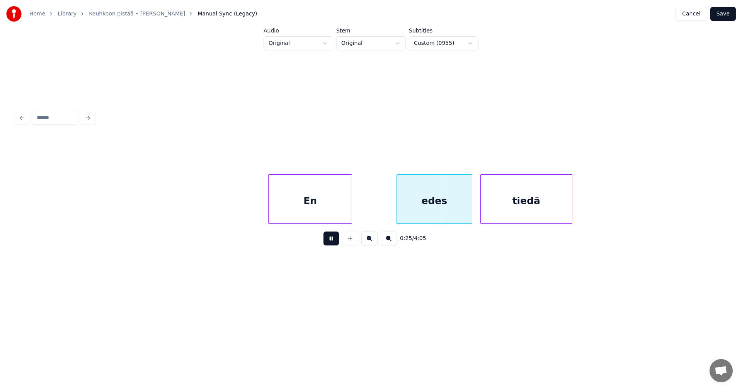
drag, startPoint x: 333, startPoint y: 239, endPoint x: 330, endPoint y: 232, distance: 6.9
click at [332, 236] on button at bounding box center [331, 239] width 15 height 14
click at [334, 208] on div "En" at bounding box center [318, 201] width 83 height 53
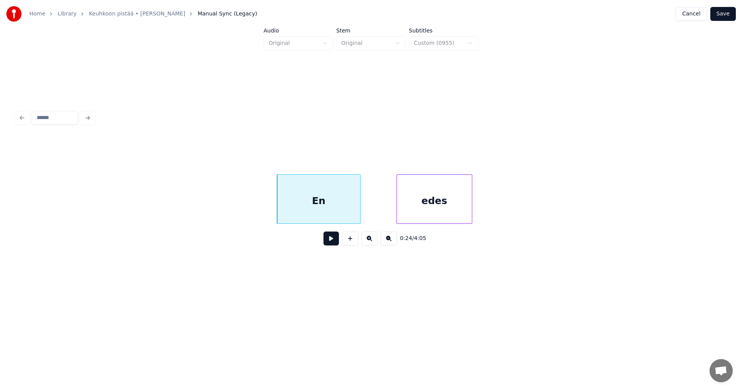
scroll to position [0, 2463]
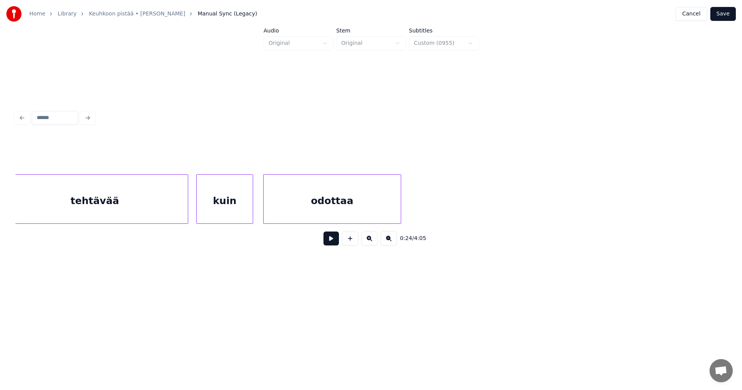
click at [278, 210] on div "odottaa" at bounding box center [332, 201] width 137 height 53
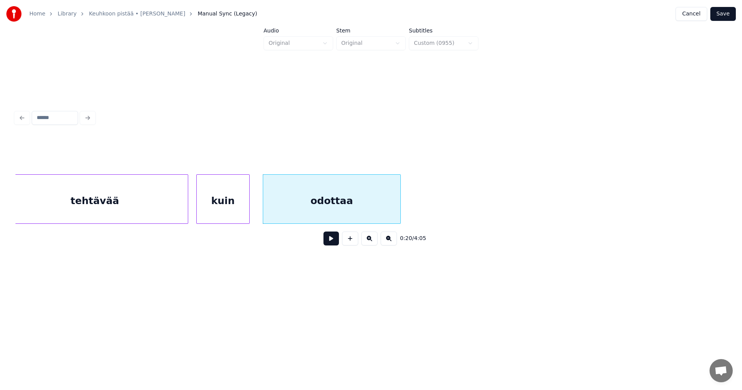
click at [247, 210] on div at bounding box center [248, 199] width 2 height 49
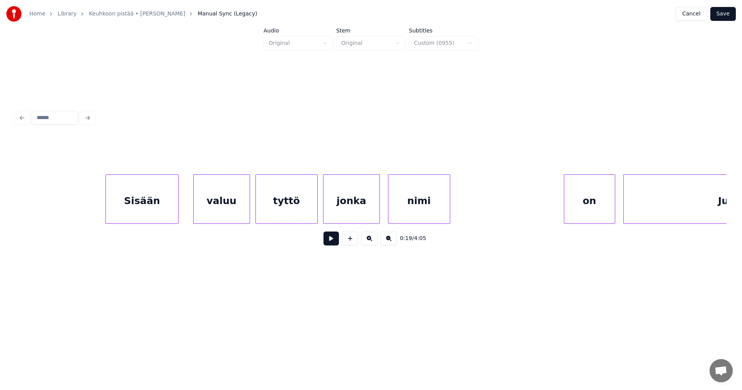
scroll to position [0, 4685]
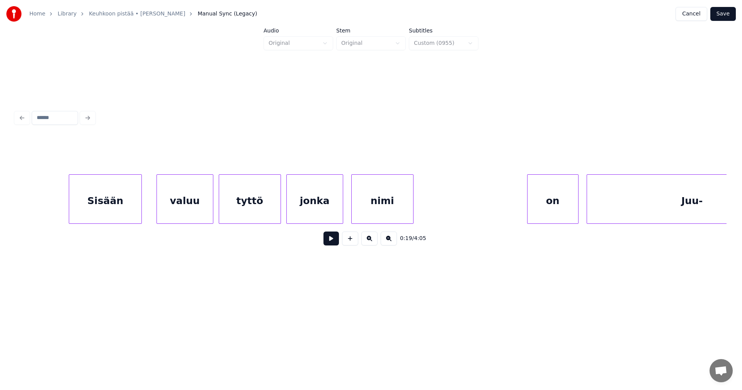
click at [170, 207] on div "valuu" at bounding box center [185, 201] width 56 height 53
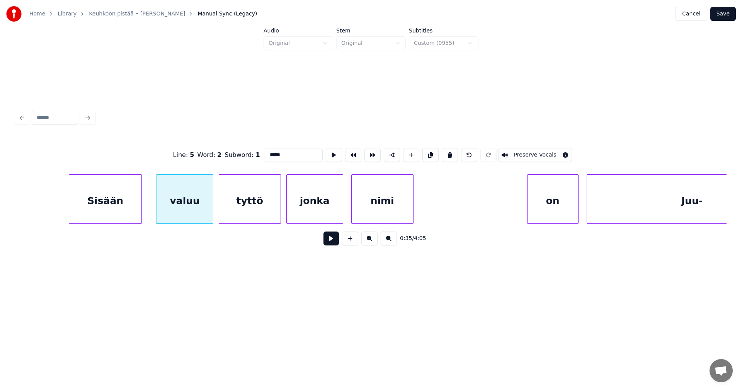
click at [330, 241] on button at bounding box center [331, 239] width 15 height 14
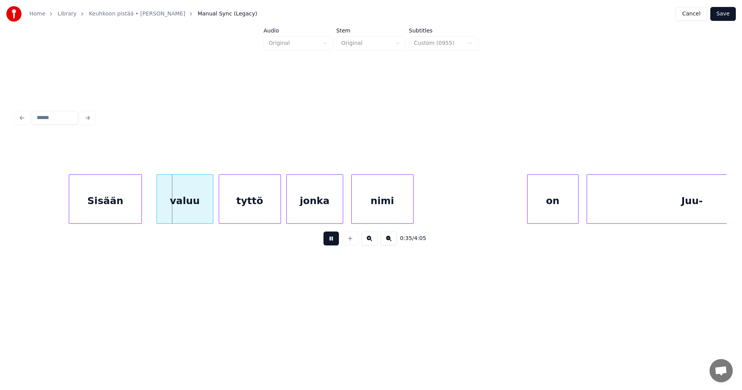
click at [330, 241] on button at bounding box center [331, 239] width 15 height 14
click at [205, 211] on div at bounding box center [206, 199] width 2 height 49
click at [244, 210] on div "tyttö" at bounding box center [249, 201] width 61 height 53
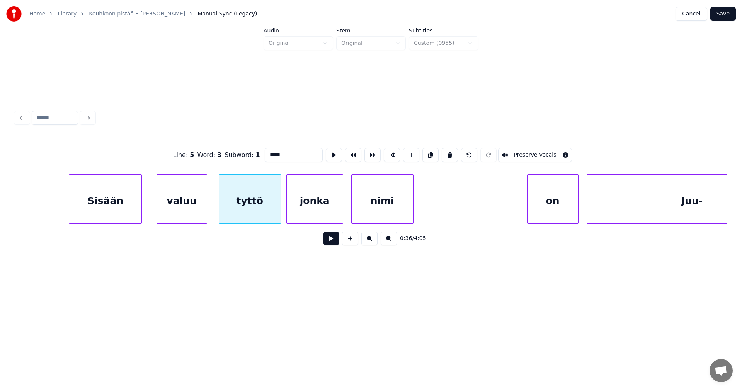
click at [327, 242] on button at bounding box center [331, 239] width 15 height 14
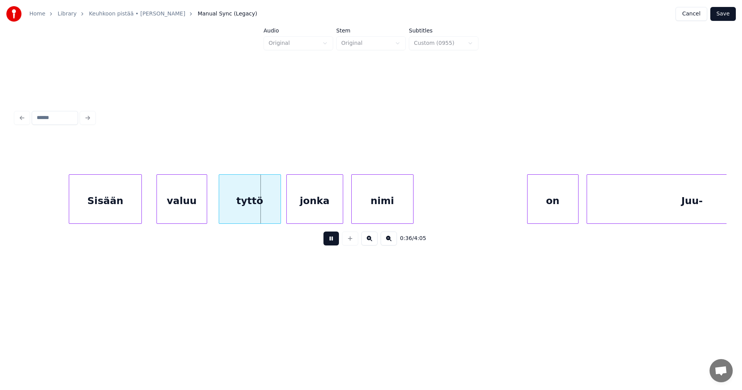
click at [328, 242] on button at bounding box center [331, 239] width 15 height 14
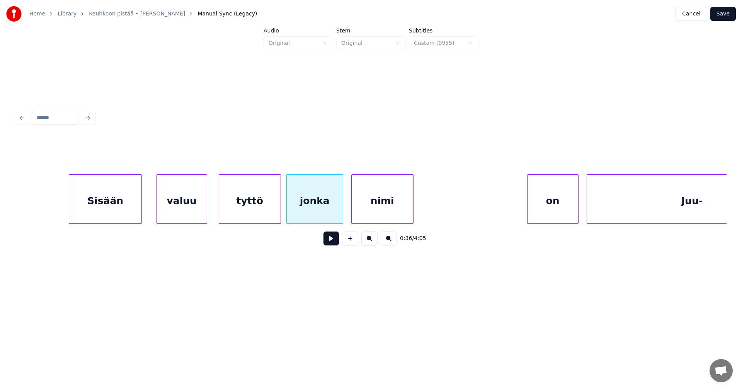
click at [328, 242] on button at bounding box center [331, 239] width 15 height 14
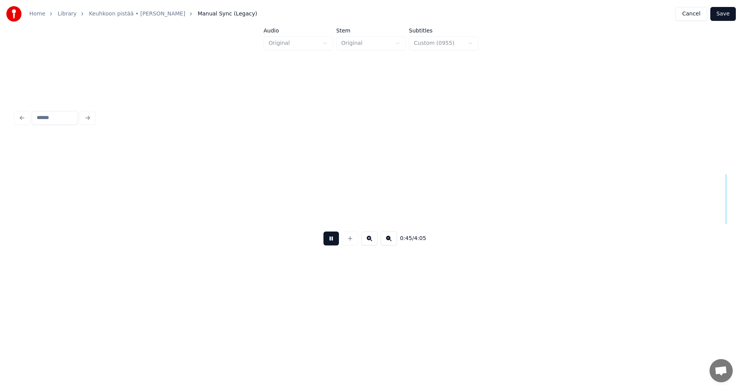
scroll to position [0, 6111]
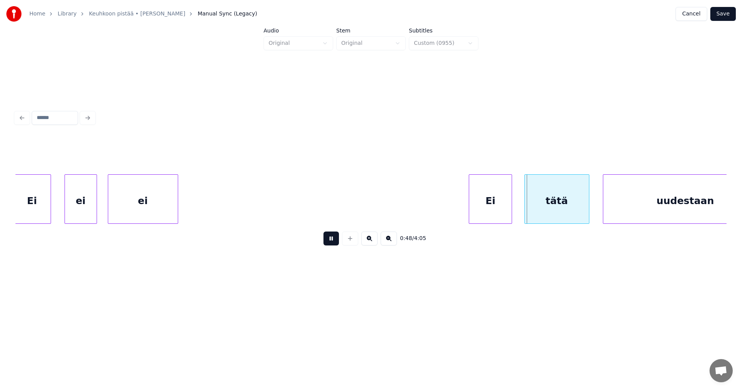
click at [328, 240] on button at bounding box center [331, 239] width 15 height 14
click at [550, 215] on div "tätä" at bounding box center [554, 201] width 64 height 53
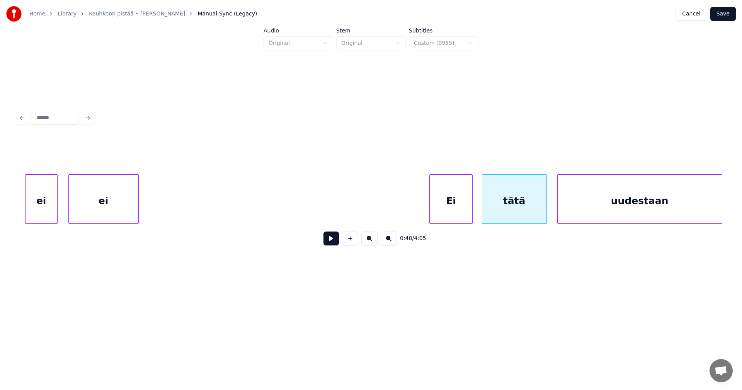
click at [643, 208] on div "uudestaan" at bounding box center [640, 201] width 164 height 53
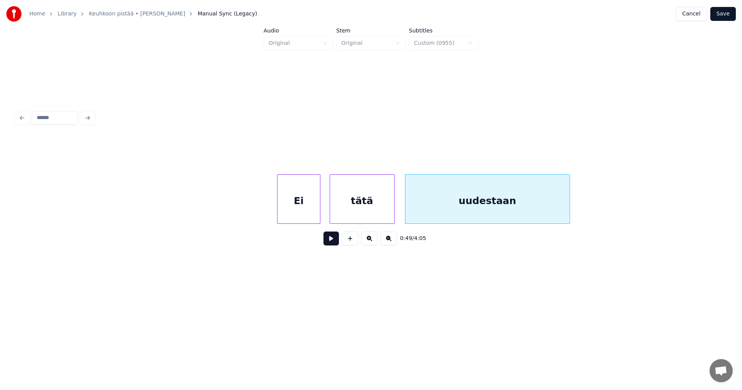
scroll to position [0, 6305]
click at [573, 209] on div at bounding box center [572, 199] width 2 height 49
click at [336, 242] on button at bounding box center [331, 239] width 15 height 14
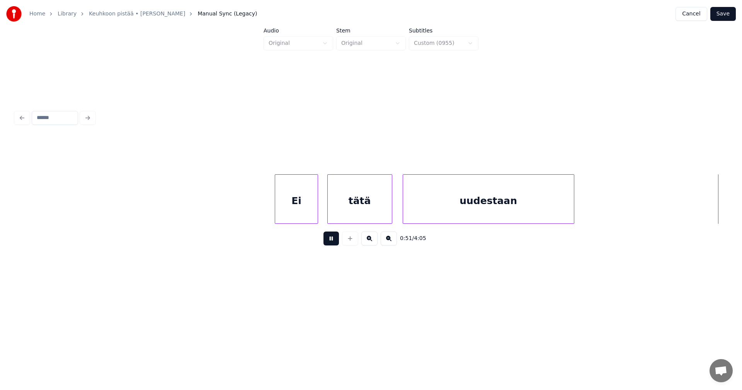
scroll to position [0, 7018]
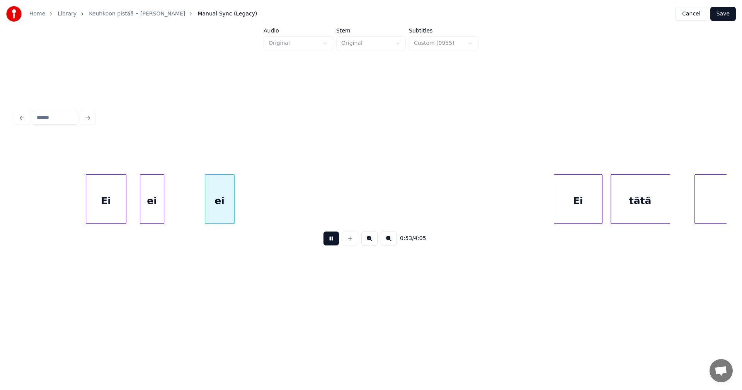
drag, startPoint x: 336, startPoint y: 242, endPoint x: 302, endPoint y: 239, distance: 34.2
click at [336, 242] on button at bounding box center [331, 239] width 15 height 14
click at [215, 203] on div "ei" at bounding box center [219, 201] width 29 height 53
click at [332, 243] on button at bounding box center [331, 239] width 15 height 14
click at [330, 241] on button at bounding box center [331, 239] width 15 height 14
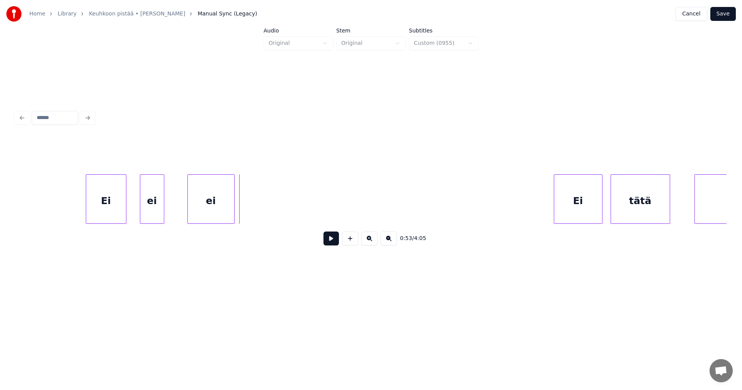
click at [188, 210] on div at bounding box center [189, 199] width 2 height 49
click at [112, 210] on div "Ei" at bounding box center [106, 201] width 40 height 53
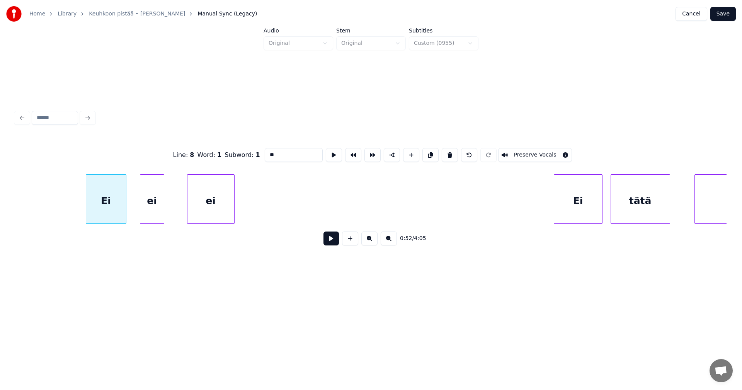
click at [331, 242] on button at bounding box center [331, 239] width 15 height 14
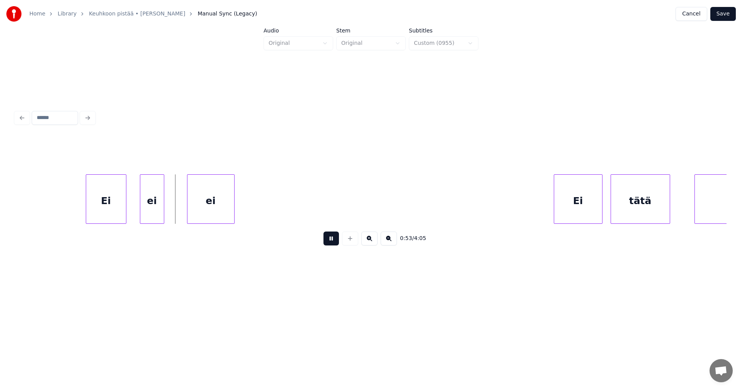
drag, startPoint x: 331, startPoint y: 242, endPoint x: 262, endPoint y: 239, distance: 69.3
click at [328, 241] on button at bounding box center [331, 239] width 15 height 14
click at [186, 203] on div at bounding box center [186, 199] width 2 height 49
click at [179, 203] on div "ei" at bounding box center [163, 201] width 47 height 53
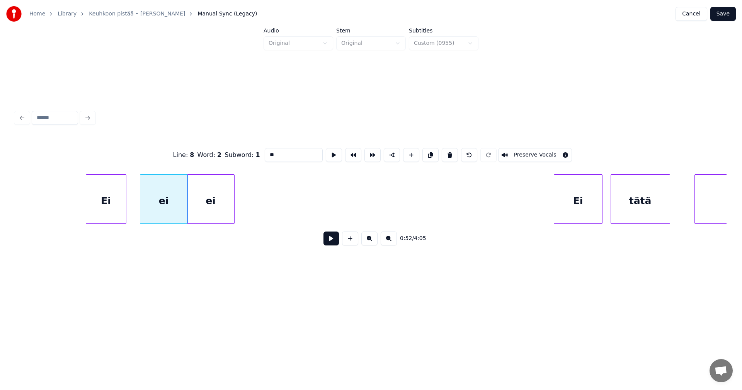
click at [179, 203] on div "ei" at bounding box center [163, 201] width 47 height 53
click at [174, 202] on div at bounding box center [175, 199] width 2 height 49
click at [119, 206] on div "Ei" at bounding box center [106, 201] width 40 height 53
type input "**"
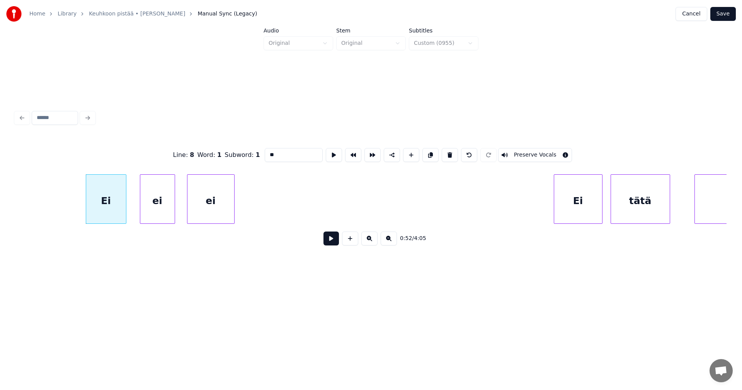
click at [326, 239] on button at bounding box center [331, 239] width 15 height 14
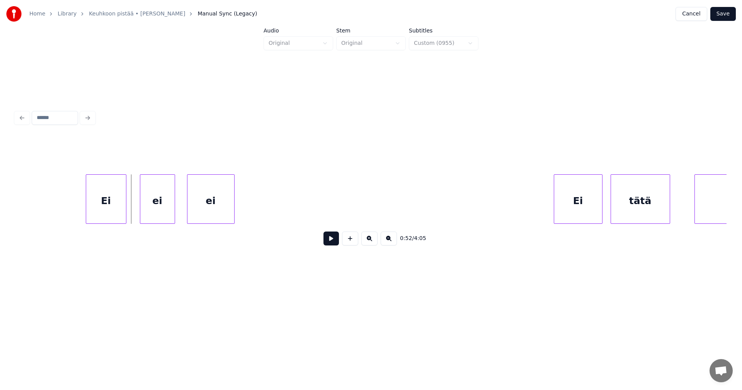
click at [326, 239] on button at bounding box center [331, 239] width 15 height 14
click at [563, 205] on div "Ei" at bounding box center [575, 201] width 48 height 53
click at [334, 238] on button at bounding box center [331, 239] width 15 height 14
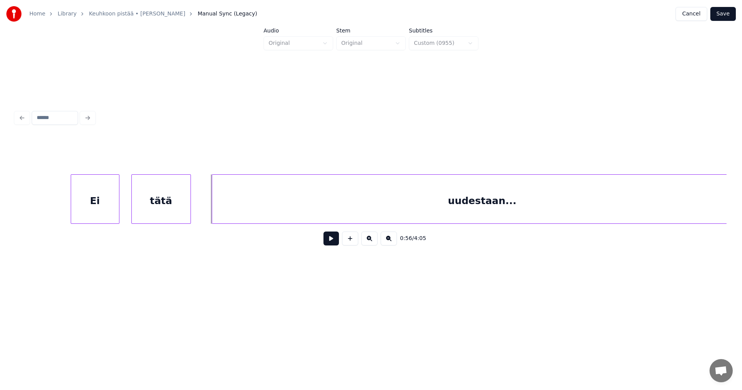
scroll to position [0, 7526]
click at [487, 210] on div "uudestaan..." at bounding box center [453, 201] width 541 height 53
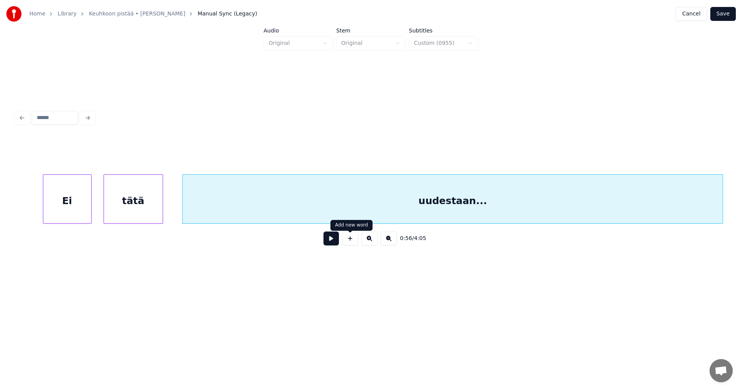
click at [338, 241] on button at bounding box center [331, 239] width 15 height 14
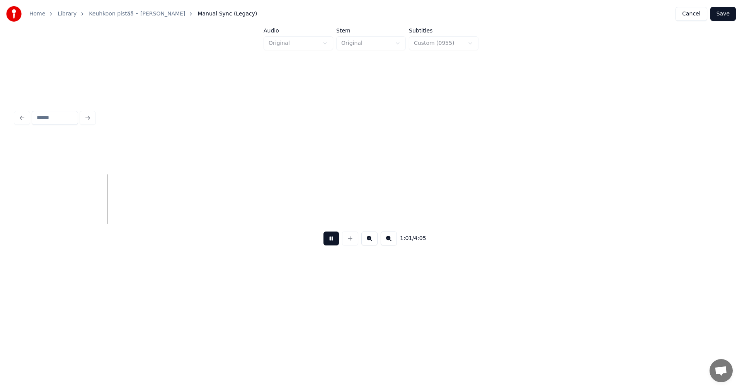
click at [334, 241] on button at bounding box center [331, 239] width 15 height 14
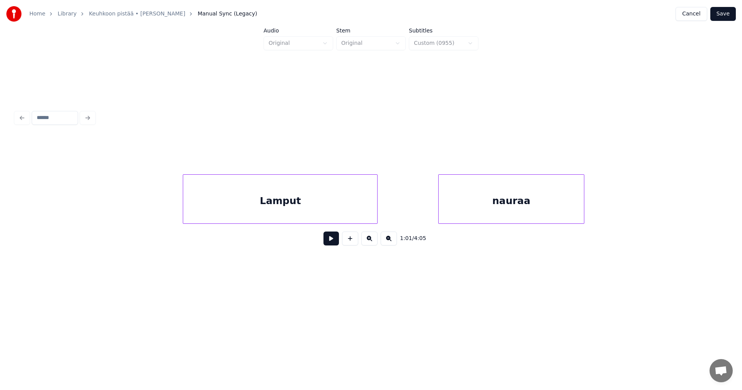
scroll to position [0, 9039]
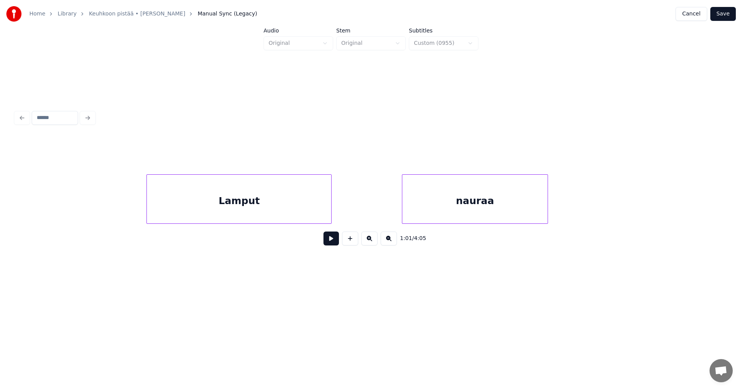
click at [330, 206] on div at bounding box center [330, 199] width 2 height 49
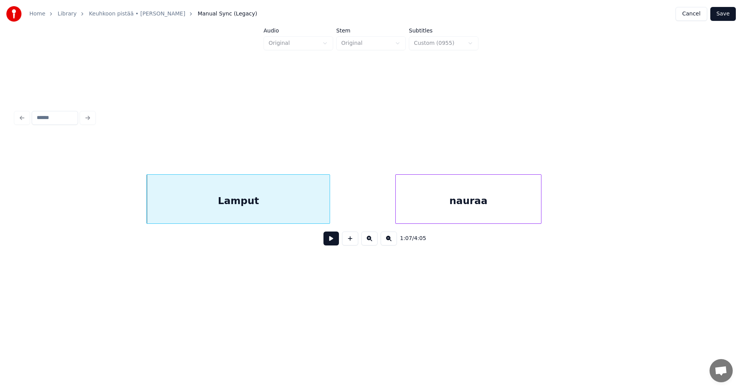
click at [421, 208] on div "nauraa" at bounding box center [468, 201] width 145 height 53
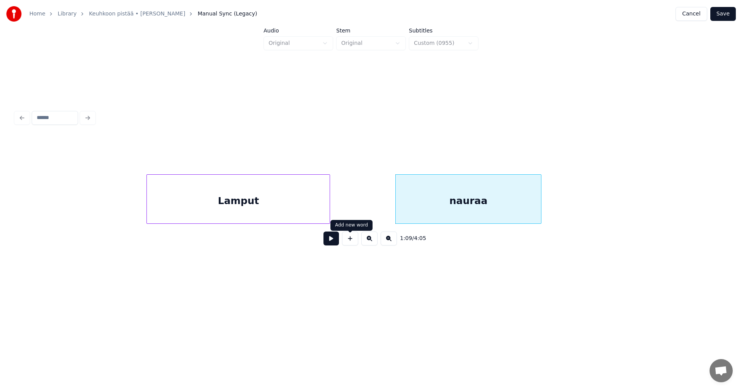
click at [334, 242] on button at bounding box center [331, 239] width 15 height 14
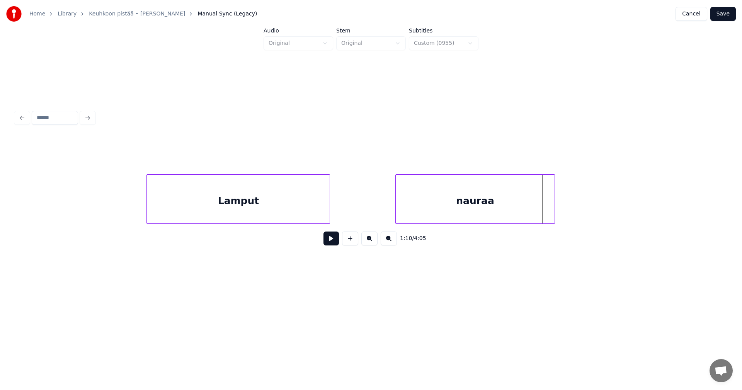
click at [554, 212] on div at bounding box center [554, 199] width 2 height 49
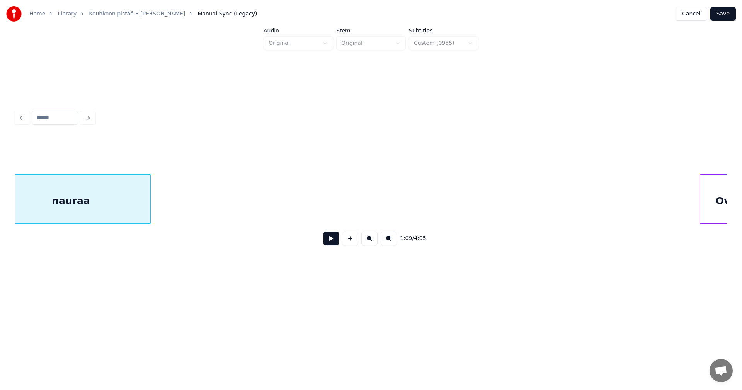
scroll to position [0, 9866]
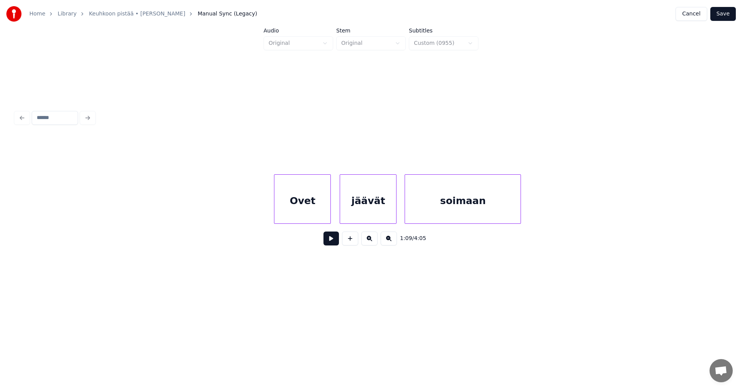
click at [295, 211] on div "Ovet" at bounding box center [303, 201] width 56 height 53
click at [330, 244] on button at bounding box center [331, 239] width 15 height 14
click at [331, 242] on button at bounding box center [331, 239] width 15 height 14
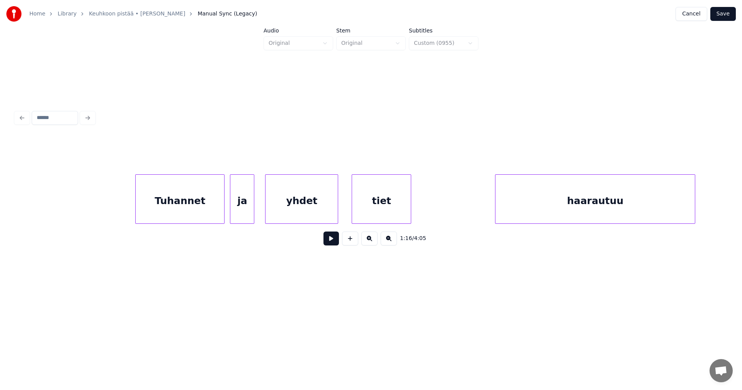
scroll to position [0, 10527]
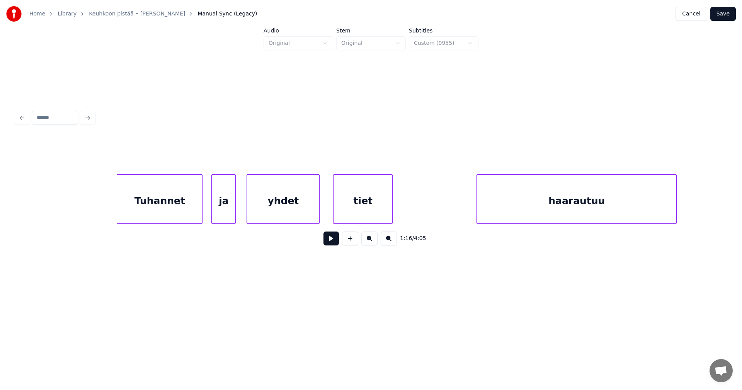
click at [201, 212] on div at bounding box center [201, 199] width 2 height 49
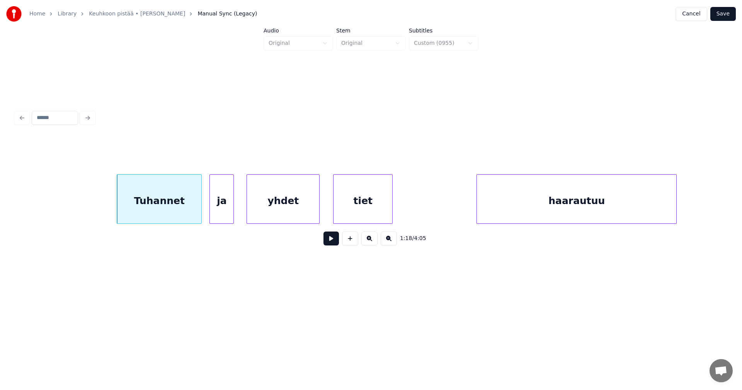
click at [222, 212] on div "ja" at bounding box center [222, 201] width 24 height 53
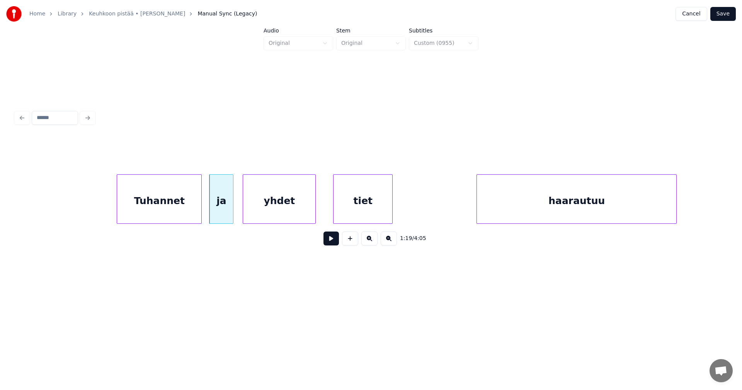
click at [266, 213] on div "yhdet" at bounding box center [279, 201] width 72 height 53
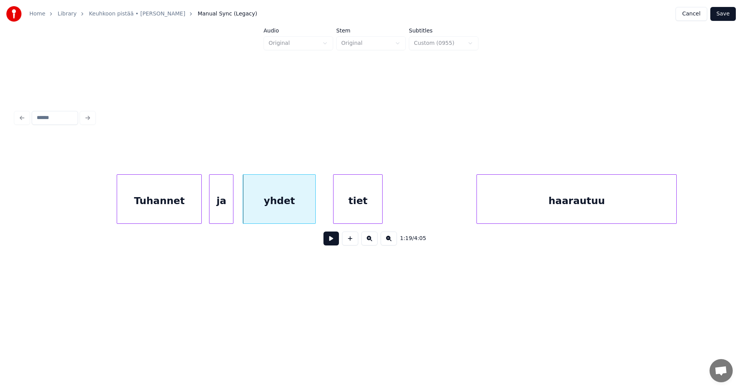
click at [382, 210] on div at bounding box center [381, 199] width 2 height 49
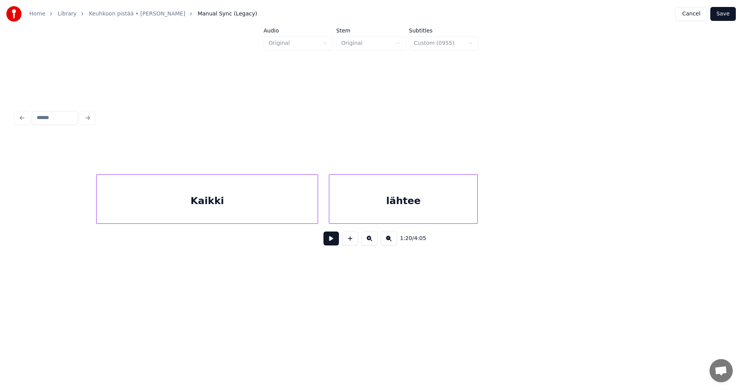
scroll to position [0, 11517]
click at [290, 205] on div "Kaikki" at bounding box center [206, 201] width 221 height 53
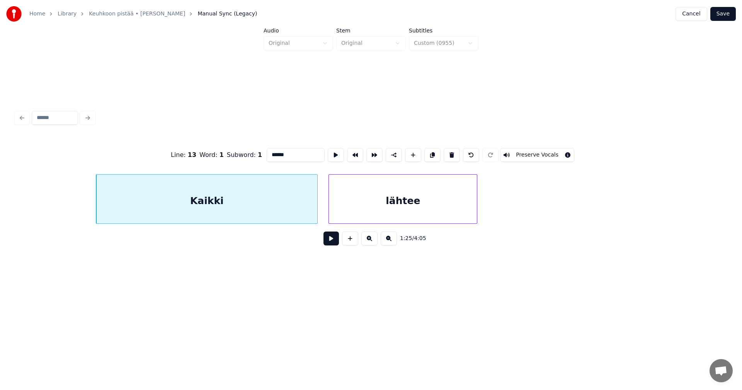
click at [336, 242] on button at bounding box center [331, 239] width 15 height 14
click at [332, 242] on button at bounding box center [331, 239] width 15 height 14
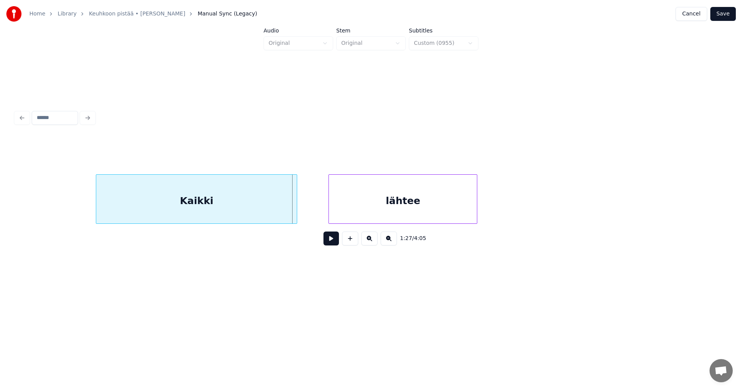
click at [296, 211] on div at bounding box center [296, 199] width 2 height 49
click at [331, 209] on div "lähtee" at bounding box center [403, 198] width 149 height 49
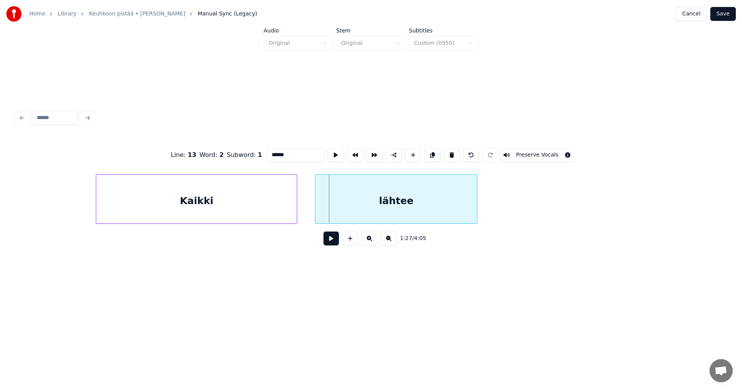
click at [317, 211] on div at bounding box center [317, 199] width 2 height 49
click at [332, 245] on button at bounding box center [331, 239] width 15 height 14
click at [334, 242] on button at bounding box center [331, 239] width 15 height 14
click at [281, 211] on div "Kaikki" at bounding box center [196, 201] width 201 height 53
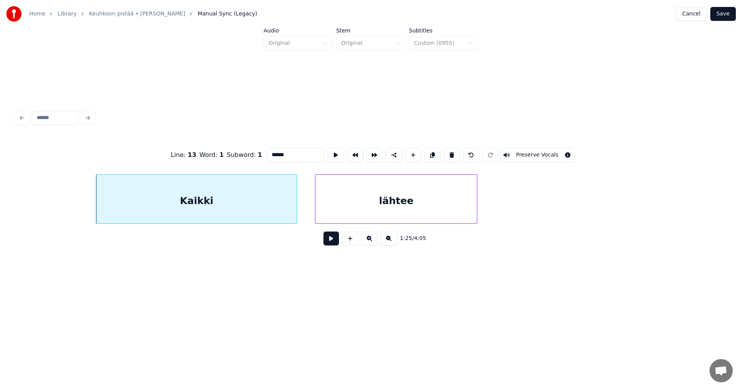
click at [335, 241] on button at bounding box center [331, 239] width 15 height 14
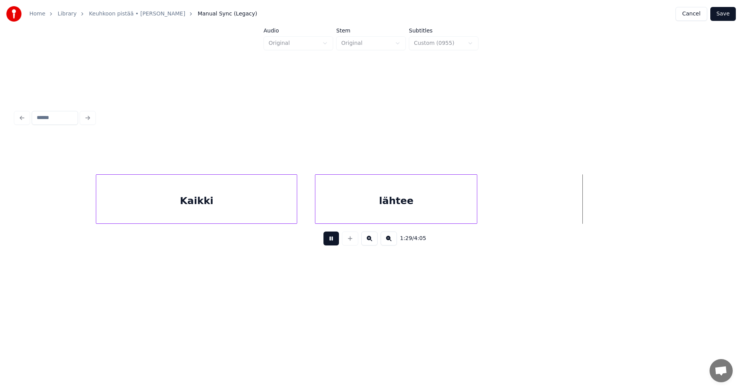
click at [333, 242] on button at bounding box center [331, 239] width 15 height 14
click at [314, 210] on div at bounding box center [313, 199] width 2 height 49
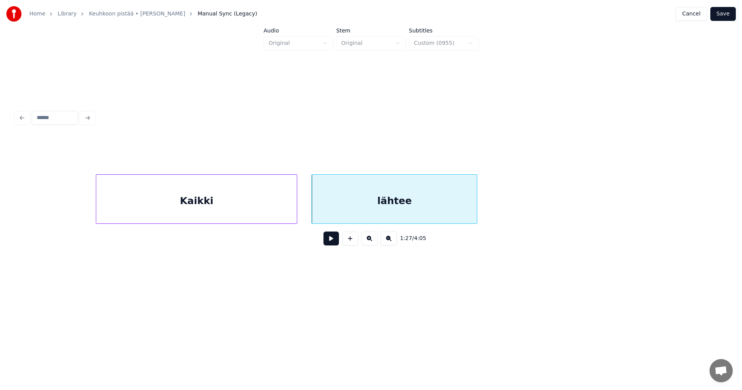
click at [334, 240] on button at bounding box center [331, 239] width 15 height 14
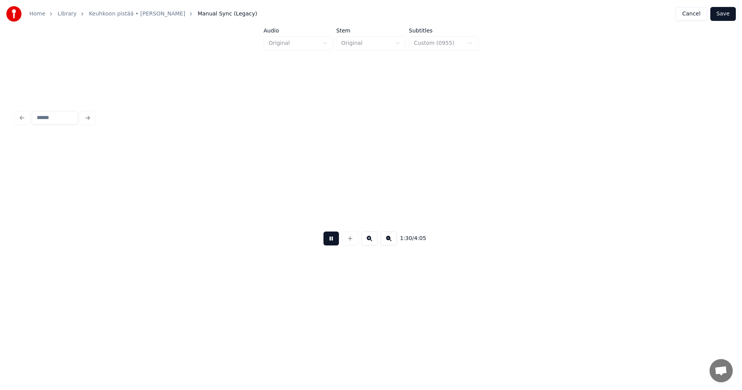
scroll to position [0, 12229]
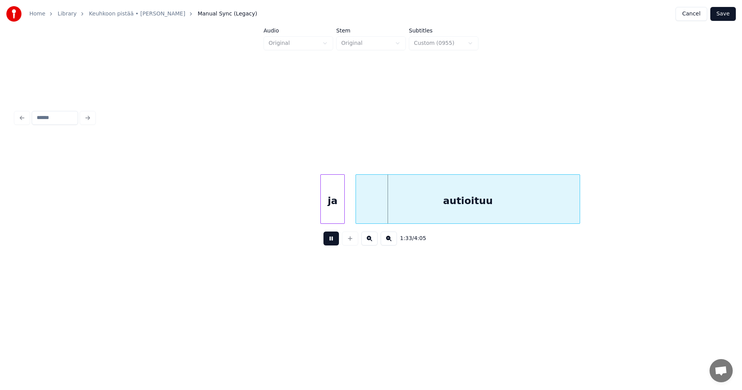
drag, startPoint x: 333, startPoint y: 242, endPoint x: 338, endPoint y: 238, distance: 6.6
click at [333, 242] on button at bounding box center [331, 239] width 15 height 14
click at [341, 210] on div at bounding box center [342, 199] width 2 height 49
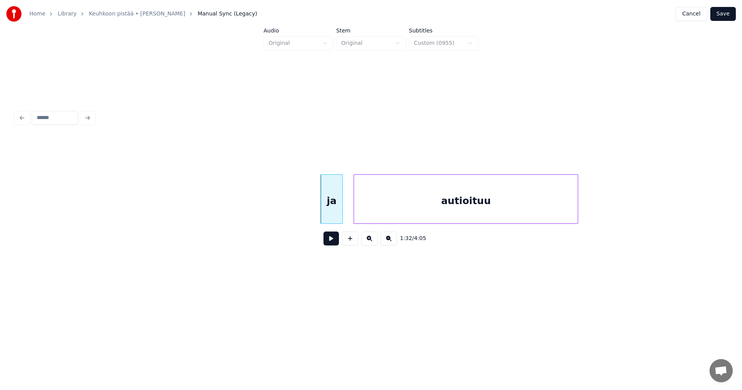
click at [368, 210] on div "autioituu" at bounding box center [466, 201] width 224 height 53
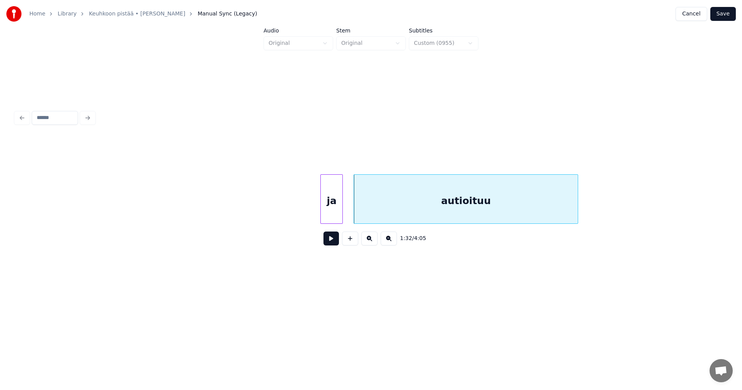
click at [336, 242] on button at bounding box center [331, 239] width 15 height 14
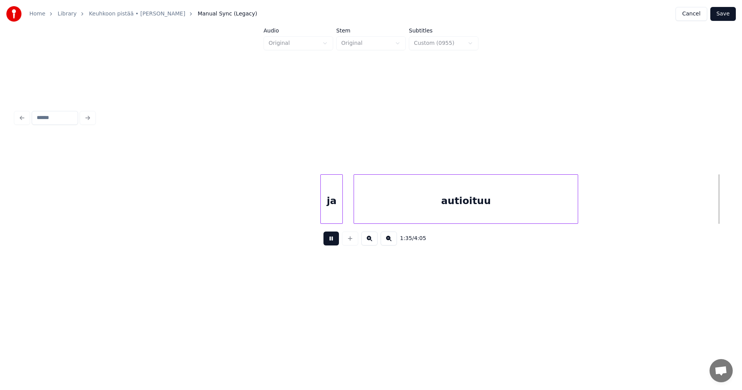
scroll to position [0, 12941]
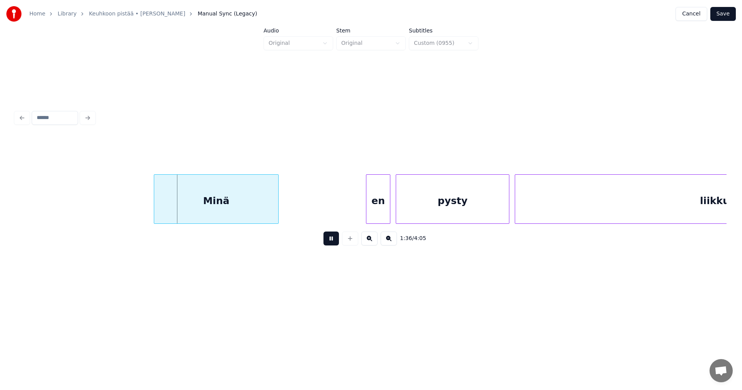
click at [336, 241] on button at bounding box center [331, 239] width 15 height 14
click at [171, 210] on div at bounding box center [172, 199] width 2 height 49
click at [246, 208] on div at bounding box center [247, 199] width 2 height 49
click at [332, 242] on button at bounding box center [331, 239] width 15 height 14
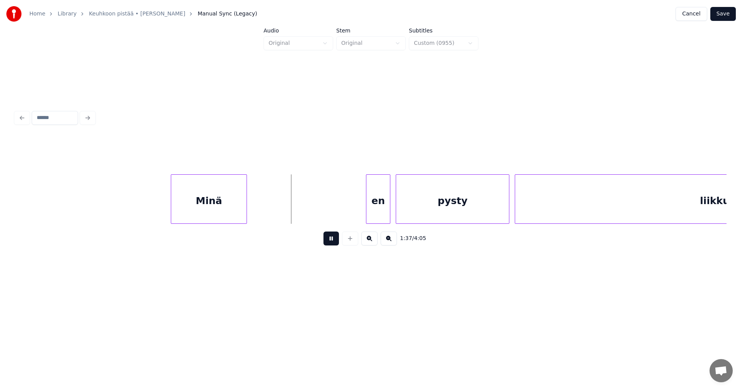
click at [332, 242] on button at bounding box center [331, 239] width 15 height 14
click at [242, 216] on div "Minä" at bounding box center [209, 201] width 76 height 53
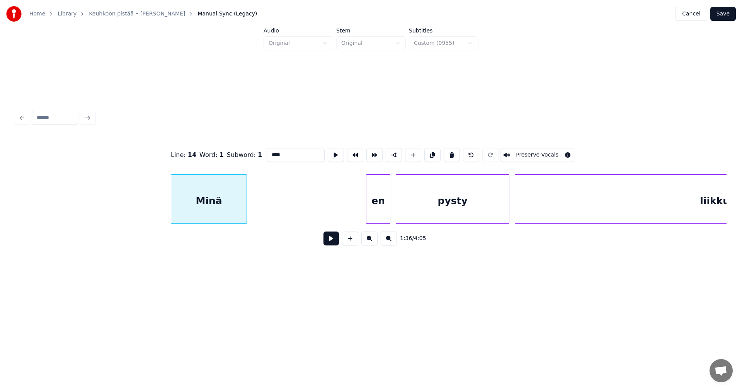
click at [328, 243] on button at bounding box center [331, 239] width 15 height 14
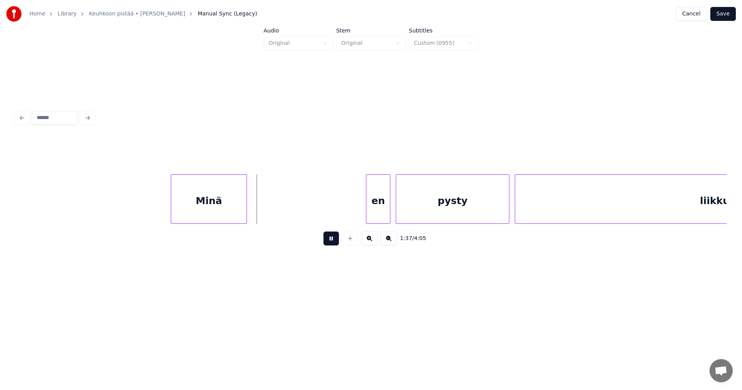
click at [328, 243] on button at bounding box center [331, 239] width 15 height 14
click at [325, 241] on button at bounding box center [331, 239] width 15 height 14
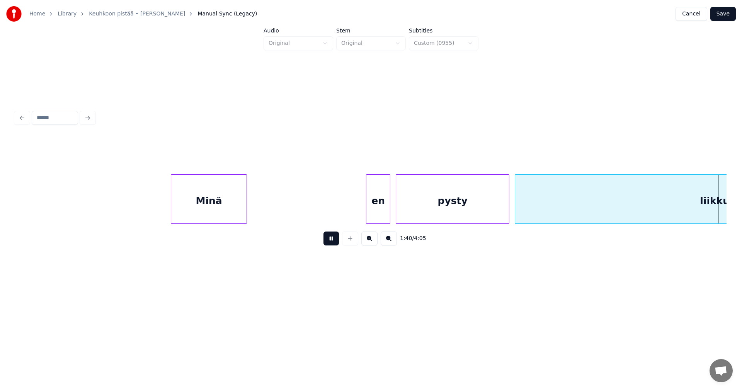
scroll to position [0, 13655]
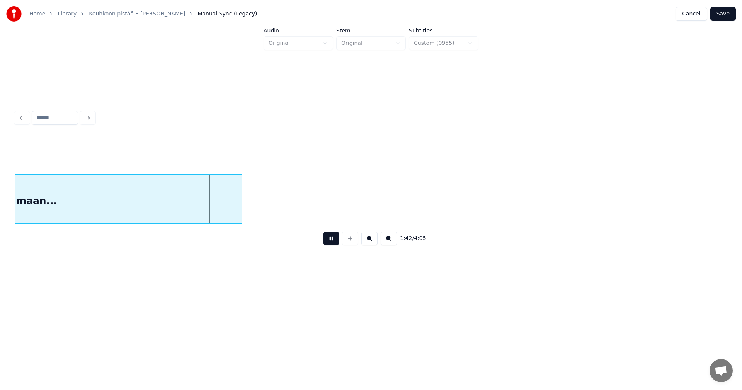
click at [327, 240] on button at bounding box center [331, 239] width 15 height 14
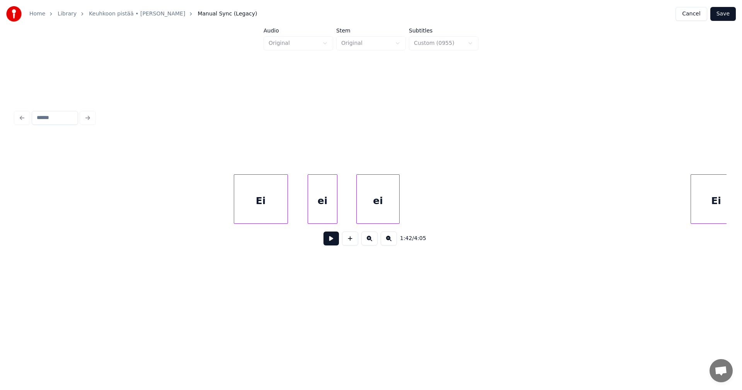
scroll to position [0, 14238]
click at [242, 215] on div "Ei" at bounding box center [224, 201] width 53 height 53
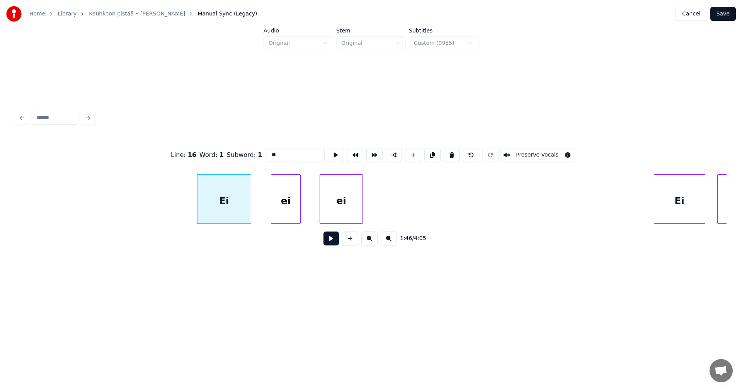
click at [328, 244] on button at bounding box center [331, 239] width 15 height 14
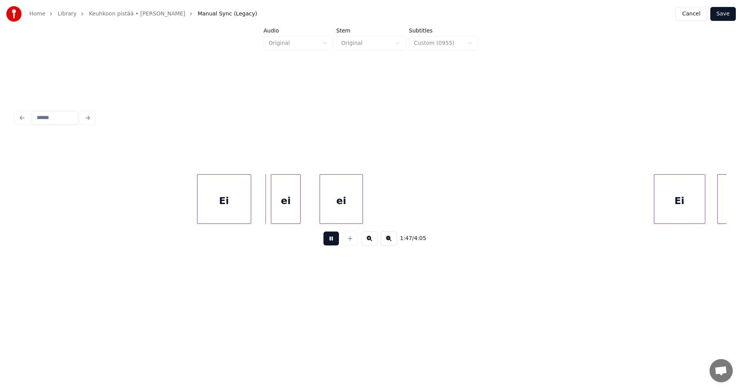
click at [328, 242] on button at bounding box center [331, 239] width 15 height 14
click at [263, 206] on div at bounding box center [263, 199] width 2 height 49
click at [314, 208] on div at bounding box center [314, 199] width 2 height 49
click at [239, 220] on div "Ei" at bounding box center [224, 201] width 53 height 53
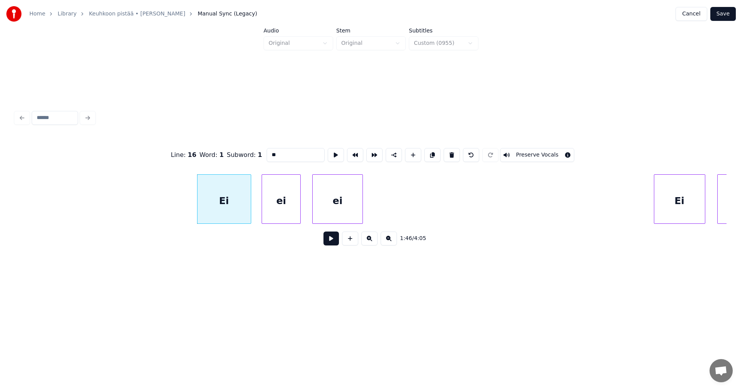
click at [333, 244] on button at bounding box center [331, 239] width 15 height 14
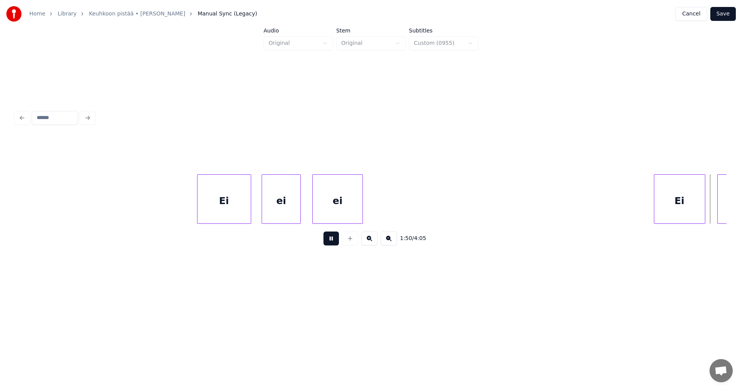
scroll to position [0, 14950]
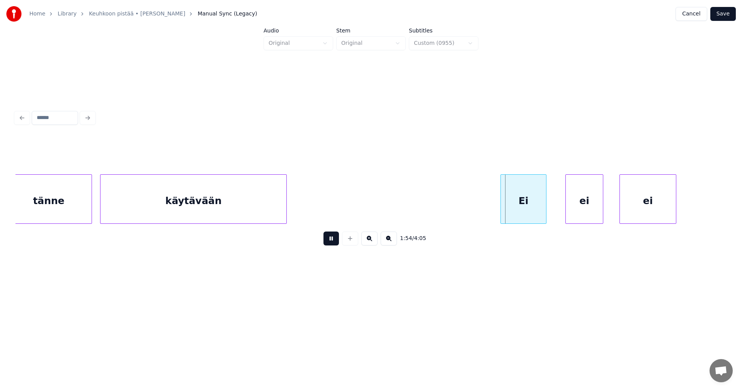
click at [330, 243] on button at bounding box center [331, 239] width 15 height 14
click at [515, 210] on div "Ei" at bounding box center [518, 201] width 45 height 53
click at [549, 206] on div at bounding box center [549, 199] width 2 height 49
click at [563, 207] on div at bounding box center [564, 199] width 2 height 49
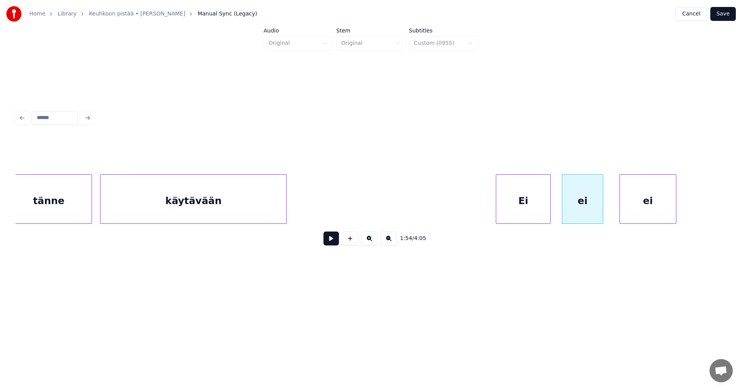
click at [513, 210] on div "Ei" at bounding box center [523, 201] width 54 height 53
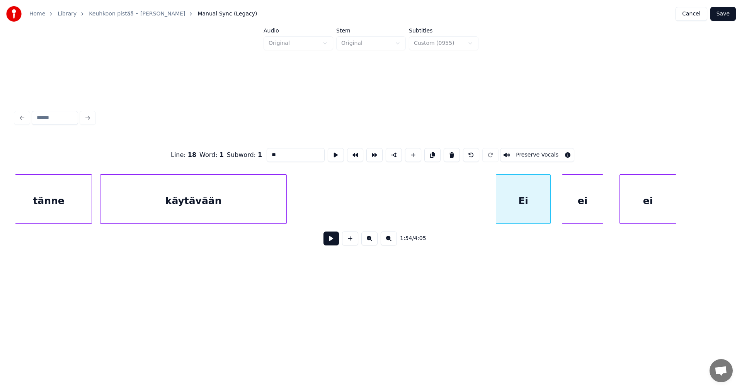
click at [331, 246] on button at bounding box center [331, 239] width 15 height 14
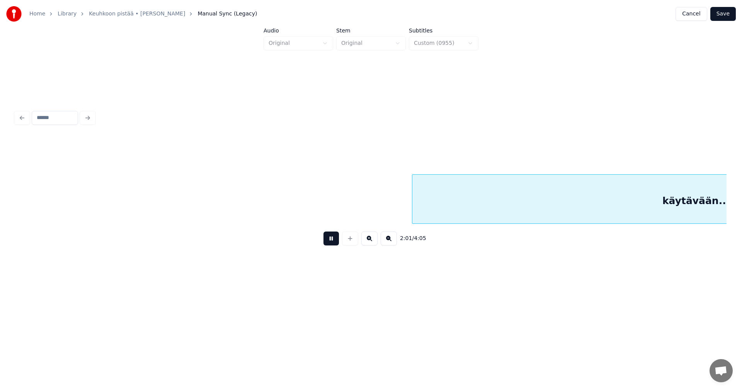
scroll to position [0, 16377]
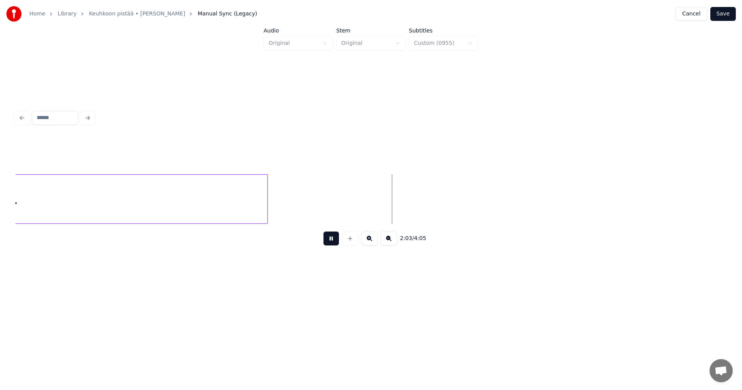
drag, startPoint x: 333, startPoint y: 245, endPoint x: 387, endPoint y: 225, distance: 57.9
click at [334, 245] on button at bounding box center [331, 239] width 15 height 14
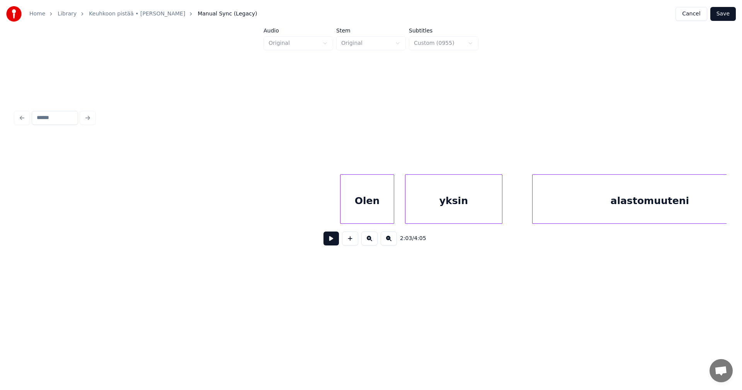
scroll to position [0, 17857]
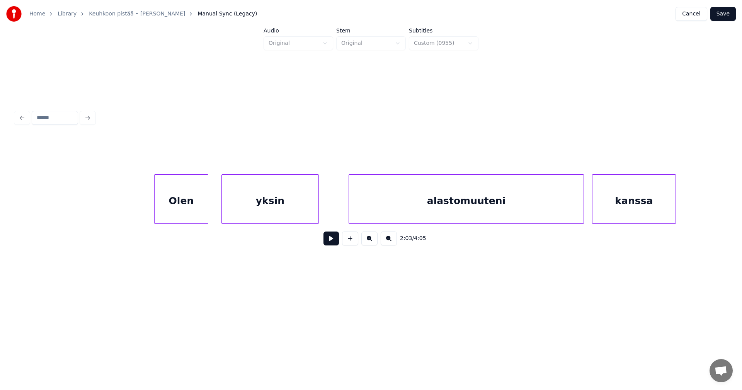
click at [203, 212] on div "Olen" at bounding box center [181, 201] width 53 height 53
click at [245, 208] on div "yksin" at bounding box center [265, 201] width 97 height 53
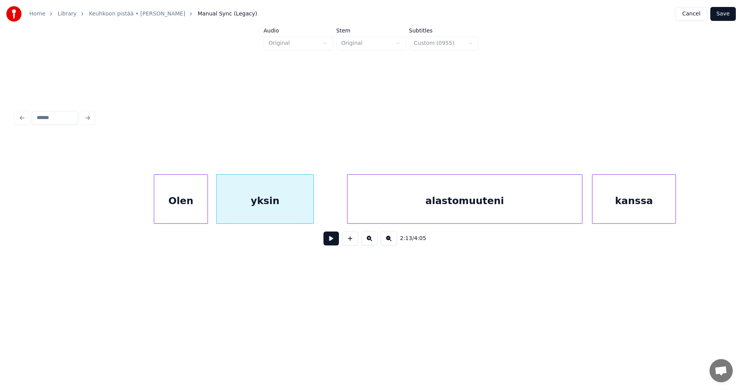
click at [379, 203] on div "alastomuuteni" at bounding box center [465, 201] width 235 height 53
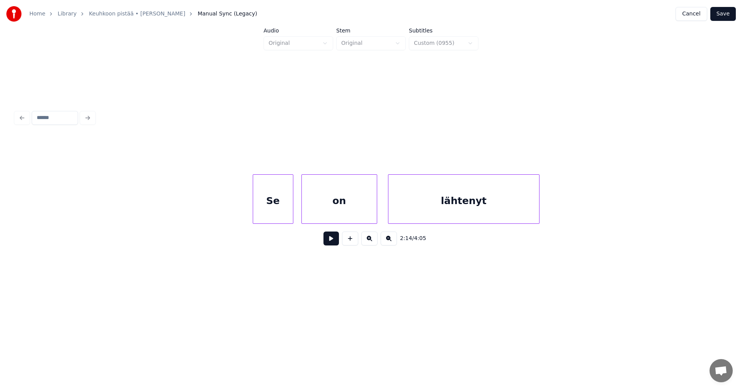
scroll to position [0, 18847]
click at [270, 211] on div "Se" at bounding box center [259, 201] width 40 height 53
click at [288, 210] on div at bounding box center [288, 199] width 2 height 49
click at [333, 241] on button at bounding box center [331, 239] width 15 height 14
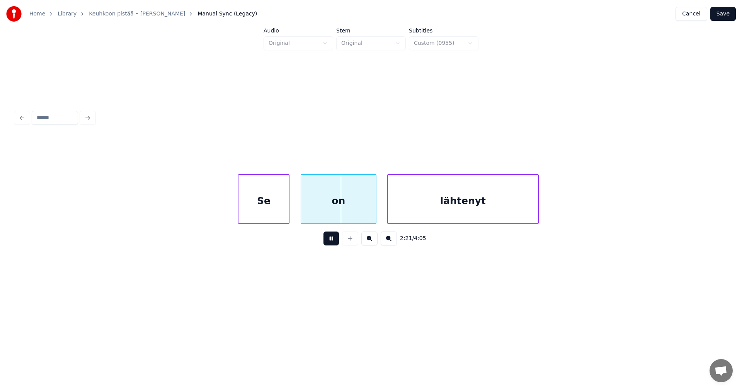
click at [333, 241] on button at bounding box center [331, 239] width 15 height 14
click at [360, 213] on div at bounding box center [361, 199] width 2 height 49
click at [384, 213] on div "lähtenyt" at bounding box center [456, 201] width 151 height 53
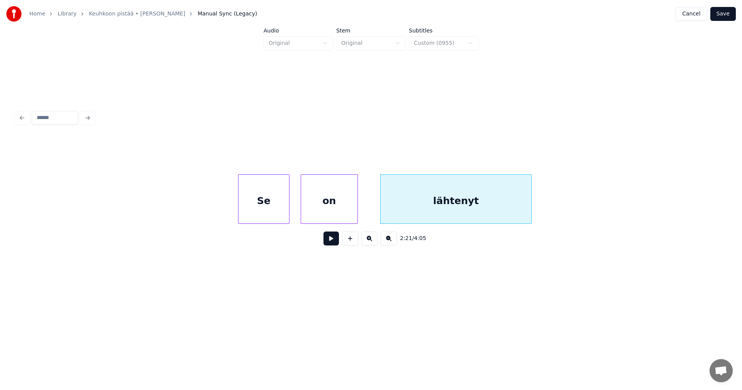
click at [331, 244] on button at bounding box center [331, 239] width 15 height 14
click at [333, 242] on button at bounding box center [331, 239] width 15 height 14
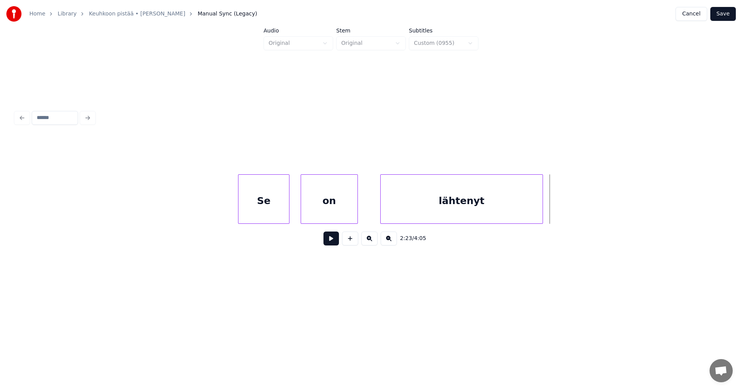
click at [542, 210] on div at bounding box center [542, 199] width 2 height 49
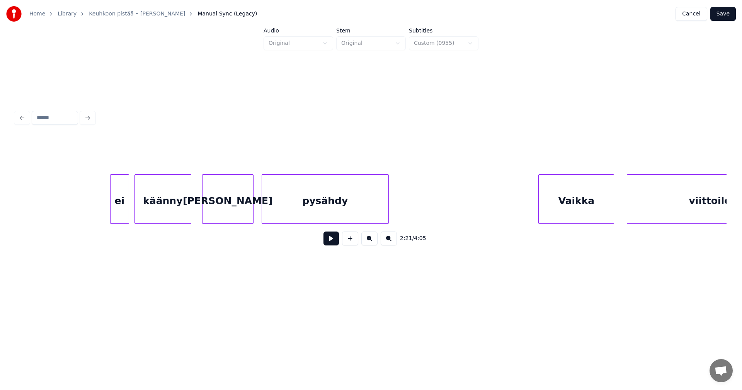
scroll to position [0, 19497]
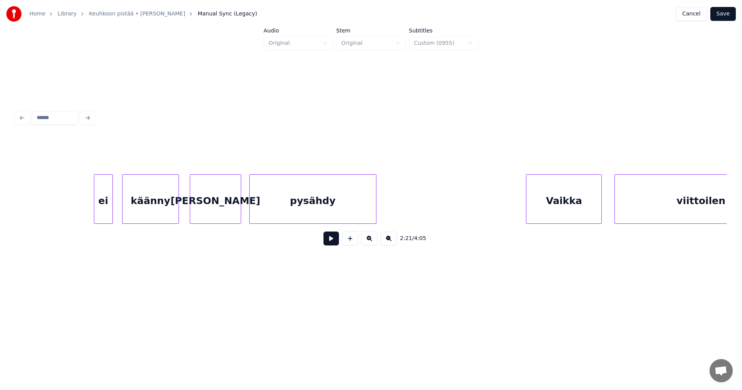
click at [105, 213] on div "ei" at bounding box center [103, 201] width 18 height 53
click at [211, 213] on div "[PERSON_NAME]" at bounding box center [213, 201] width 51 height 53
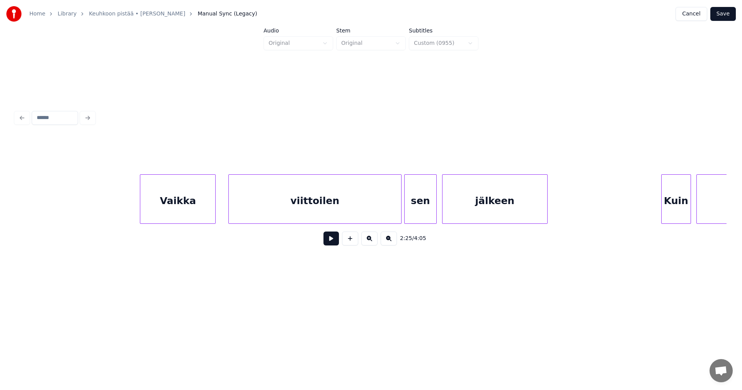
scroll to position [0, 19884]
click at [169, 197] on div "Vaikka" at bounding box center [177, 201] width 75 height 53
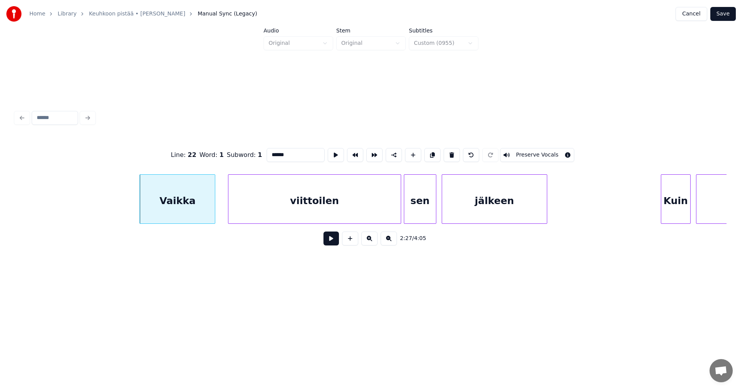
click at [334, 241] on button at bounding box center [331, 239] width 15 height 14
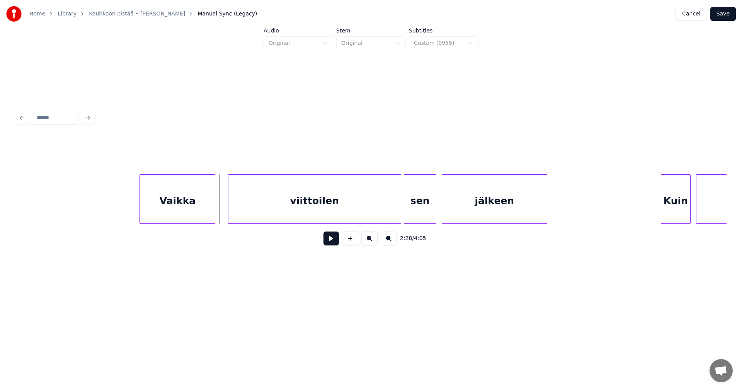
click at [334, 241] on button at bounding box center [331, 239] width 15 height 14
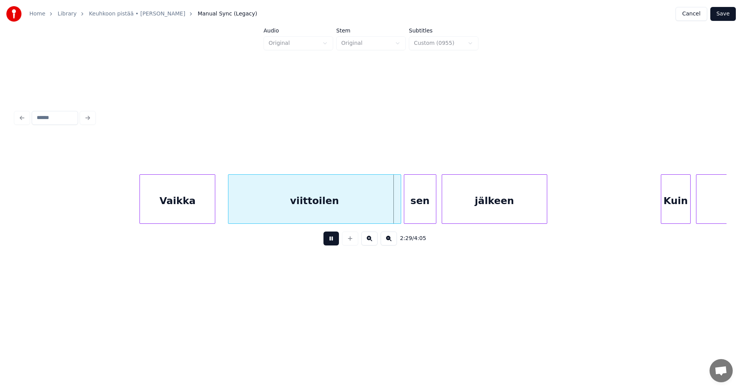
click at [334, 241] on button at bounding box center [331, 239] width 15 height 14
click at [399, 210] on div at bounding box center [400, 199] width 2 height 49
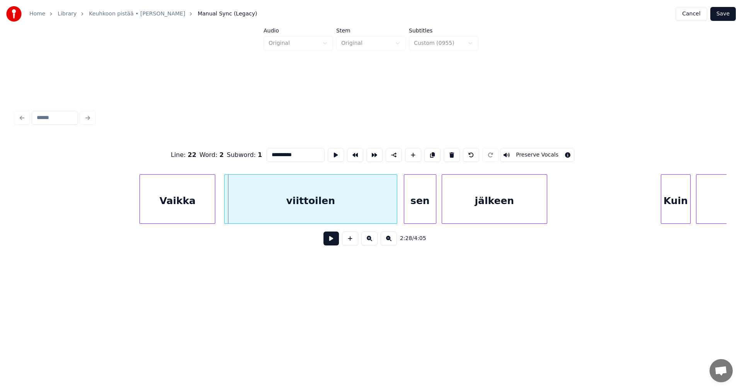
click at [358, 213] on div "viittoilen" at bounding box center [311, 201] width 172 height 53
click at [411, 214] on div "sen" at bounding box center [417, 201] width 32 height 53
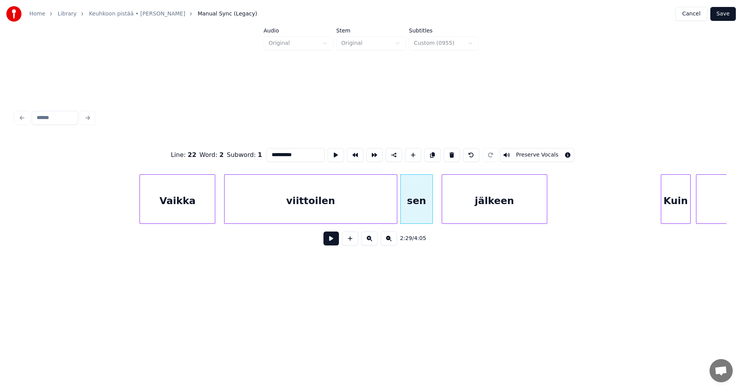
click at [331, 239] on button at bounding box center [331, 239] width 15 height 14
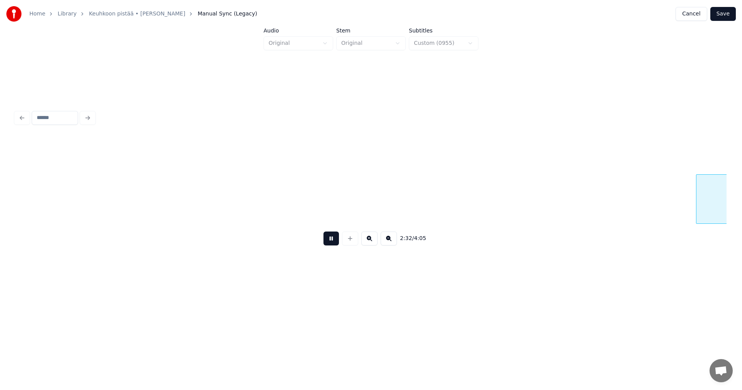
scroll to position [0, 20596]
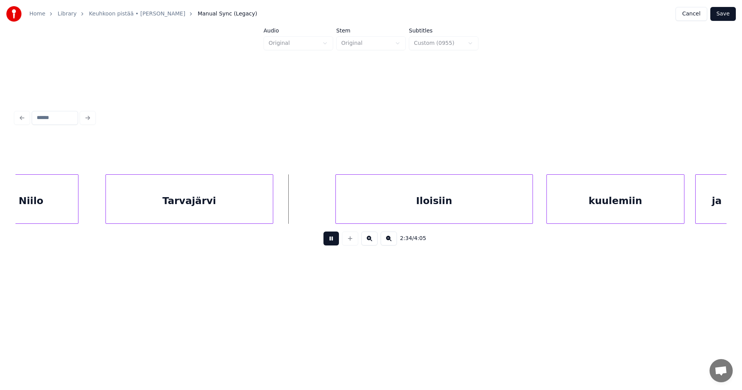
drag, startPoint x: 331, startPoint y: 239, endPoint x: 337, endPoint y: 235, distance: 7.3
click at [331, 239] on button at bounding box center [331, 239] width 15 height 14
click at [382, 206] on div "Iloisiin" at bounding box center [430, 201] width 197 height 53
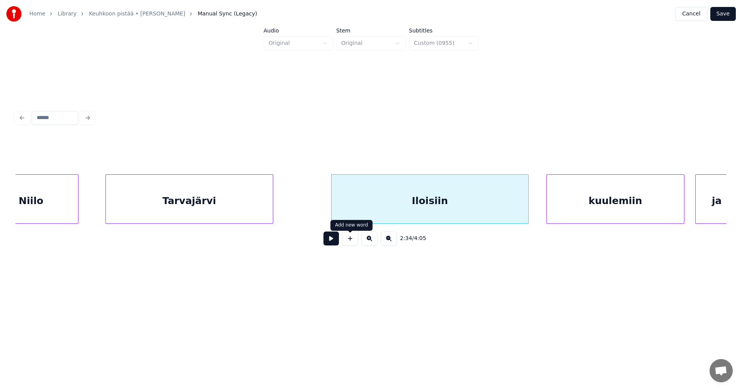
click at [332, 242] on button at bounding box center [331, 239] width 15 height 14
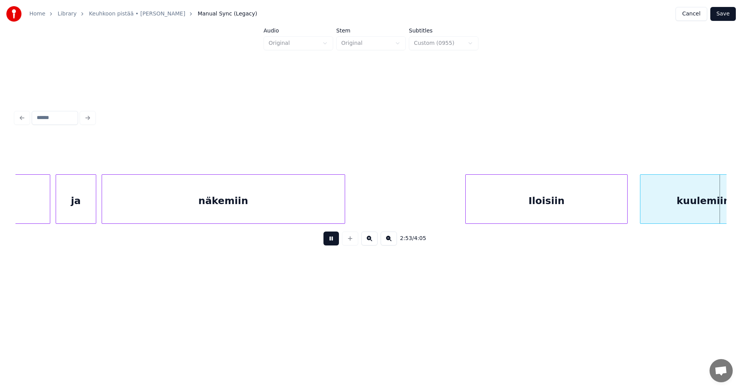
scroll to position [0, 23446]
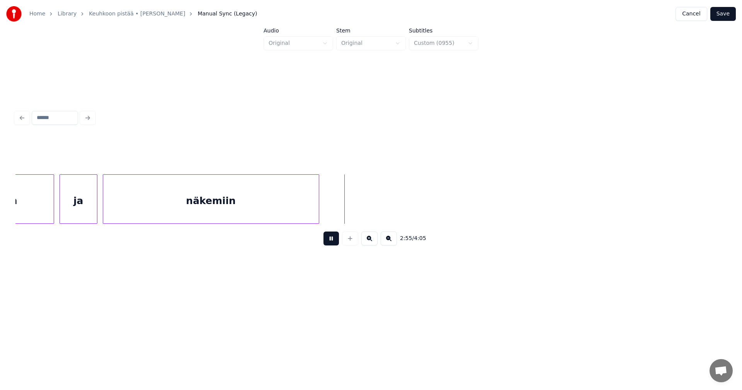
click at [335, 241] on button at bounding box center [331, 239] width 15 height 14
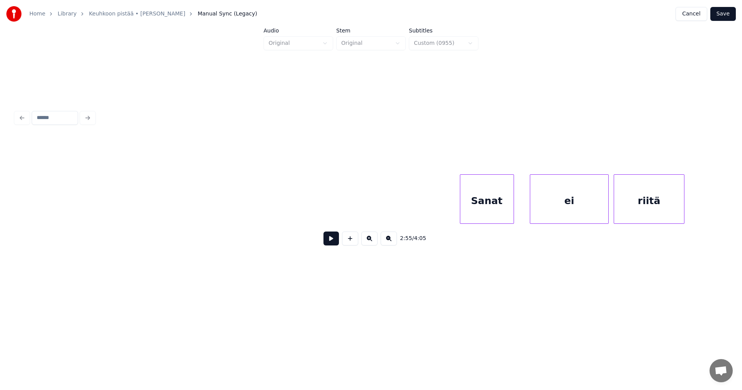
scroll to position [0, 24728]
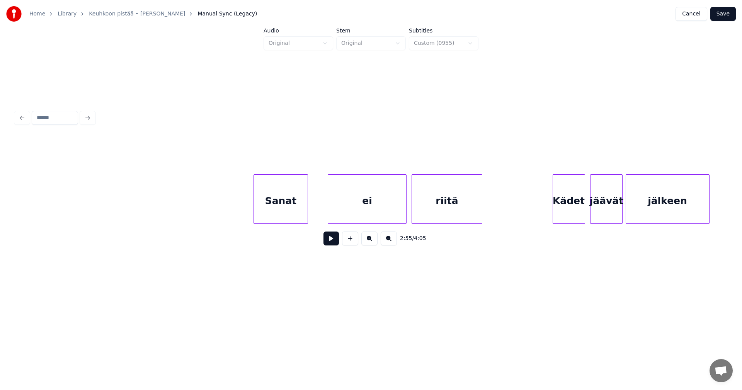
click at [284, 216] on div "Sanat" at bounding box center [280, 201] width 53 height 53
click at [346, 208] on div "ei" at bounding box center [365, 201] width 78 height 53
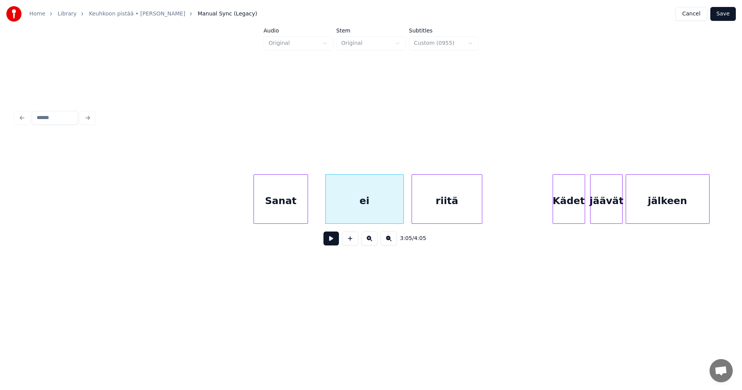
click at [357, 219] on div "ei" at bounding box center [365, 201] width 78 height 53
click at [334, 246] on button at bounding box center [331, 239] width 15 height 14
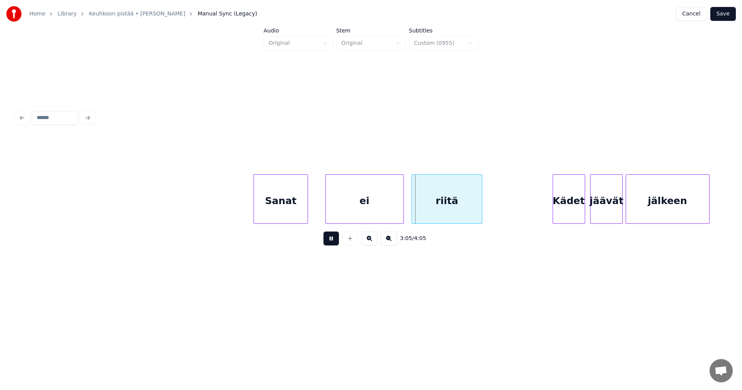
click at [334, 245] on button at bounding box center [331, 239] width 15 height 14
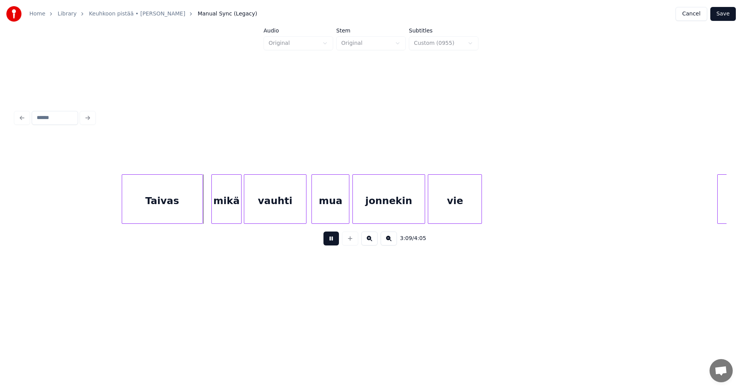
click at [334, 245] on button at bounding box center [331, 239] width 15 height 14
click at [227, 215] on div "mikä" at bounding box center [224, 201] width 29 height 53
click at [335, 242] on button at bounding box center [331, 239] width 15 height 14
click at [333, 242] on button at bounding box center [331, 239] width 15 height 14
click at [389, 207] on div "jonnekin" at bounding box center [389, 201] width 72 height 53
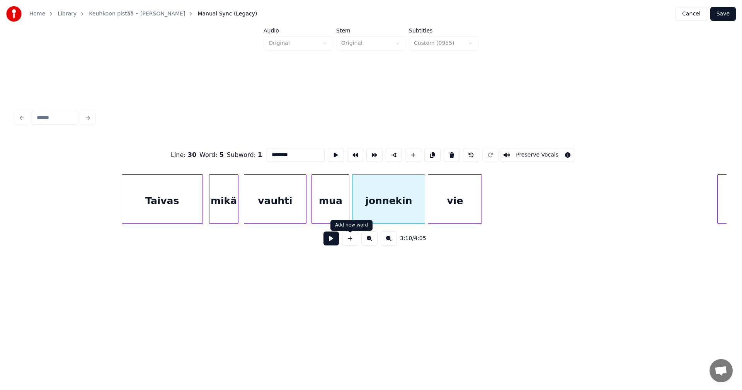
click at [336, 241] on button at bounding box center [331, 239] width 15 height 14
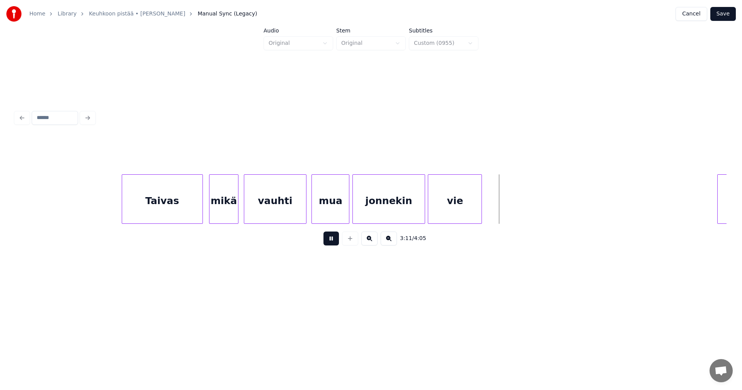
drag, startPoint x: 336, startPoint y: 240, endPoint x: 449, endPoint y: 212, distance: 116.9
click at [338, 239] on button at bounding box center [331, 239] width 15 height 14
click at [500, 205] on div at bounding box center [499, 199] width 2 height 49
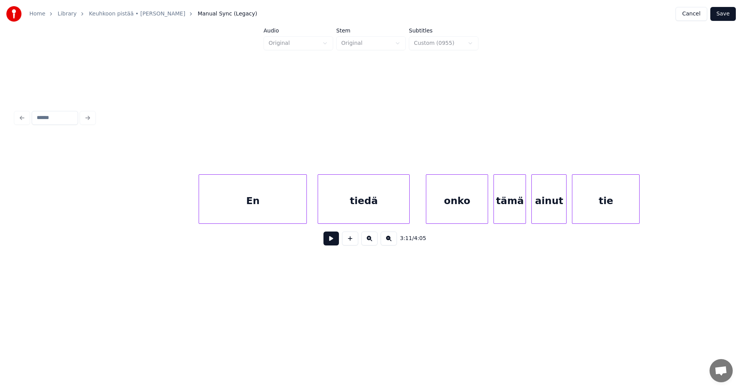
scroll to position [0, 25978]
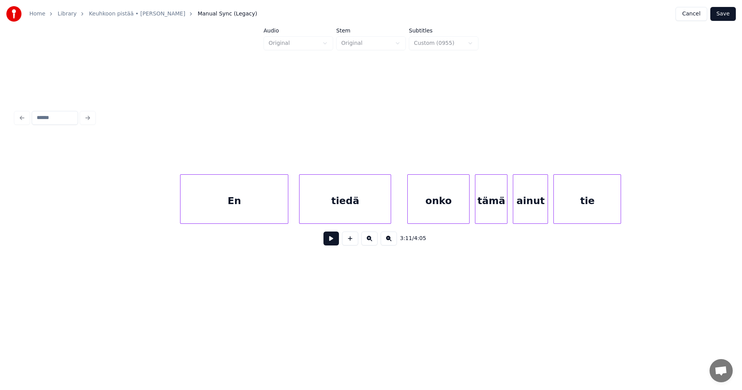
click at [263, 212] on div "En" at bounding box center [234, 201] width 107 height 53
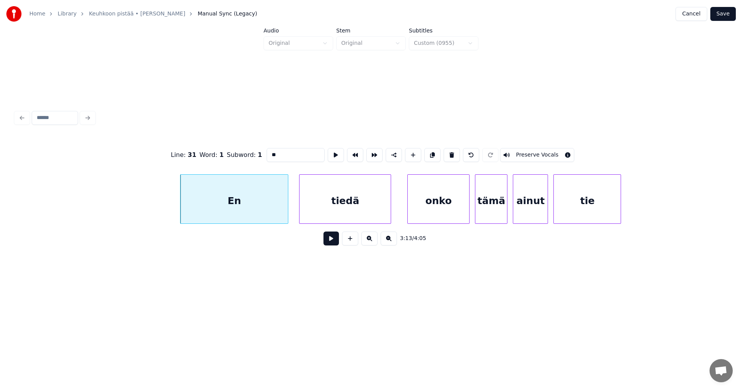
click at [331, 242] on button at bounding box center [331, 239] width 15 height 14
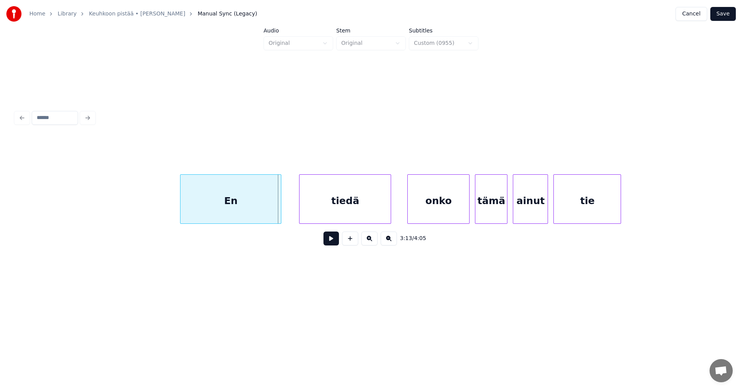
click at [280, 213] on div at bounding box center [280, 199] width 2 height 49
click at [337, 213] on div "tiedä" at bounding box center [345, 201] width 91 height 53
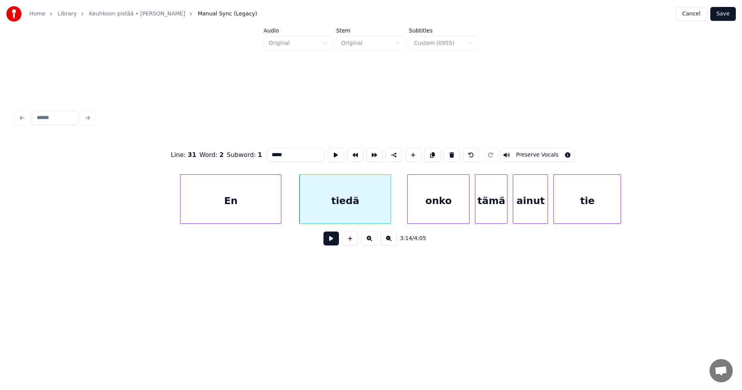
click at [334, 243] on button at bounding box center [331, 239] width 15 height 14
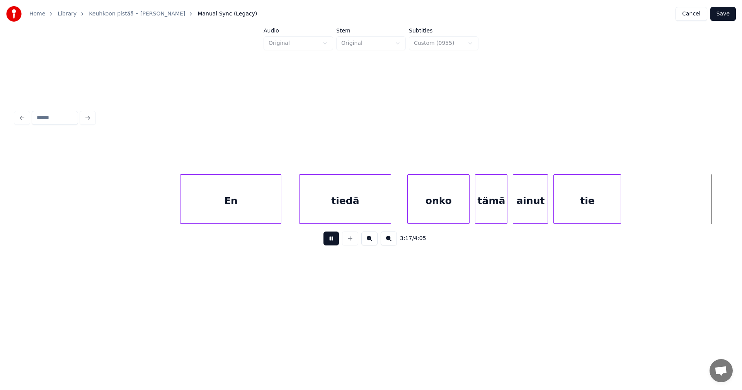
scroll to position [0, 26690]
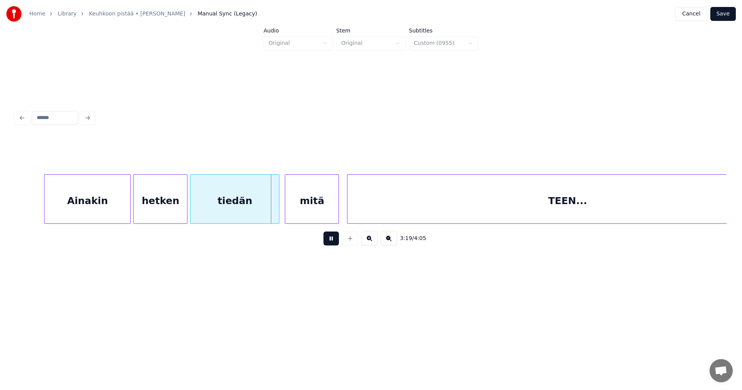
click at [334, 242] on button at bounding box center [331, 239] width 15 height 14
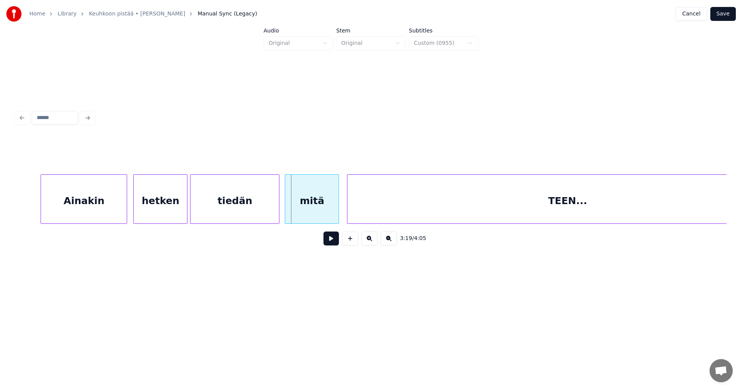
click at [107, 206] on div "Ainakin" at bounding box center [84, 201] width 86 height 53
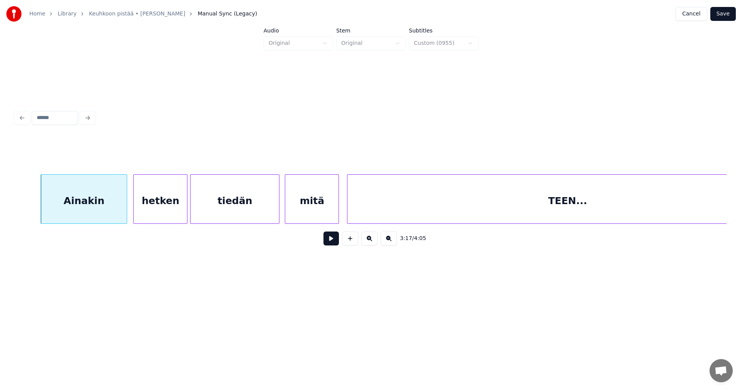
click at [333, 243] on button at bounding box center [331, 239] width 15 height 14
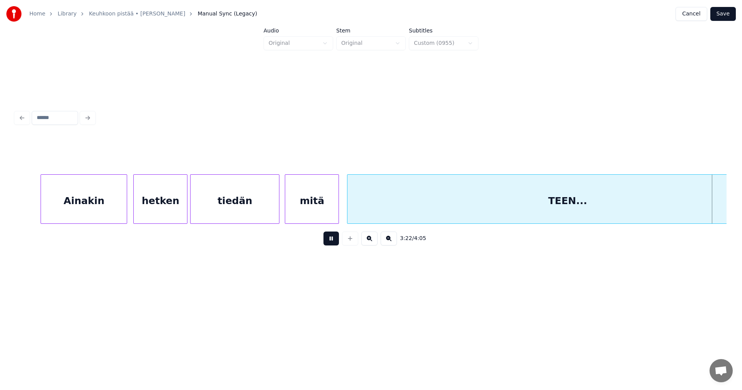
scroll to position [0, 27402]
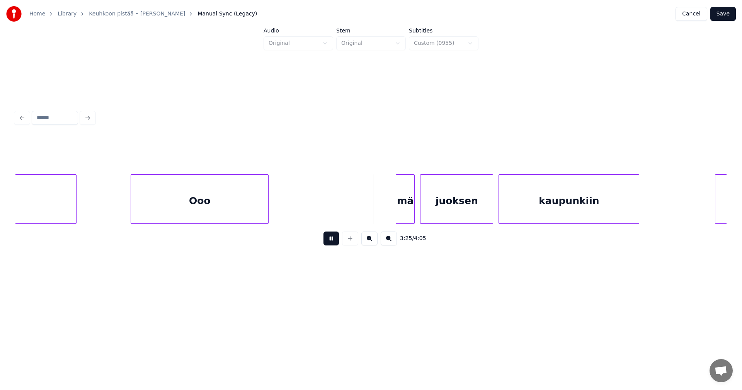
drag, startPoint x: 333, startPoint y: 242, endPoint x: 342, endPoint y: 234, distance: 11.5
click at [334, 240] on button at bounding box center [331, 239] width 15 height 14
click at [397, 202] on div "mä" at bounding box center [401, 201] width 18 height 53
click at [385, 206] on div at bounding box center [385, 199] width 2 height 49
click at [333, 243] on button at bounding box center [331, 239] width 15 height 14
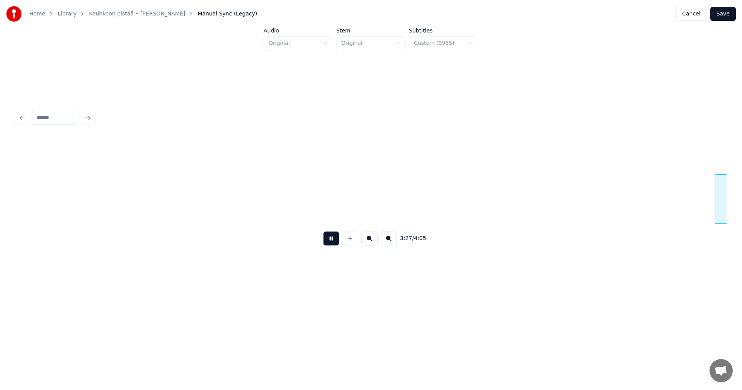
scroll to position [0, 28114]
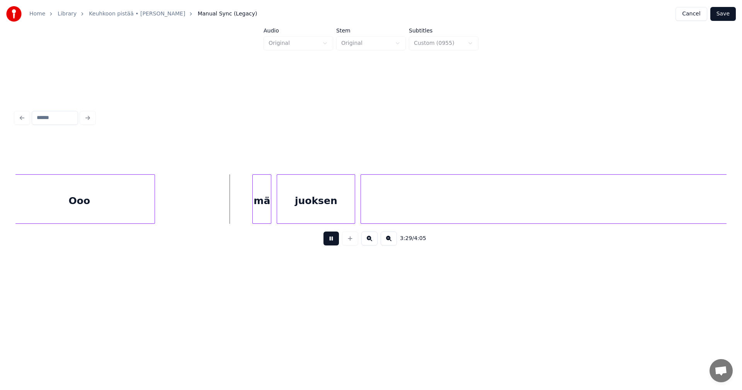
click at [334, 242] on button at bounding box center [331, 239] width 15 height 14
click at [258, 210] on div "mä" at bounding box center [260, 201] width 18 height 53
click at [249, 210] on div at bounding box center [248, 199] width 2 height 49
click at [333, 241] on button at bounding box center [331, 239] width 15 height 14
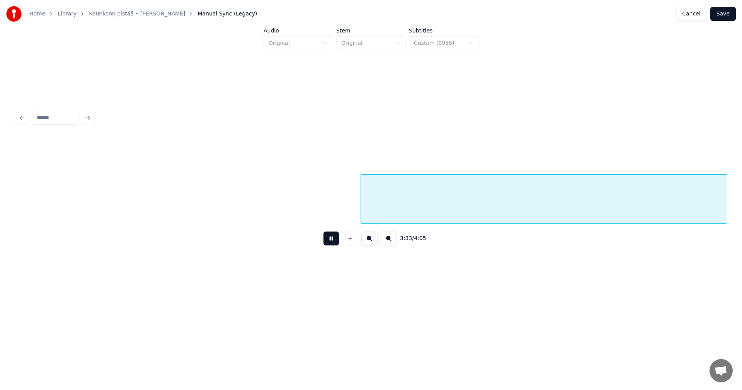
scroll to position [0, 28825]
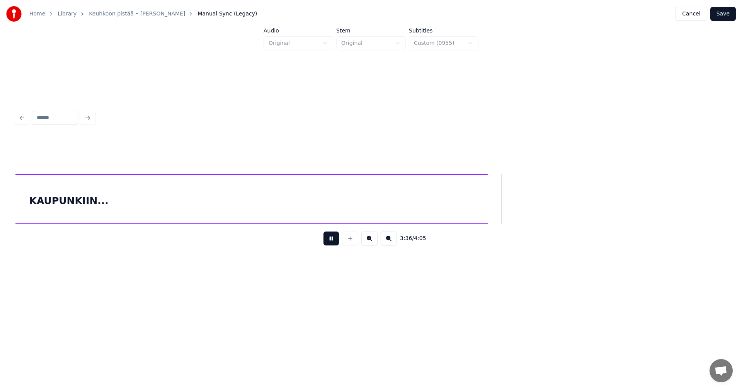
drag, startPoint x: 333, startPoint y: 243, endPoint x: 348, endPoint y: 242, distance: 14.7
click at [334, 243] on button at bounding box center [331, 239] width 15 height 14
click at [491, 213] on div at bounding box center [491, 199] width 2 height 49
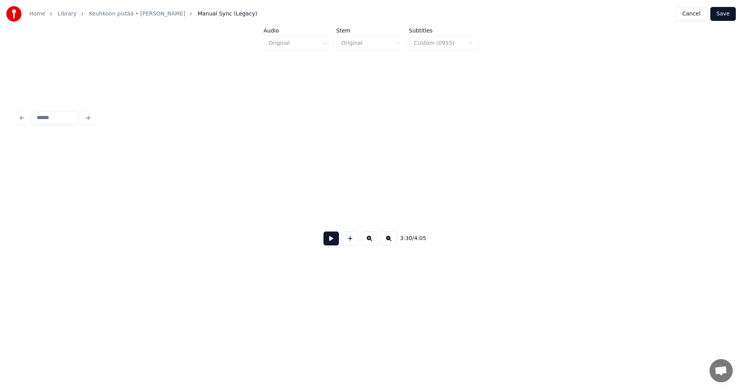
scroll to position [0, 32371]
click at [732, 10] on button "Save" at bounding box center [724, 14] width 26 height 14
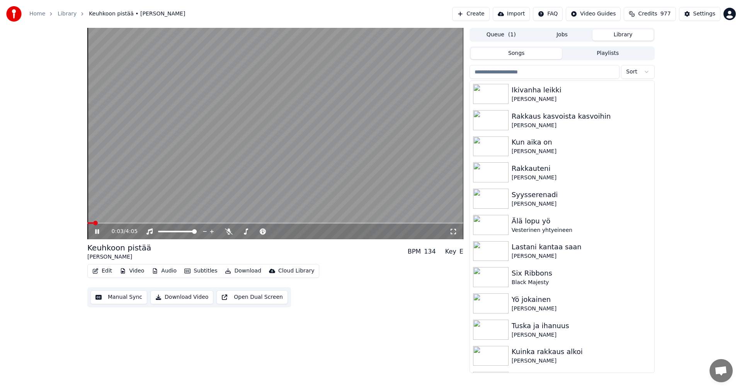
click at [116, 222] on video at bounding box center [275, 134] width 376 height 212
click at [116, 222] on span at bounding box center [275, 223] width 376 height 2
click at [98, 231] on icon at bounding box center [97, 231] width 5 height 5
click at [98, 231] on icon at bounding box center [97, 231] width 4 height 5
click at [235, 269] on button "Download" at bounding box center [243, 271] width 43 height 11
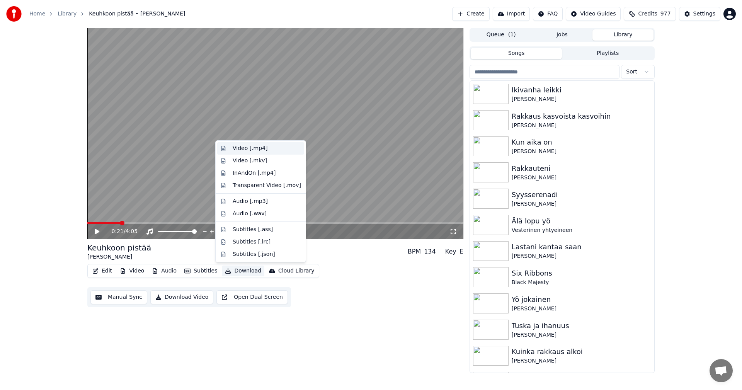
click at [255, 151] on div "Video [.mp4]" at bounding box center [250, 149] width 35 height 8
